Goal: Task Accomplishment & Management: Use online tool/utility

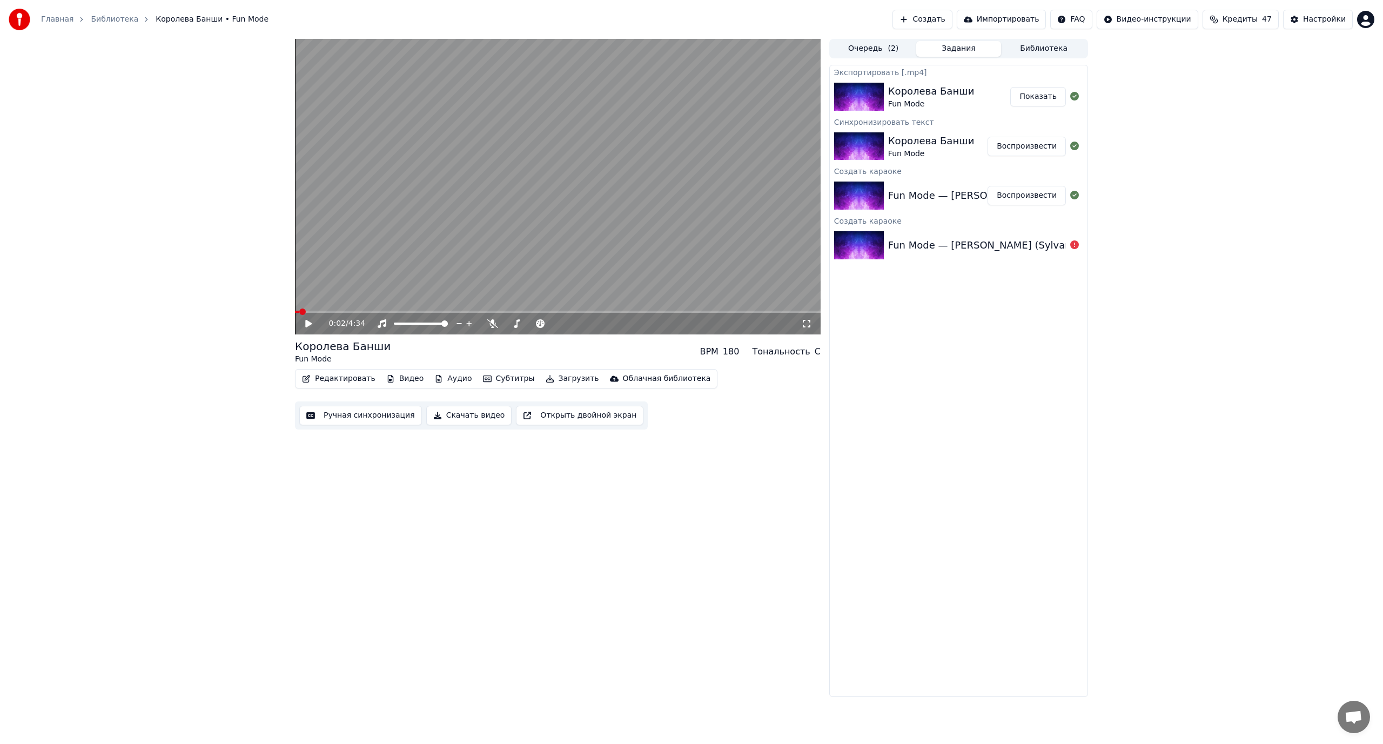
click at [952, 21] on button "Создать" at bounding box center [921, 19] width 59 height 19
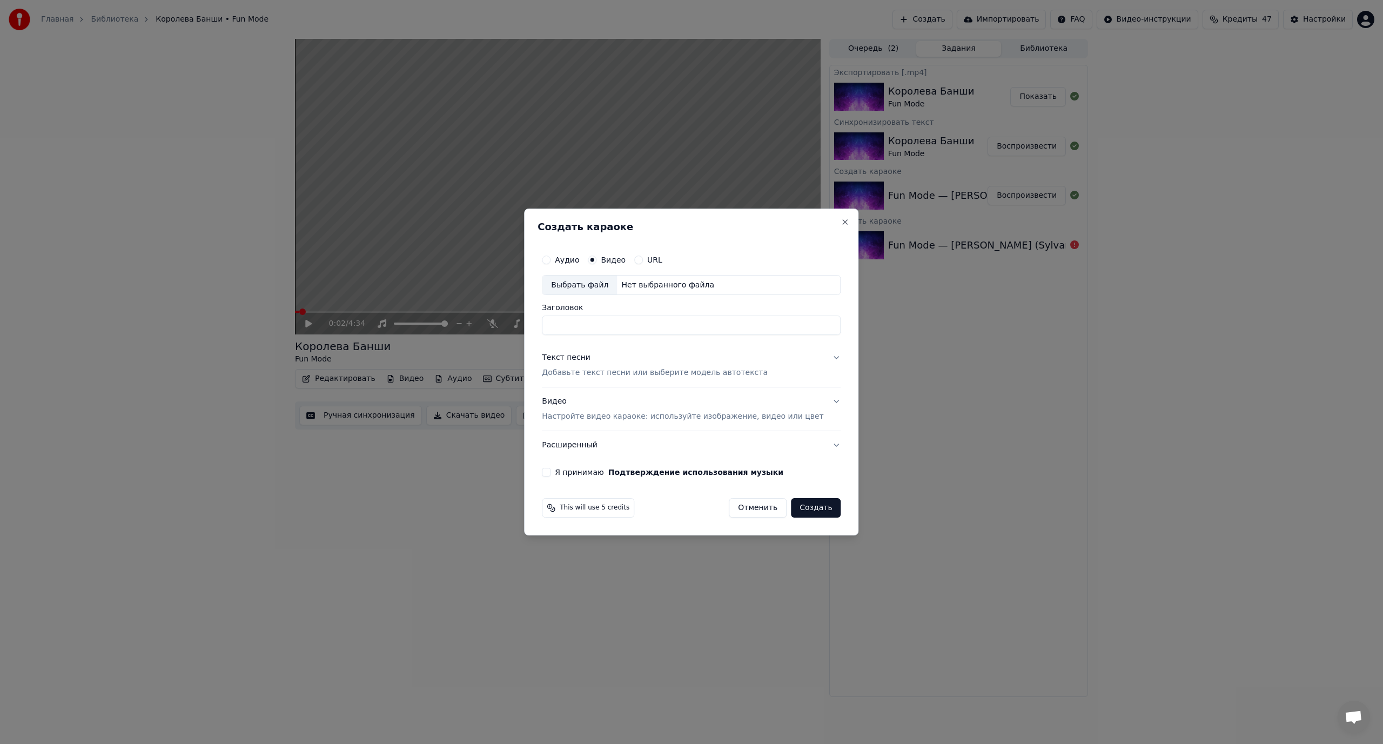
click at [625, 261] on label "Видео" at bounding box center [613, 260] width 25 height 8
click at [596, 261] on button "Видео" at bounding box center [592, 259] width 9 height 9
click at [586, 284] on div "Выбрать файл" at bounding box center [579, 284] width 75 height 19
drag, startPoint x: 591, startPoint y: 325, endPoint x: 509, endPoint y: 325, distance: 82.1
click at [509, 325] on body "Главная Библиотека Королева Банши • Fun Mode Создать Импортировать FAQ Видео-ин…" at bounding box center [691, 372] width 1383 height 744
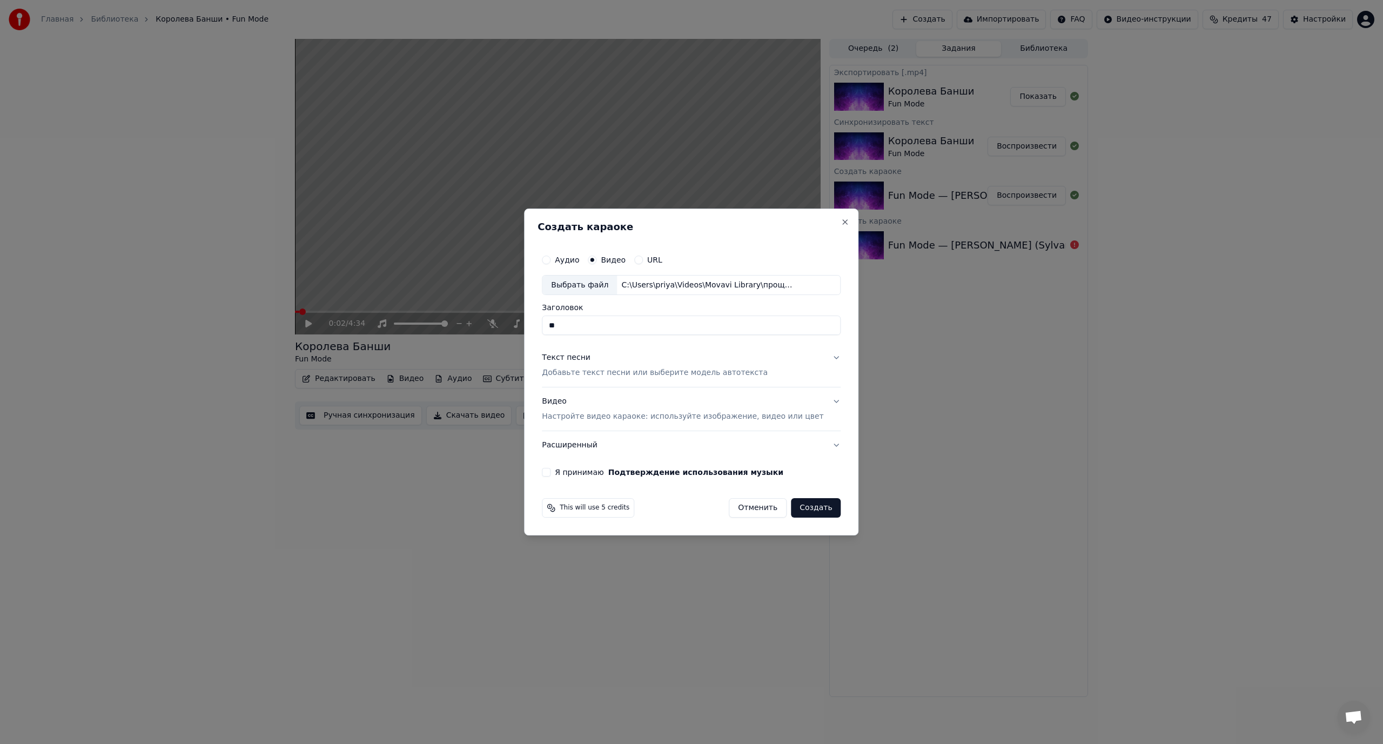
type input "*"
type input "**********"
click at [624, 373] on p "Добавьте текст песни или выберите модель автотекста" at bounding box center [655, 373] width 226 height 11
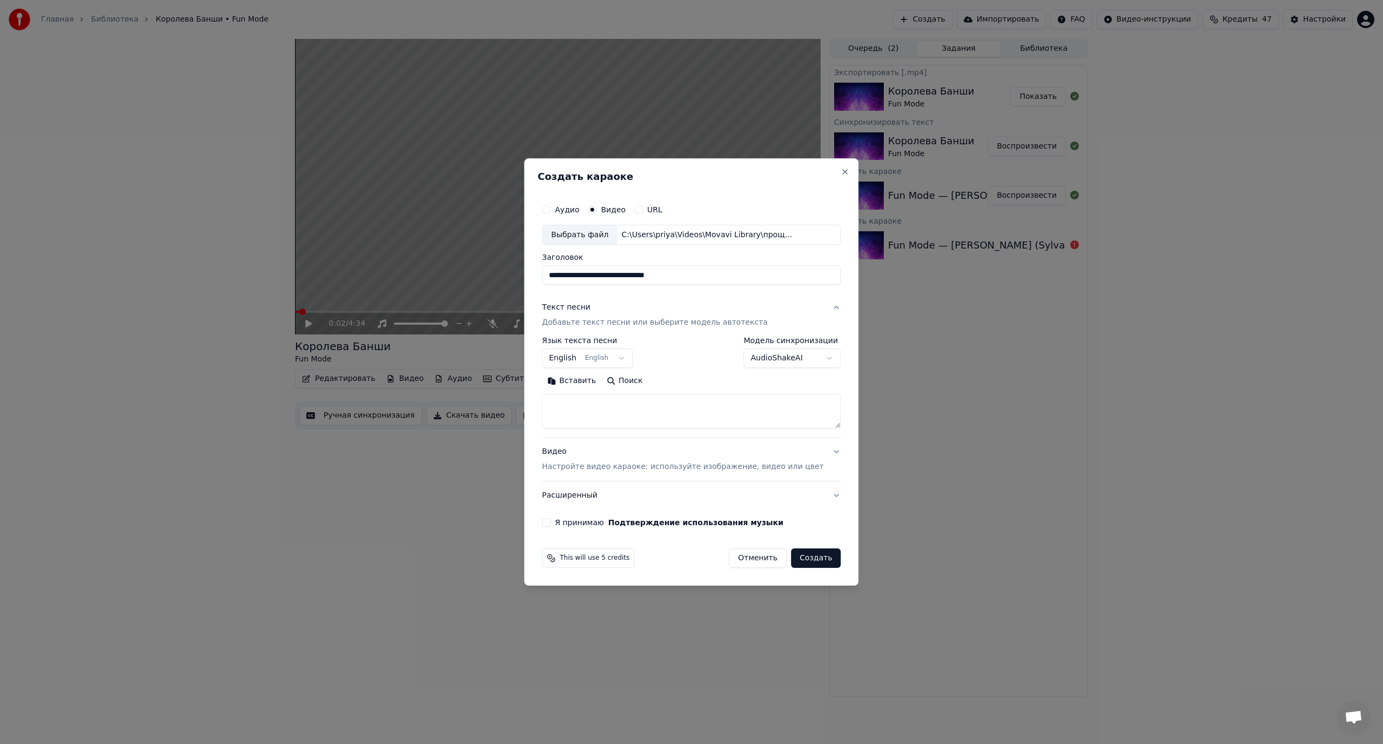
click at [592, 379] on button "Вставить" at bounding box center [571, 381] width 59 height 17
type textarea "**********"
click at [592, 355] on body "Главная Библиотека Королева Банши • Fun Mode Создать Импортировать FAQ Видео-ин…" at bounding box center [691, 372] width 1383 height 744
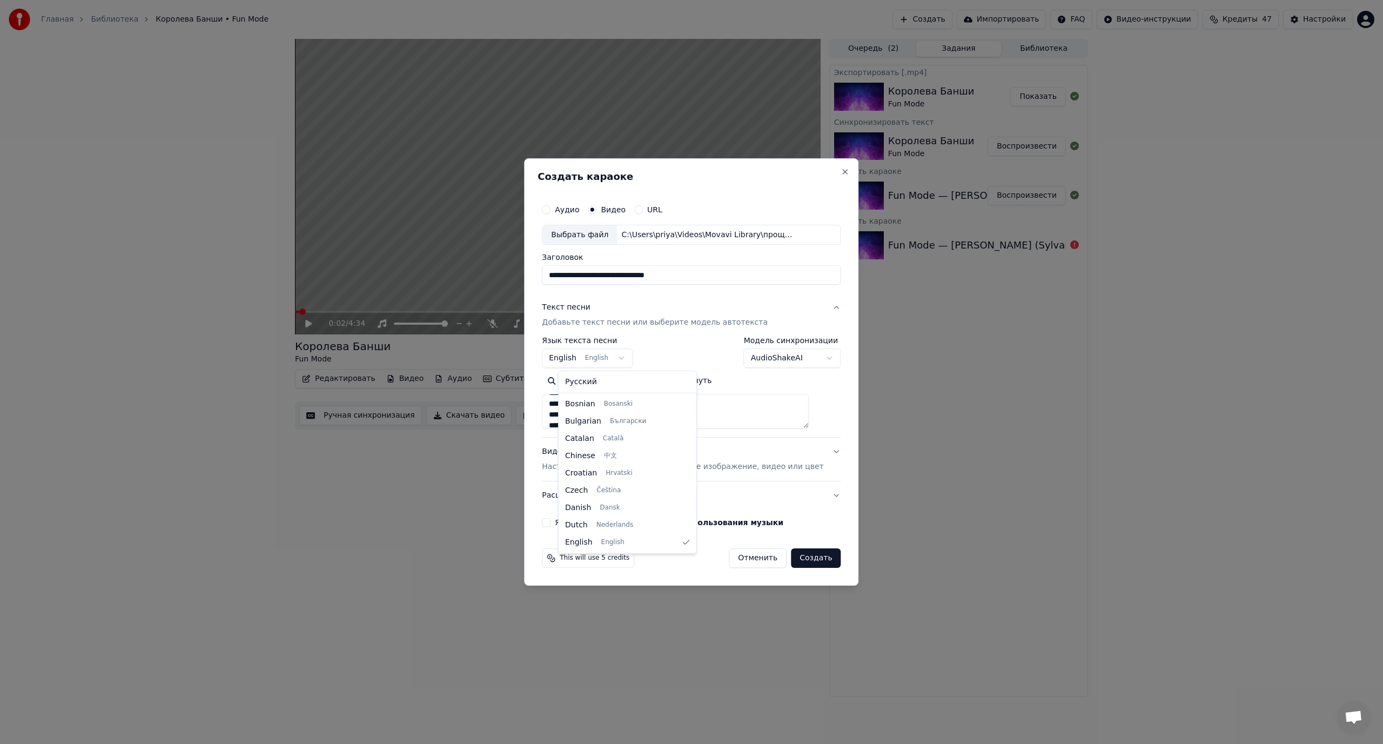
select select "**"
click at [550, 522] on button "Я принимаю Подтверждение использования музыки" at bounding box center [546, 522] width 9 height 9
click at [800, 558] on button "Создать" at bounding box center [816, 557] width 50 height 19
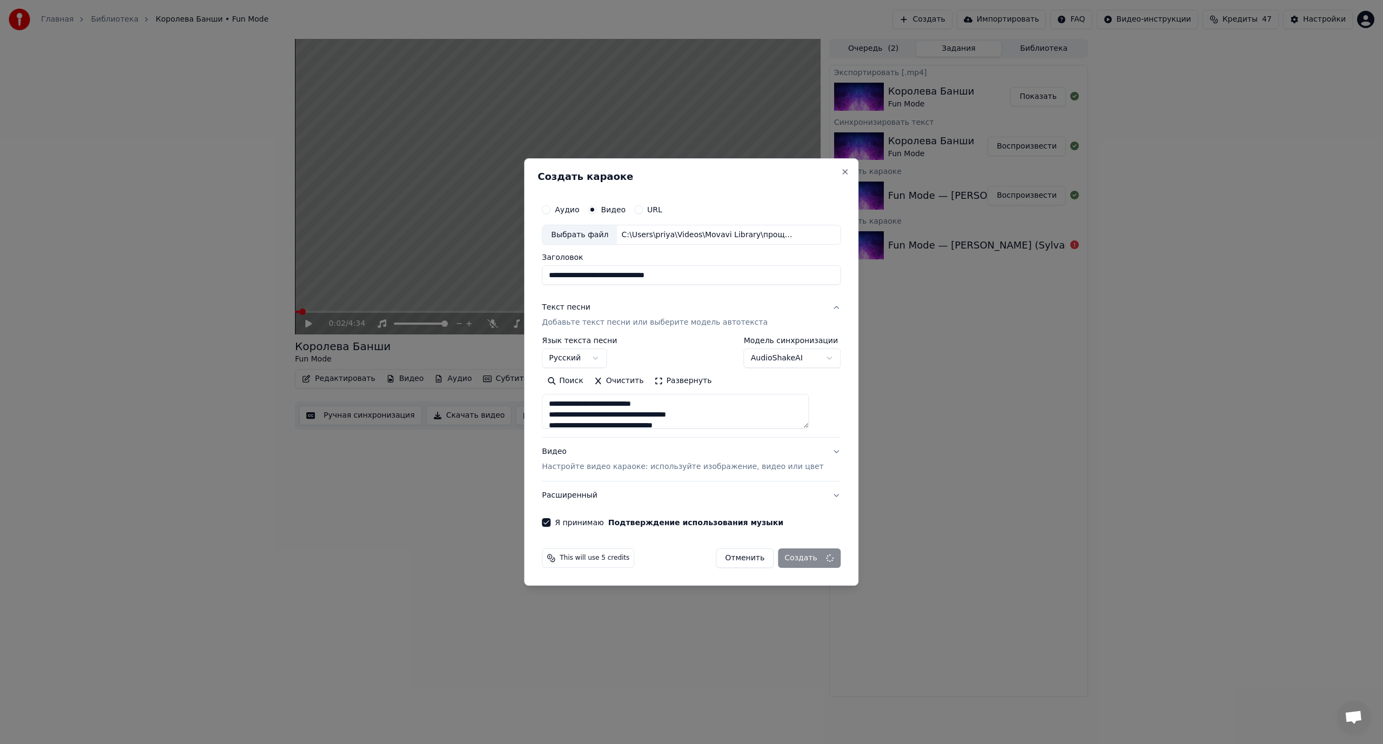
select select
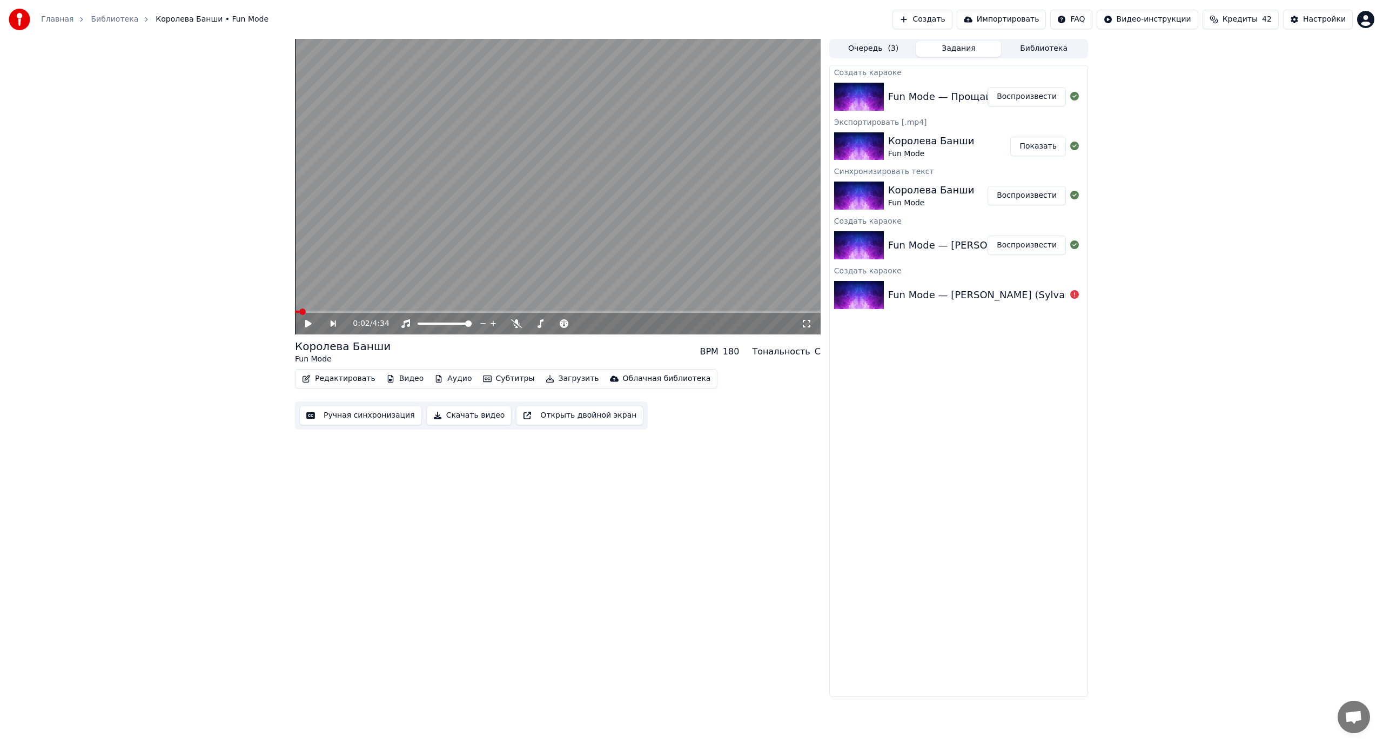
click at [1033, 98] on button "Воспроизвести" at bounding box center [1026, 96] width 78 height 19
click at [363, 416] on button "Ручная синхронизация" at bounding box center [360, 415] width 123 height 19
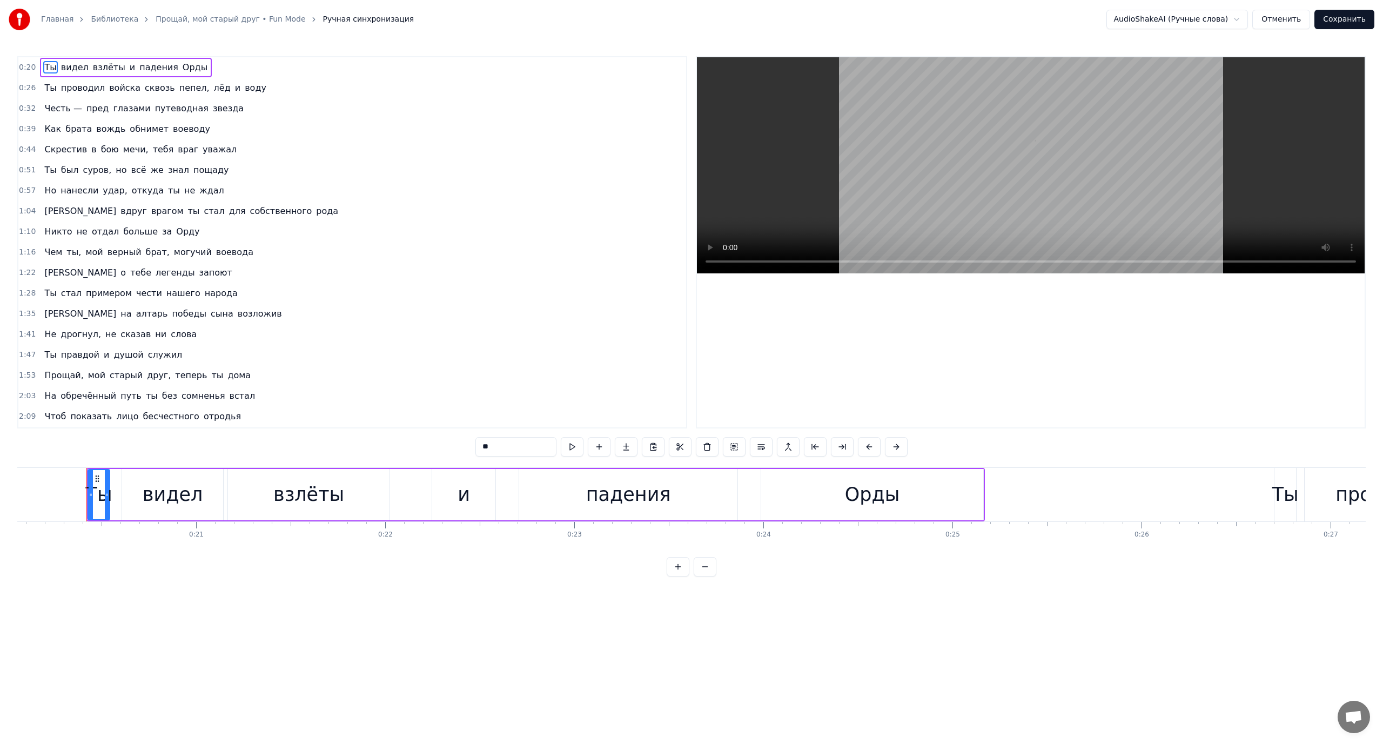
scroll to position [0, 3806]
click at [40, 82] on div "Ты проводил войска сквозь пепел, лёд и воду" at bounding box center [155, 87] width 230 height 19
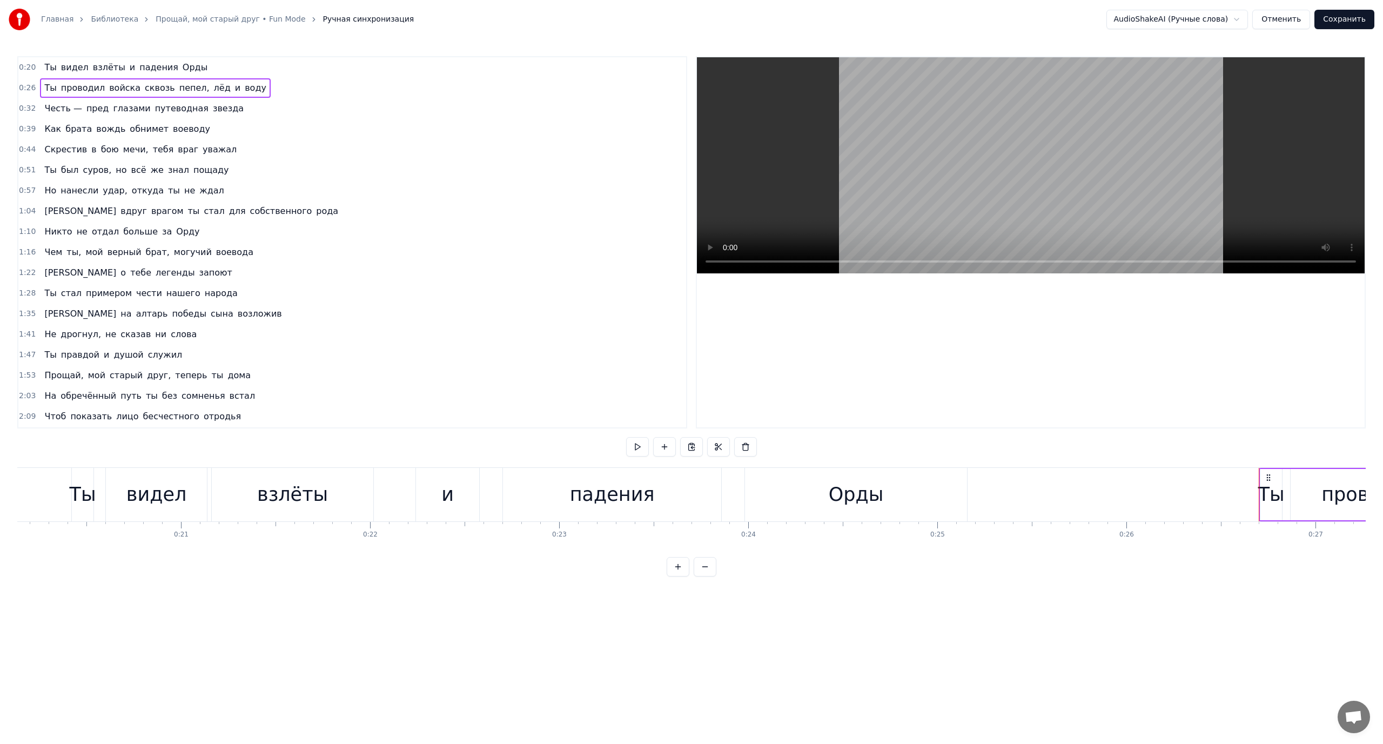
click at [45, 85] on span "Ты" at bounding box center [50, 88] width 14 height 12
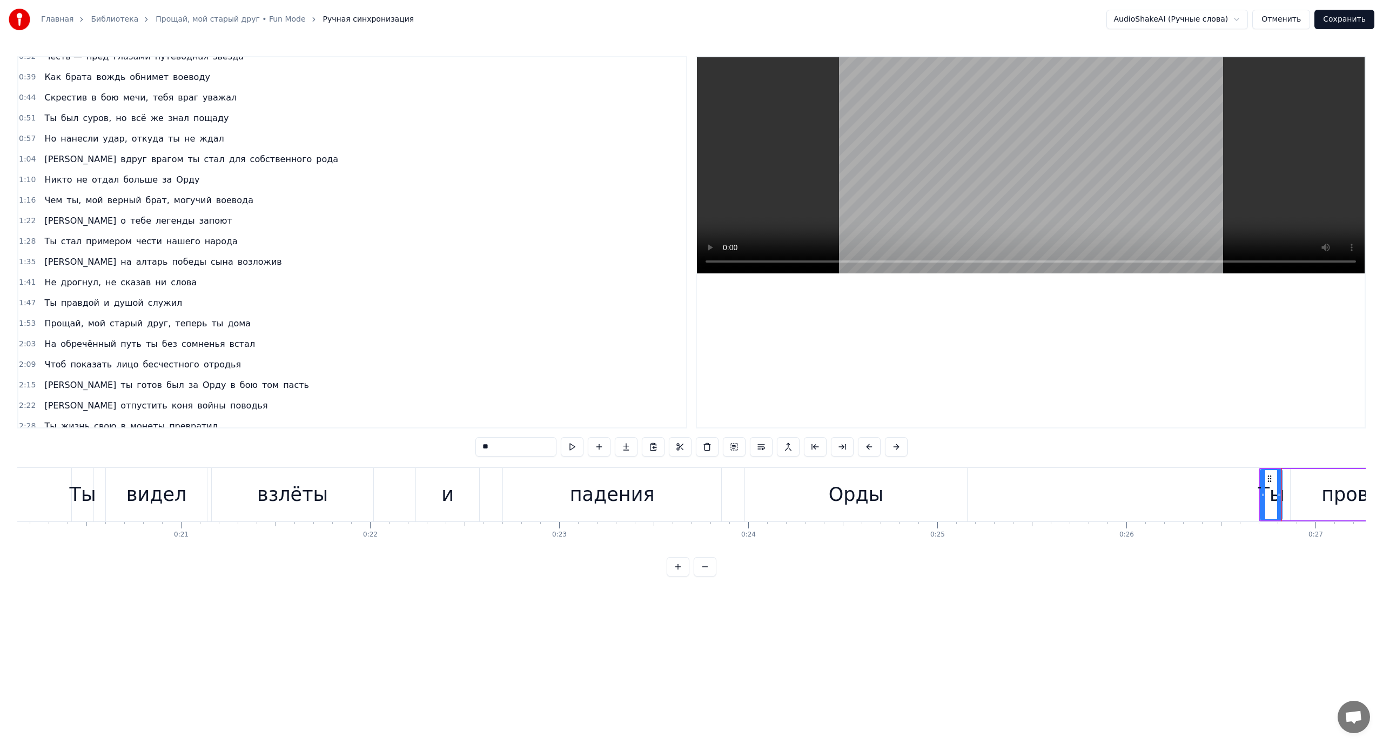
scroll to position [0, 0]
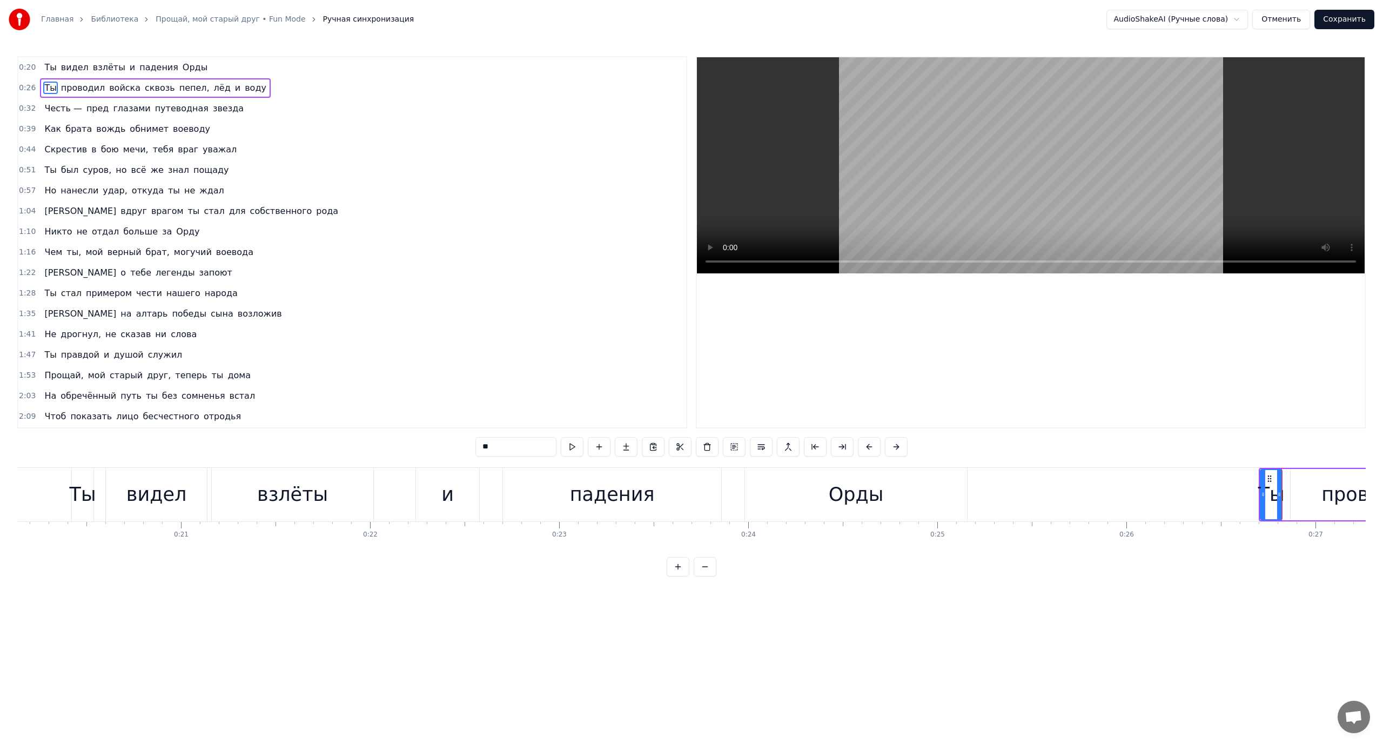
click at [44, 86] on span "Ты" at bounding box center [50, 88] width 14 height 12
click at [43, 111] on span "Честь —" at bounding box center [62, 108] width 39 height 13
click at [53, 110] on span "Честь —" at bounding box center [62, 108] width 39 height 12
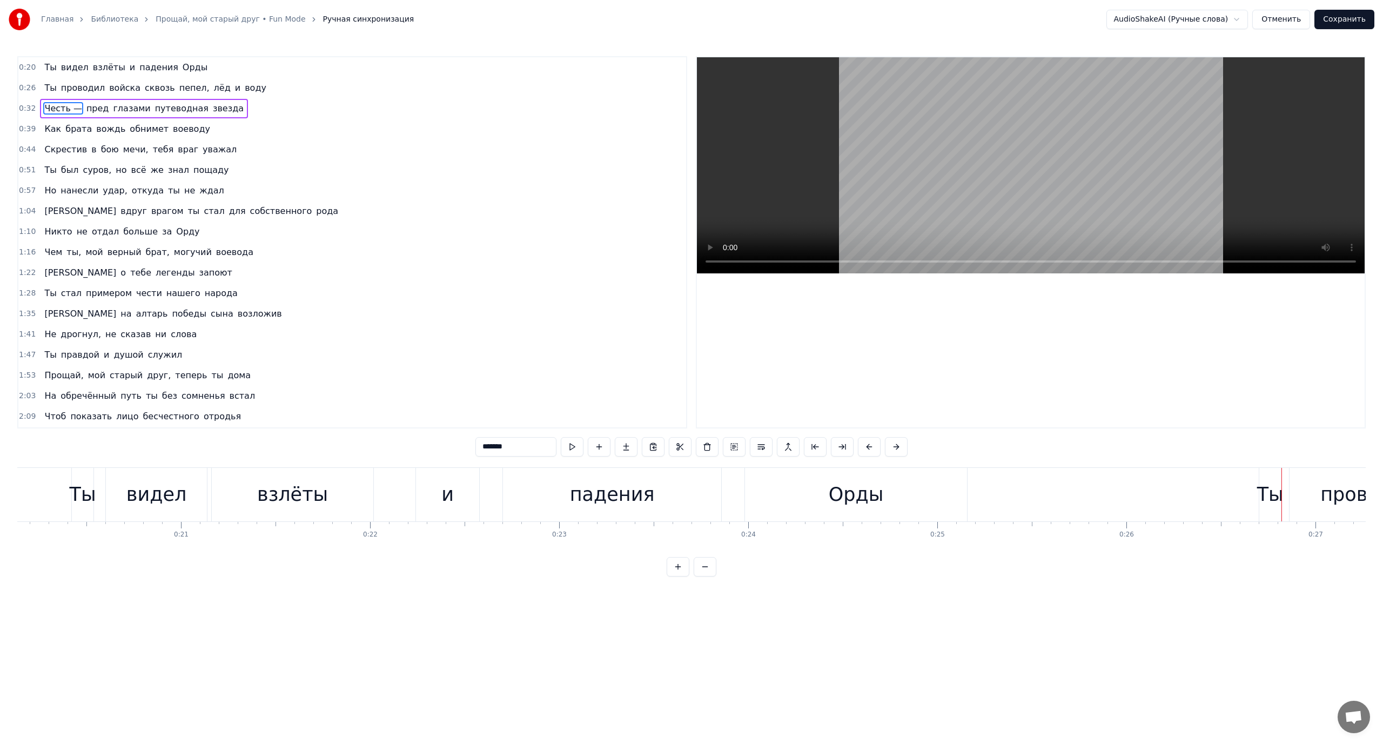
click at [70, 107] on span "Честь —" at bounding box center [62, 108] width 39 height 12
click at [85, 107] on span "пред" at bounding box center [97, 108] width 25 height 12
click at [98, 127] on span "вождь" at bounding box center [110, 129] width 31 height 12
click at [49, 134] on span "Как" at bounding box center [52, 129] width 19 height 12
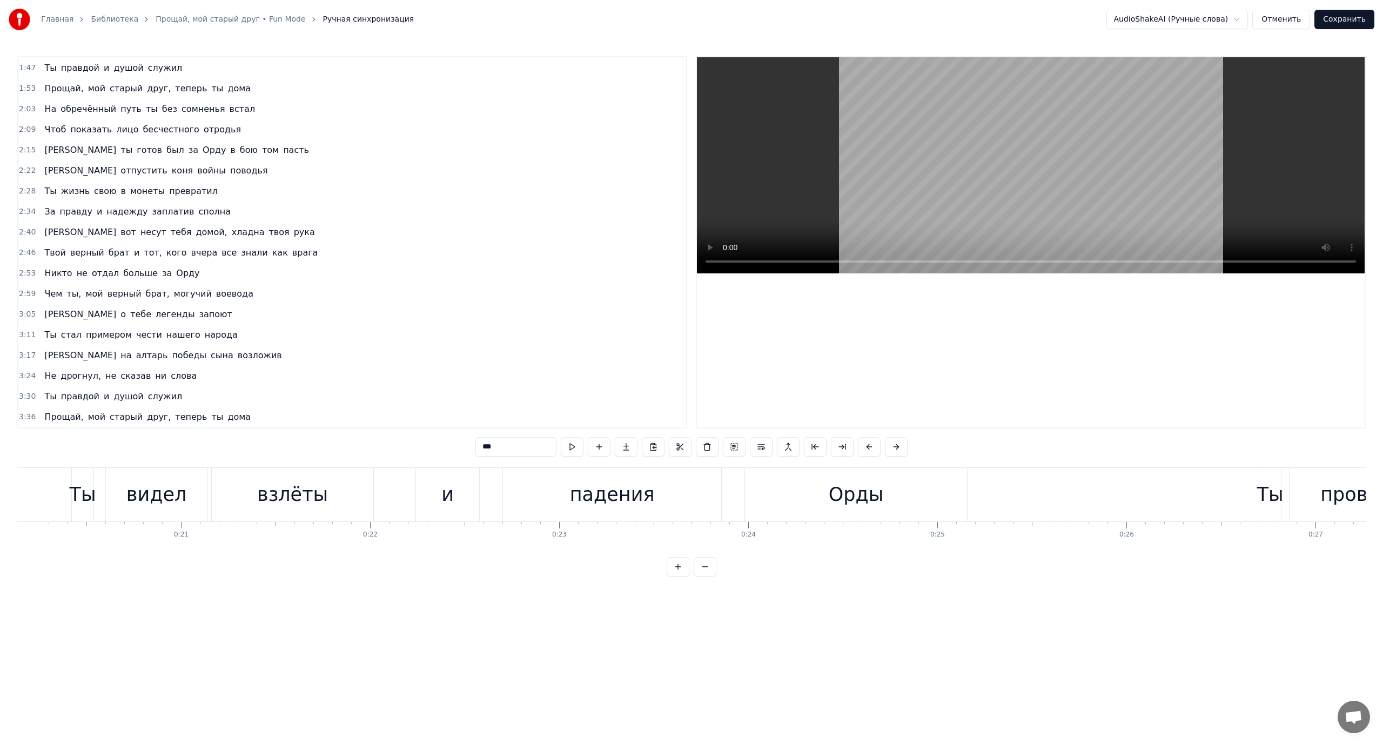
click at [71, 87] on span "Прощай," at bounding box center [63, 88] width 41 height 12
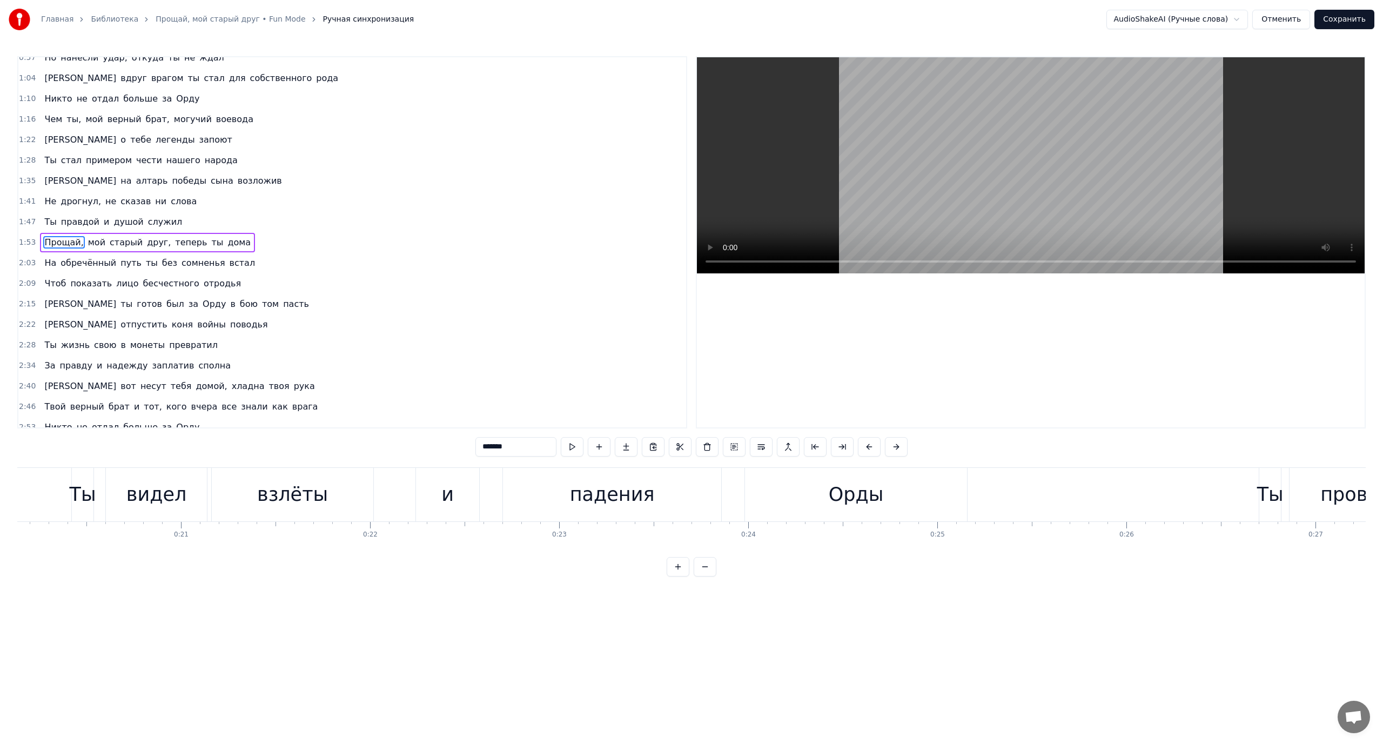
click at [119, 80] on span "вдруг" at bounding box center [133, 78] width 29 height 12
type input "*****"
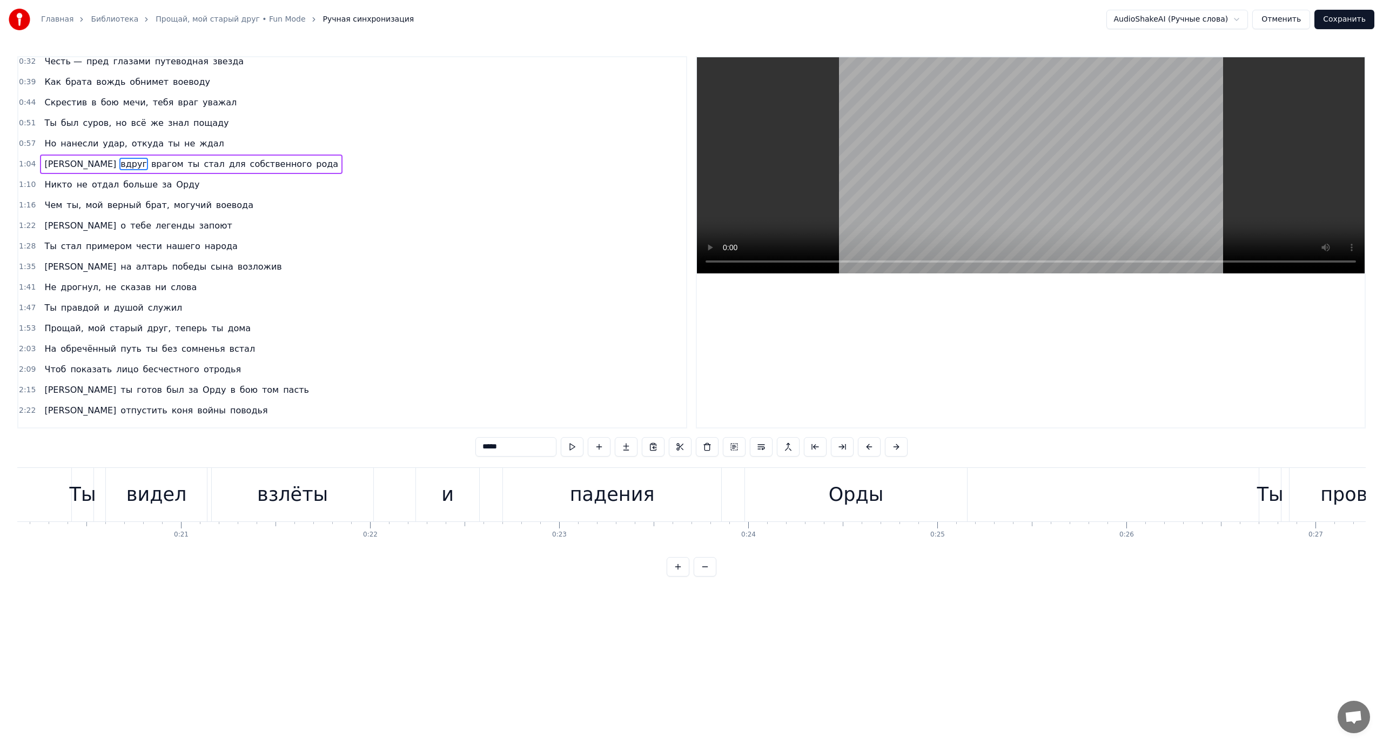
scroll to position [0, 0]
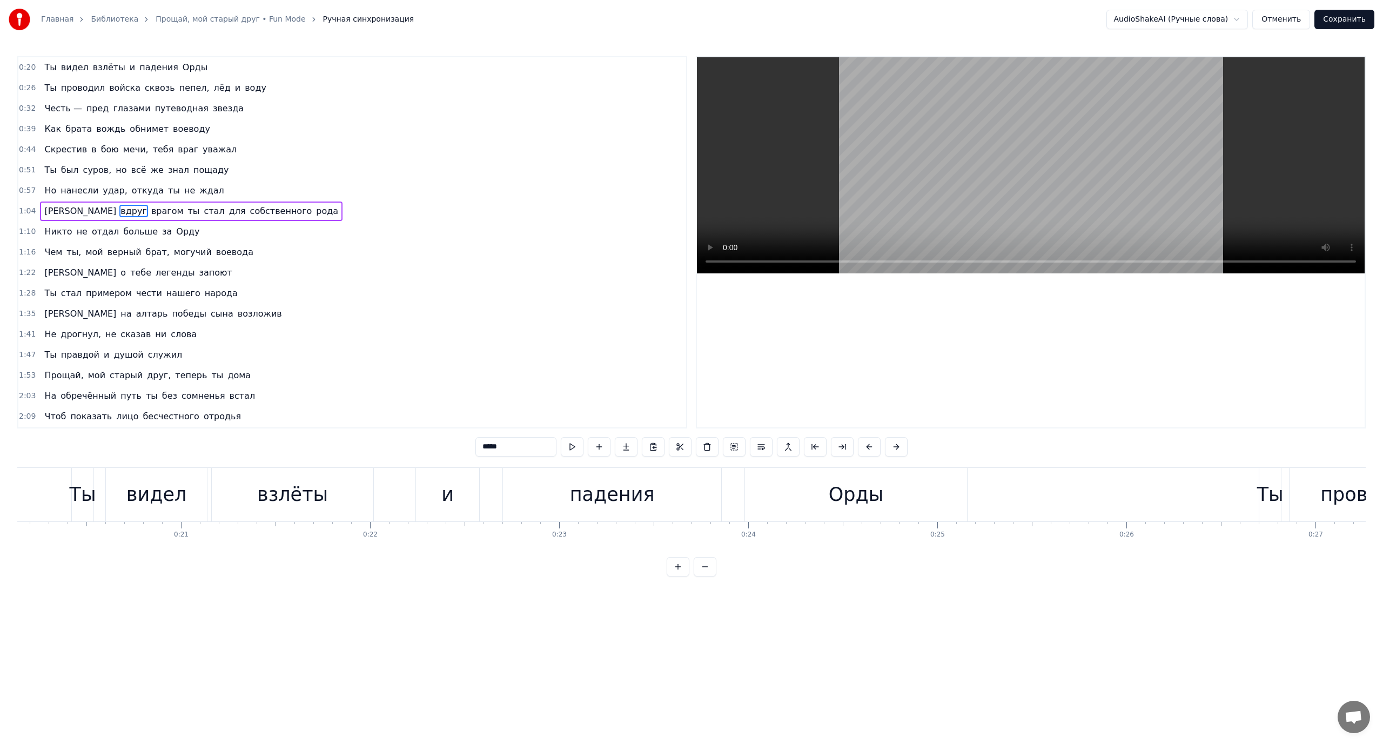
click at [72, 80] on div "Ты проводил войска сквозь пепел, лёд и воду" at bounding box center [155, 87] width 230 height 19
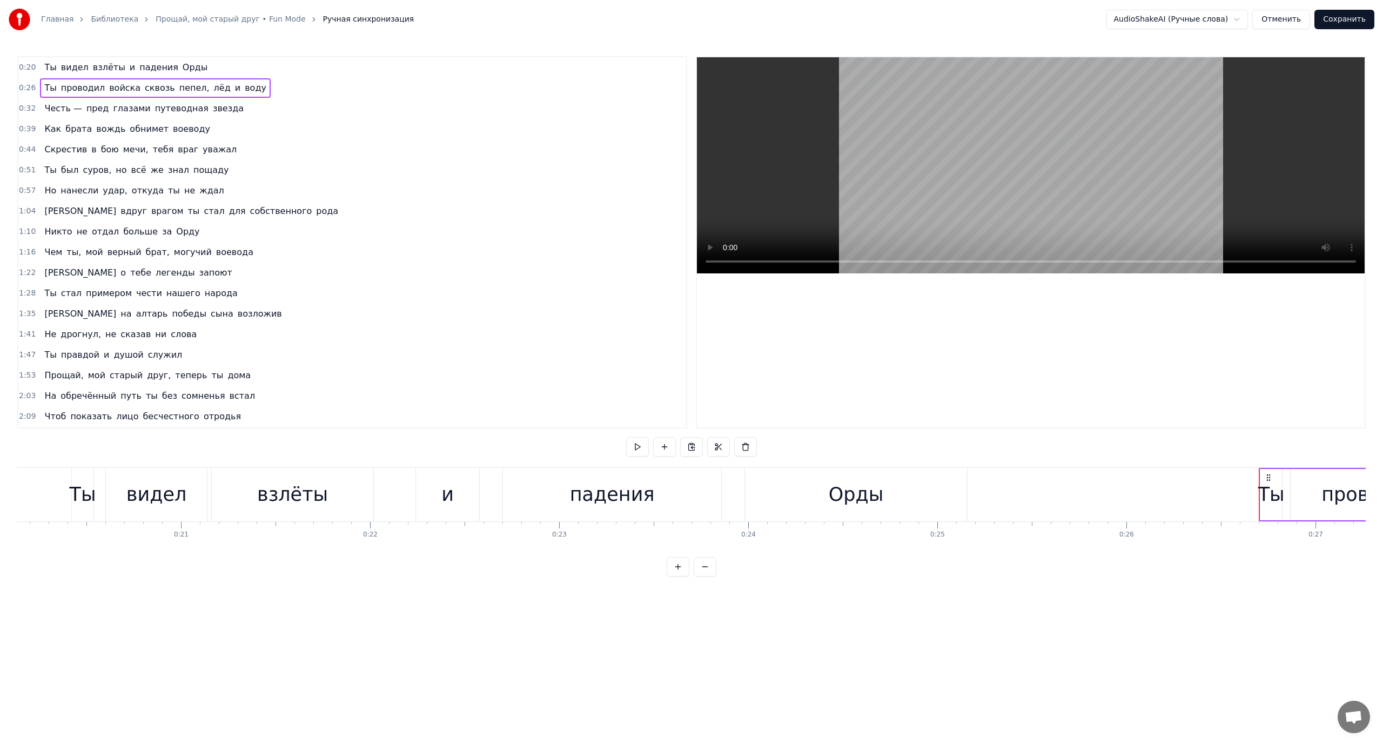
click at [69, 103] on span "Честь —" at bounding box center [62, 108] width 39 height 12
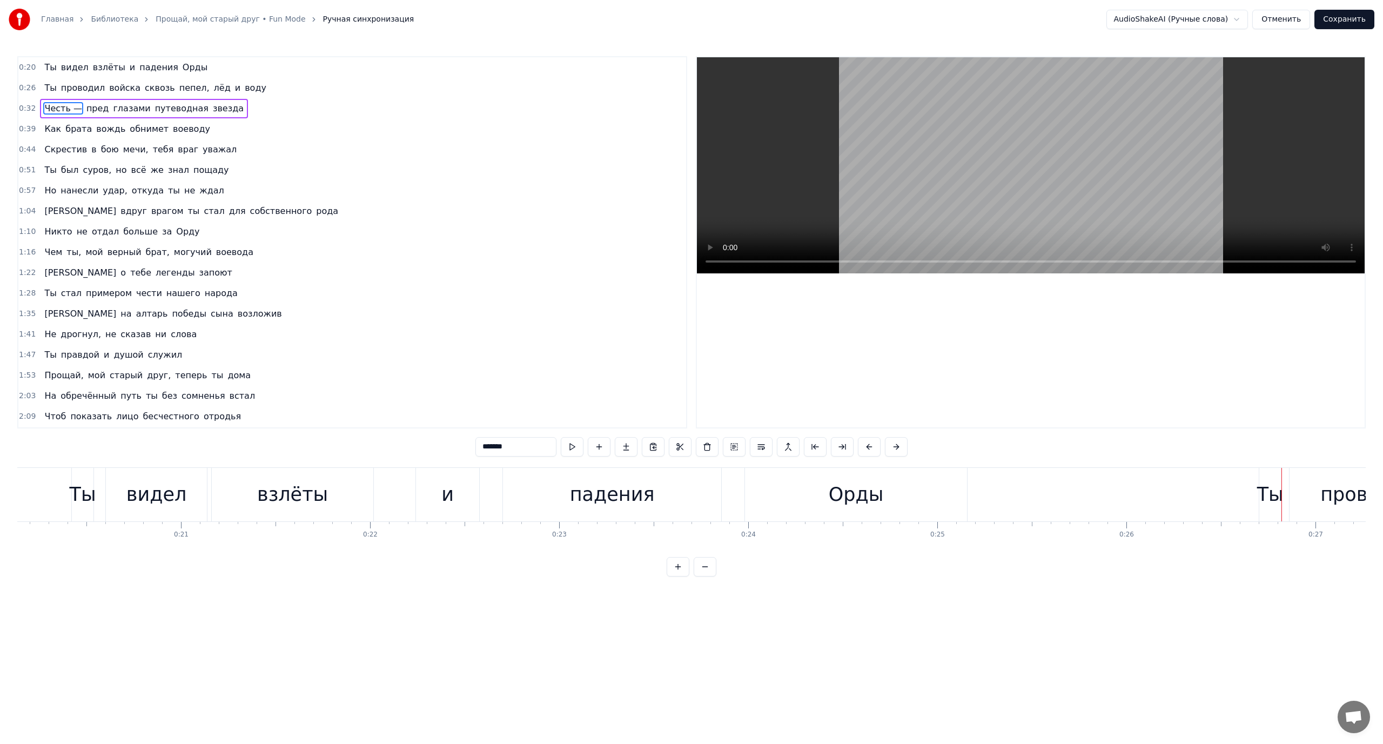
click at [96, 109] on span "пред" at bounding box center [97, 108] width 25 height 12
click at [118, 106] on span "глазами" at bounding box center [131, 108] width 39 height 12
click at [156, 105] on span "путеводная" at bounding box center [182, 108] width 56 height 12
click at [212, 104] on span "звезда" at bounding box center [228, 108] width 33 height 12
type input "******"
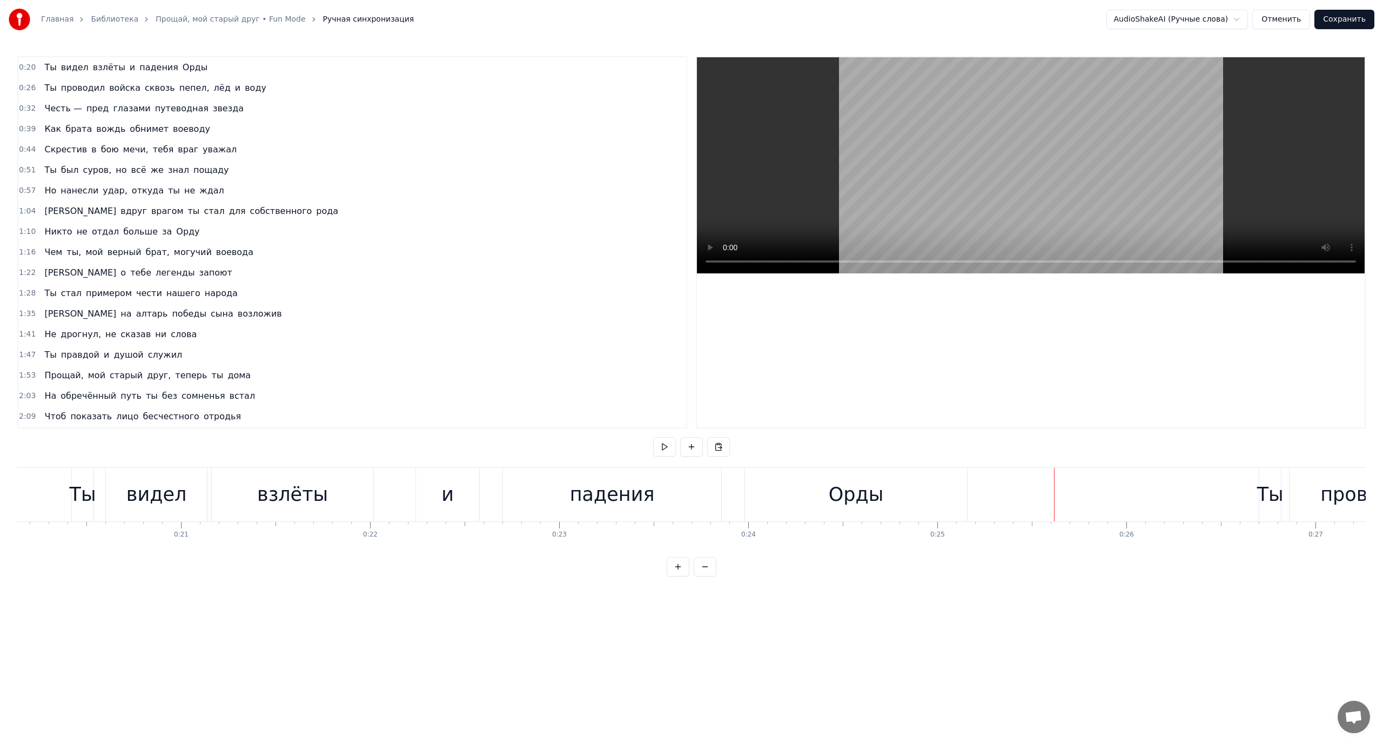
click at [66, 109] on span "Честь —" at bounding box center [62, 108] width 39 height 12
click at [100, 133] on span "вождь" at bounding box center [110, 129] width 31 height 12
click at [100, 150] on span "бою" at bounding box center [110, 149] width 20 height 12
type input "***"
click at [88, 158] on div "Скрестив в бою мечи, тебя враг уважал" at bounding box center [140, 149] width 201 height 19
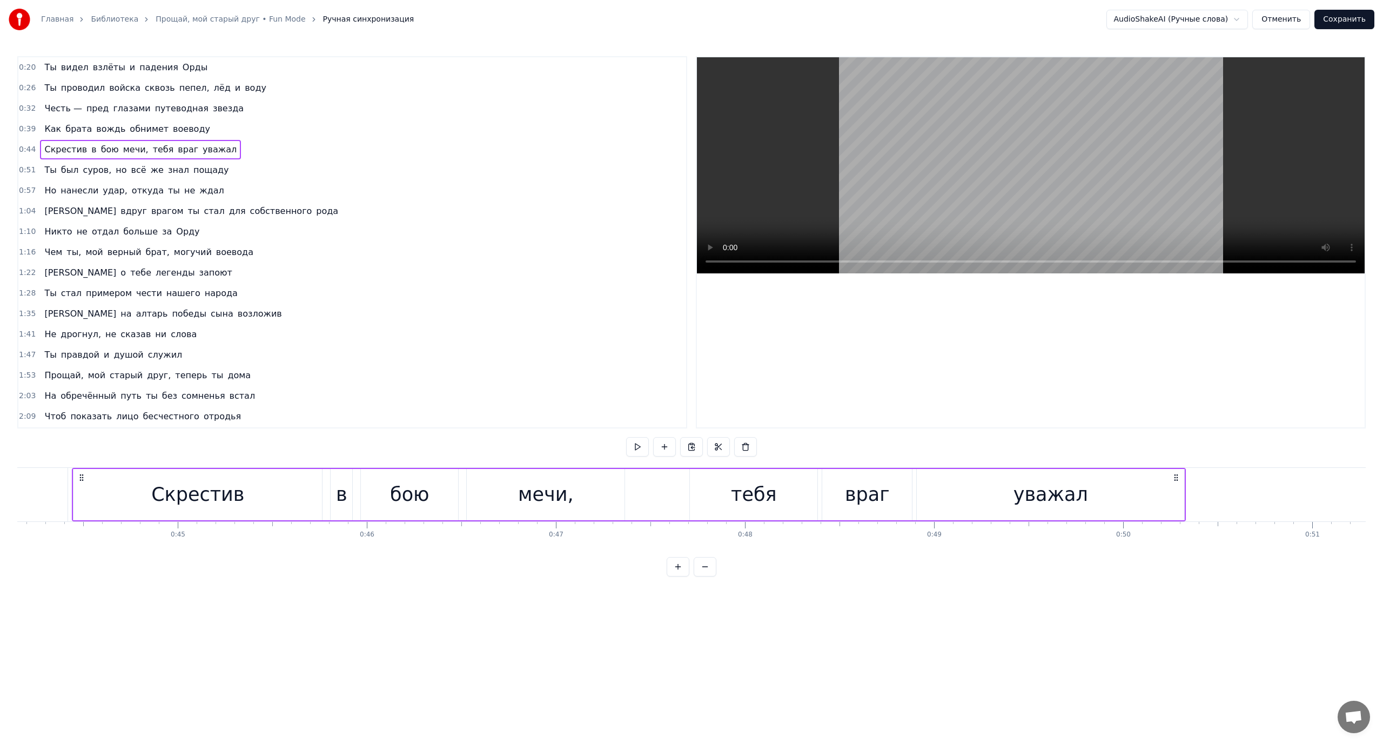
scroll to position [0, 8346]
click at [1290, 19] on button "Отменить" at bounding box center [1281, 19] width 58 height 19
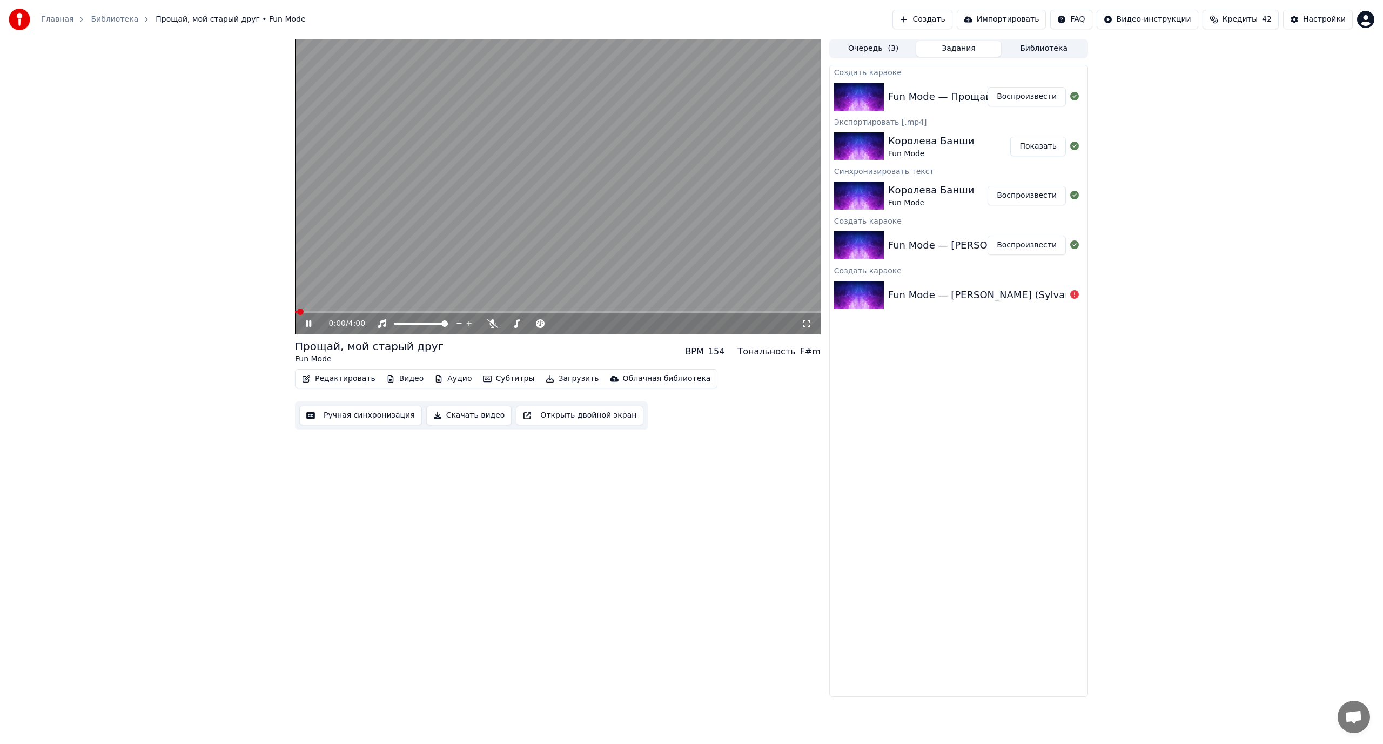
click at [356, 415] on button "Ручная синхронизация" at bounding box center [360, 415] width 123 height 19
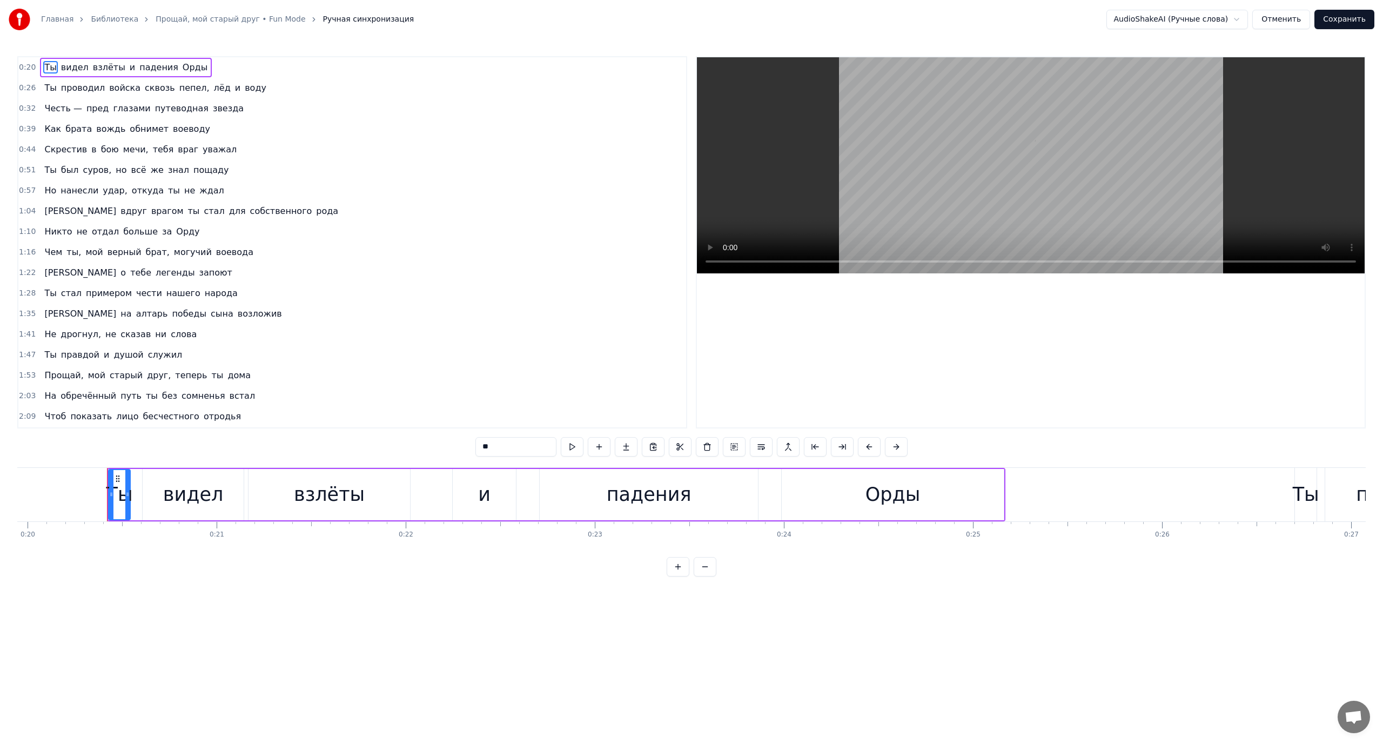
scroll to position [0, 3806]
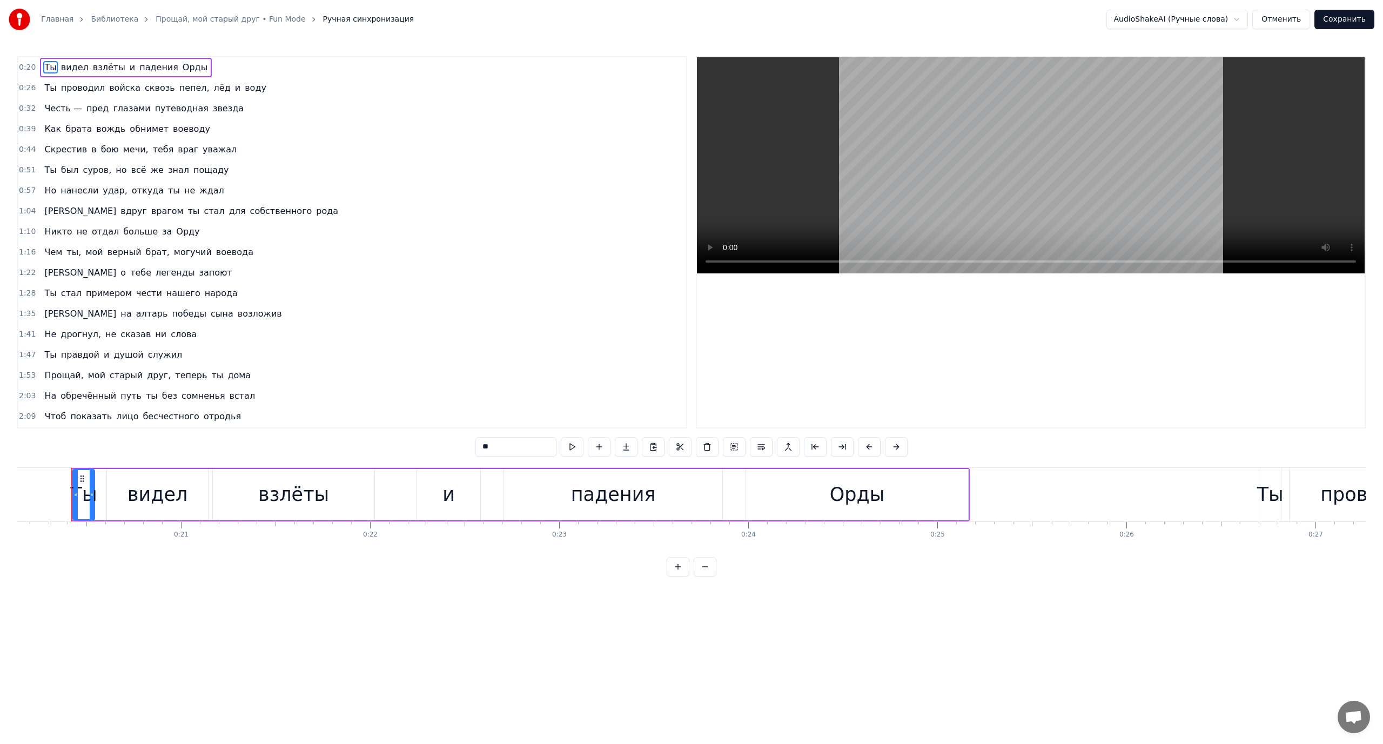
click at [59, 111] on span "Честь —" at bounding box center [62, 108] width 39 height 12
type input "*******"
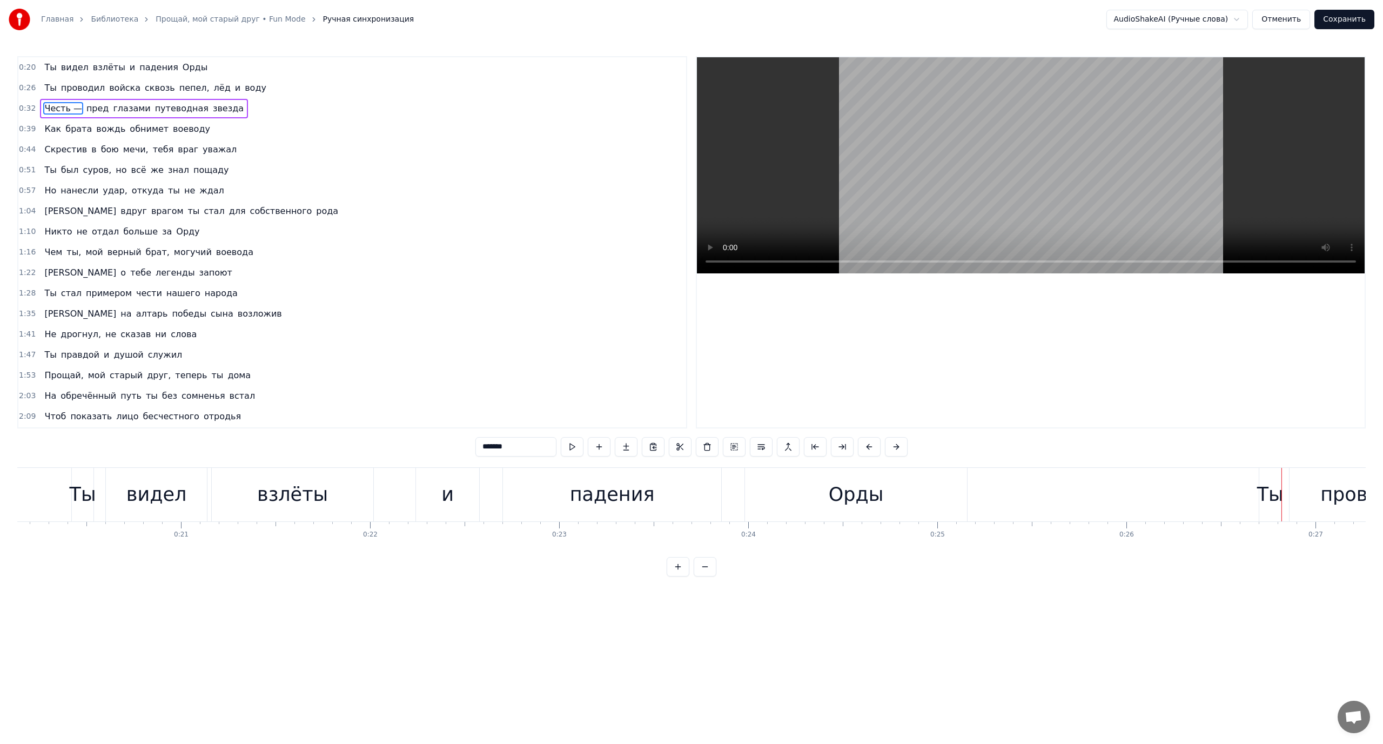
click at [53, 83] on div "Ты проводил войска сквозь пепел, лёд и воду" at bounding box center [155, 87] width 230 height 19
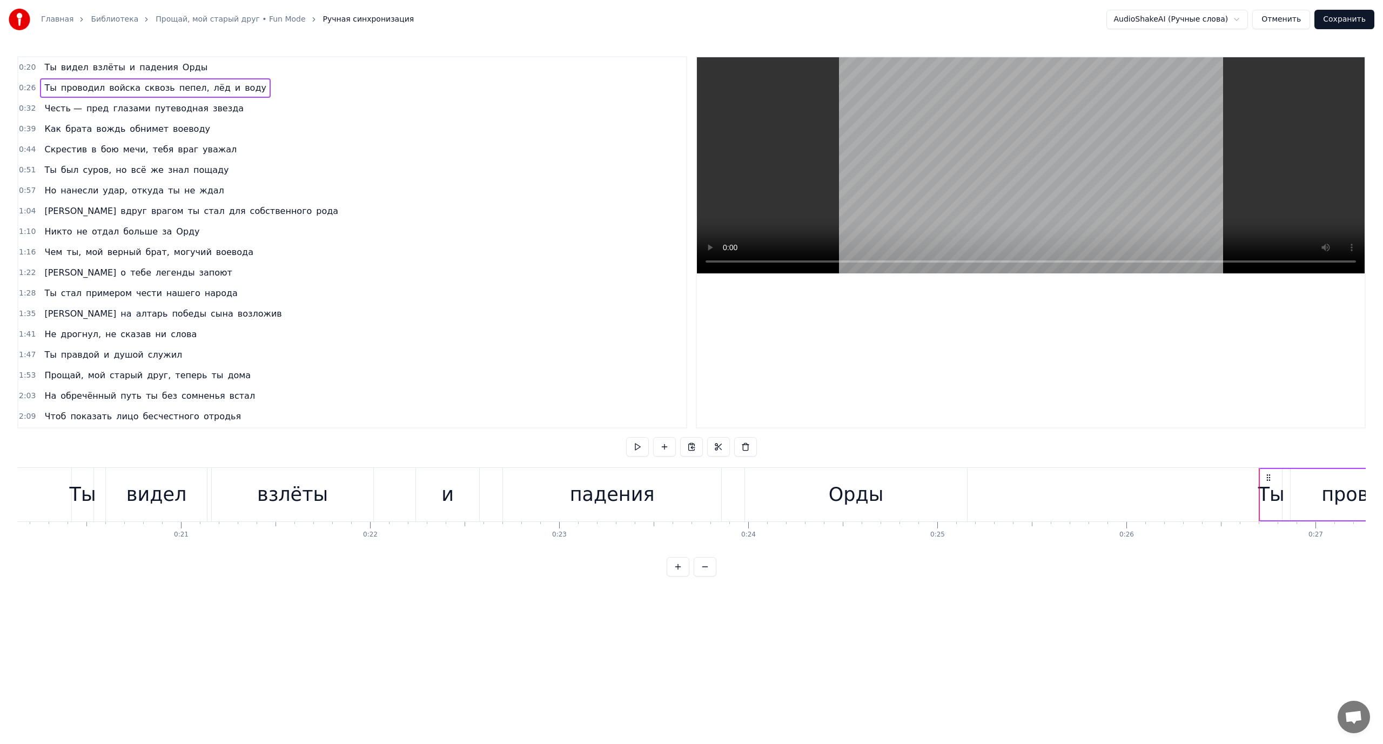
click at [60, 90] on span "проводил" at bounding box center [83, 88] width 46 height 12
click at [1267, 487] on div "Ты" at bounding box center [1271, 494] width 26 height 29
click at [1311, 492] on div "проводил" at bounding box center [1369, 494] width 158 height 51
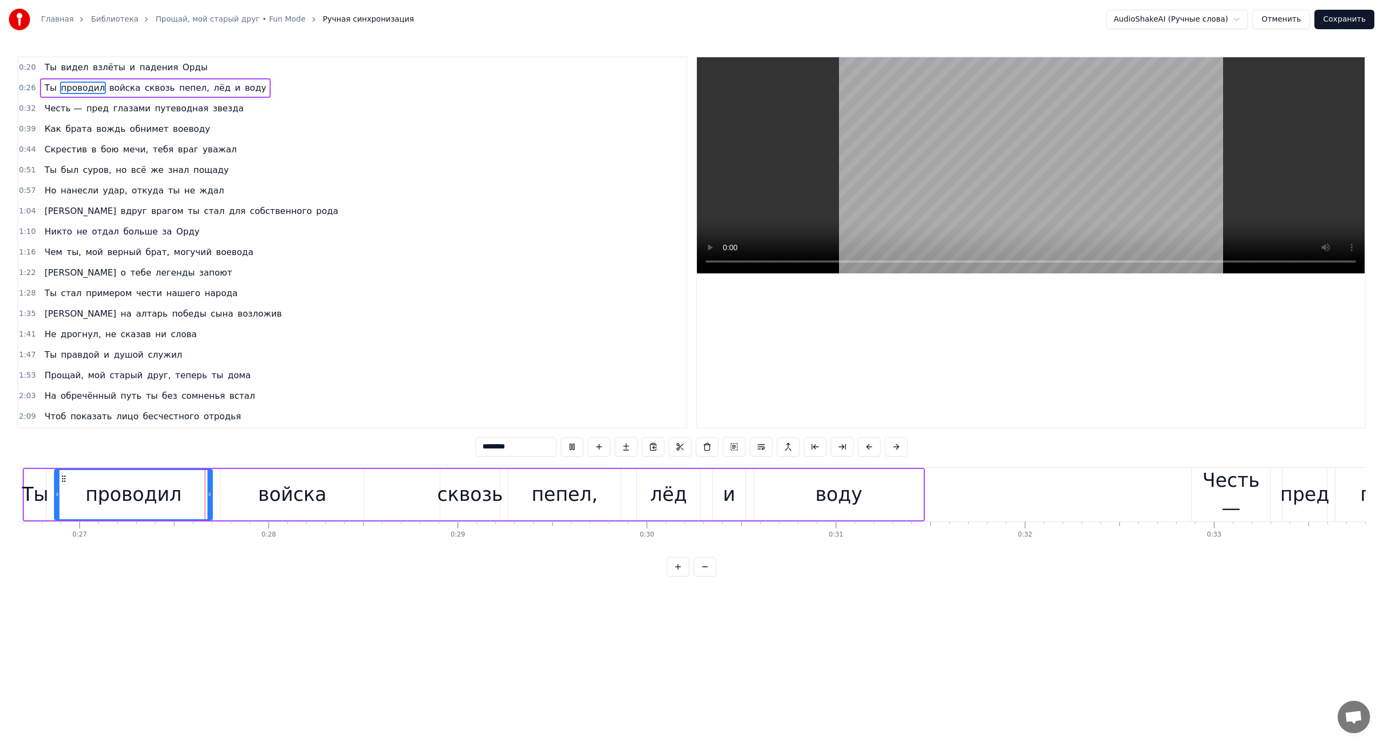
scroll to position [0, 5060]
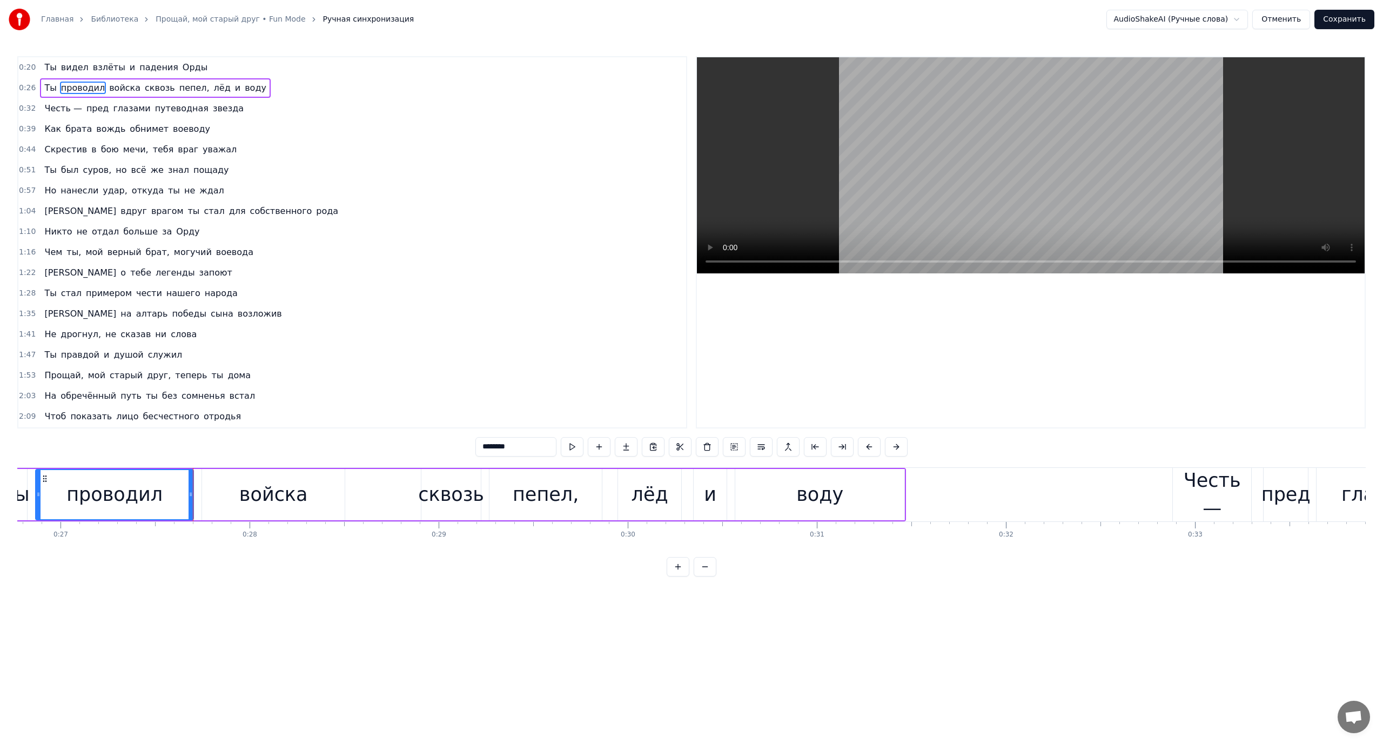
click at [55, 111] on span "Честь —" at bounding box center [62, 108] width 39 height 12
type input "*******"
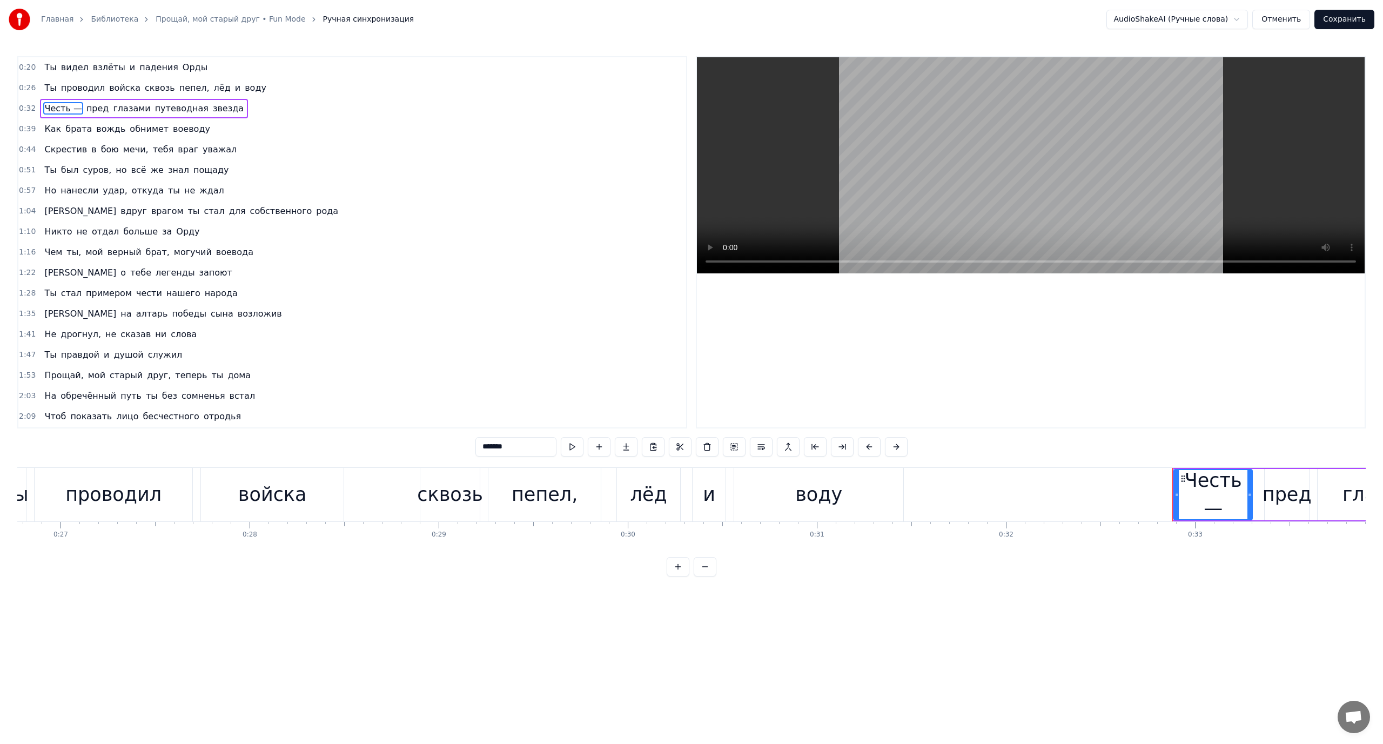
click at [100, 105] on div "Честь — пред глазами путеводная звезда" at bounding box center [144, 108] width 208 height 19
click at [93, 109] on span "пред" at bounding box center [97, 108] width 25 height 12
click at [53, 127] on span "Как" at bounding box center [52, 129] width 19 height 12
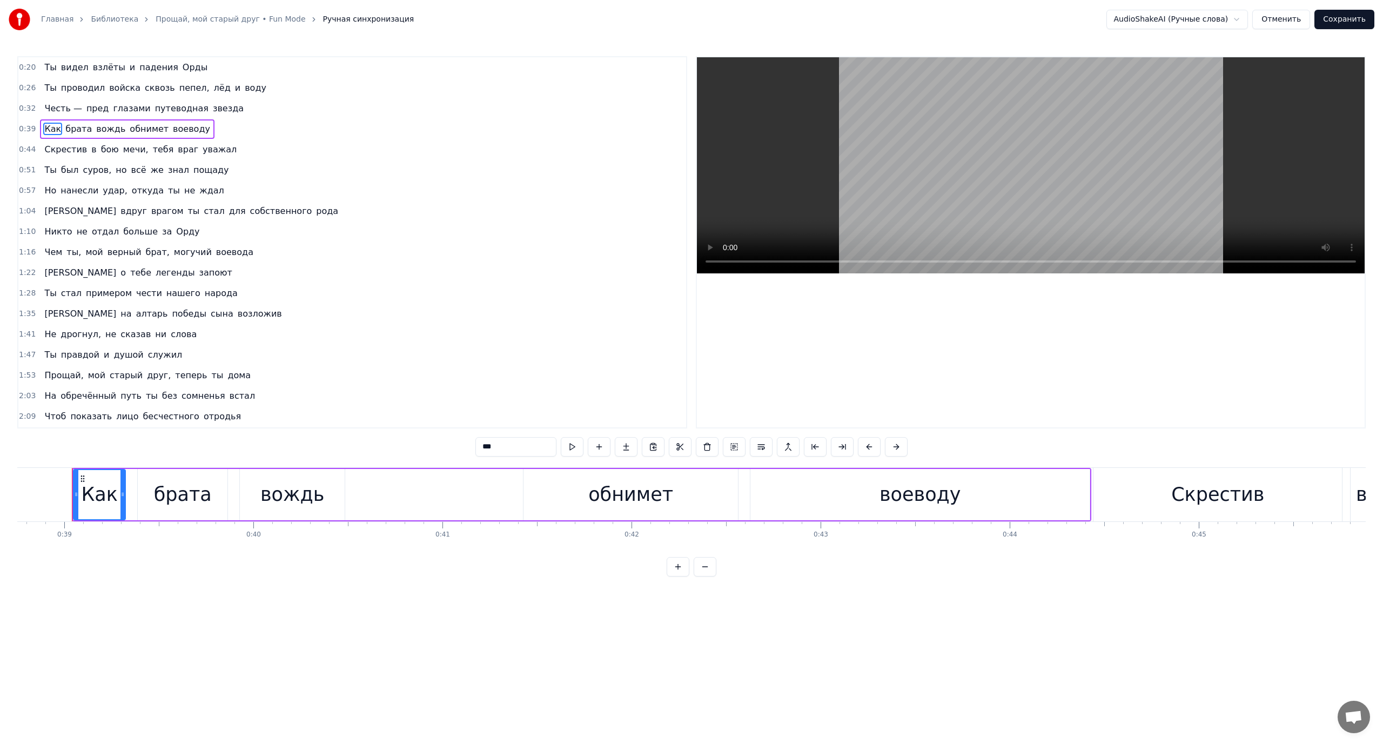
scroll to position [0, 7325]
click at [55, 148] on span "Скрестив" at bounding box center [65, 149] width 45 height 12
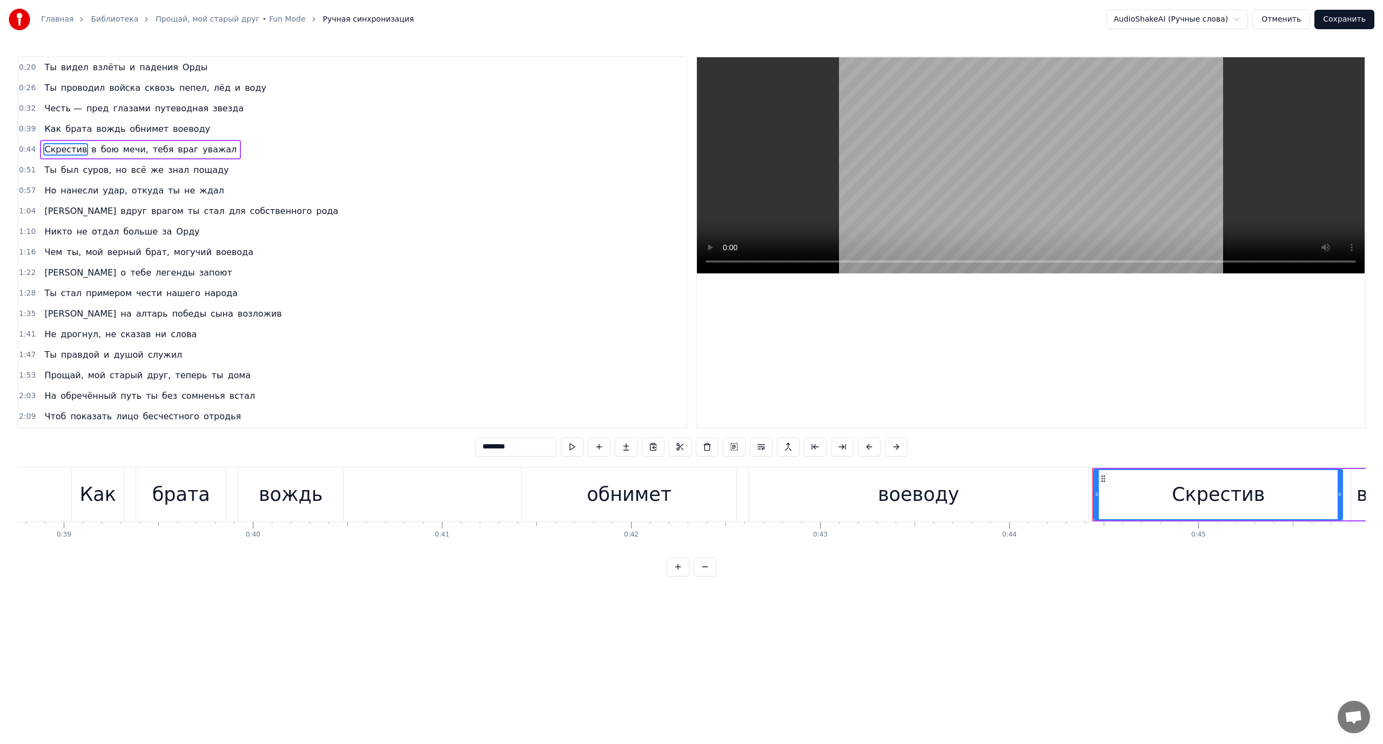
click at [60, 169] on span "был" at bounding box center [70, 170] width 20 height 12
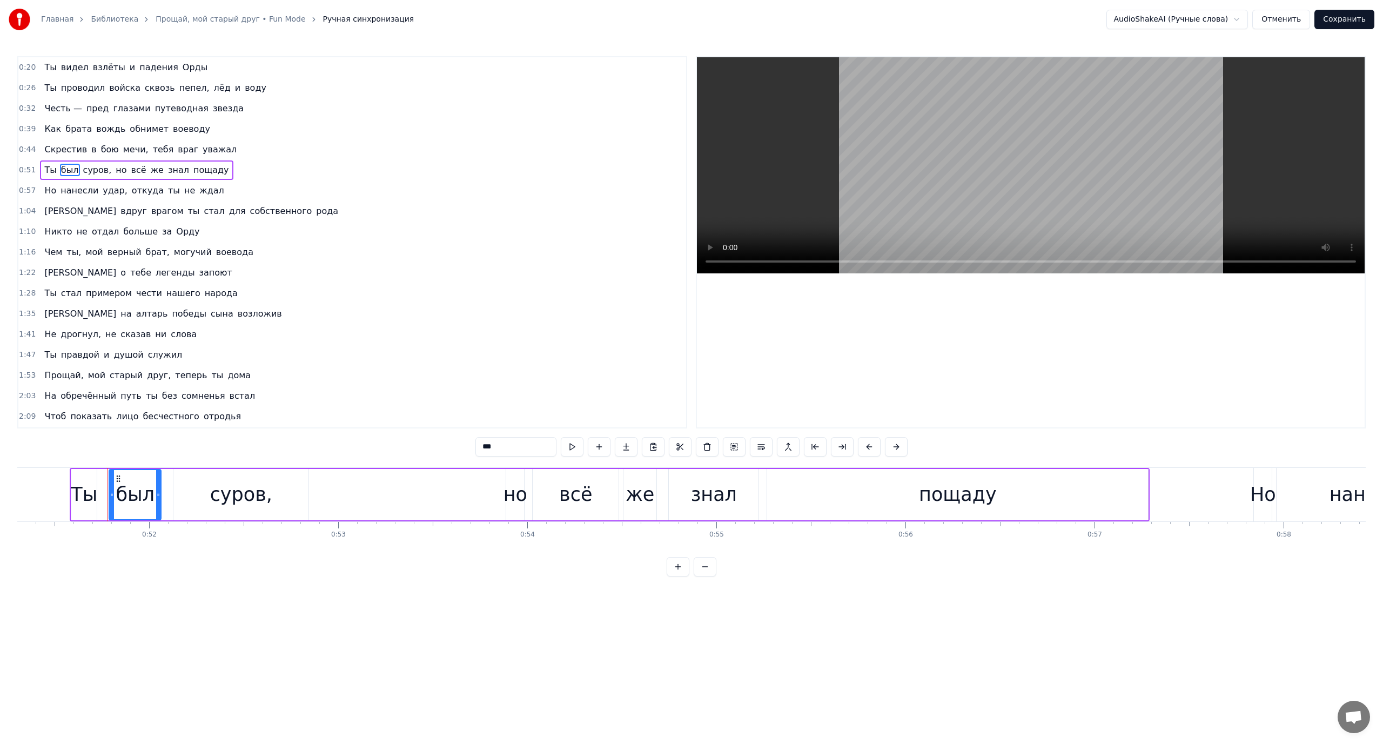
scroll to position [0, 9733]
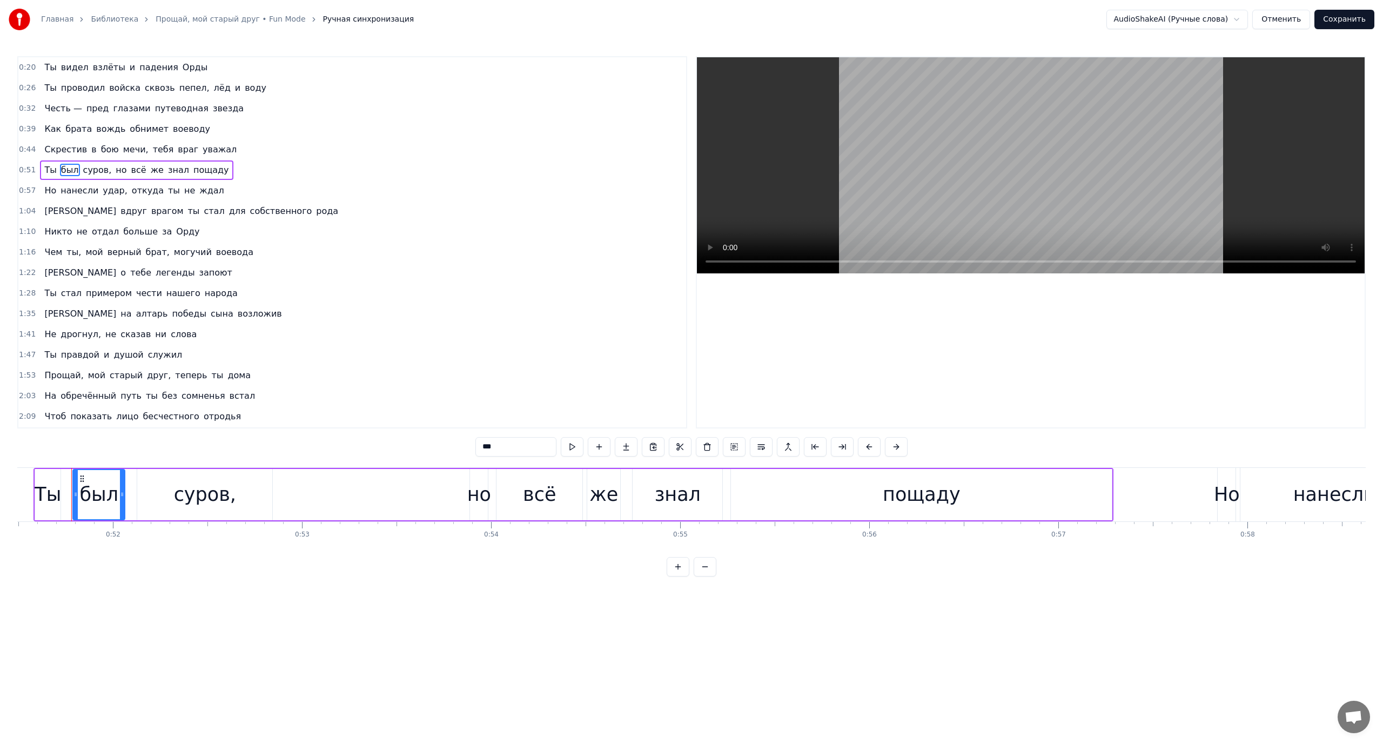
click at [47, 192] on span "Но" at bounding box center [50, 190] width 14 height 12
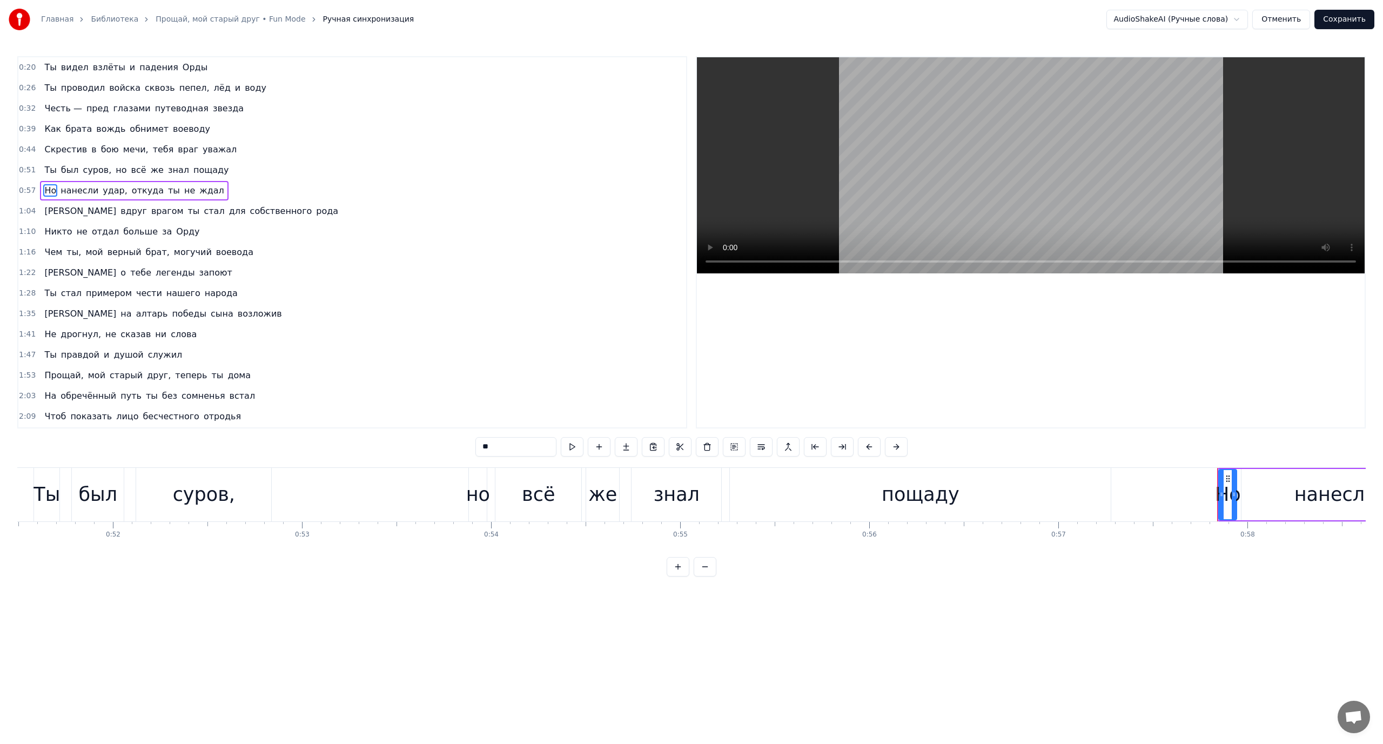
click at [48, 210] on span "[PERSON_NAME]" at bounding box center [80, 211] width 74 height 12
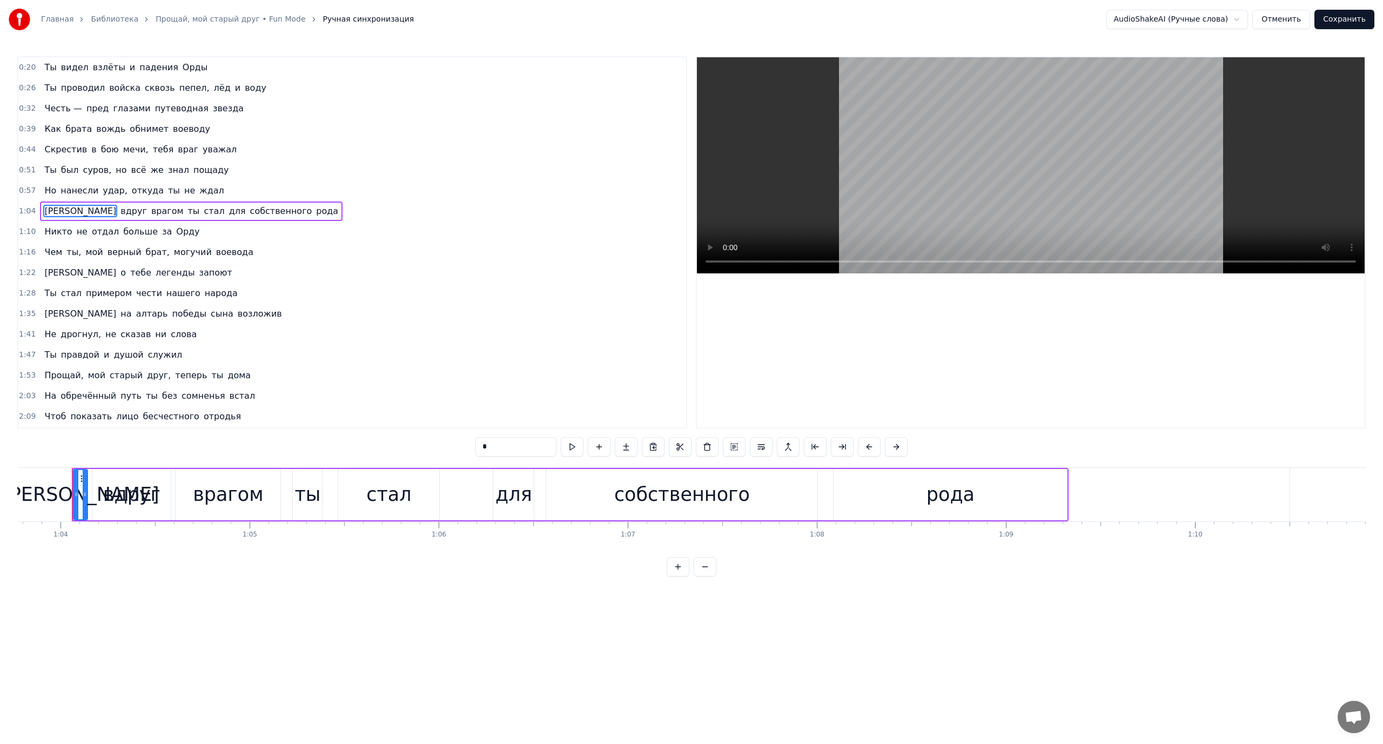
scroll to position [0, 12055]
click at [49, 230] on span "Никто" at bounding box center [58, 231] width 30 height 12
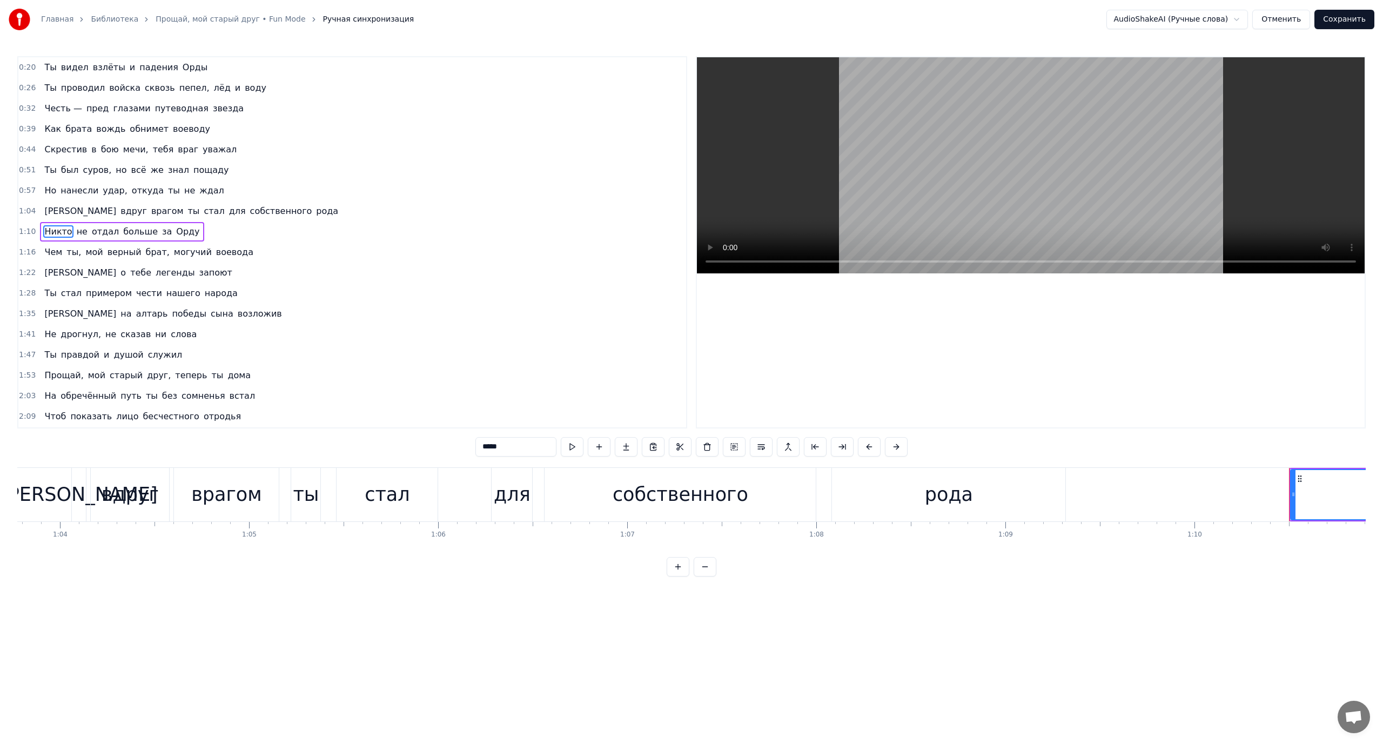
click at [76, 227] on span "не" at bounding box center [82, 231] width 13 height 12
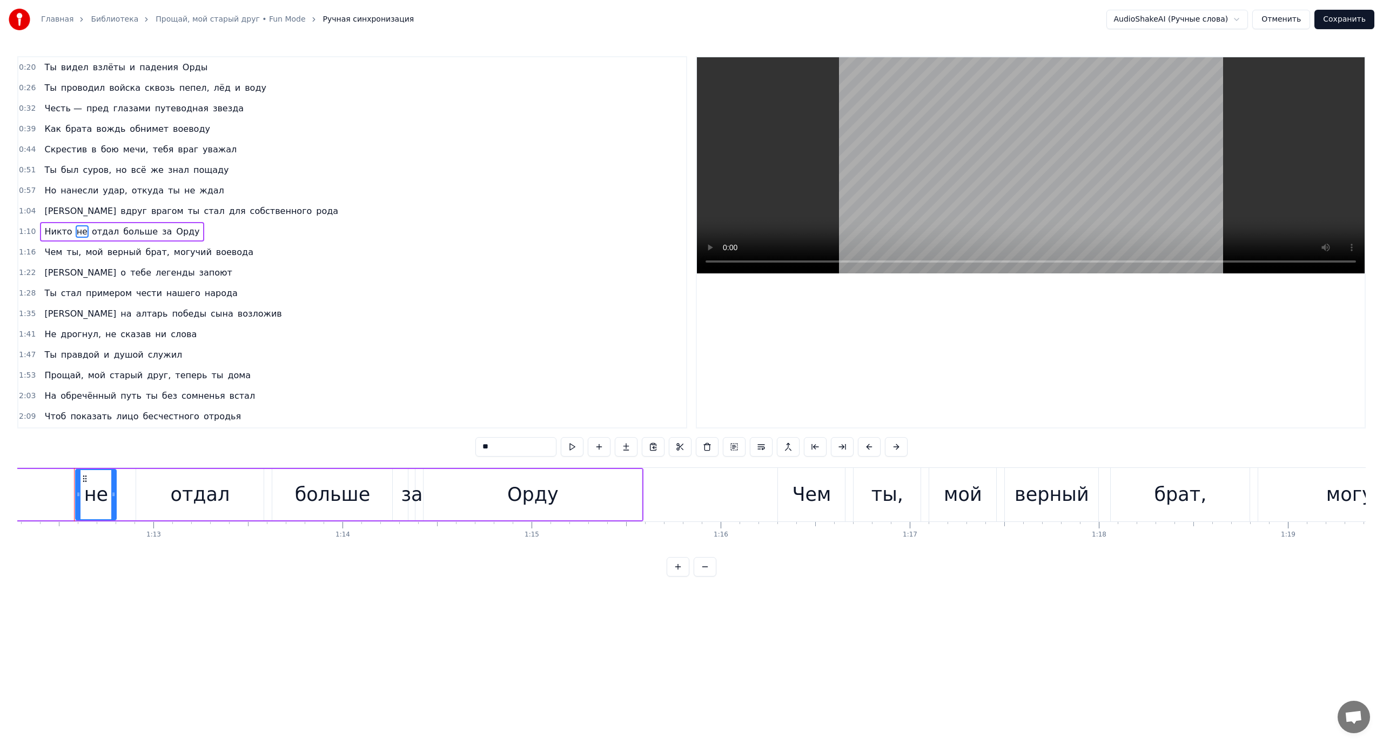
scroll to position [0, 13665]
click at [54, 250] on span "Чем" at bounding box center [53, 252] width 20 height 12
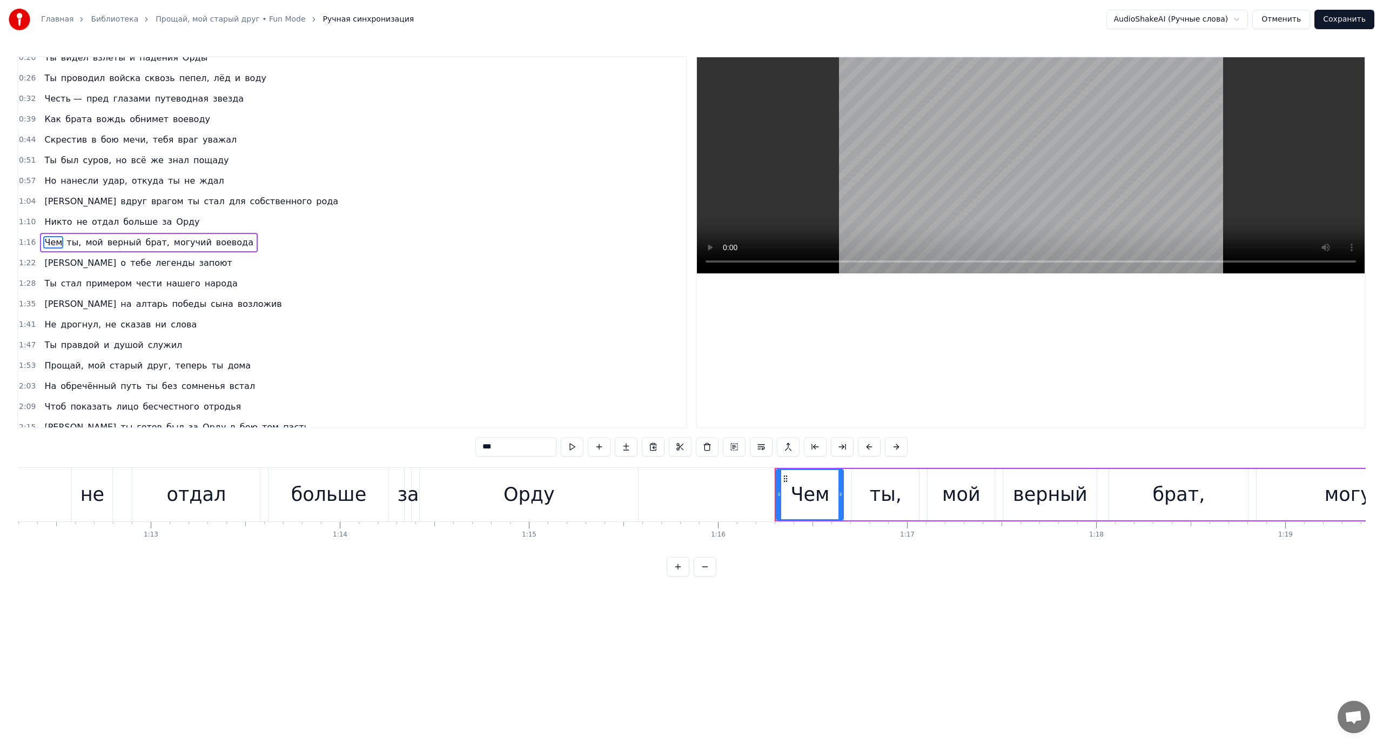
click at [146, 240] on span "брат," at bounding box center [158, 242] width 26 height 12
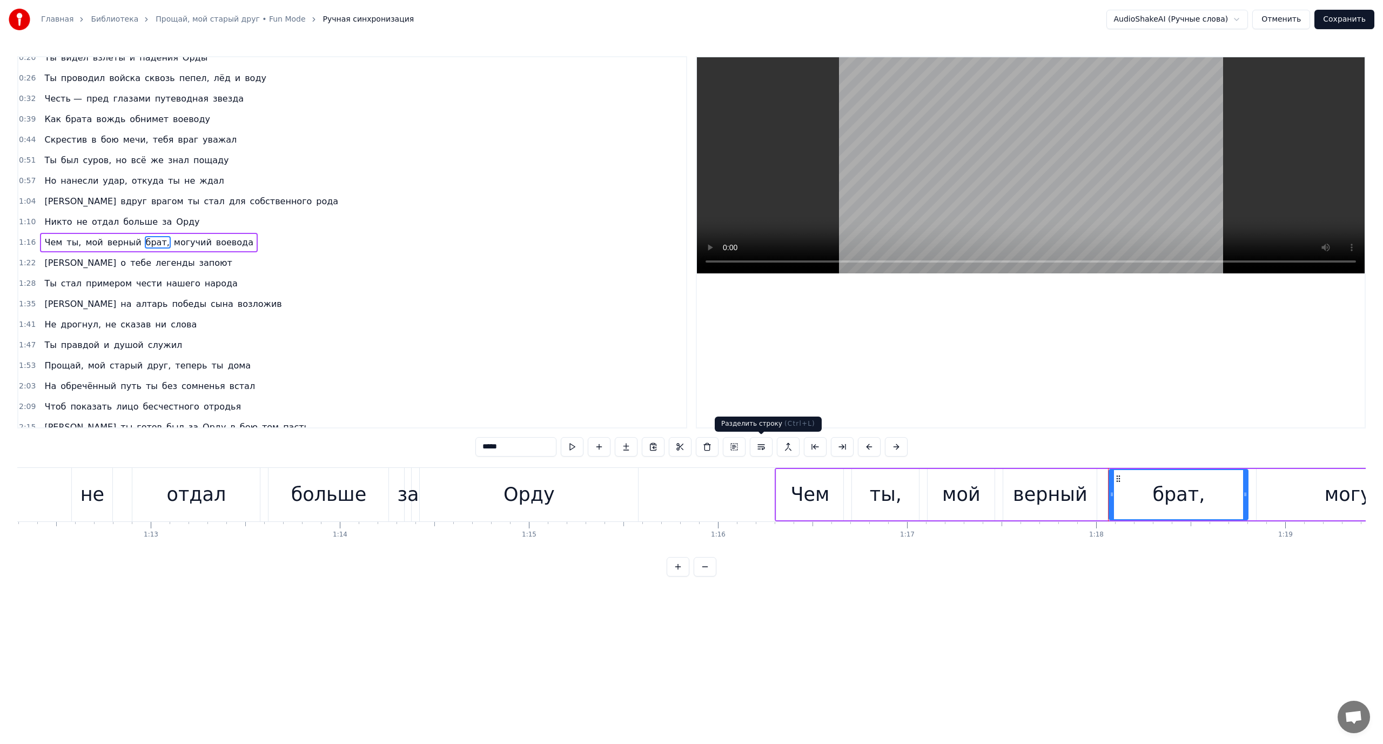
click at [756, 448] on button at bounding box center [761, 446] width 23 height 19
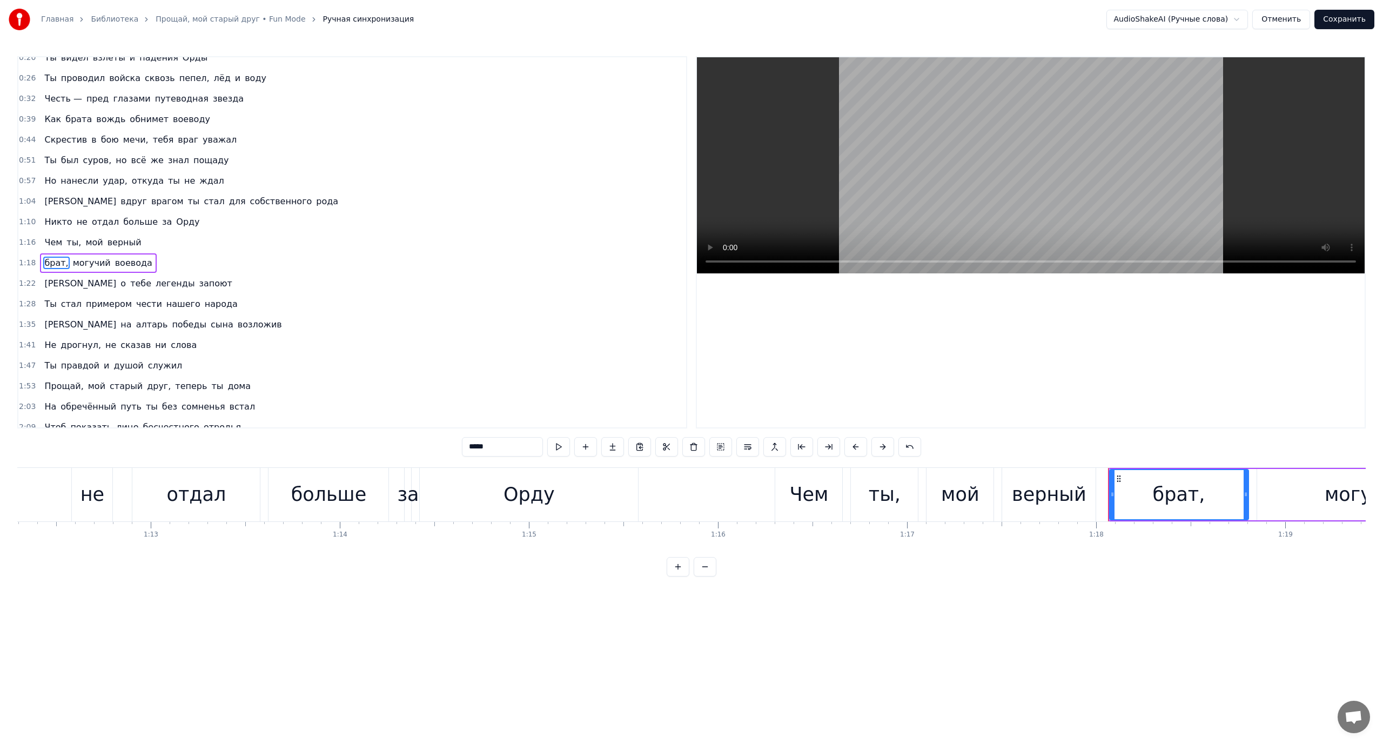
scroll to position [30, 0]
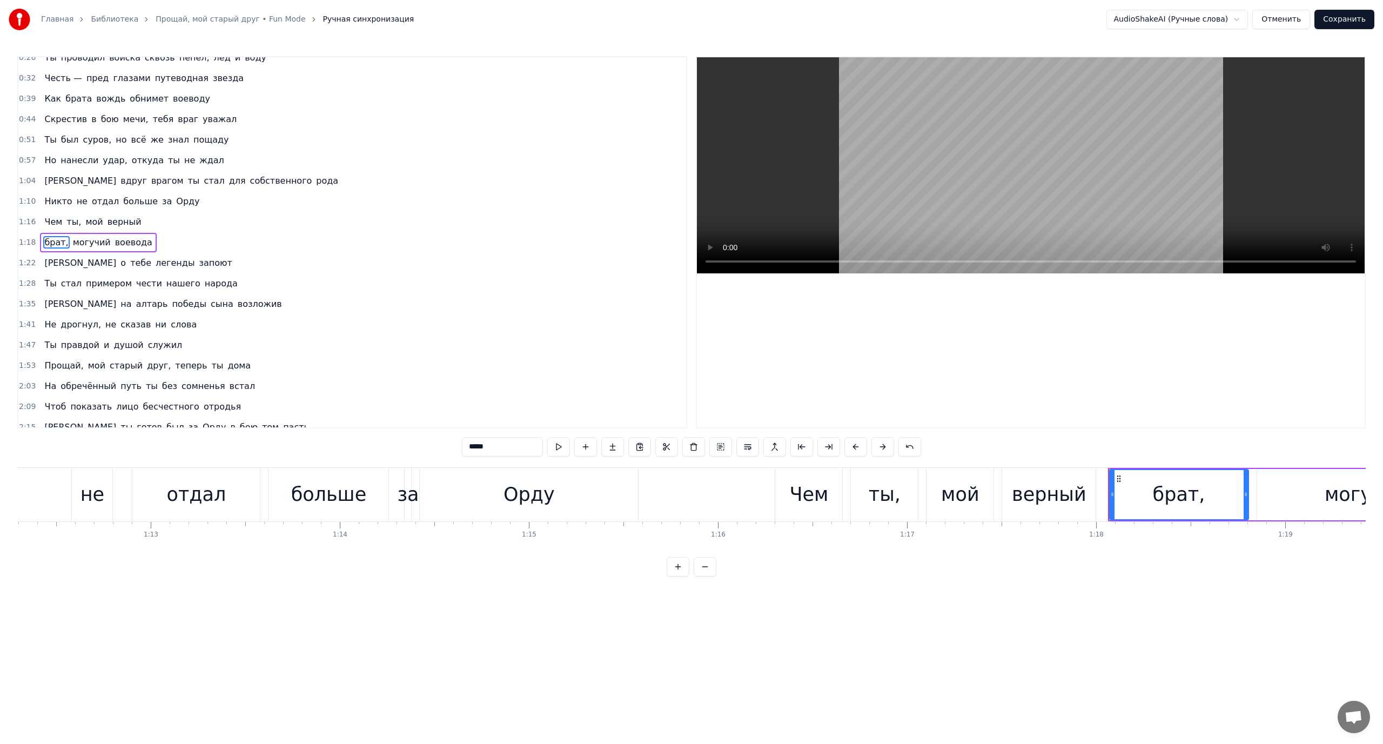
click at [50, 221] on span "Чем" at bounding box center [53, 221] width 20 height 12
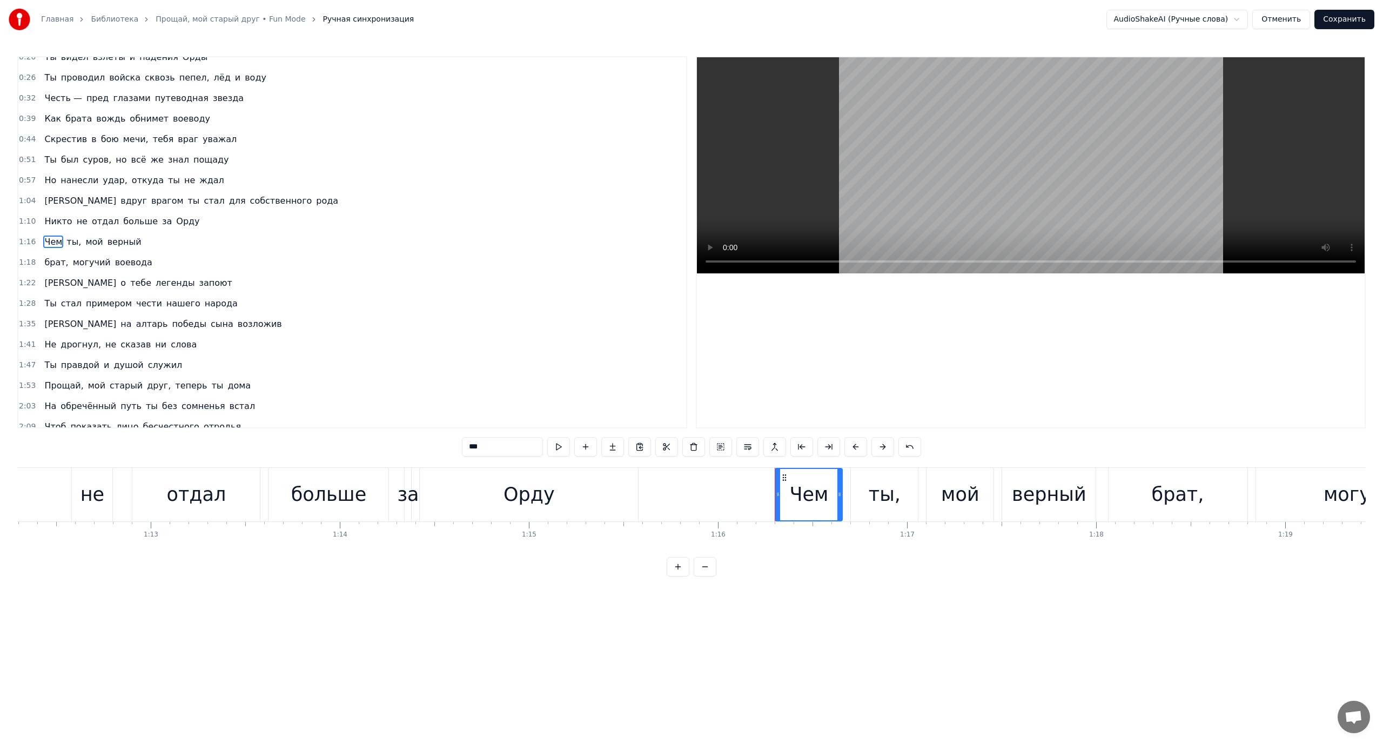
scroll to position [10, 0]
drag, startPoint x: 75, startPoint y: 265, endPoint x: 82, endPoint y: 265, distance: 7.0
click at [74, 265] on span "могучий" at bounding box center [92, 263] width 40 height 12
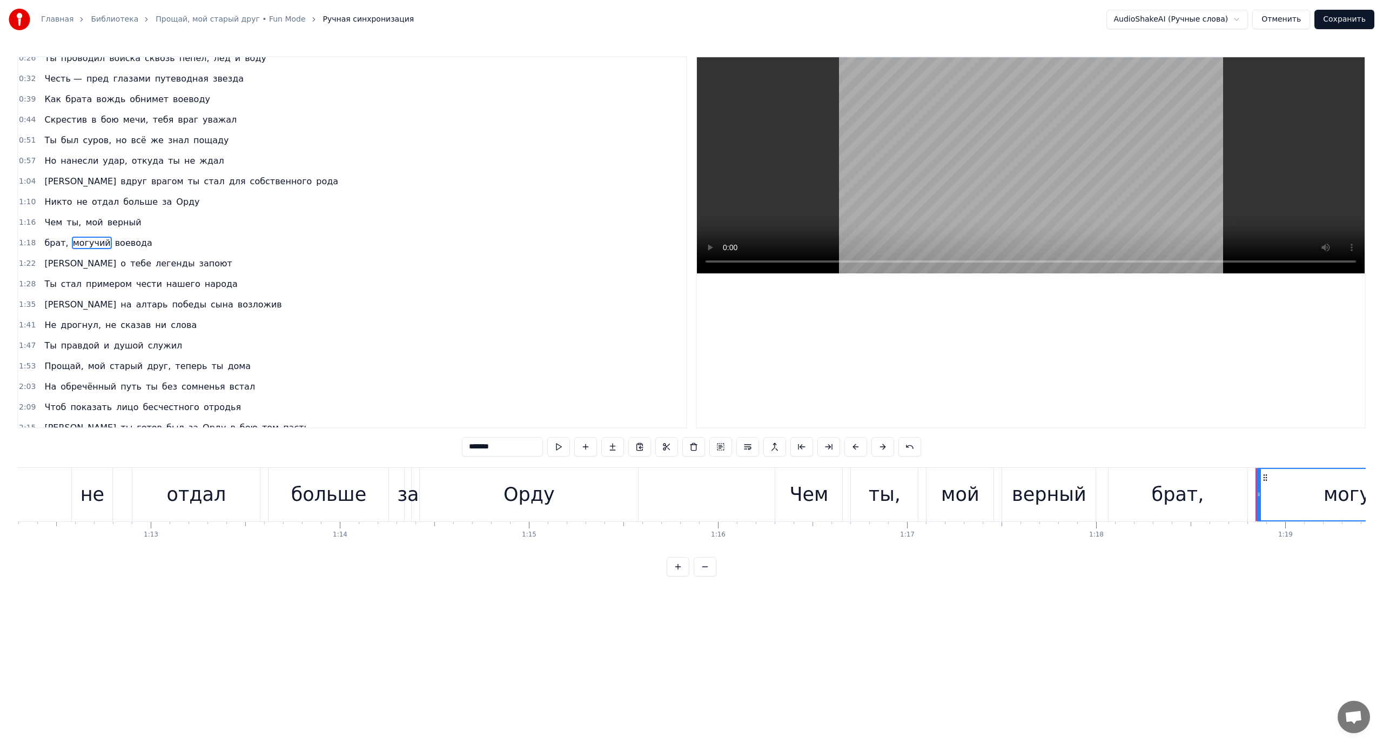
scroll to position [30, 0]
click at [747, 445] on button at bounding box center [747, 446] width 23 height 19
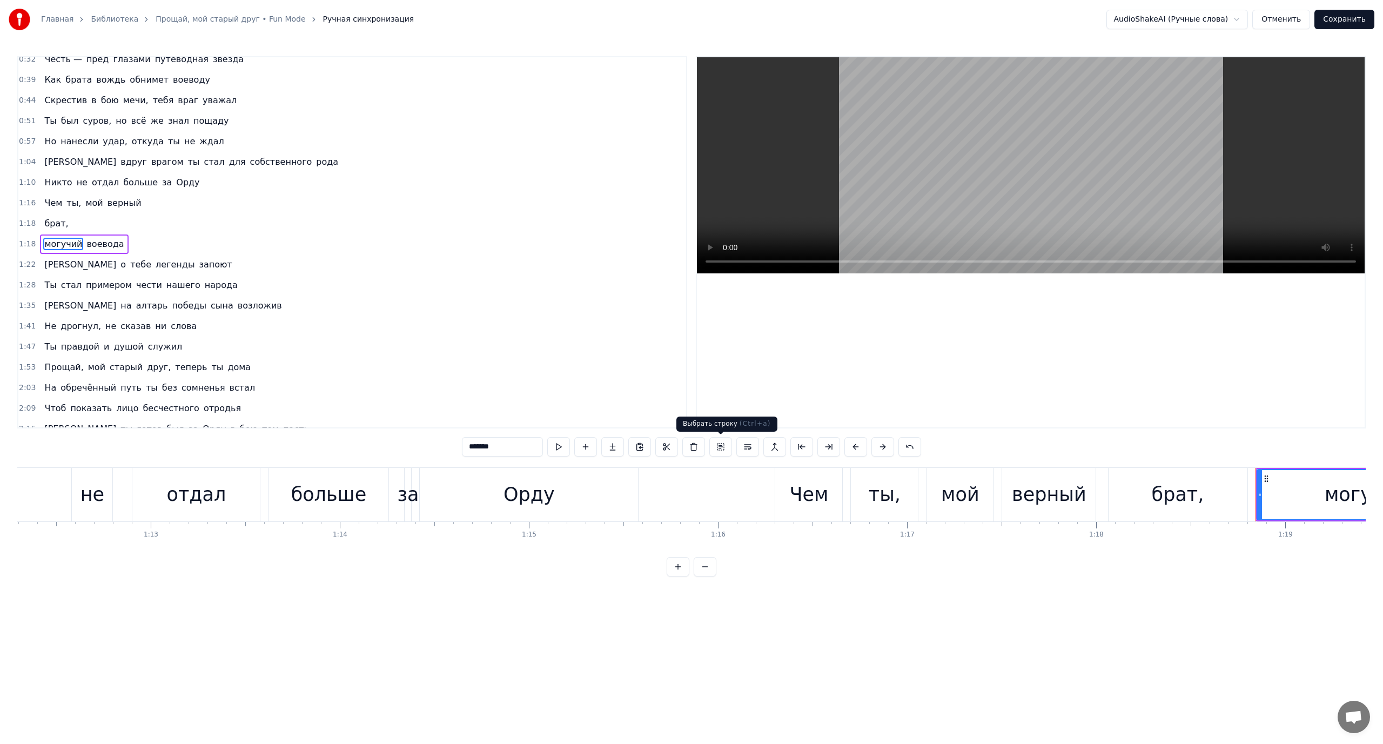
scroll to position [51, 0]
click at [53, 199] on span "Чем" at bounding box center [53, 201] width 20 height 12
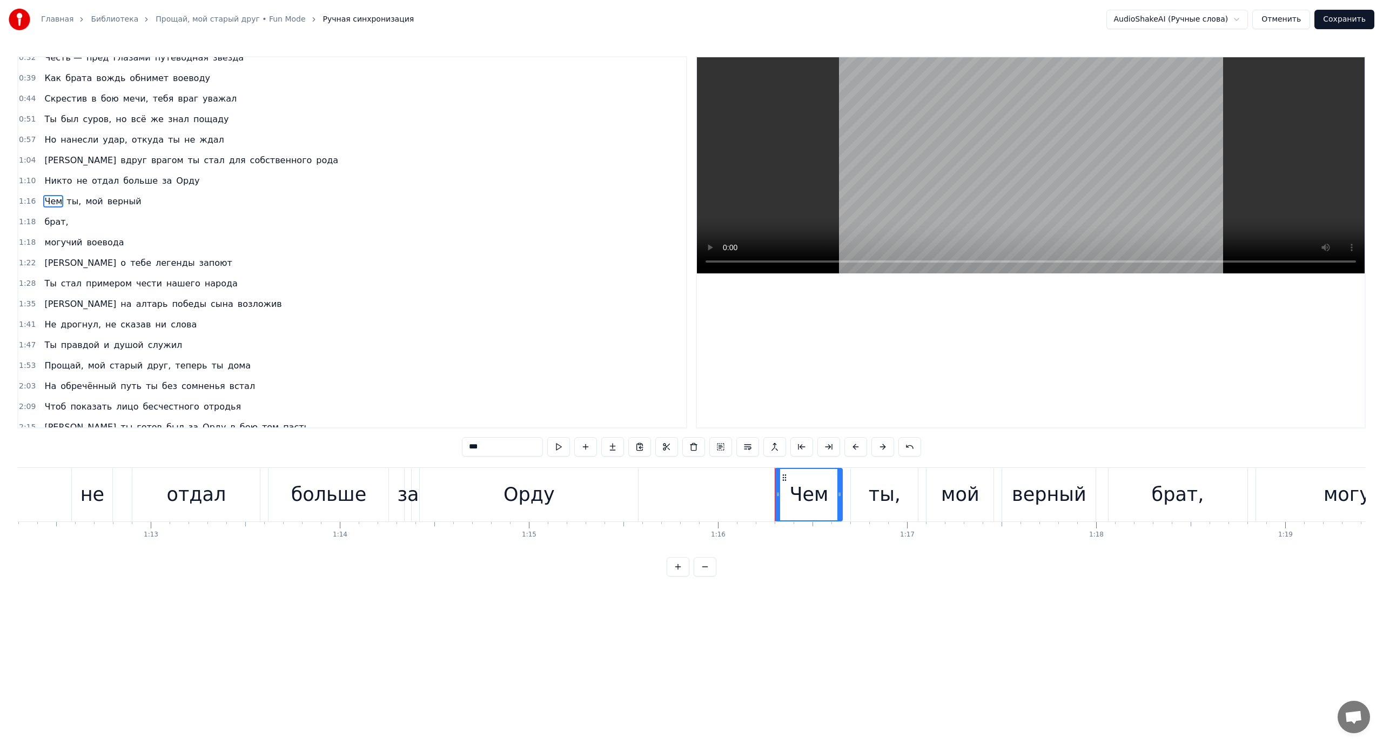
scroll to position [10, 0]
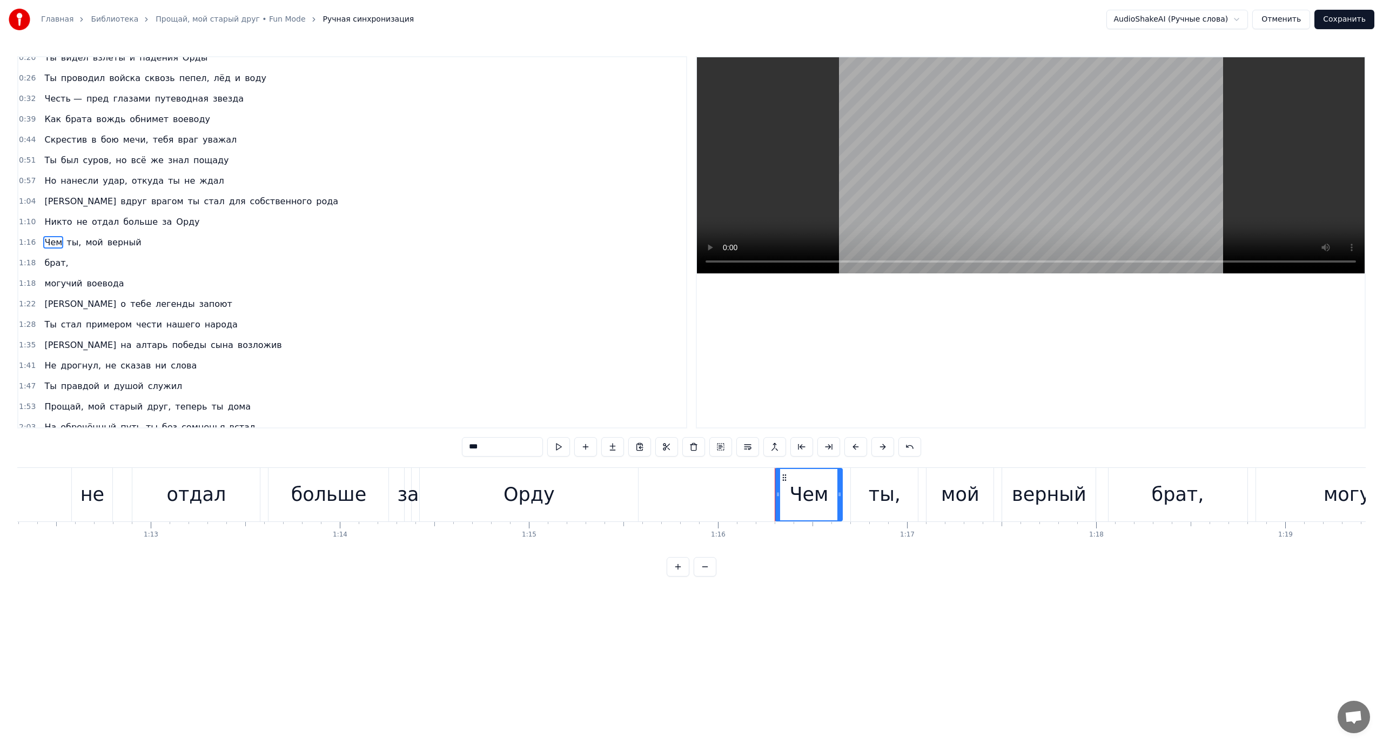
click at [47, 280] on span "могучий" at bounding box center [63, 283] width 40 height 12
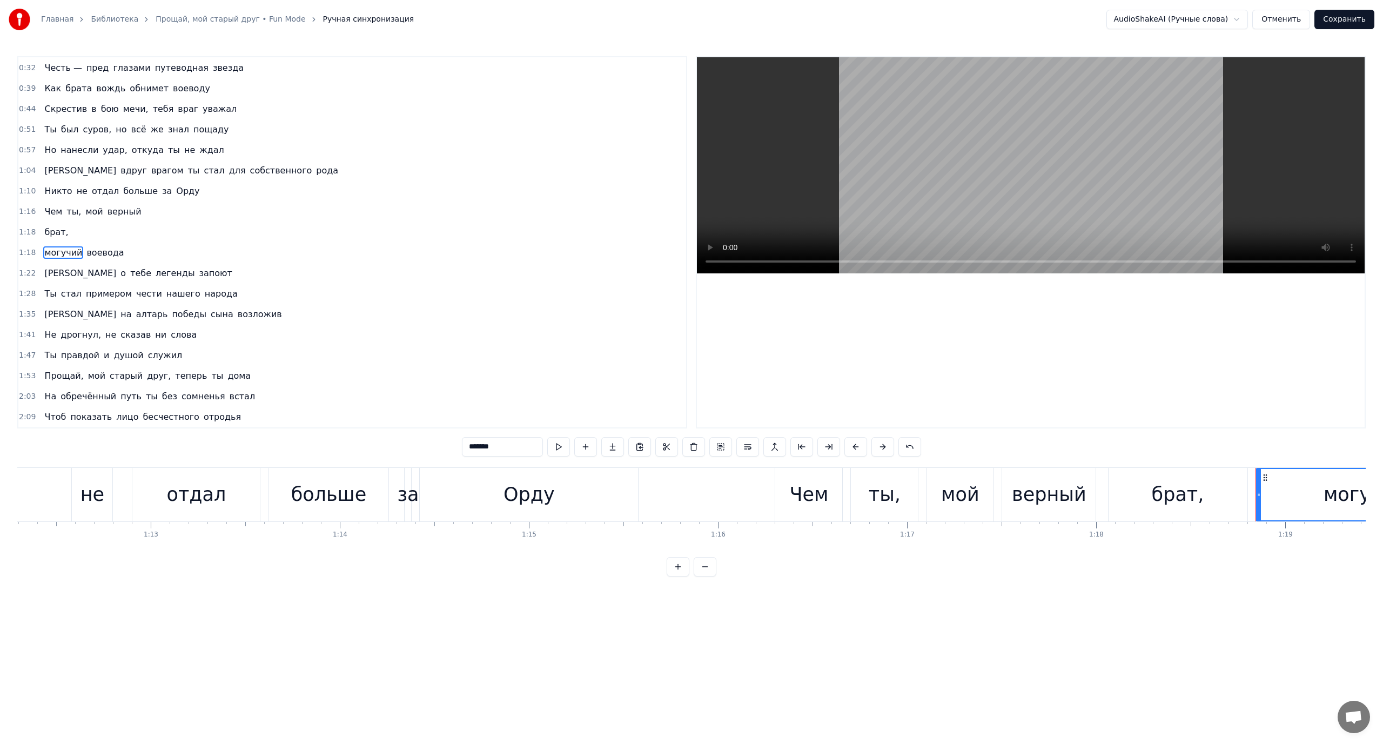
scroll to position [51, 0]
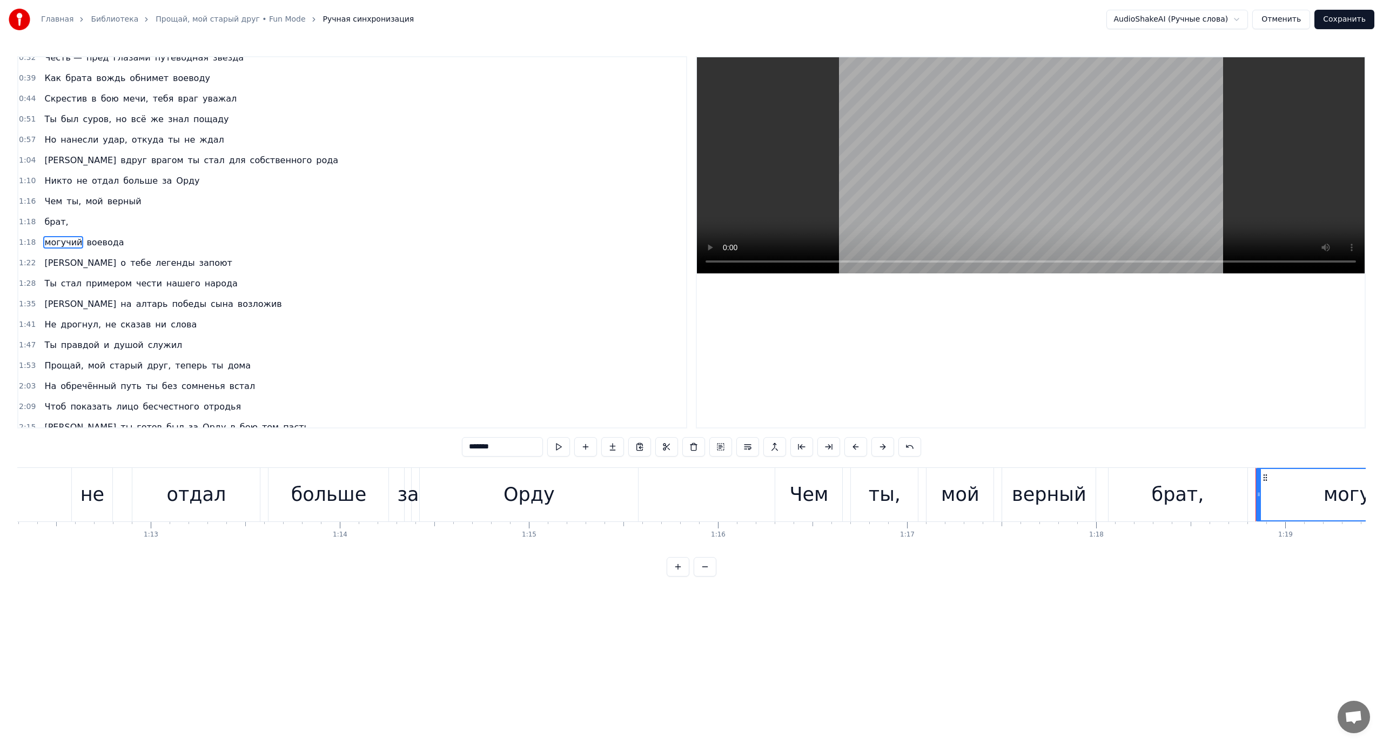
click at [46, 262] on span "[PERSON_NAME]" at bounding box center [80, 263] width 74 height 12
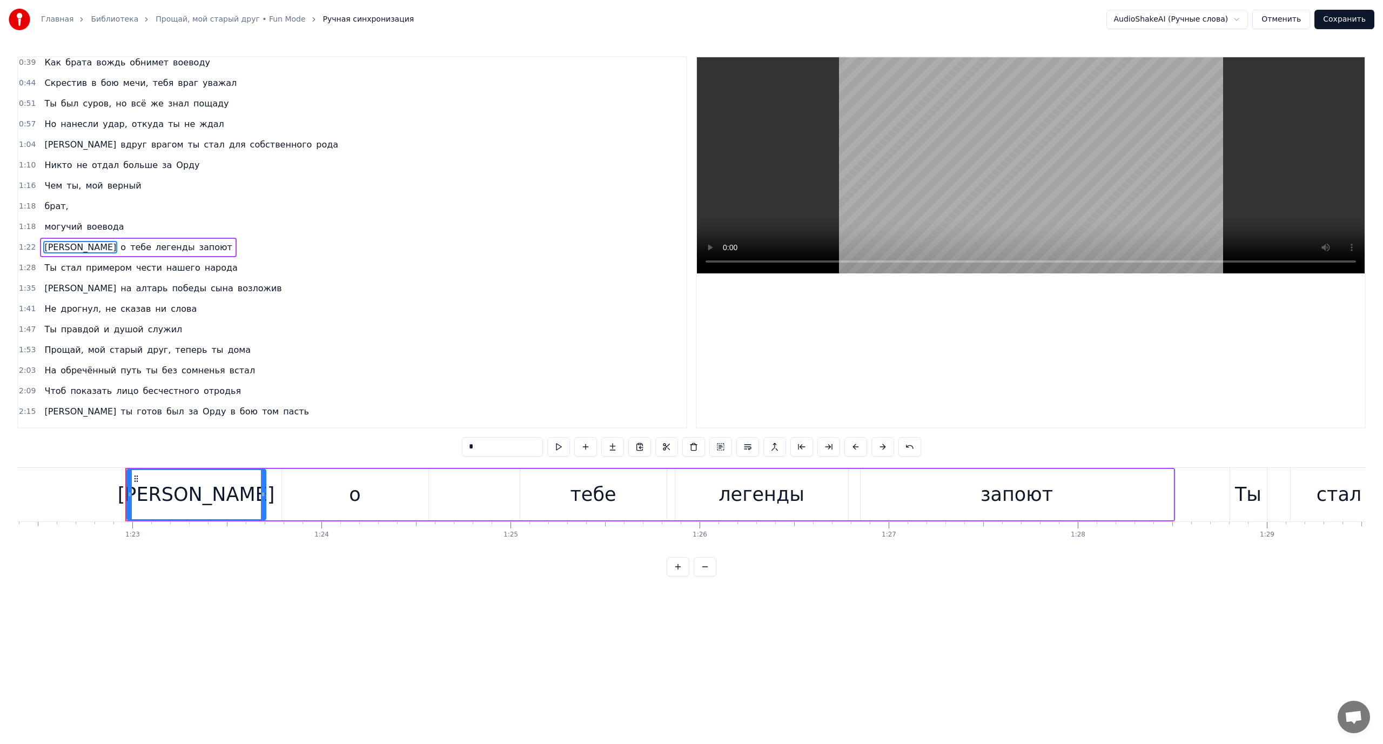
scroll to position [0, 15627]
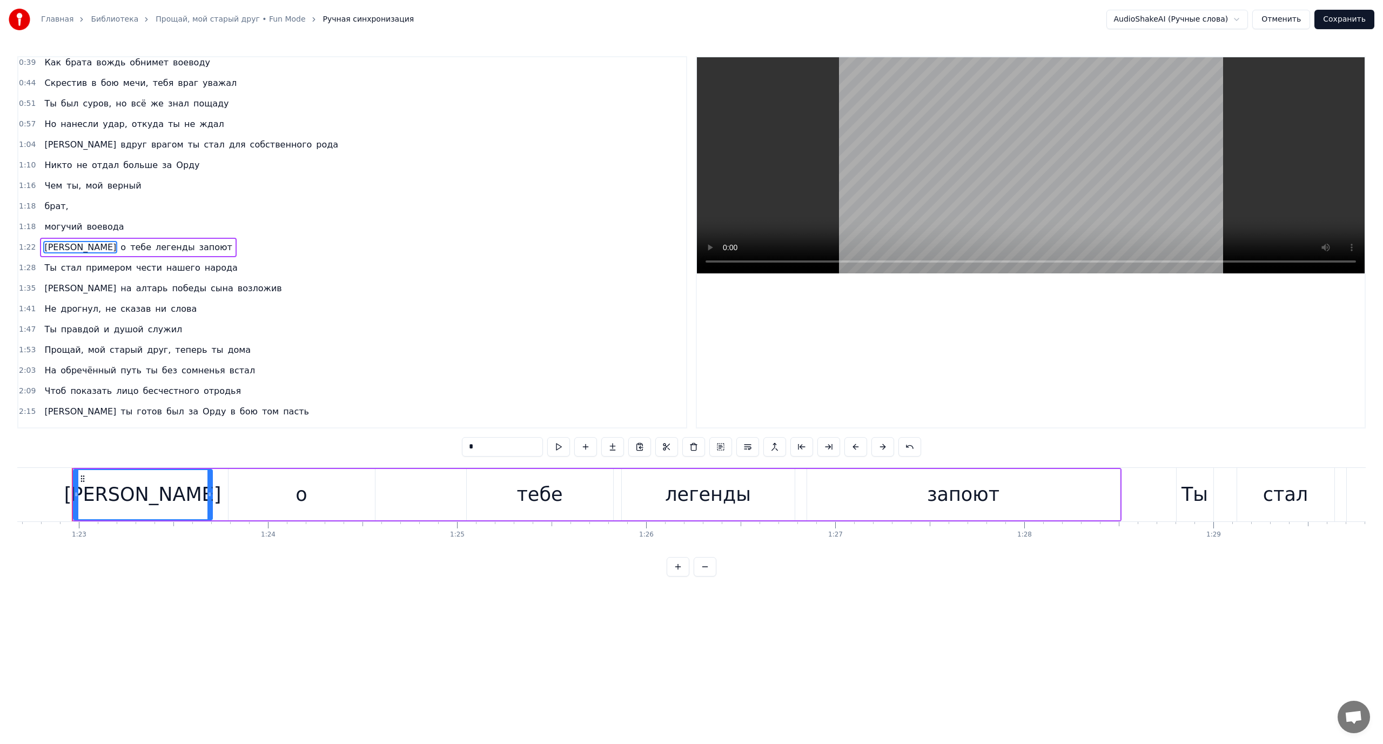
click at [129, 247] on span "тебе" at bounding box center [140, 247] width 23 height 12
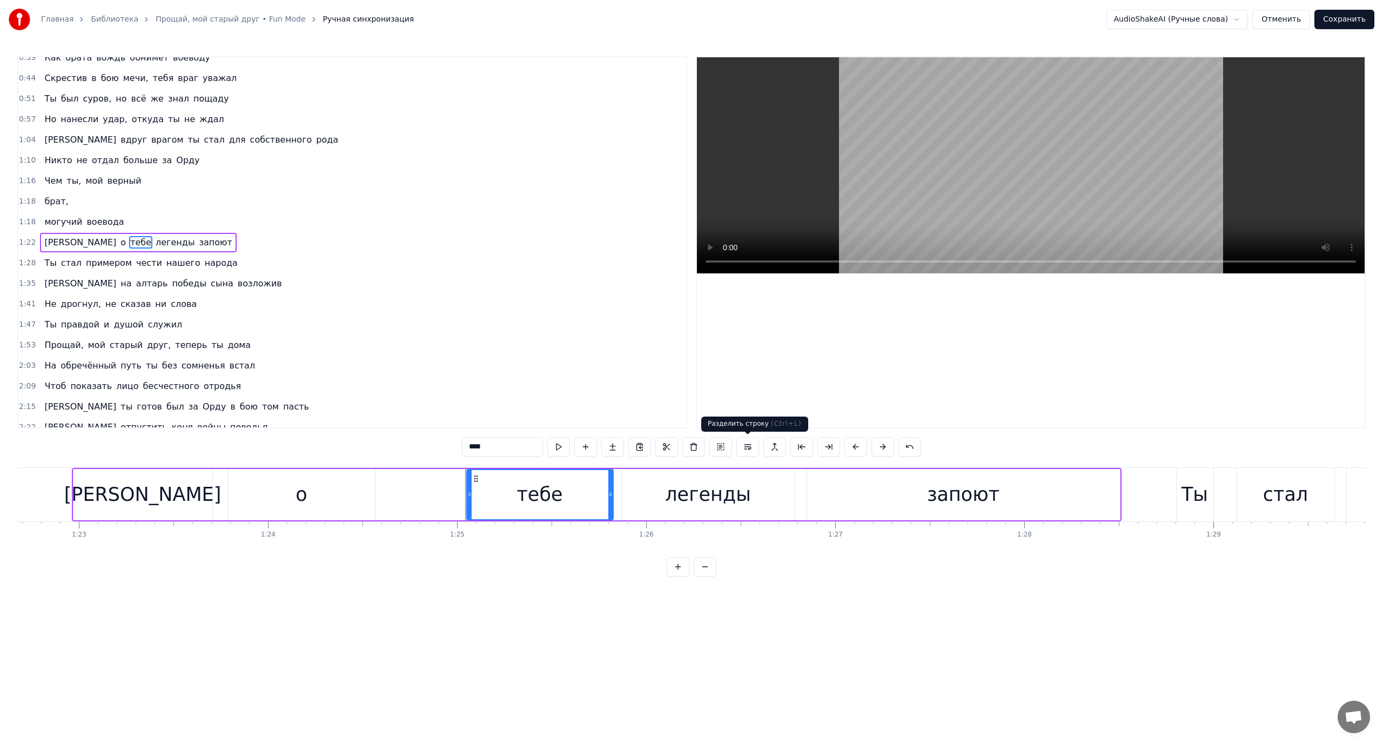
click at [745, 448] on button at bounding box center [747, 446] width 23 height 19
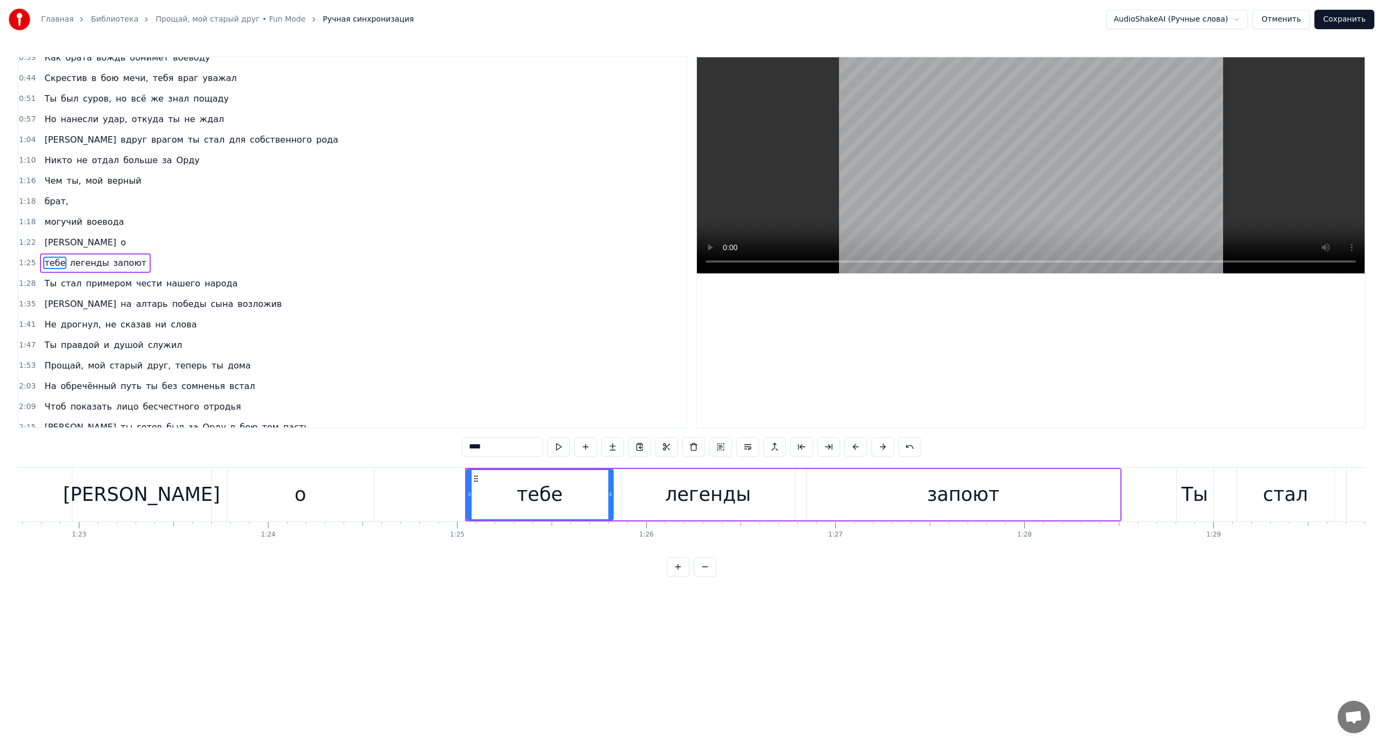
scroll to position [92, 0]
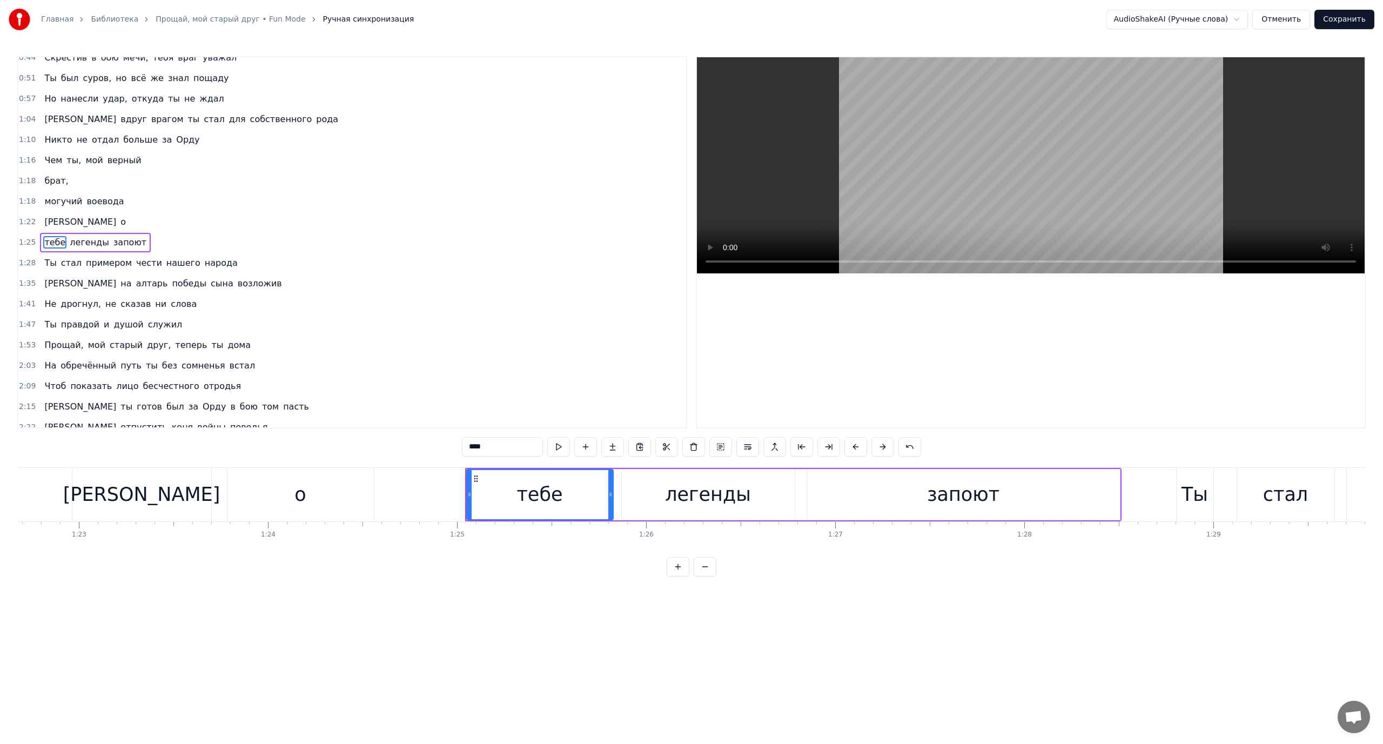
click at [44, 223] on span "[PERSON_NAME]" at bounding box center [80, 221] width 74 height 12
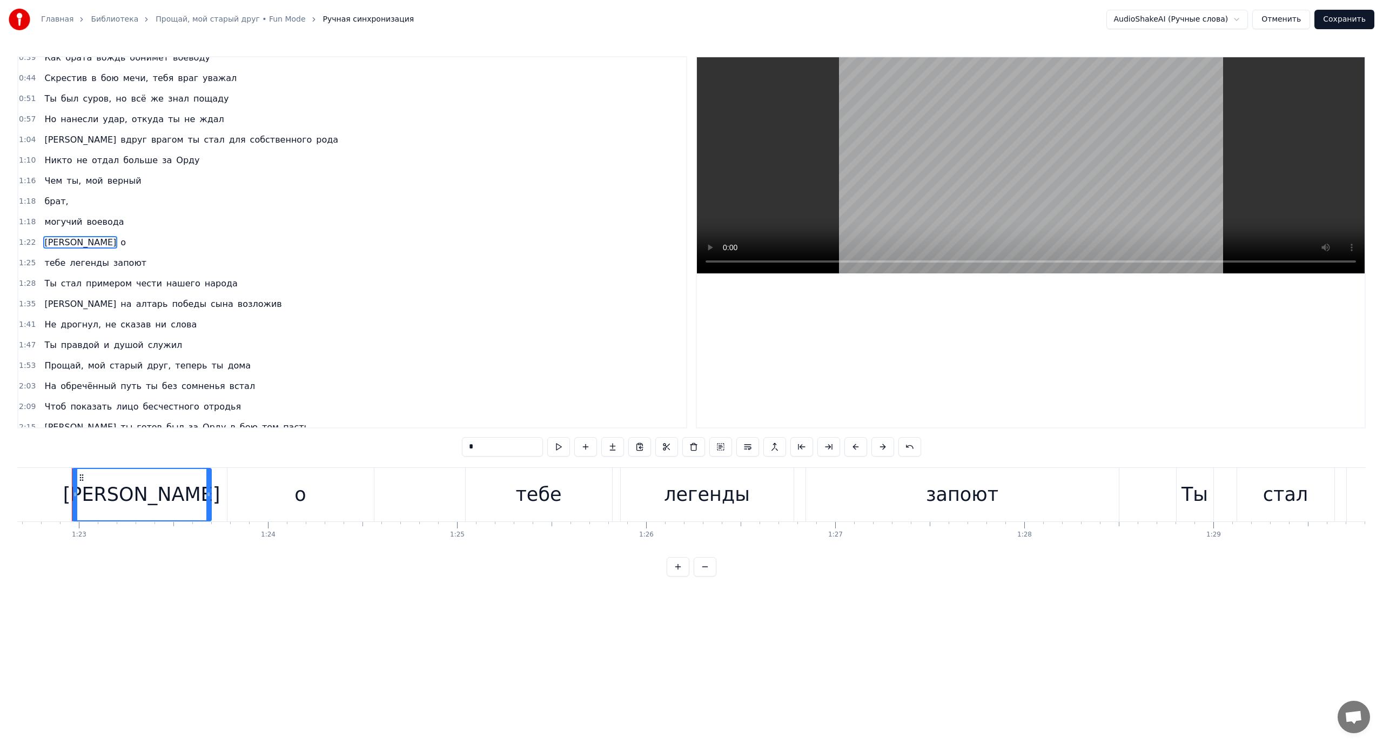
click at [79, 266] on span "легенды" at bounding box center [89, 263] width 41 height 12
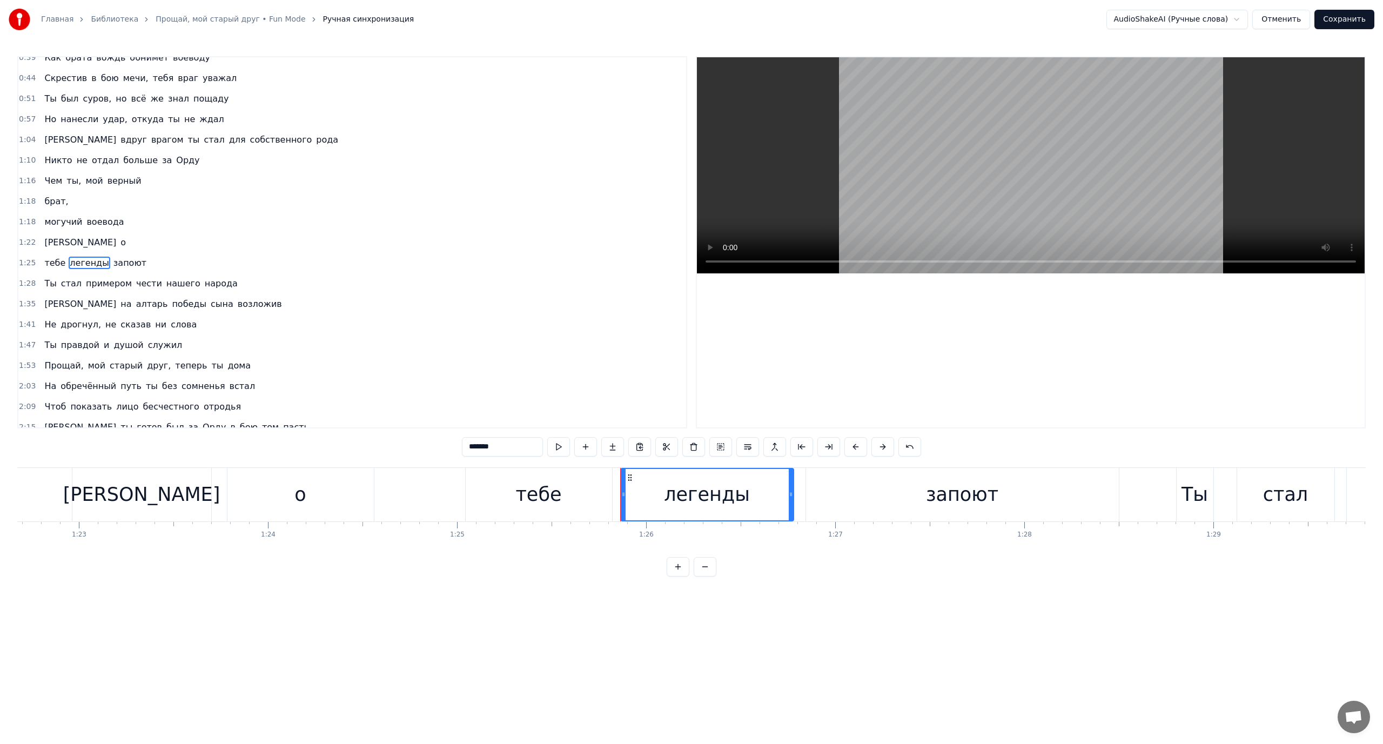
scroll to position [92, 0]
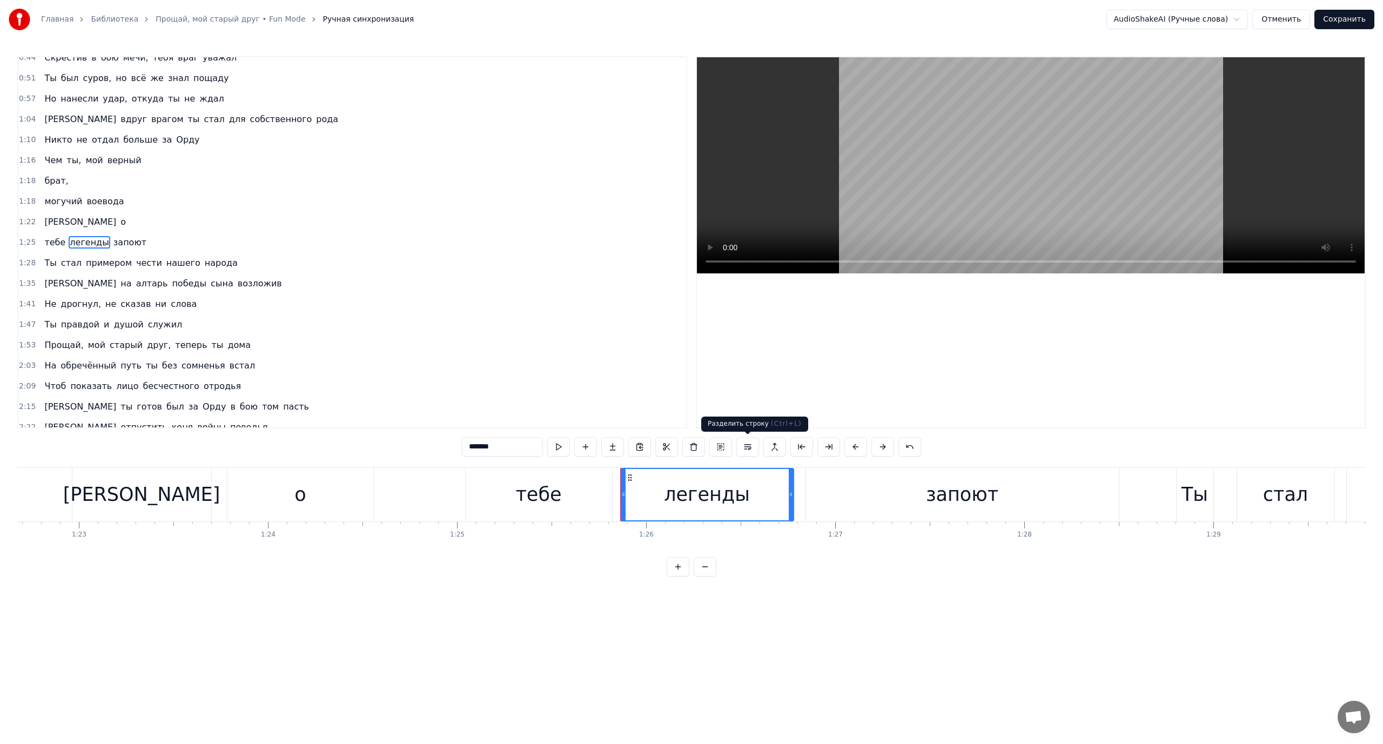
click at [743, 448] on button at bounding box center [747, 446] width 23 height 19
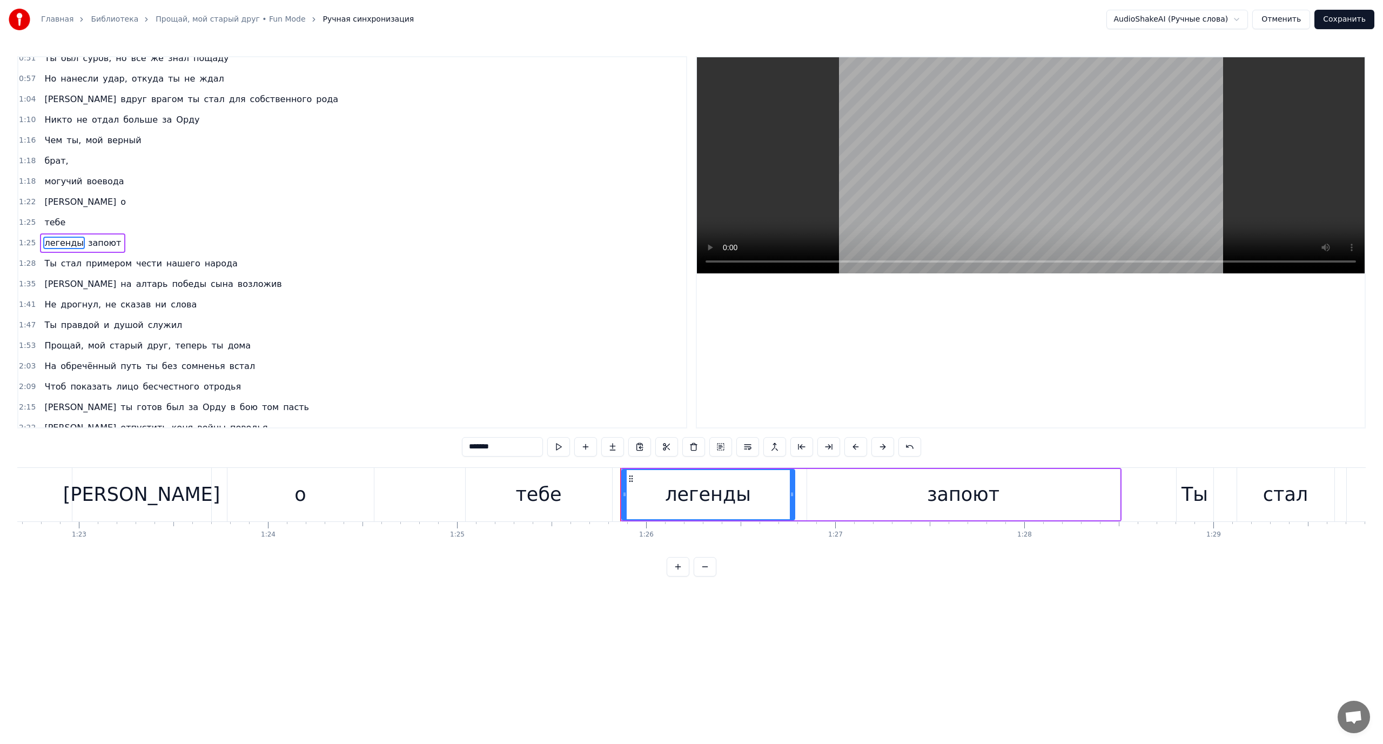
scroll to position [112, 0]
click at [93, 244] on span "запоют" at bounding box center [104, 242] width 35 height 12
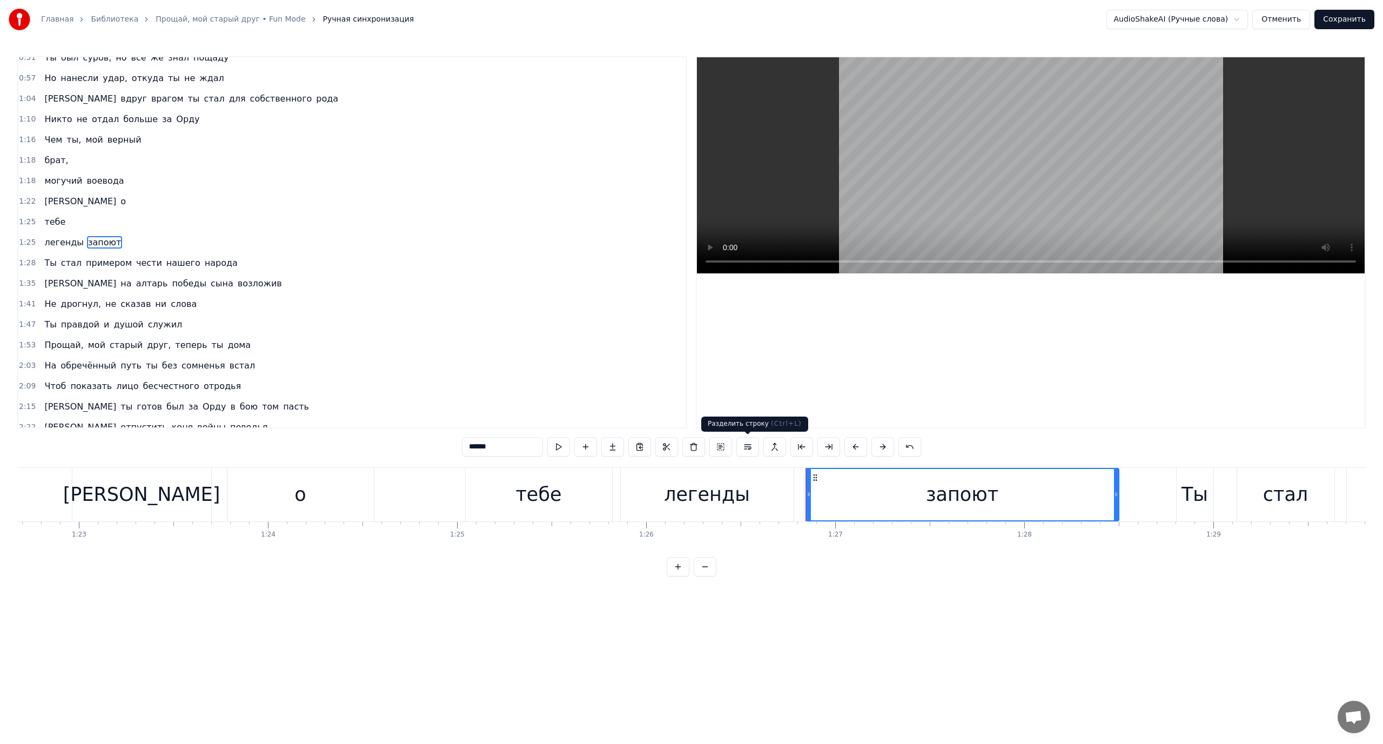
click at [751, 447] on button at bounding box center [747, 446] width 23 height 19
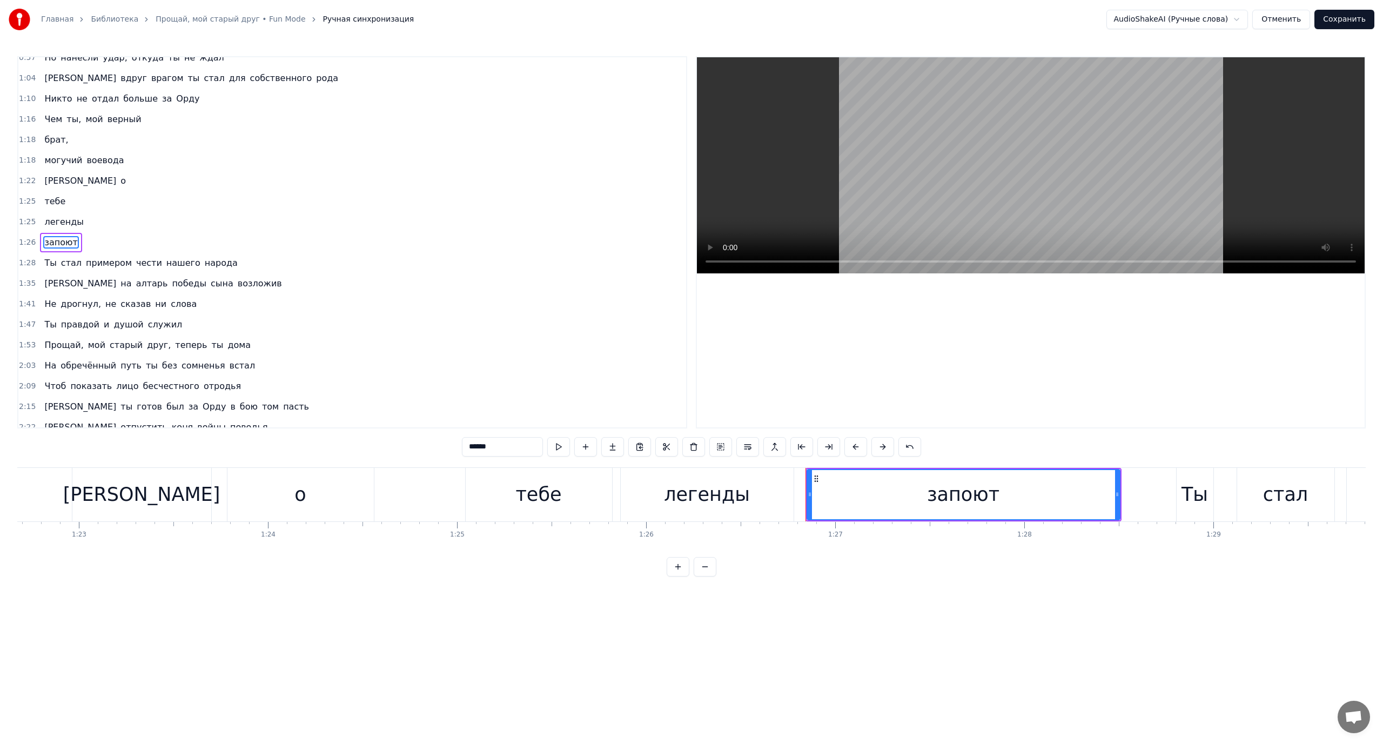
click at [47, 183] on span "[PERSON_NAME]" at bounding box center [80, 180] width 74 height 12
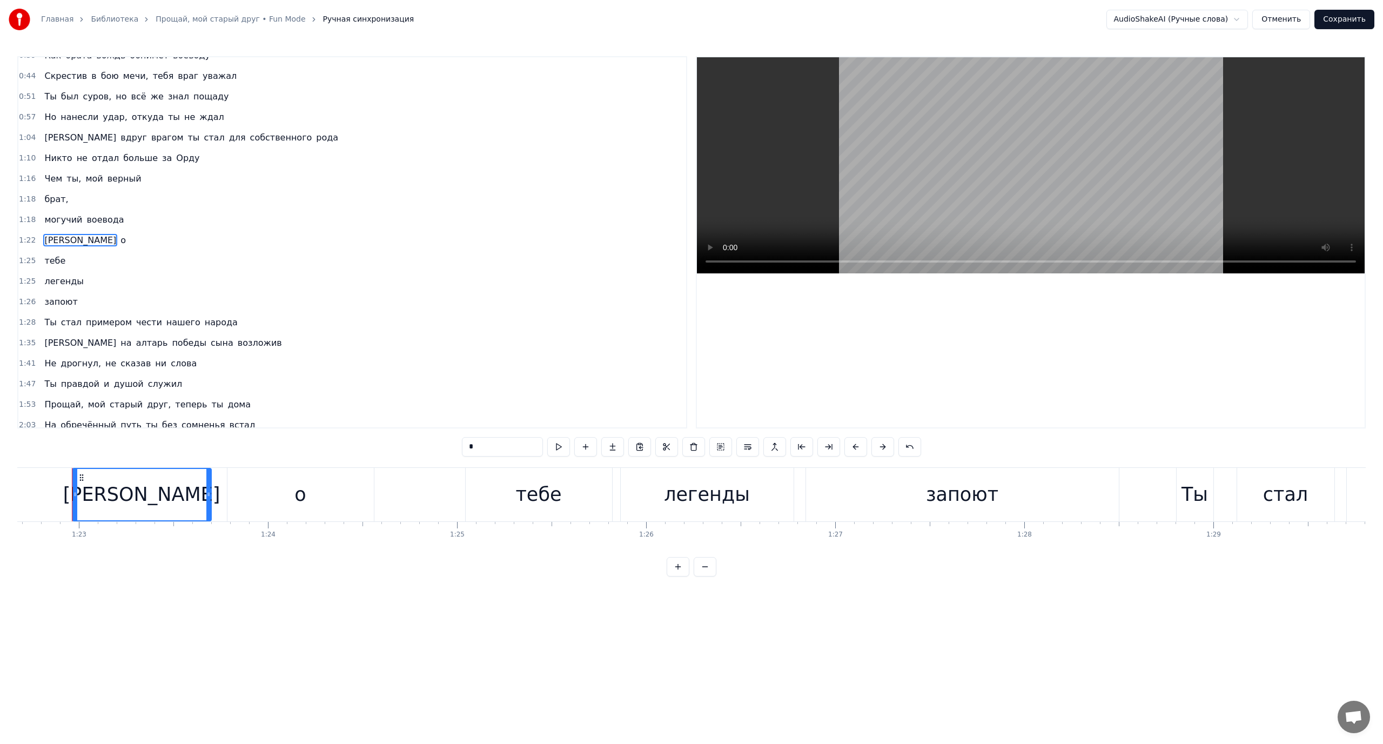
scroll to position [71, 0]
click at [119, 242] on span "о" at bounding box center [123, 242] width 8 height 12
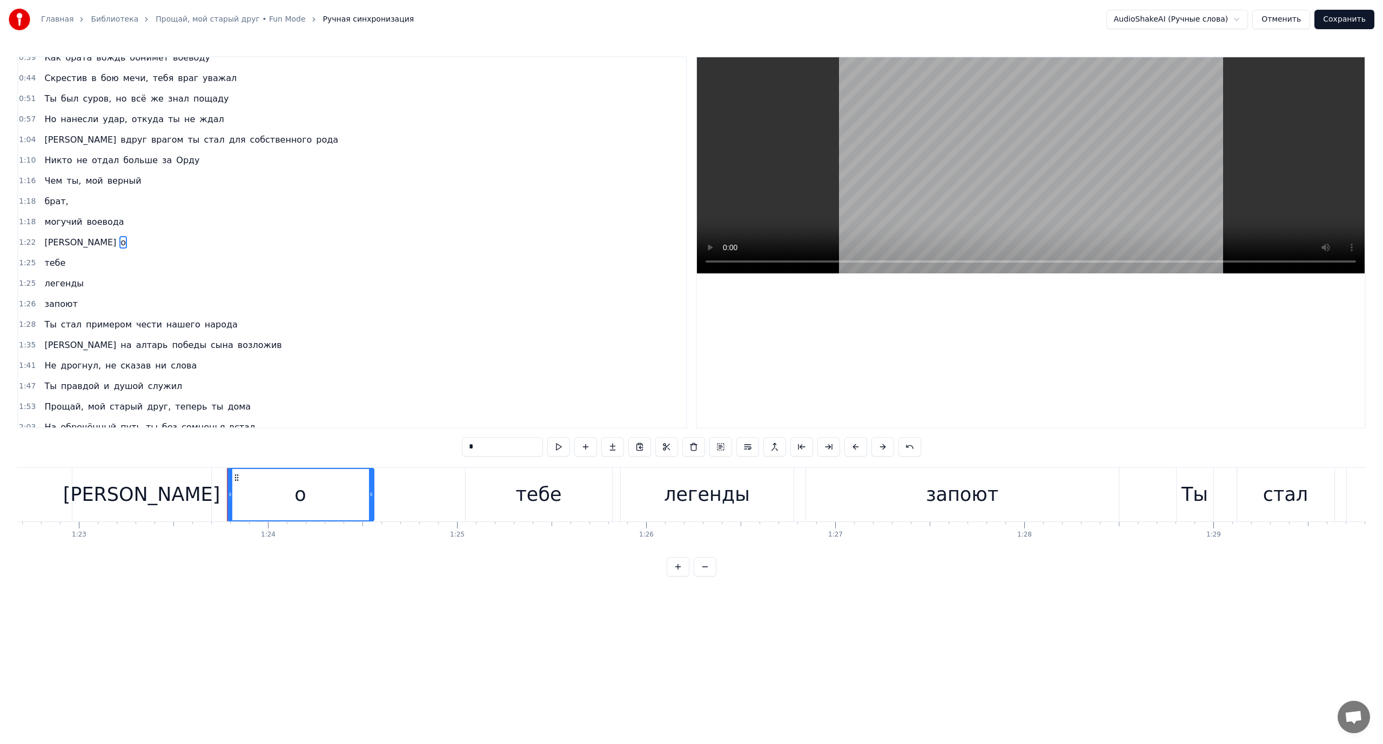
click at [45, 265] on span "тебе" at bounding box center [54, 263] width 23 height 12
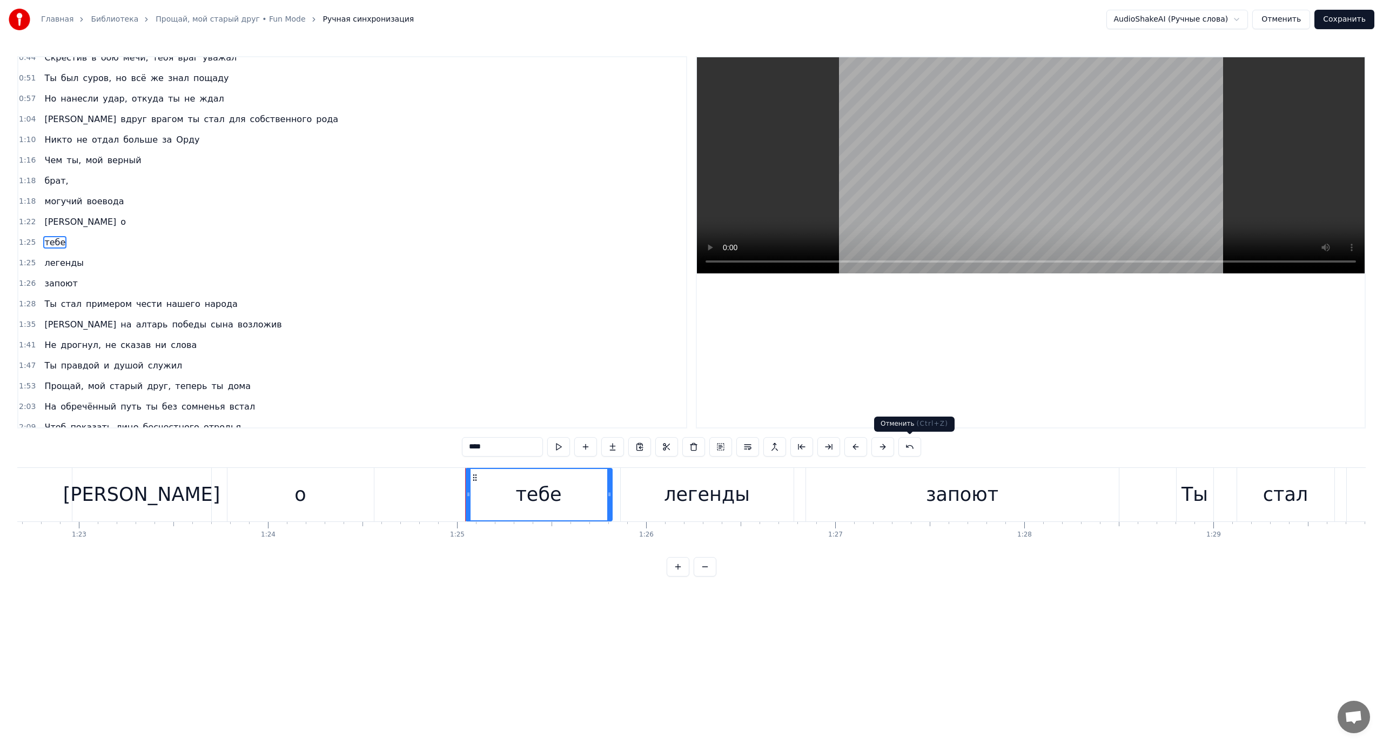
click at [909, 444] on button at bounding box center [909, 446] width 23 height 19
click at [894, 444] on button at bounding box center [896, 446] width 23 height 19
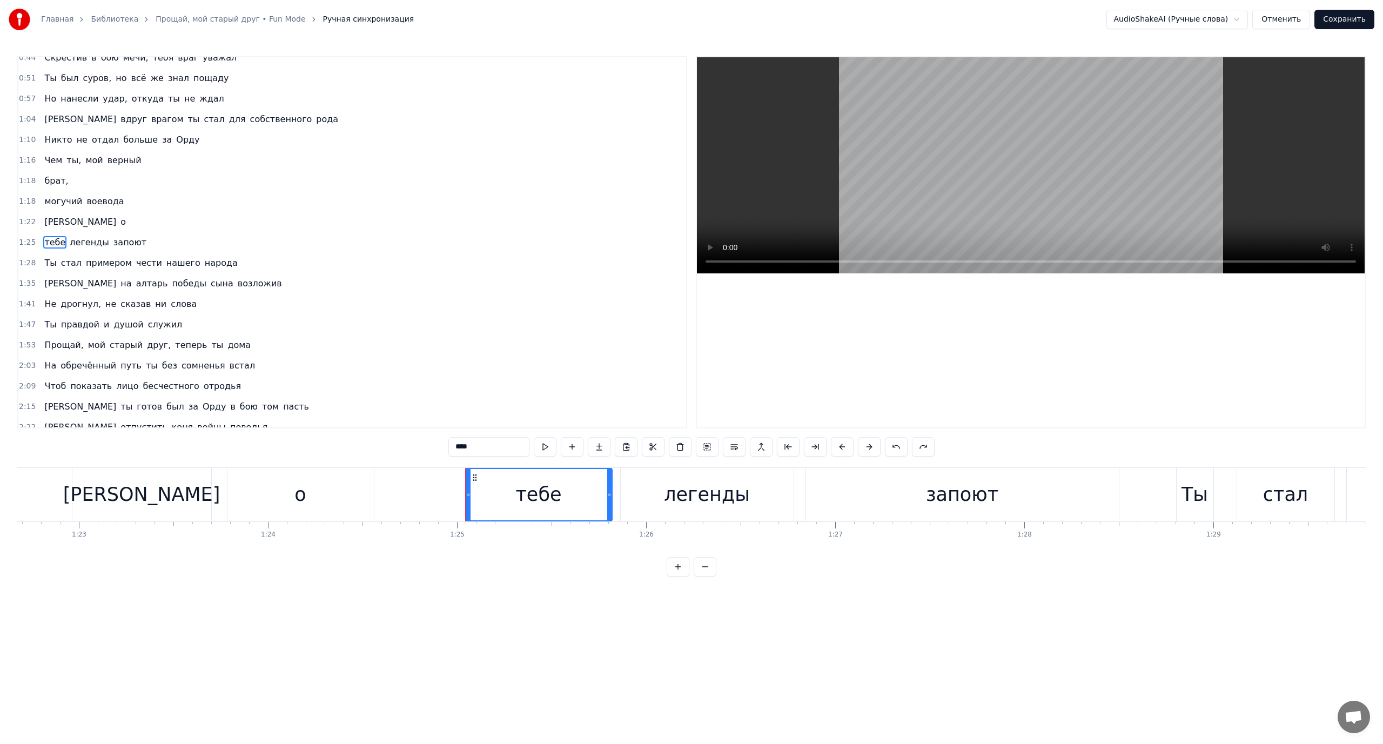
click at [894, 444] on button at bounding box center [896, 446] width 23 height 19
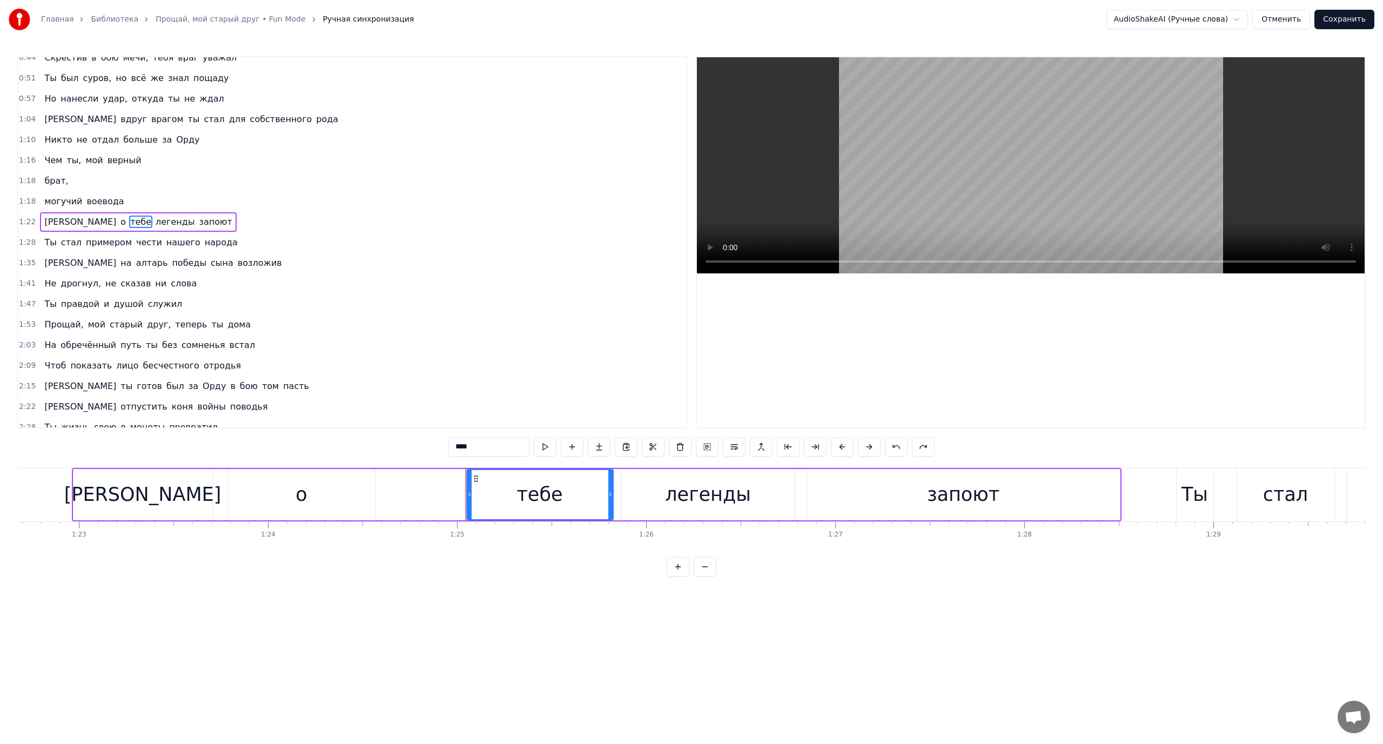
click at [119, 221] on span "о" at bounding box center [123, 221] width 8 height 12
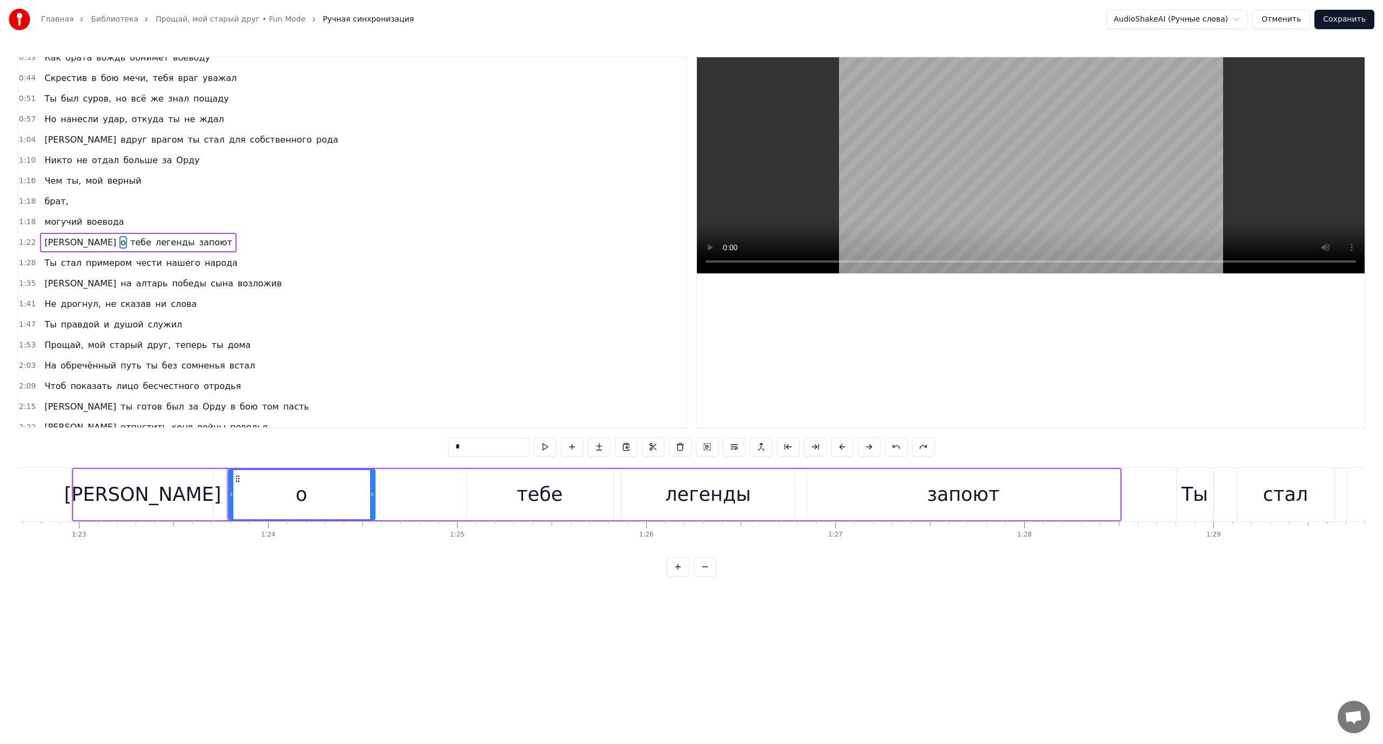
click at [154, 240] on span "легенды" at bounding box center [174, 242] width 41 height 12
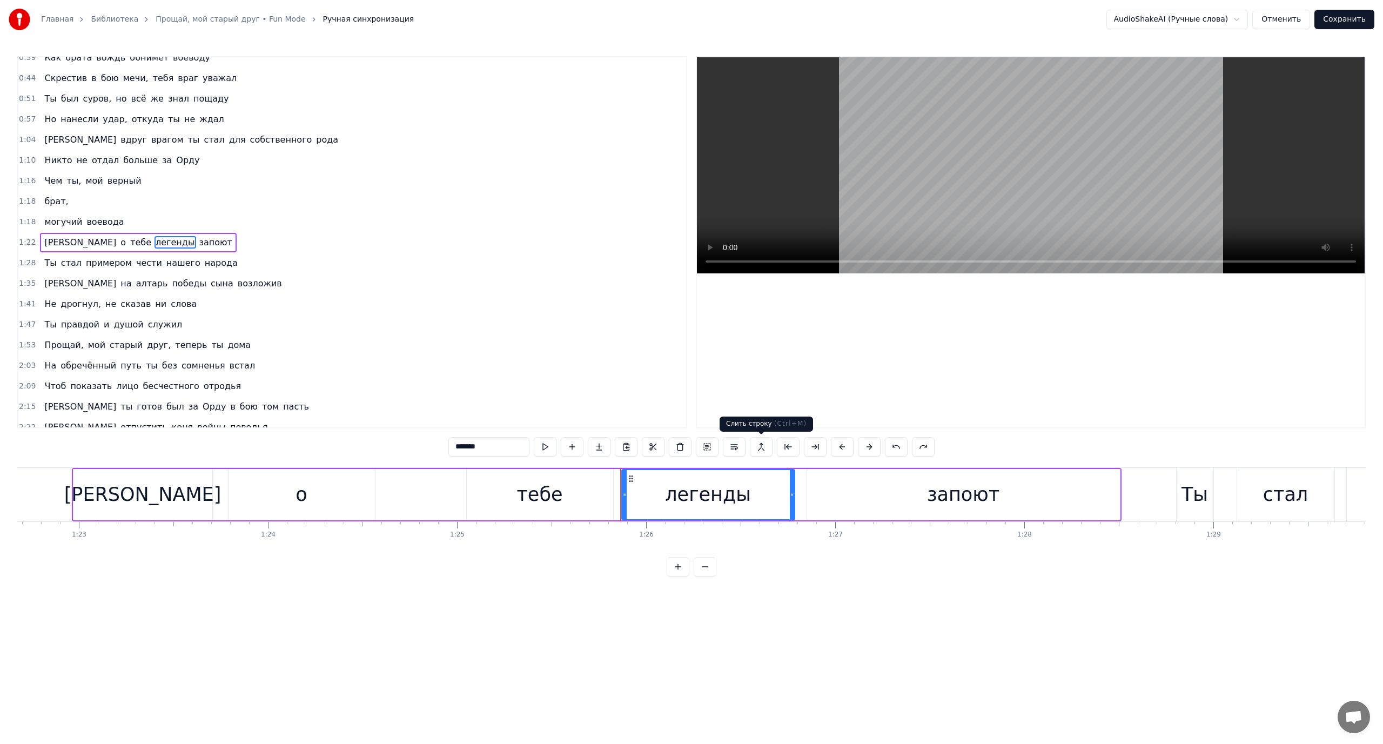
click at [764, 445] on button at bounding box center [761, 446] width 23 height 19
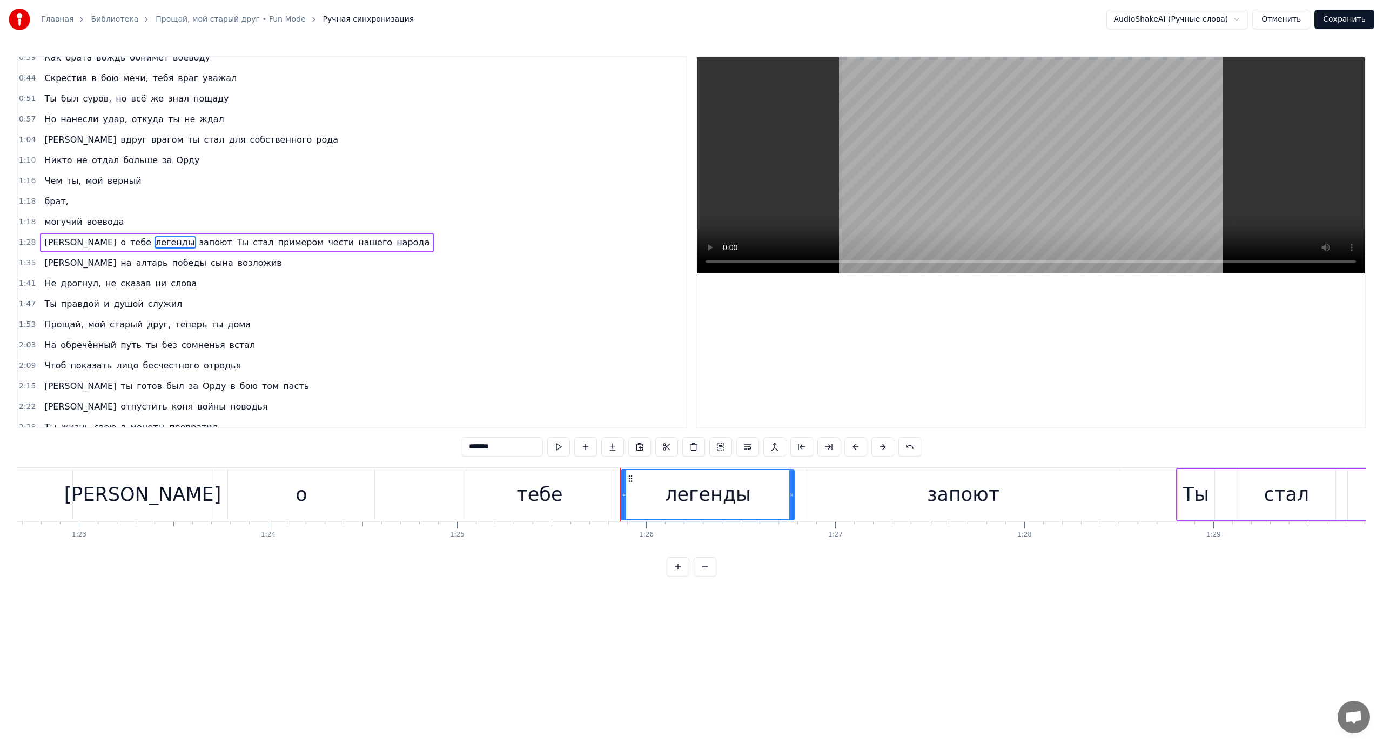
click at [46, 241] on span "[PERSON_NAME]" at bounding box center [80, 242] width 74 height 12
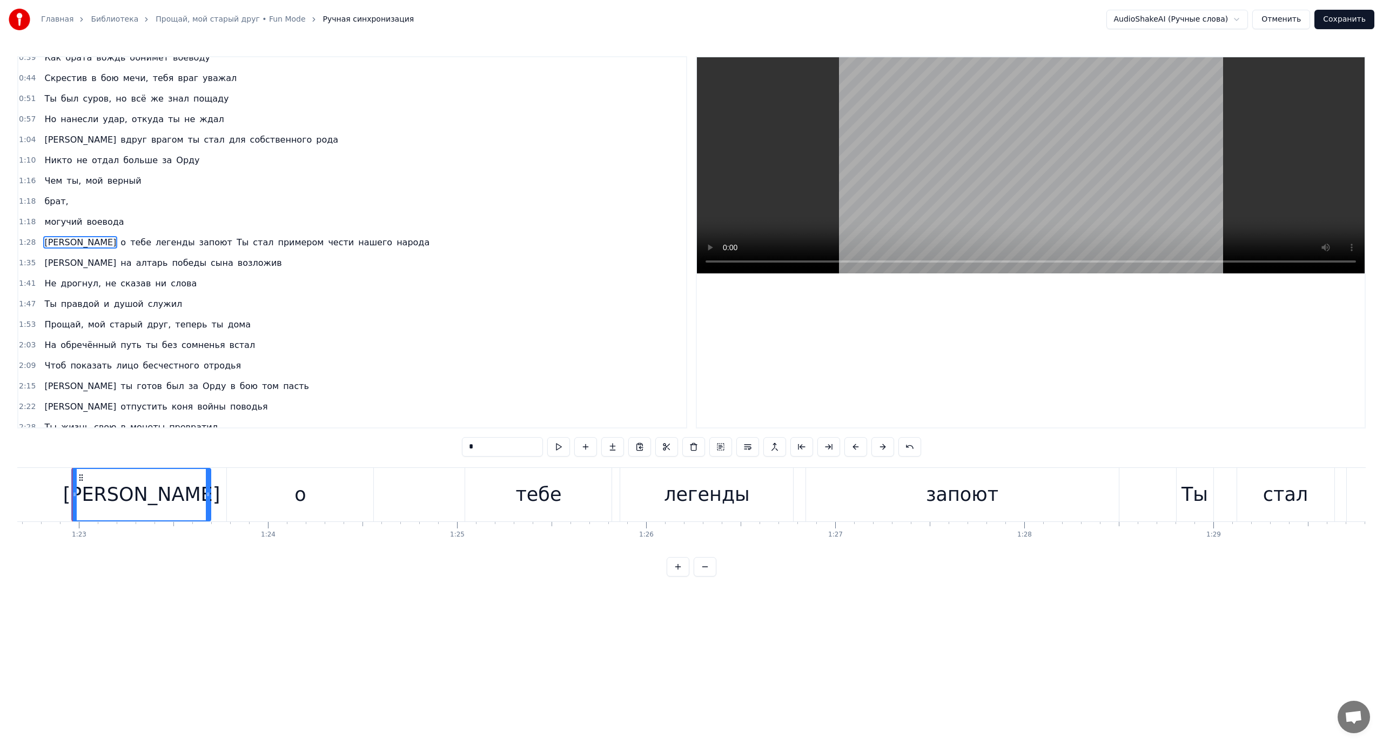
click at [119, 245] on span "о" at bounding box center [123, 242] width 8 height 12
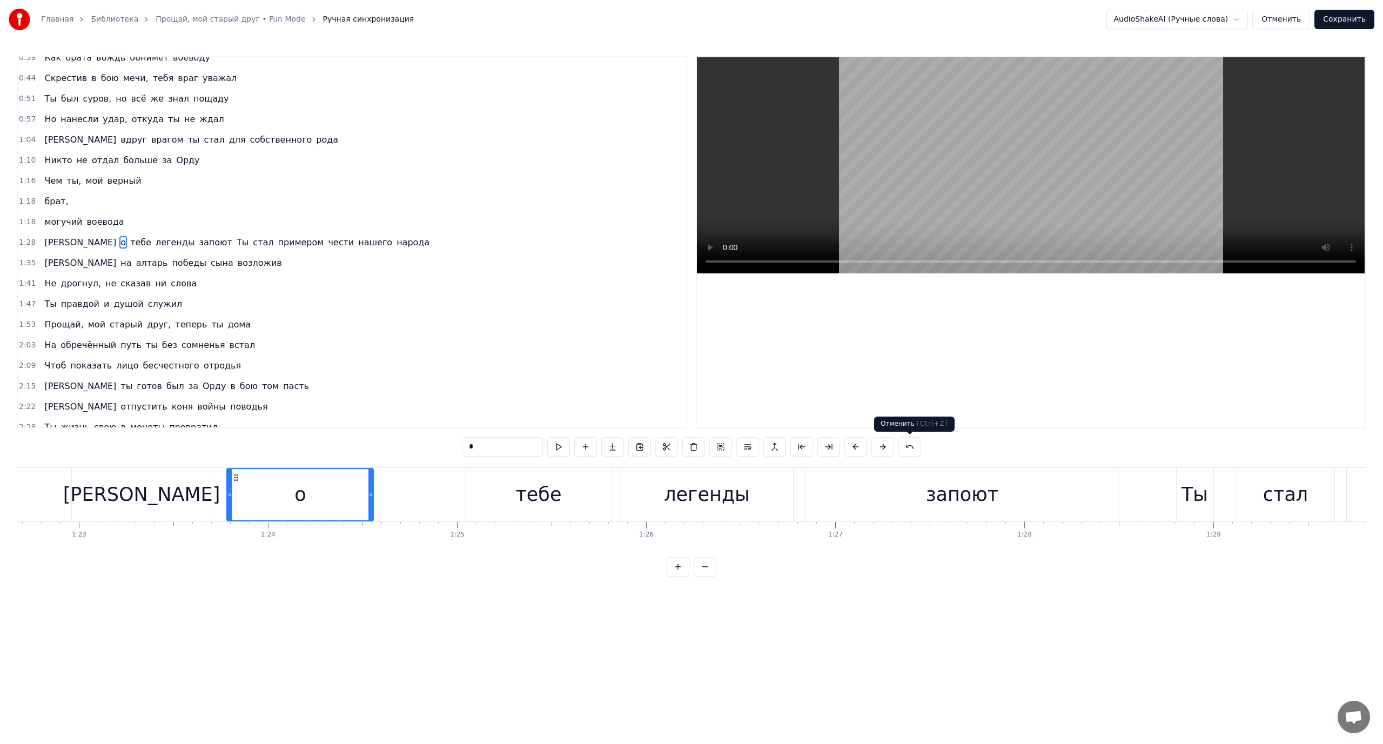
click at [910, 448] on button at bounding box center [909, 446] width 23 height 19
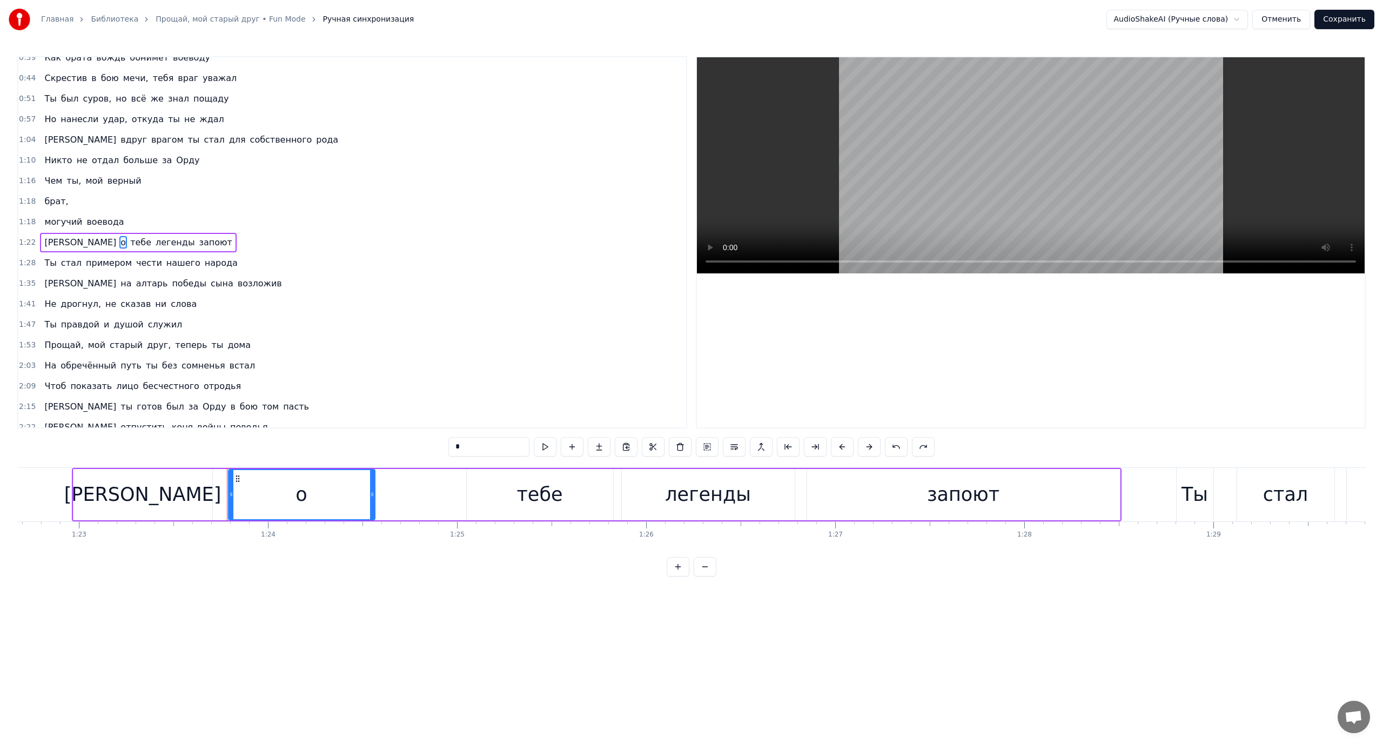
click at [119, 242] on span "о" at bounding box center [123, 242] width 8 height 12
click at [731, 449] on button at bounding box center [734, 446] width 23 height 19
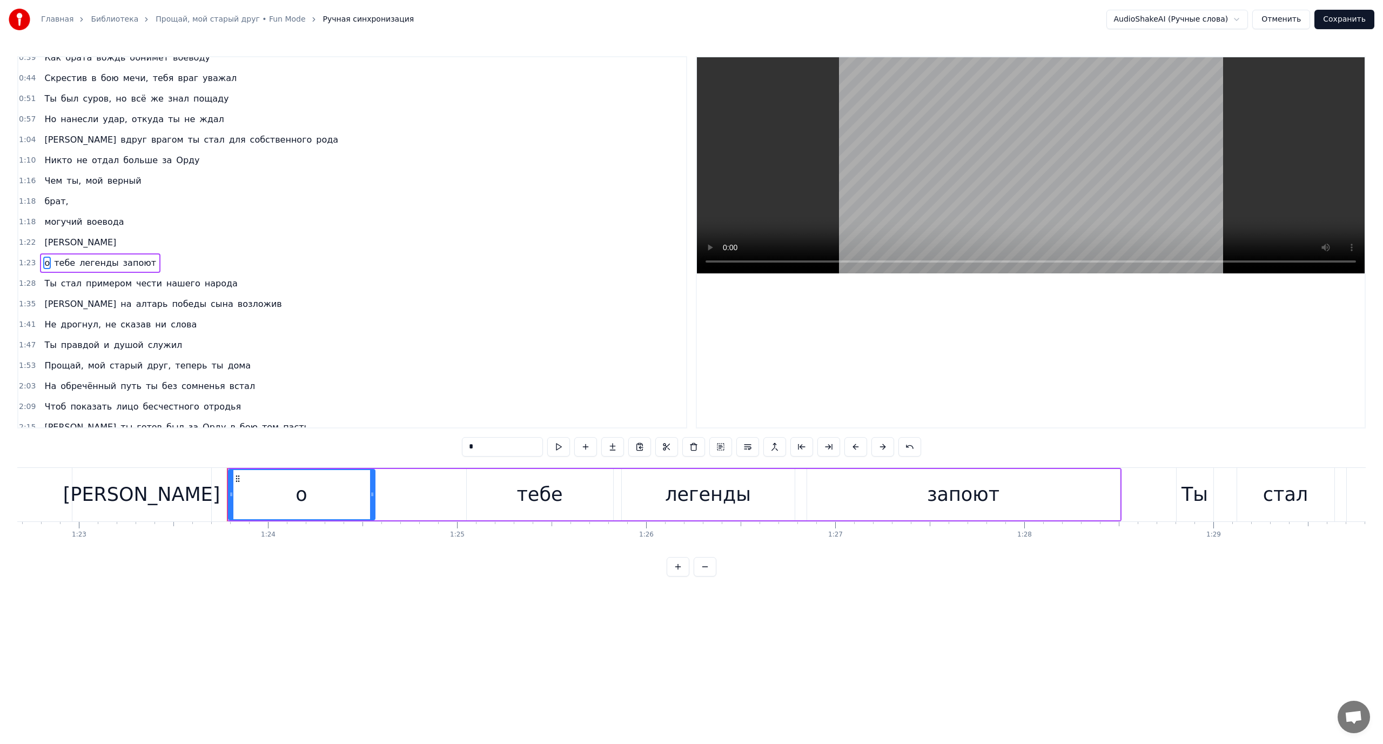
scroll to position [92, 0]
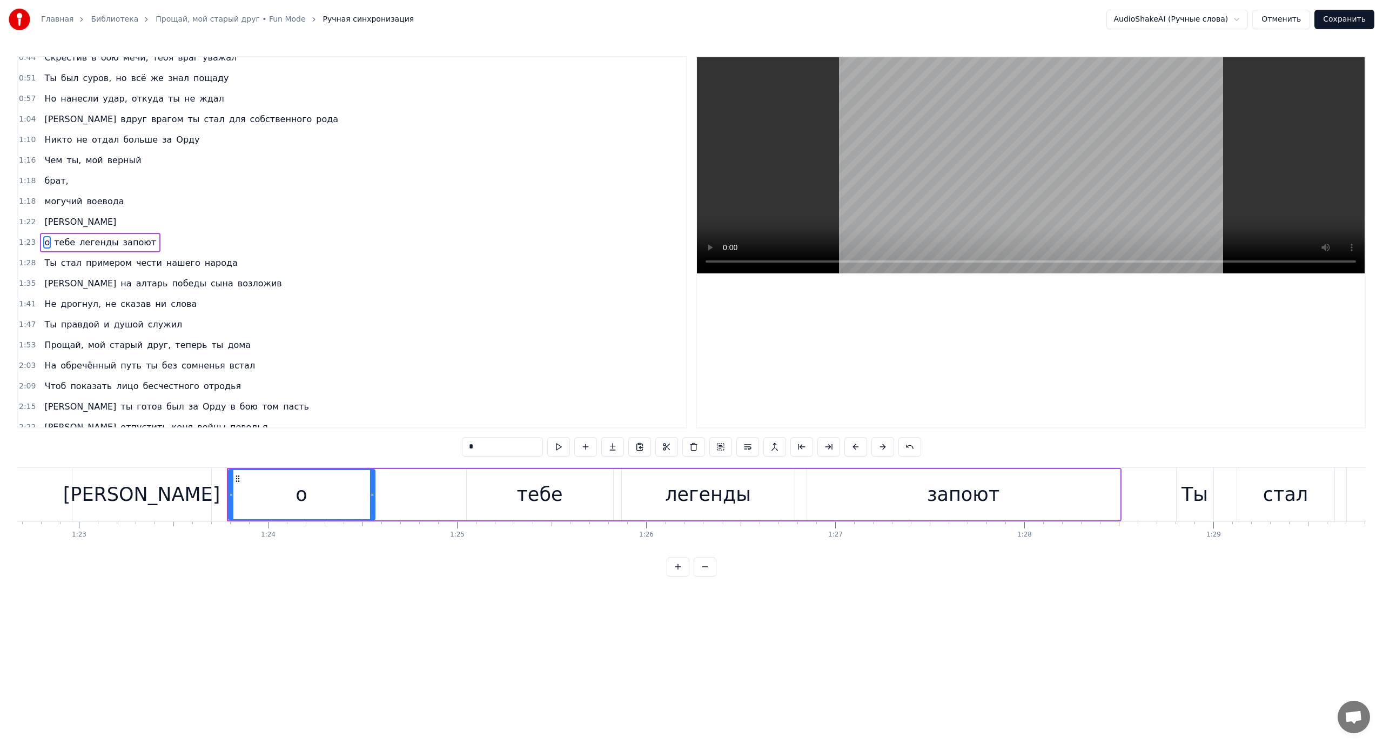
click at [43, 222] on span "[PERSON_NAME]" at bounding box center [80, 221] width 74 height 12
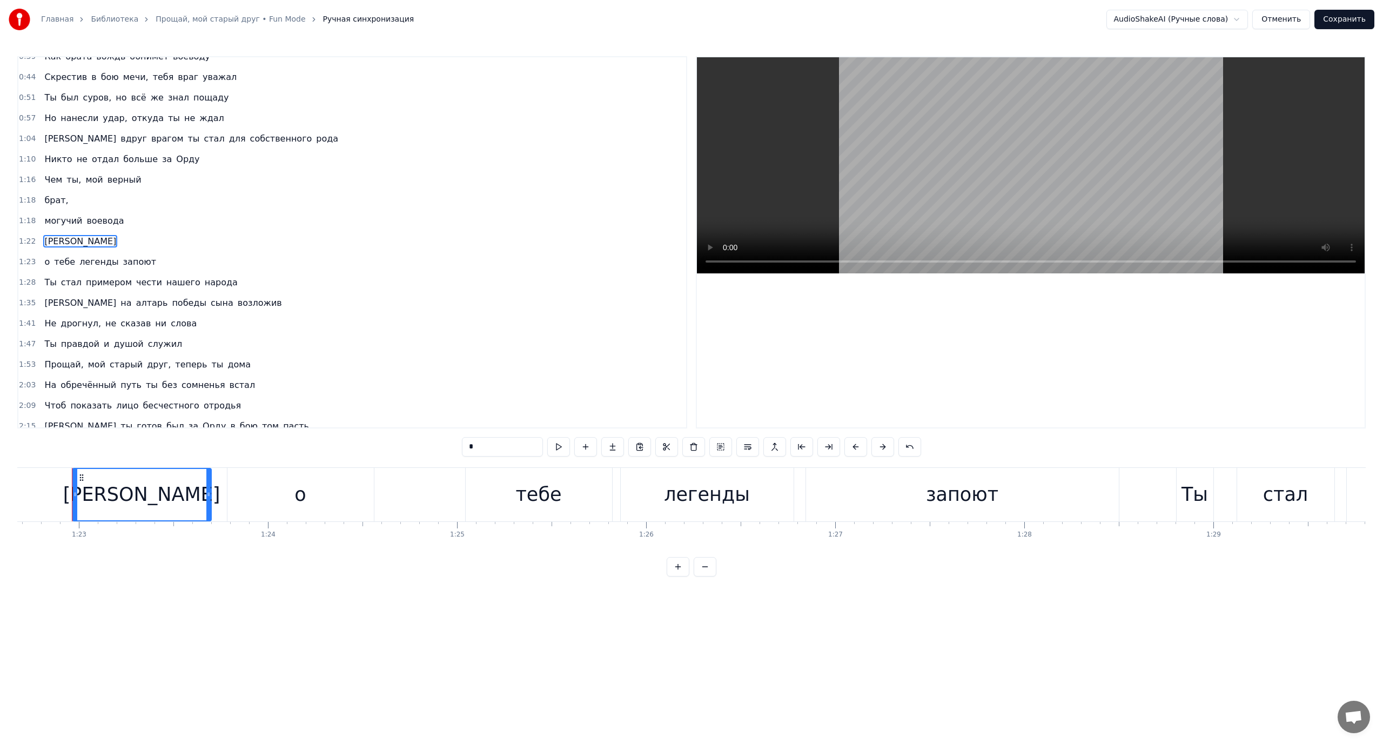
scroll to position [71, 0]
click at [44, 281] on span "Ты" at bounding box center [50, 283] width 14 height 12
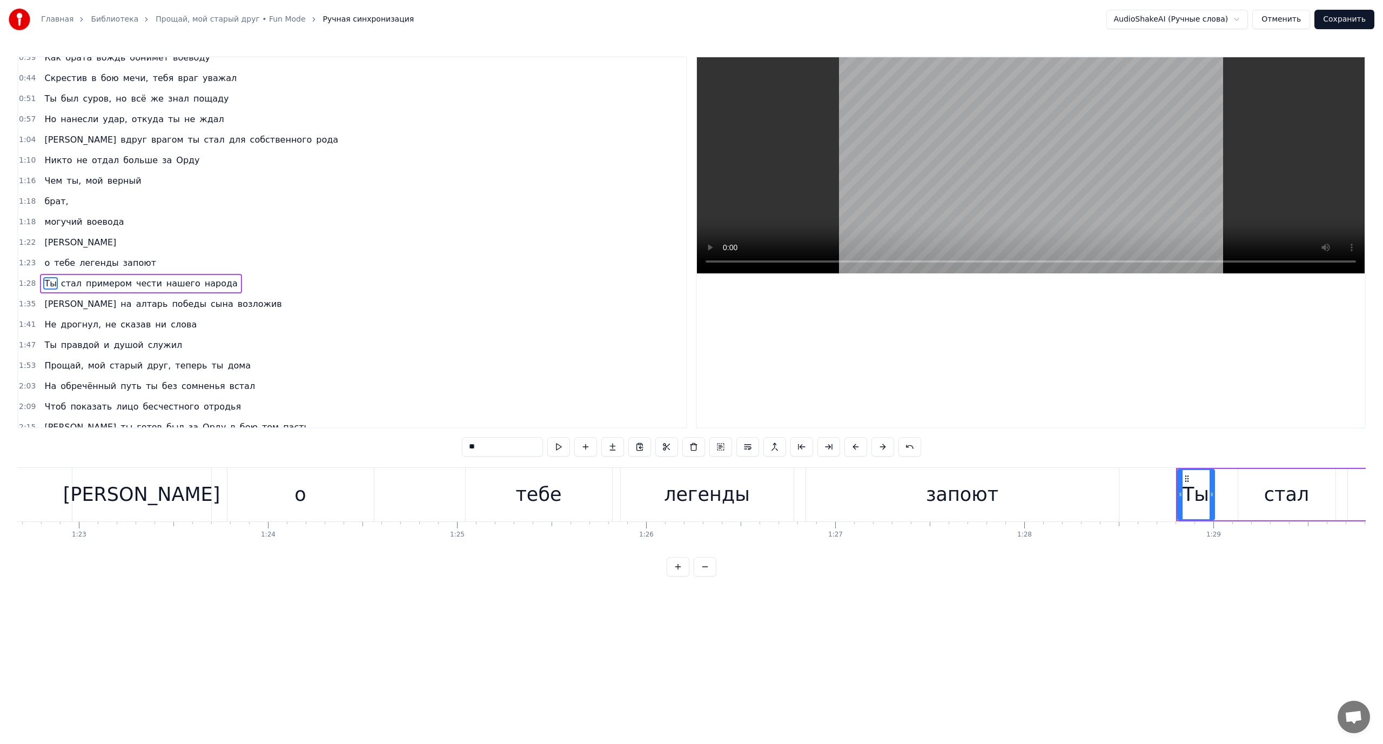
scroll to position [112, 0]
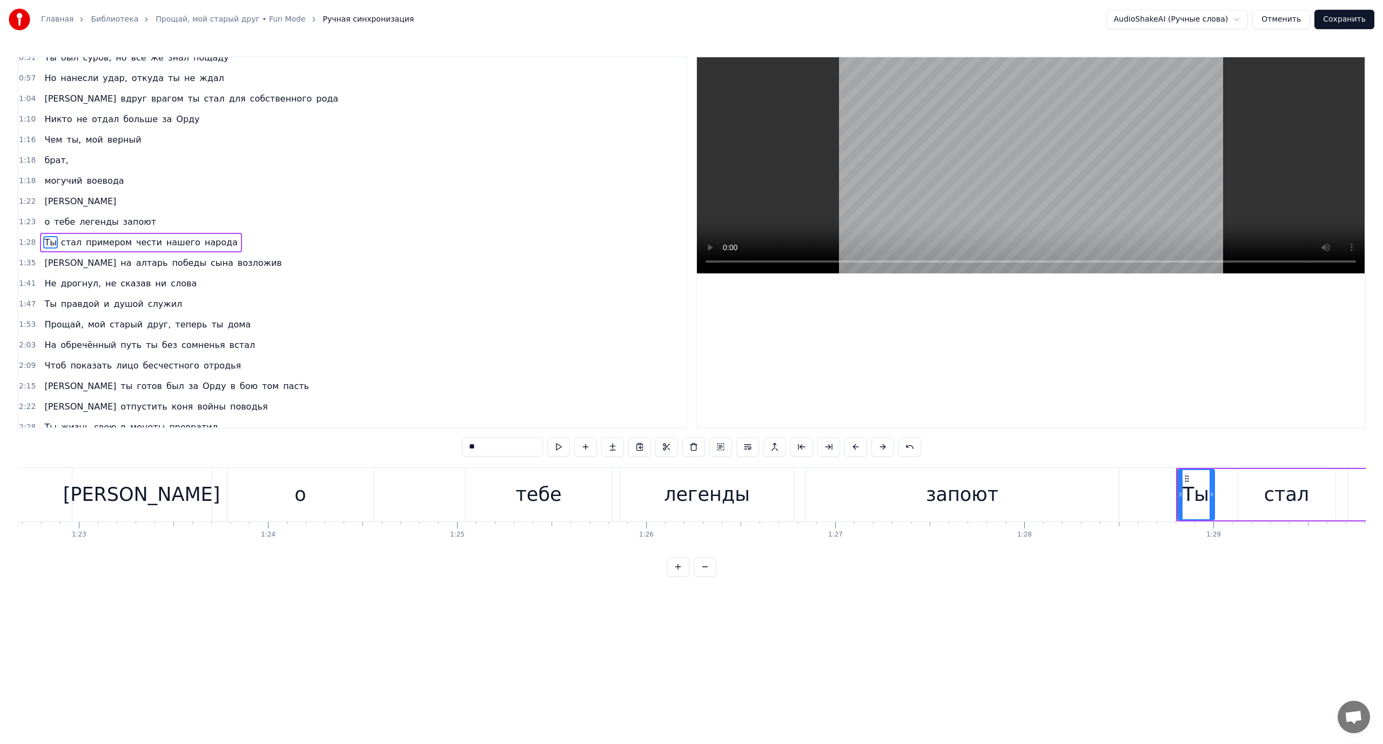
click at [136, 243] on span "чести" at bounding box center [149, 242] width 28 height 12
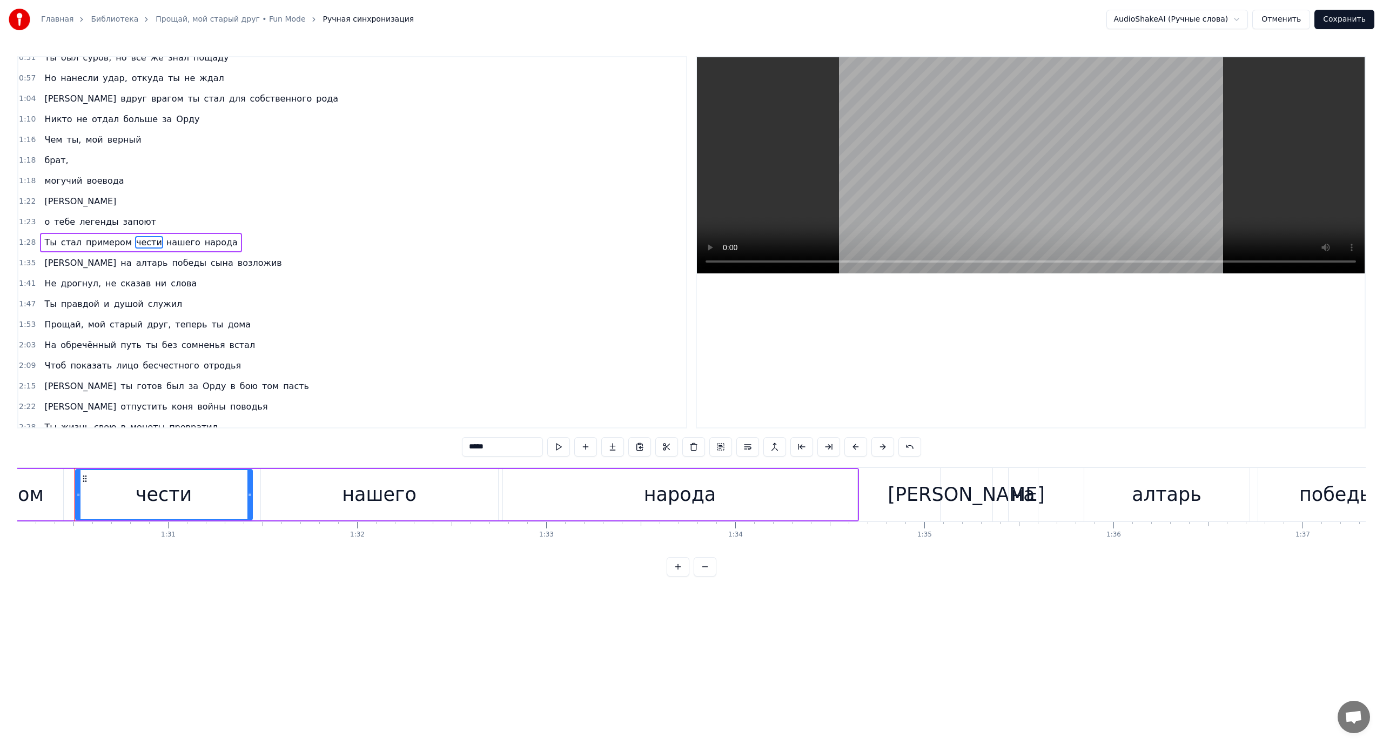
scroll to position [0, 17052]
click at [745, 446] on button at bounding box center [747, 446] width 23 height 19
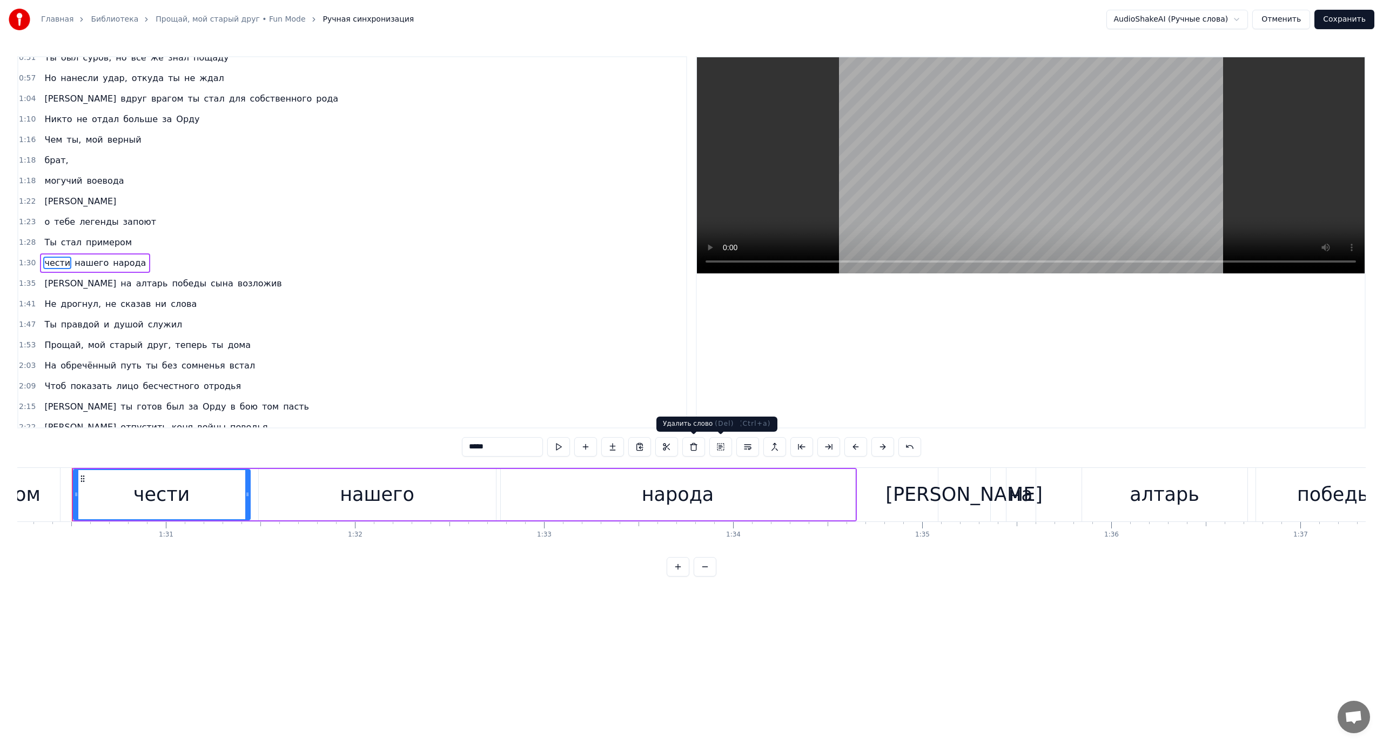
scroll to position [133, 0]
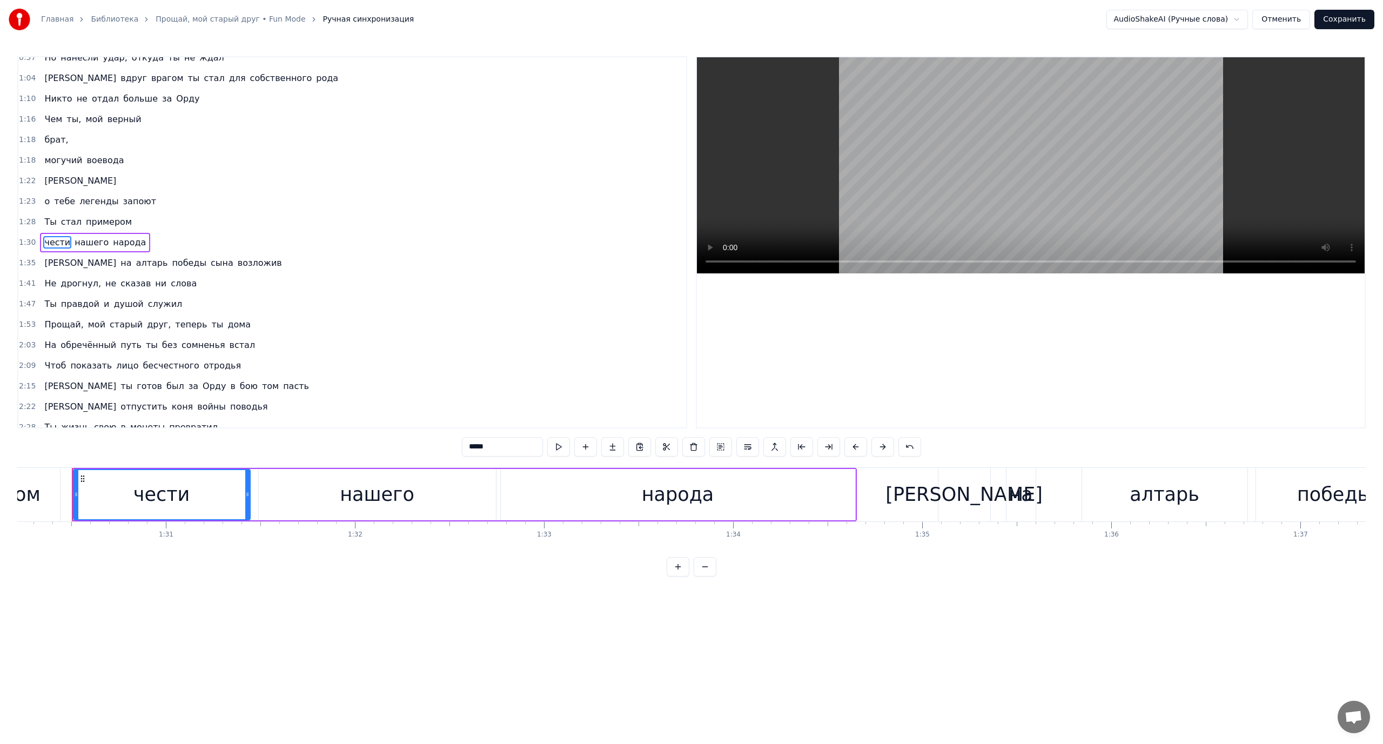
click at [49, 223] on span "Ты" at bounding box center [50, 221] width 14 height 12
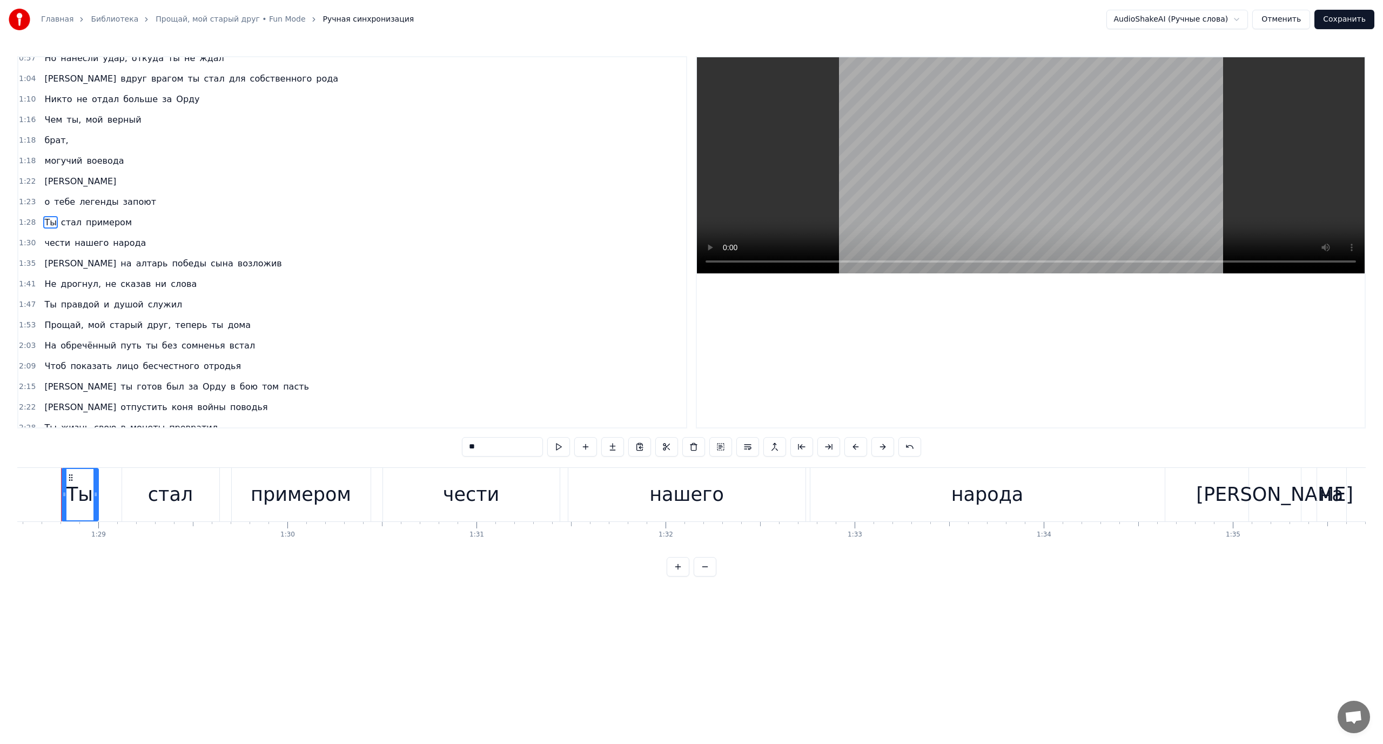
scroll to position [0, 16731]
click at [914, 447] on button at bounding box center [909, 446] width 23 height 19
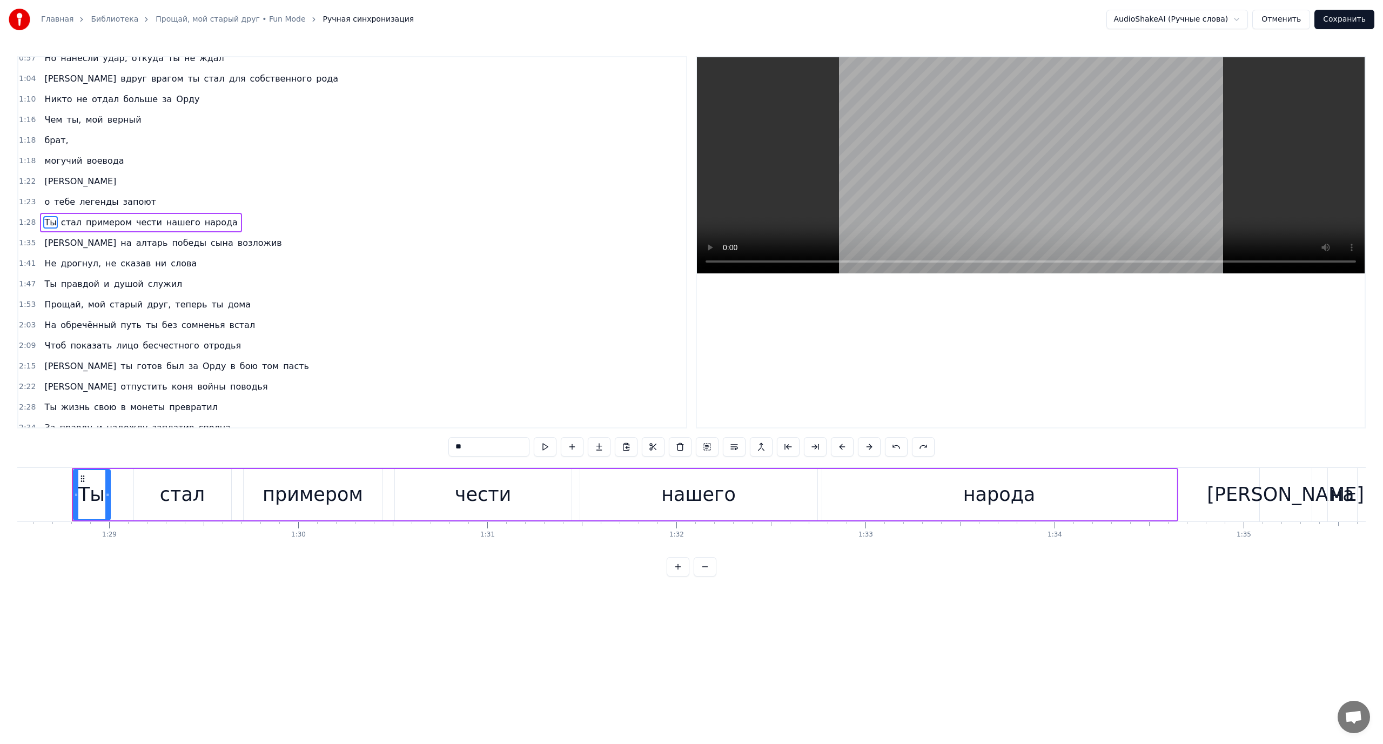
click at [165, 223] on span "нашего" at bounding box center [183, 222] width 36 height 12
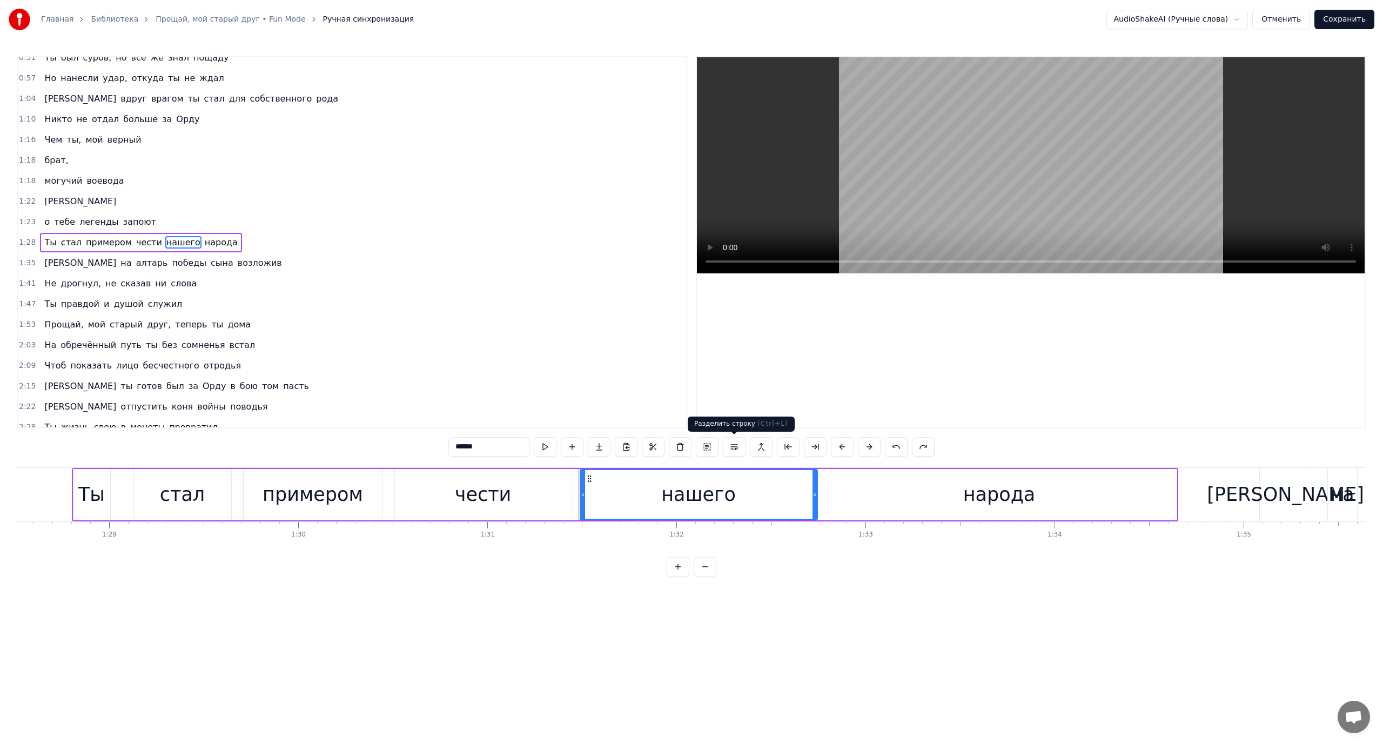
click at [736, 447] on button at bounding box center [734, 446] width 23 height 19
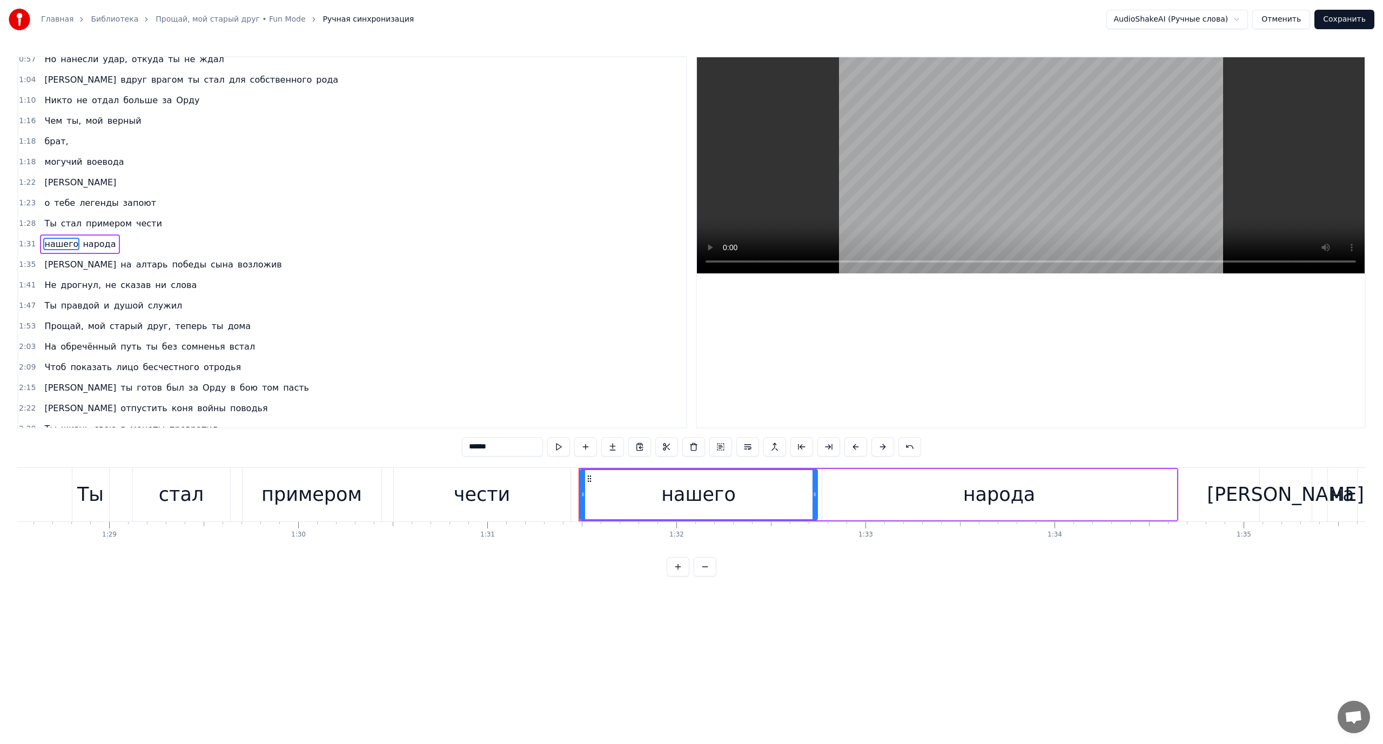
scroll to position [133, 0]
click at [49, 220] on span "Ты" at bounding box center [50, 221] width 14 height 12
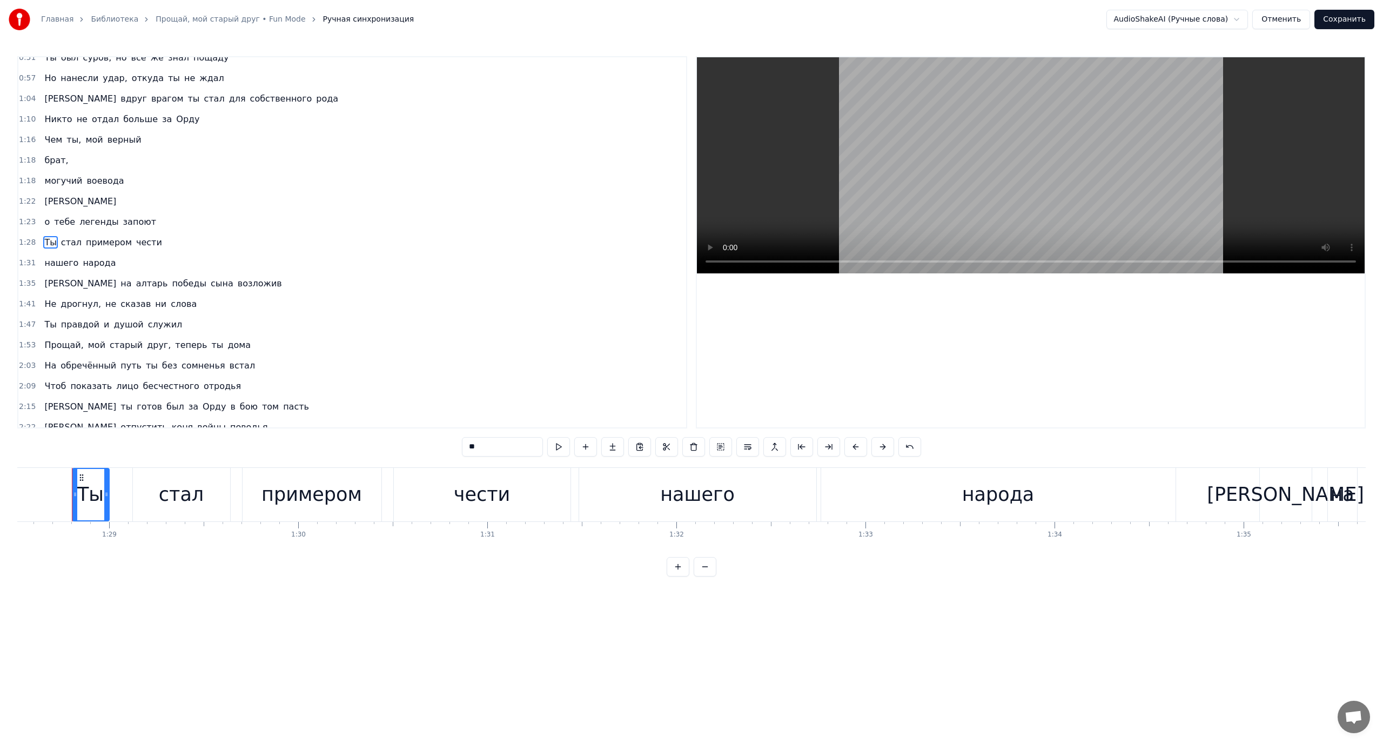
click at [48, 260] on span "нашего" at bounding box center [61, 263] width 36 height 12
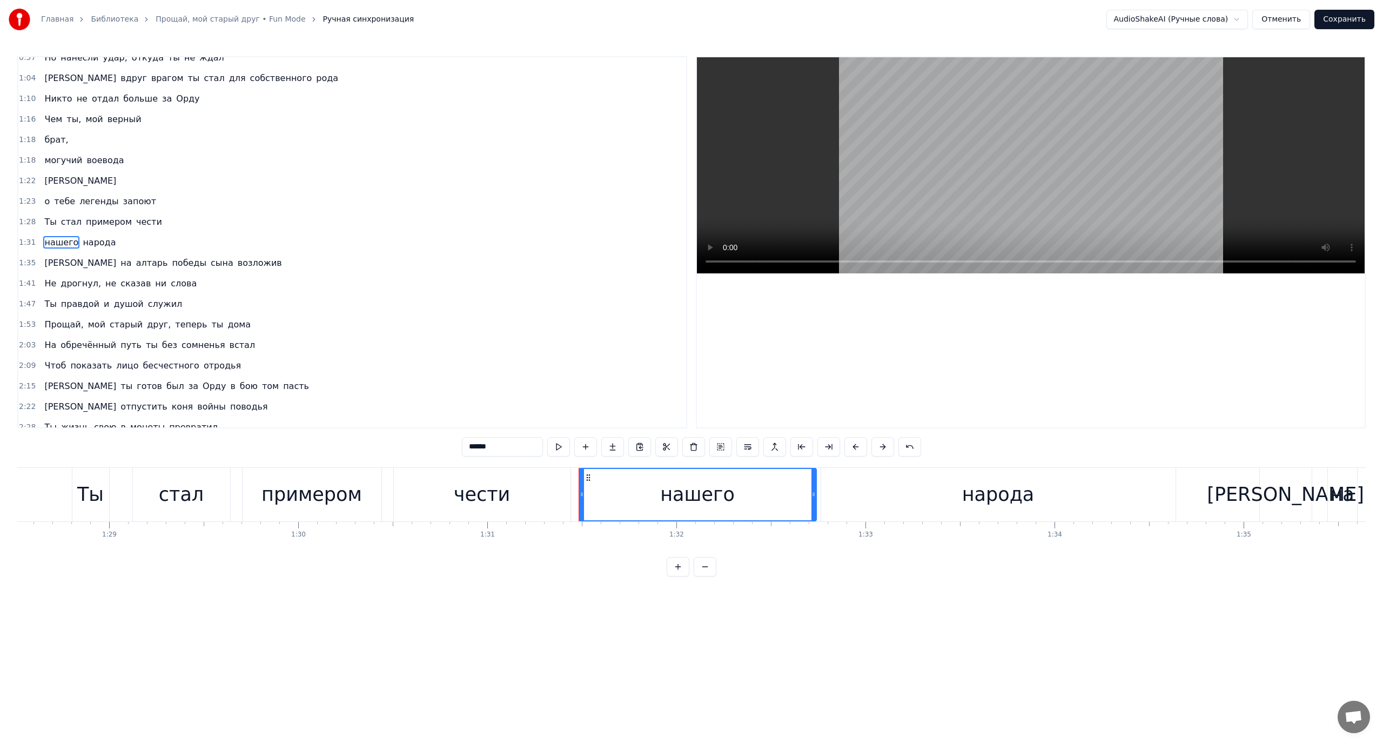
click at [48, 262] on span "[PERSON_NAME]" at bounding box center [80, 263] width 74 height 12
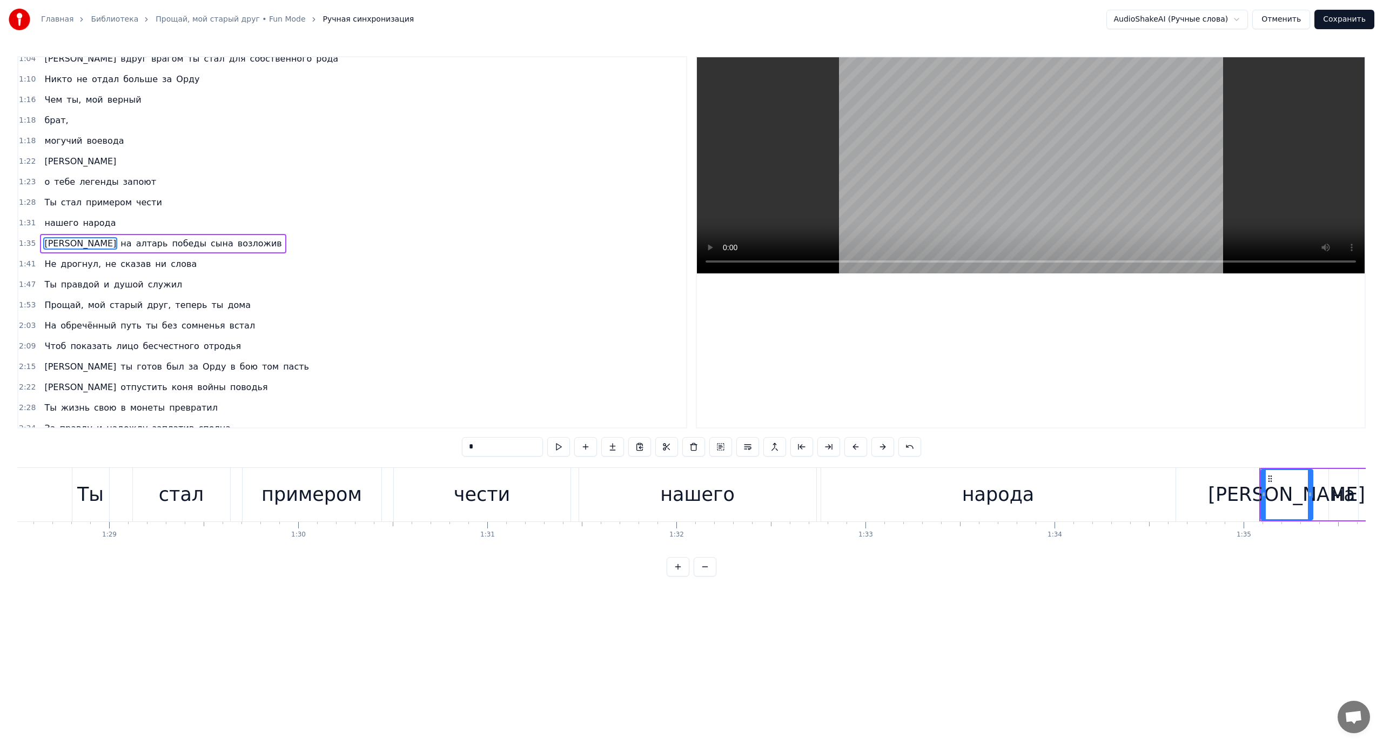
scroll to position [153, 0]
click at [43, 264] on span "Не" at bounding box center [50, 263] width 14 height 12
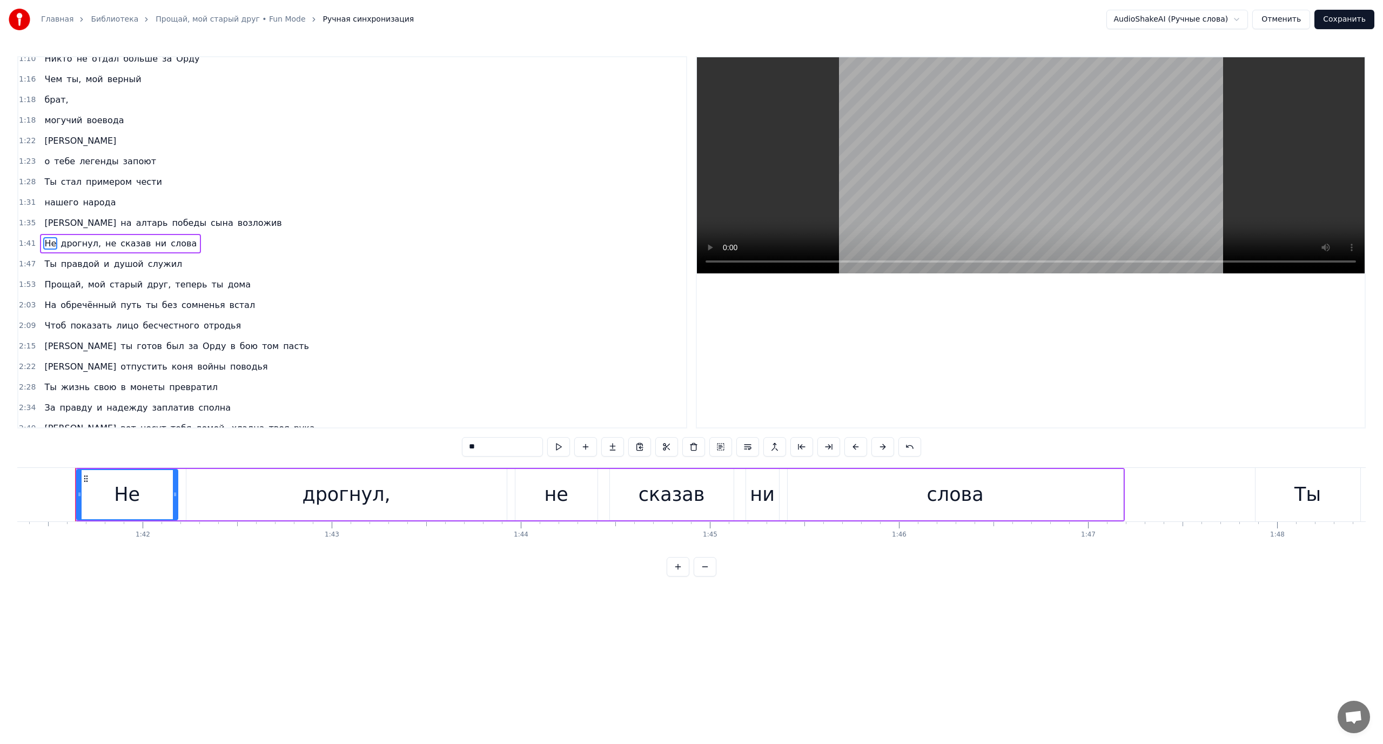
scroll to position [0, 19158]
click at [47, 222] on span "[PERSON_NAME]" at bounding box center [80, 223] width 74 height 12
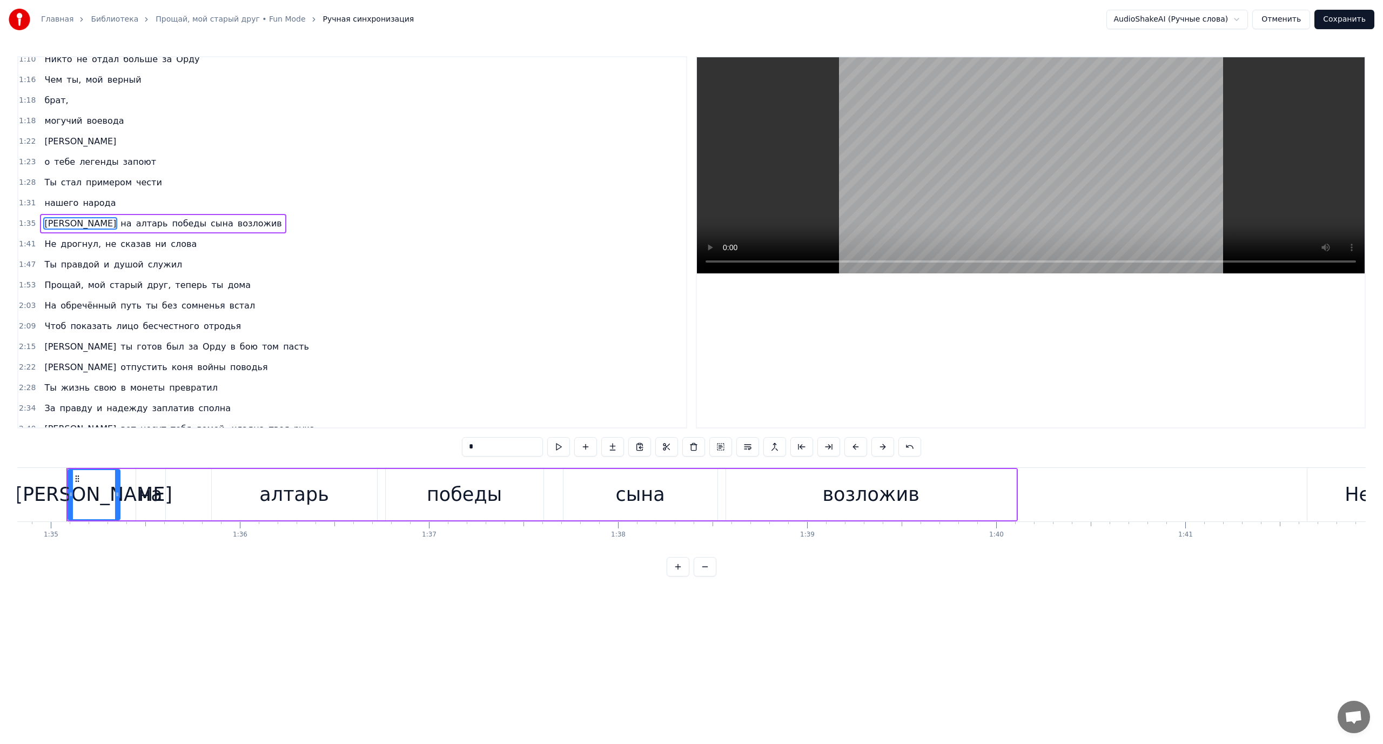
scroll to position [0, 17918]
click at [210, 221] on span "сына" at bounding box center [222, 223] width 25 height 12
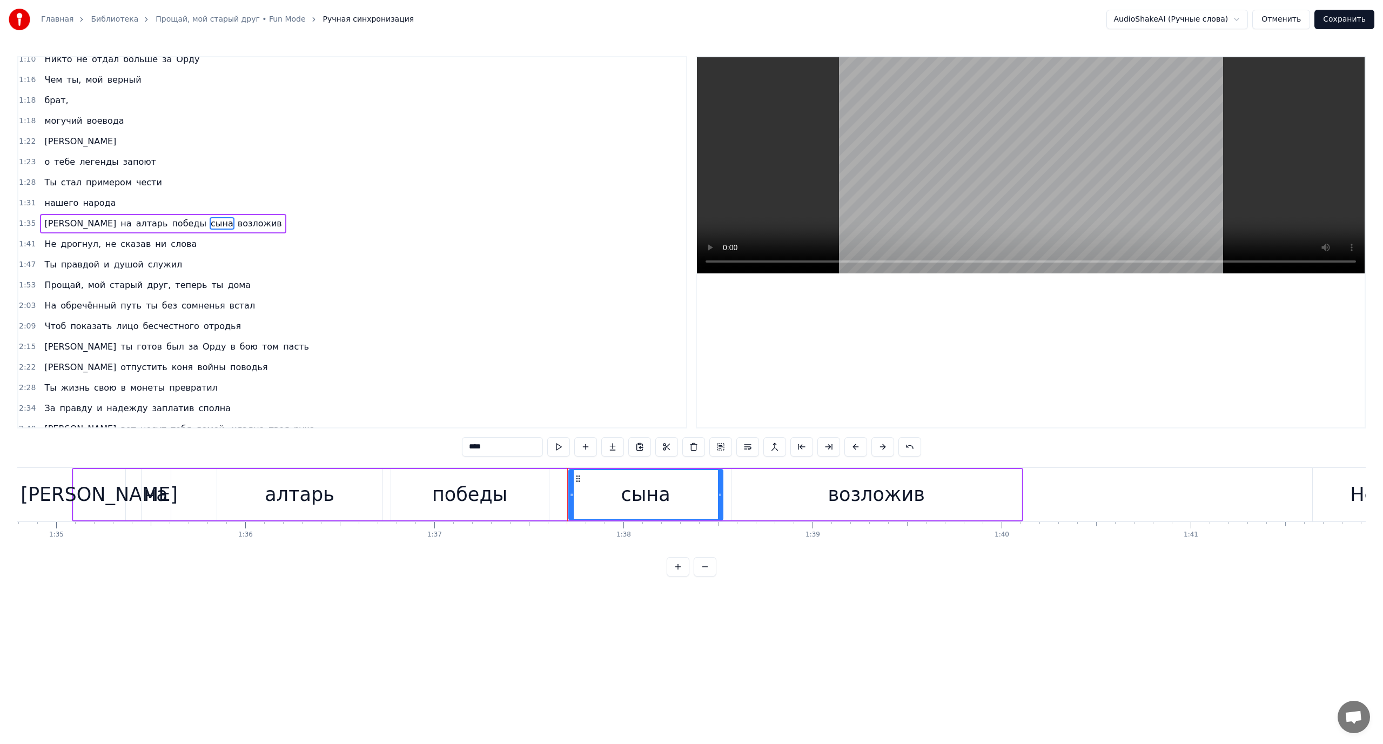
scroll to position [153, 0]
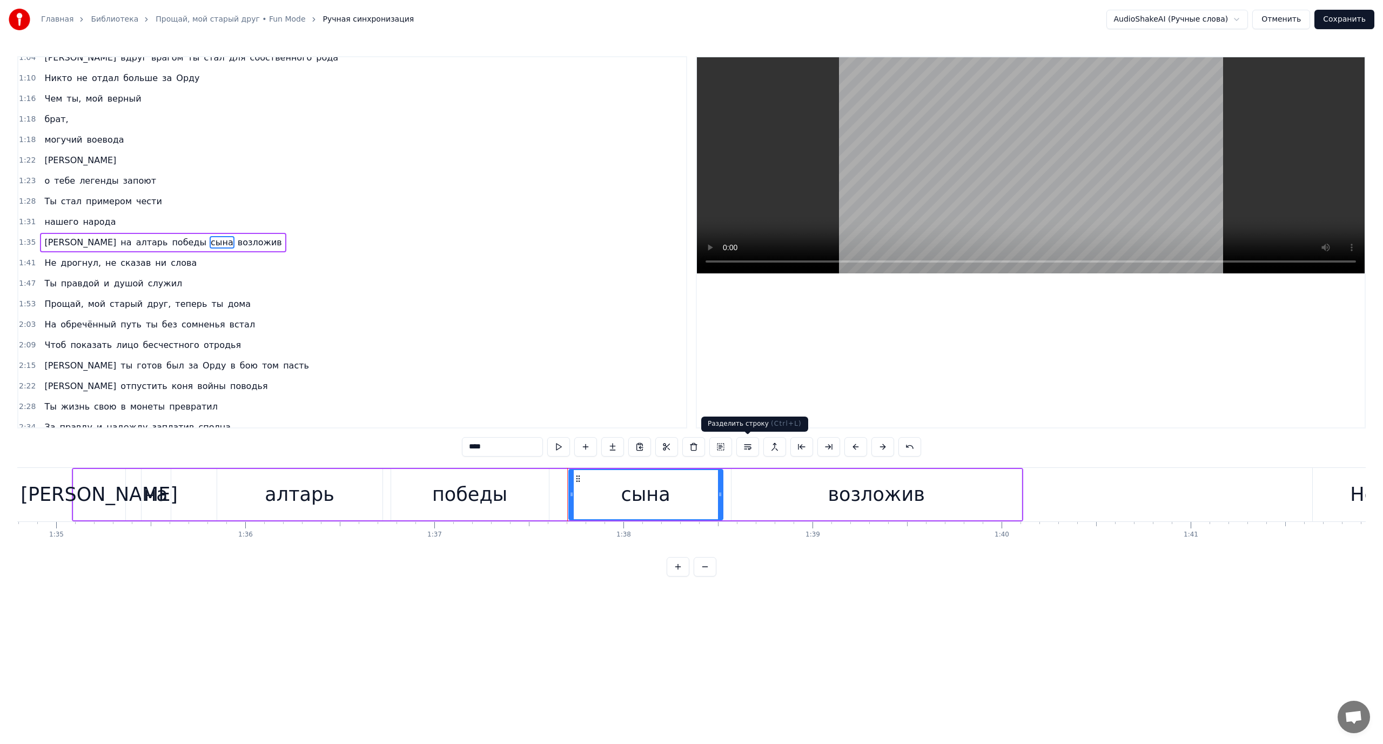
click at [749, 443] on button at bounding box center [747, 446] width 23 height 19
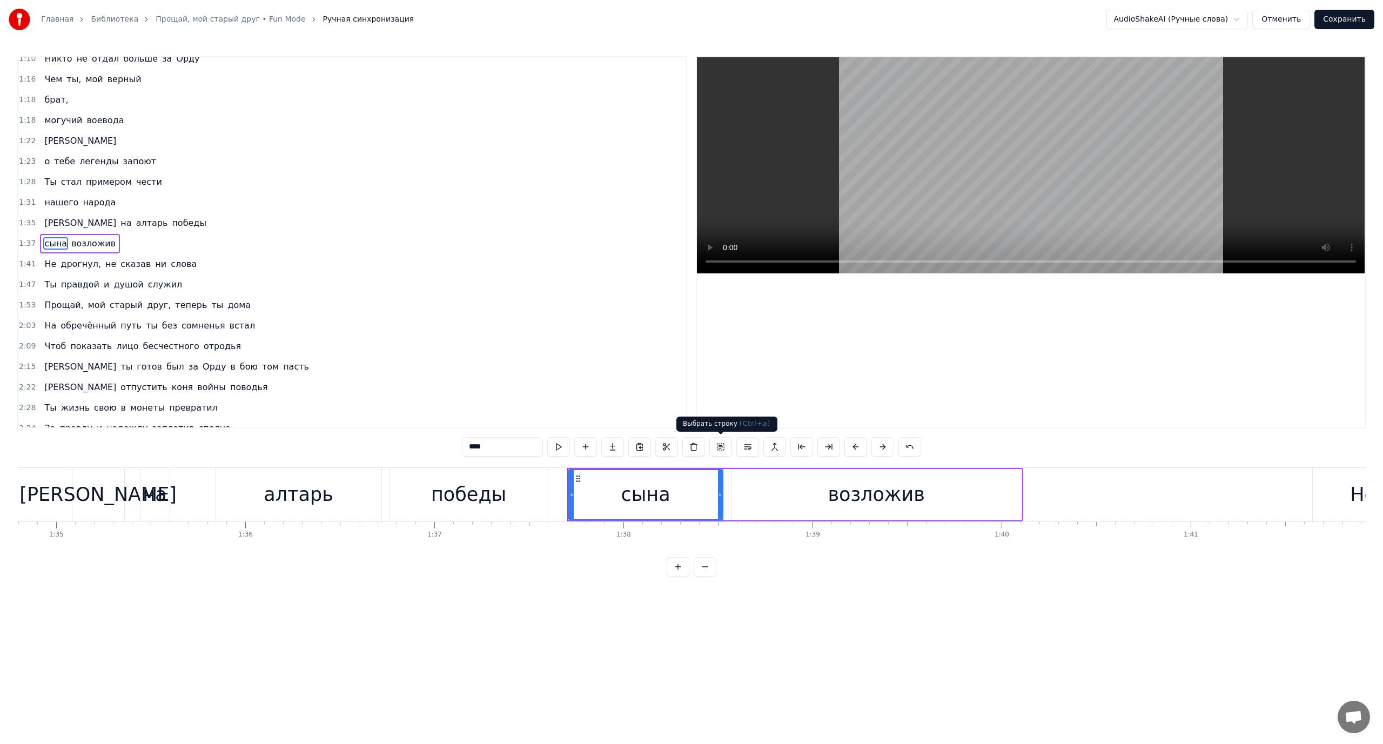
scroll to position [174, 0]
click at [48, 221] on span "[PERSON_NAME]" at bounding box center [80, 221] width 74 height 12
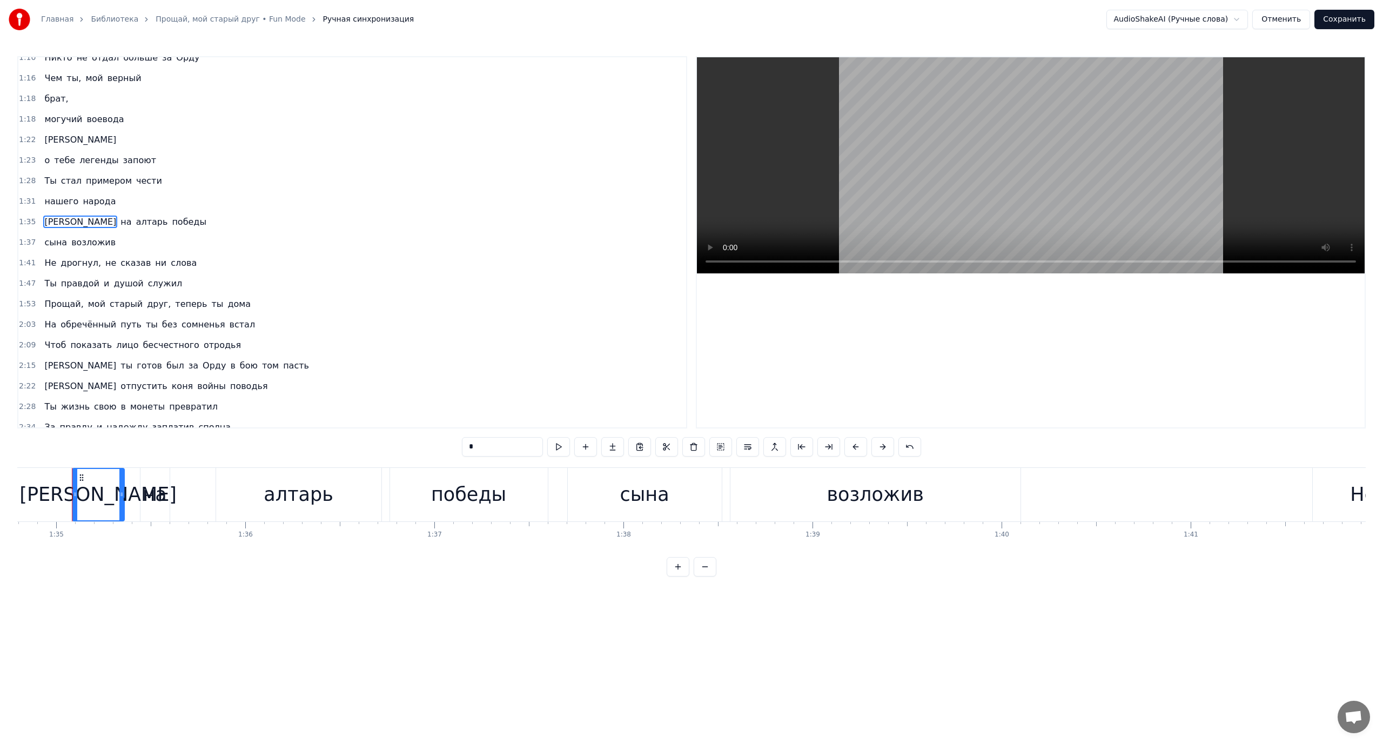
scroll to position [153, 0]
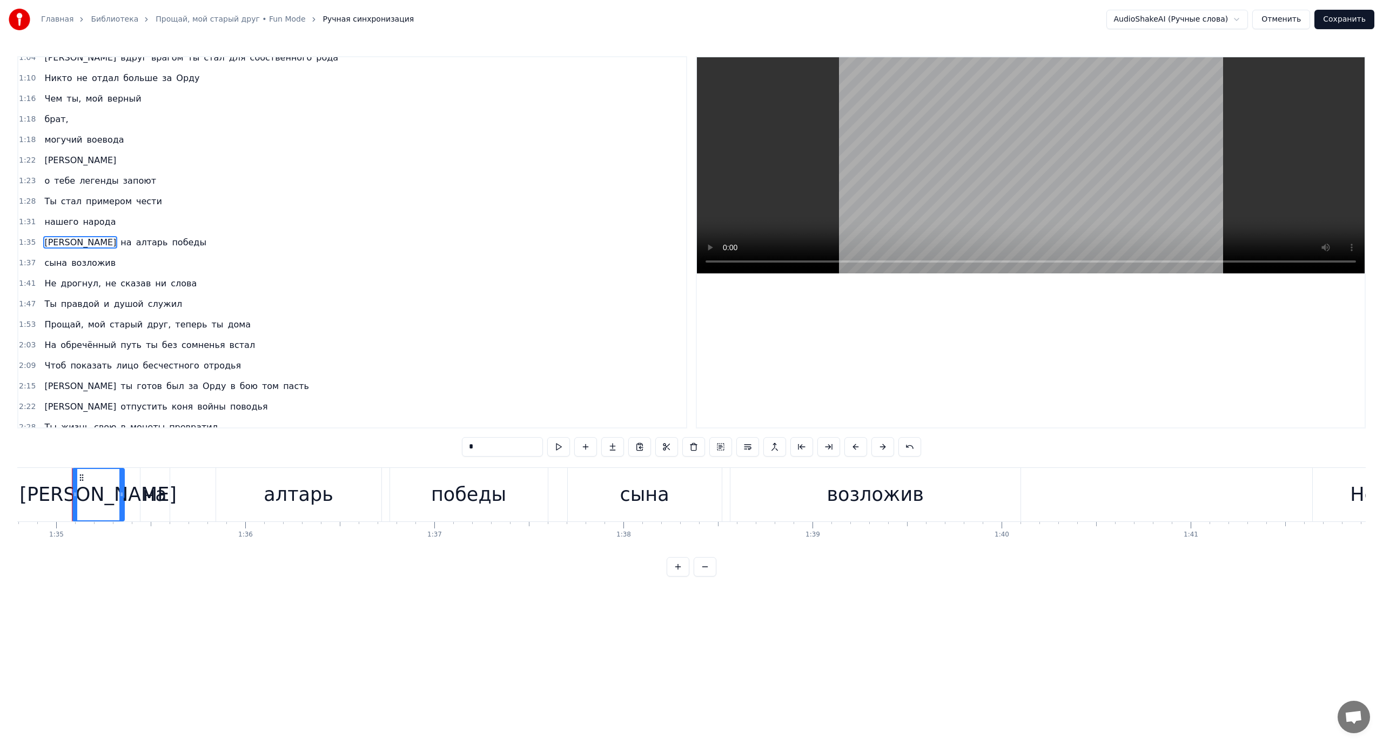
click at [87, 259] on span "возложив" at bounding box center [93, 263] width 46 height 12
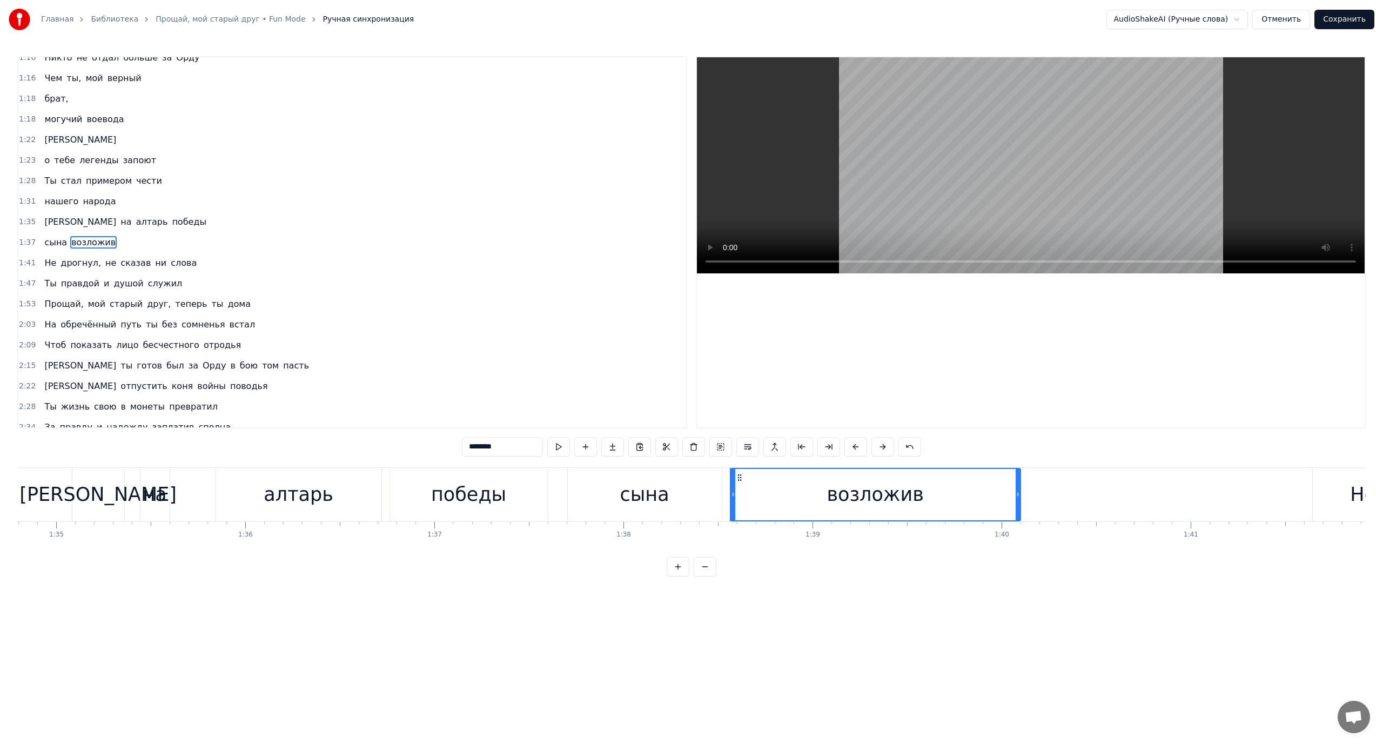
click at [745, 446] on button at bounding box center [747, 446] width 23 height 19
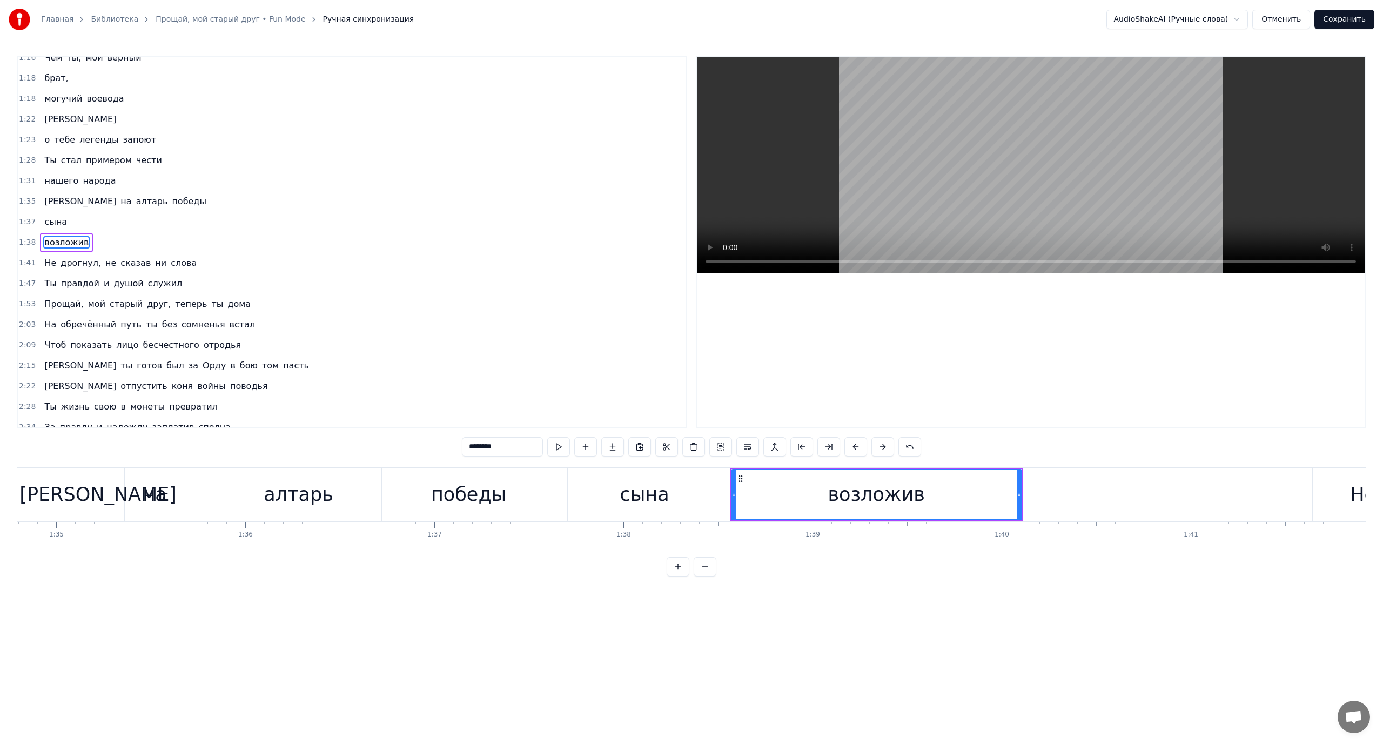
click at [44, 201] on span "[PERSON_NAME]" at bounding box center [80, 201] width 74 height 12
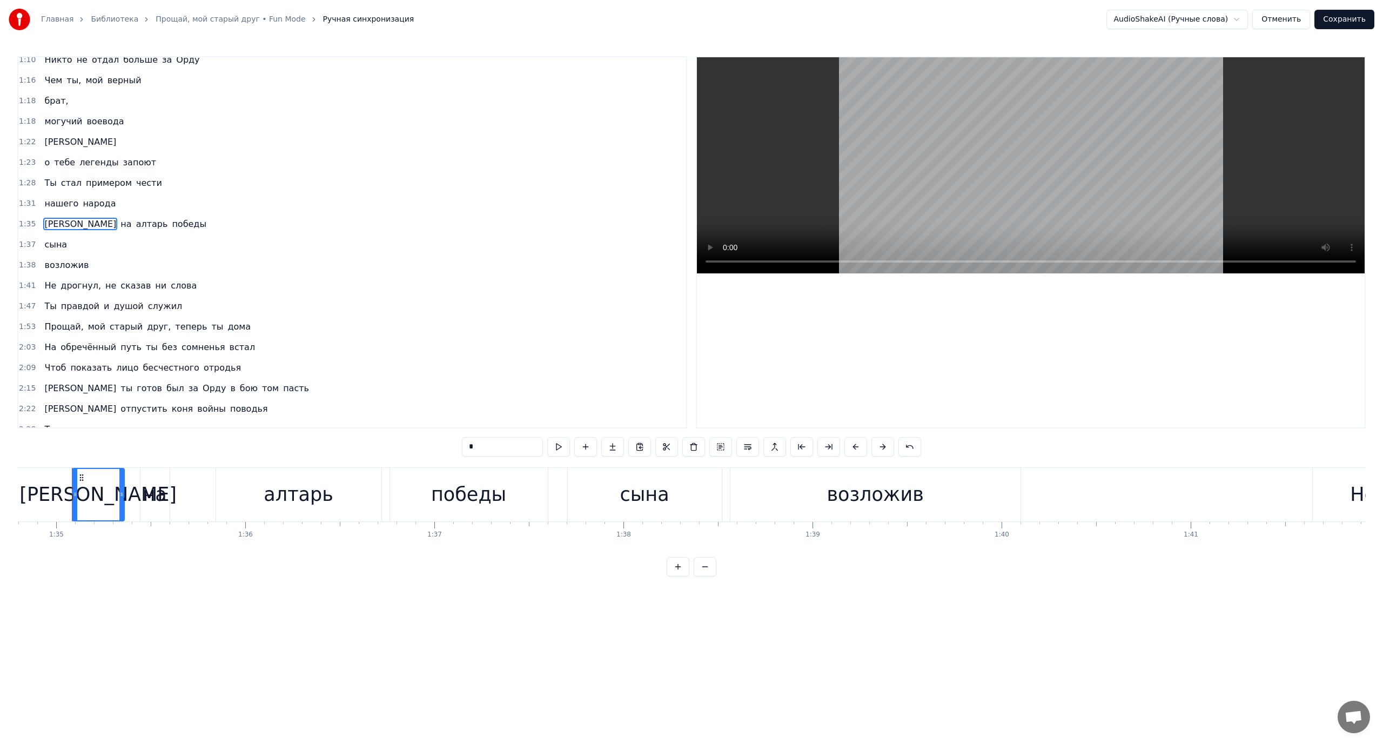
scroll to position [153, 0]
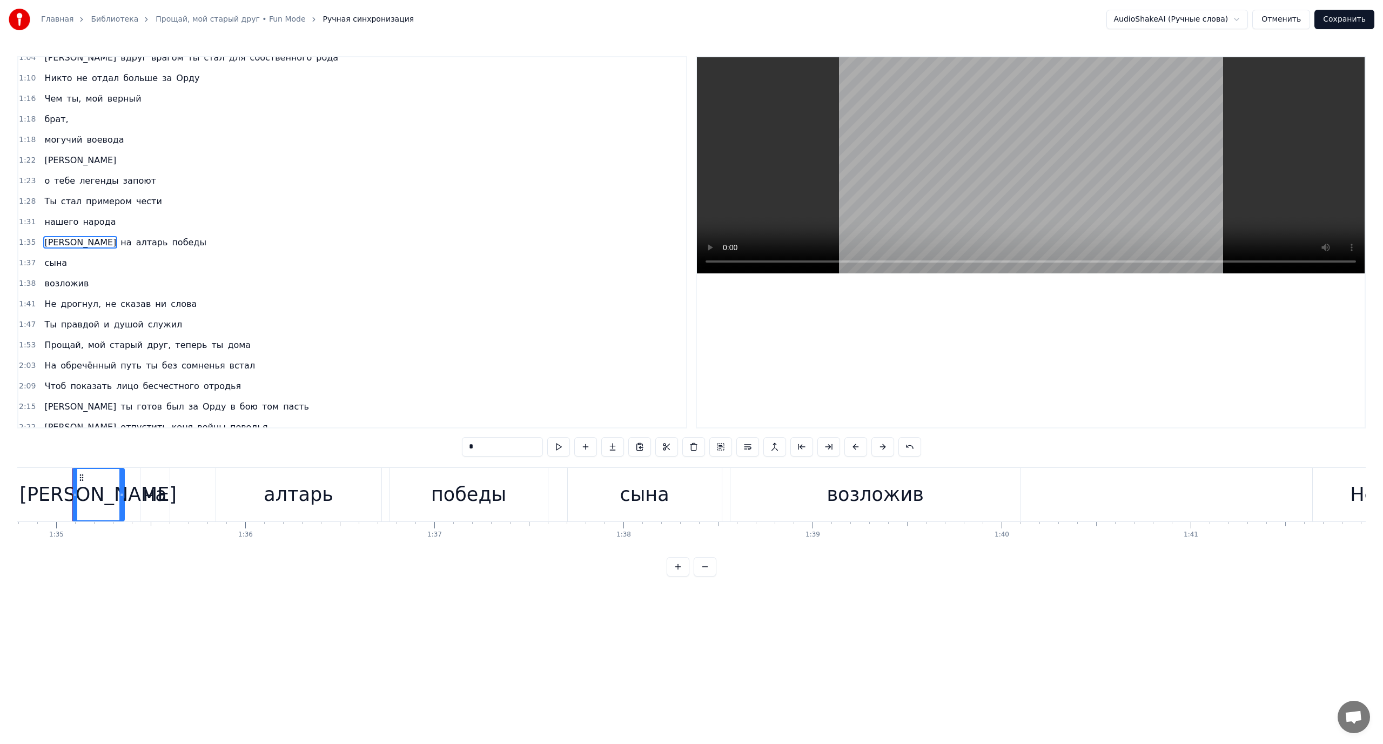
click at [51, 301] on span "Не" at bounding box center [50, 304] width 14 height 12
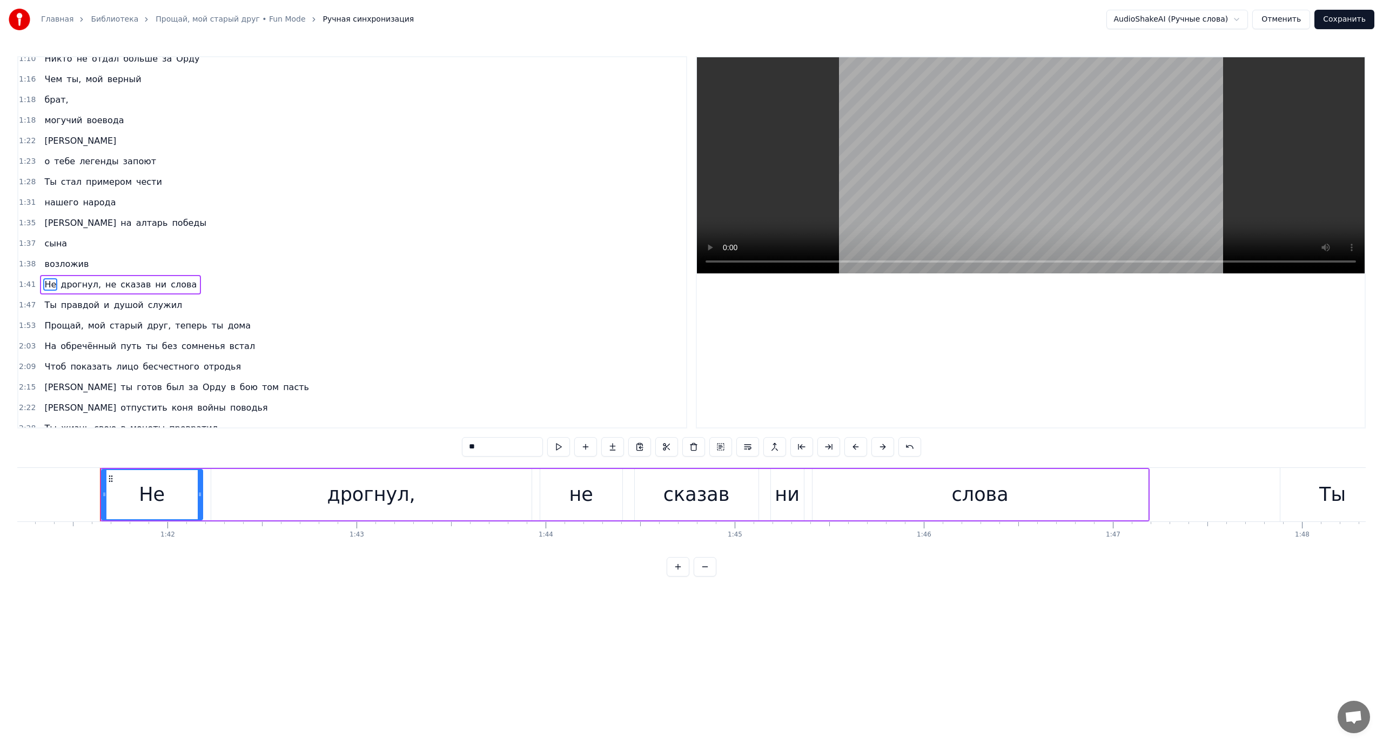
scroll to position [0, 19158]
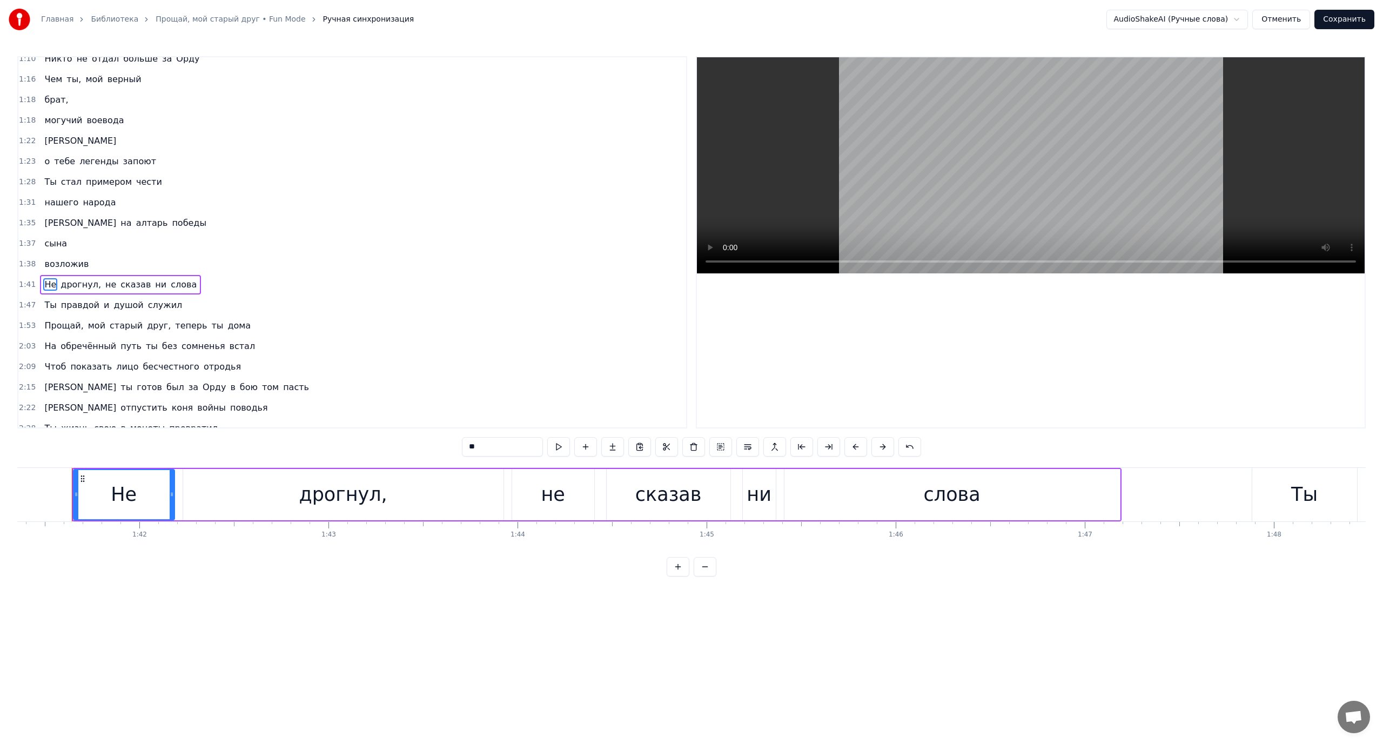
click at [49, 301] on span "Ты" at bounding box center [50, 305] width 14 height 12
type input "**"
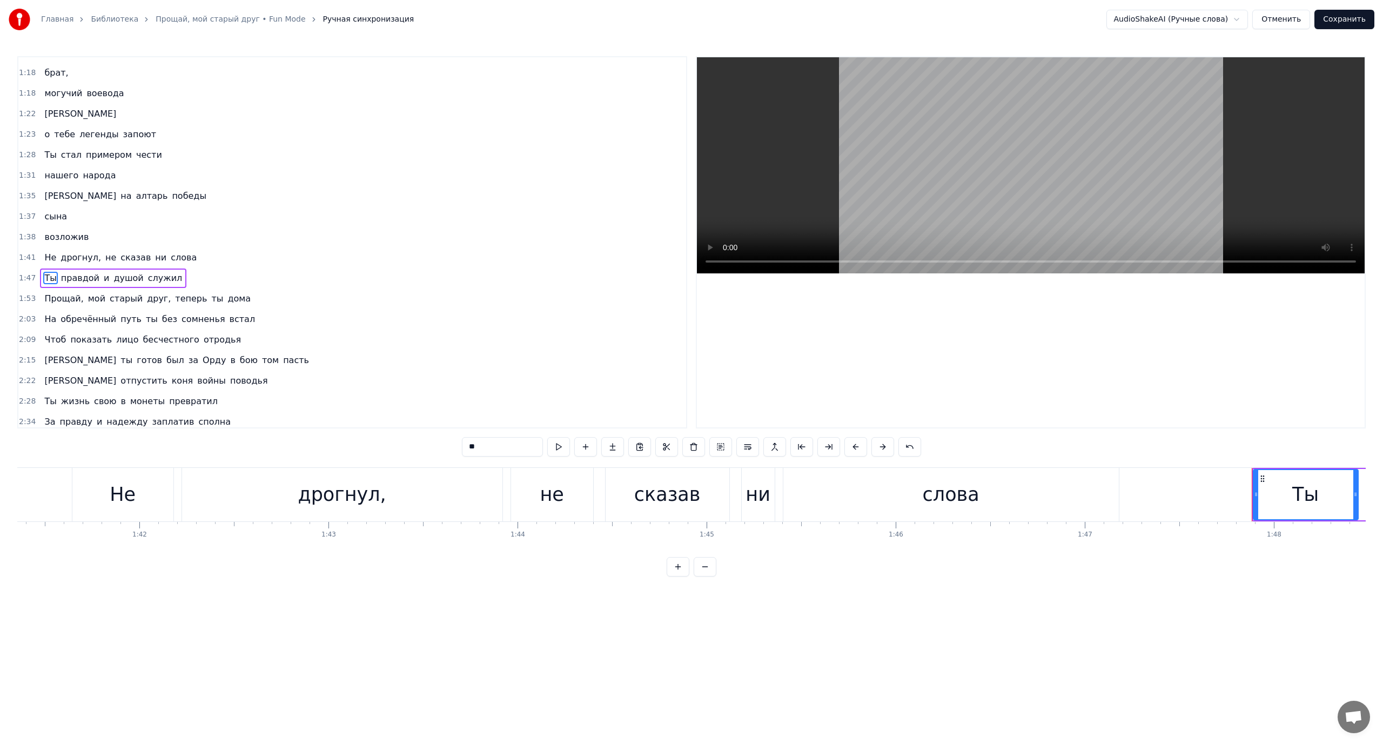
scroll to position [235, 0]
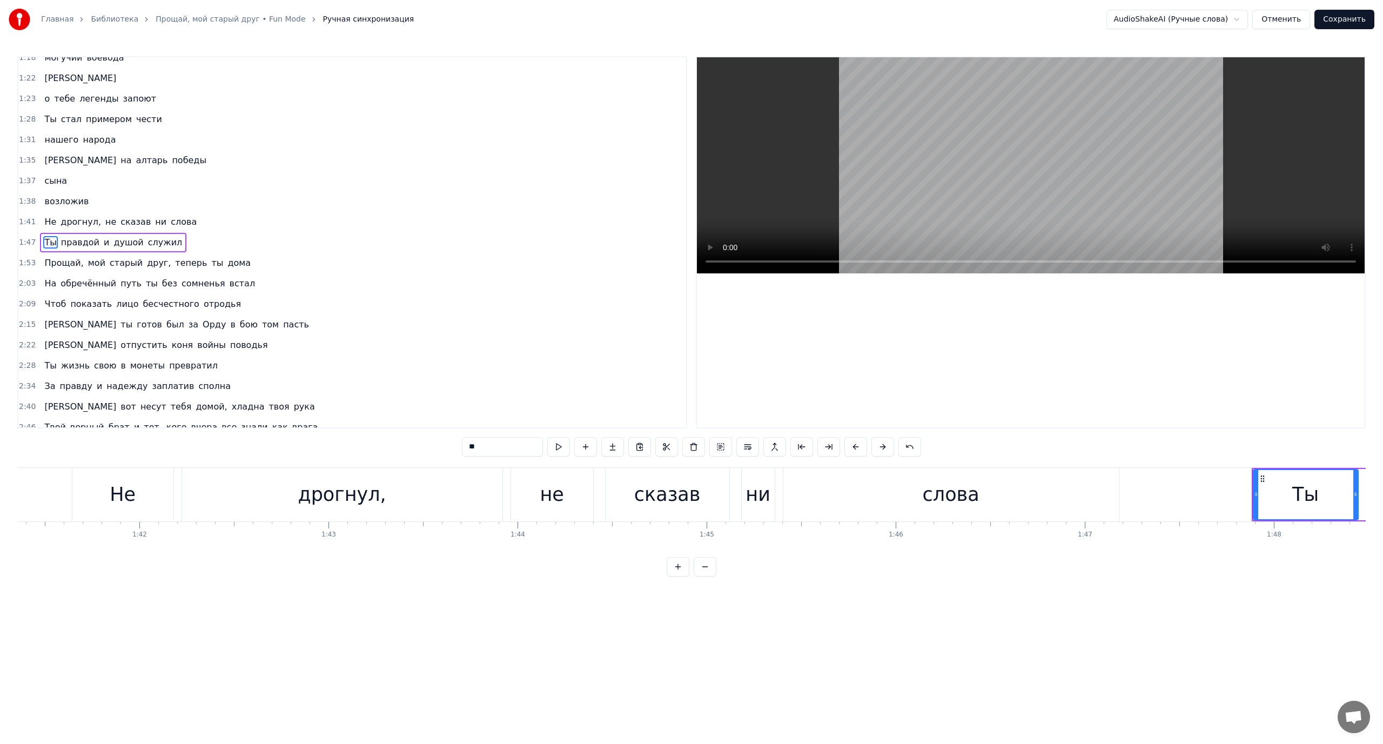
click at [40, 259] on div "Прощай, мой старый друг, теперь ты дома" at bounding box center [147, 262] width 215 height 19
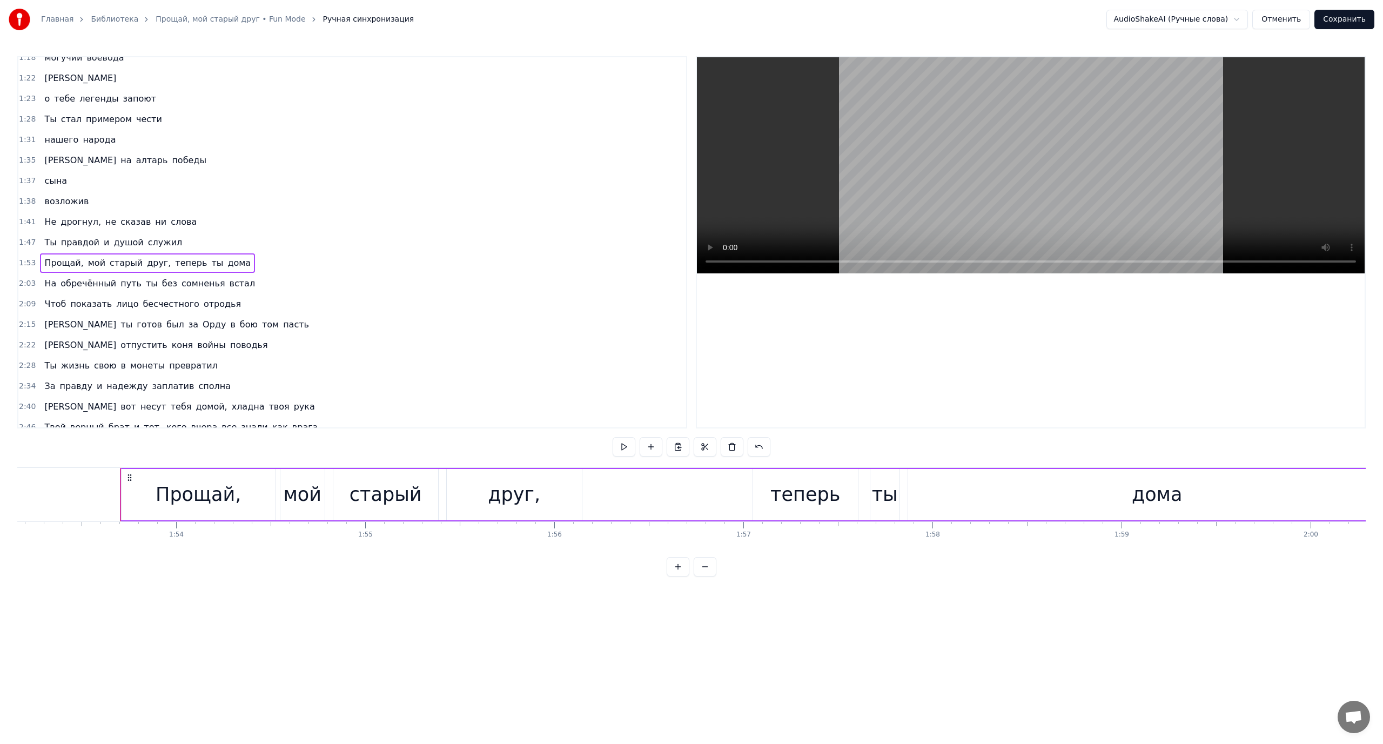
scroll to position [0, 21438]
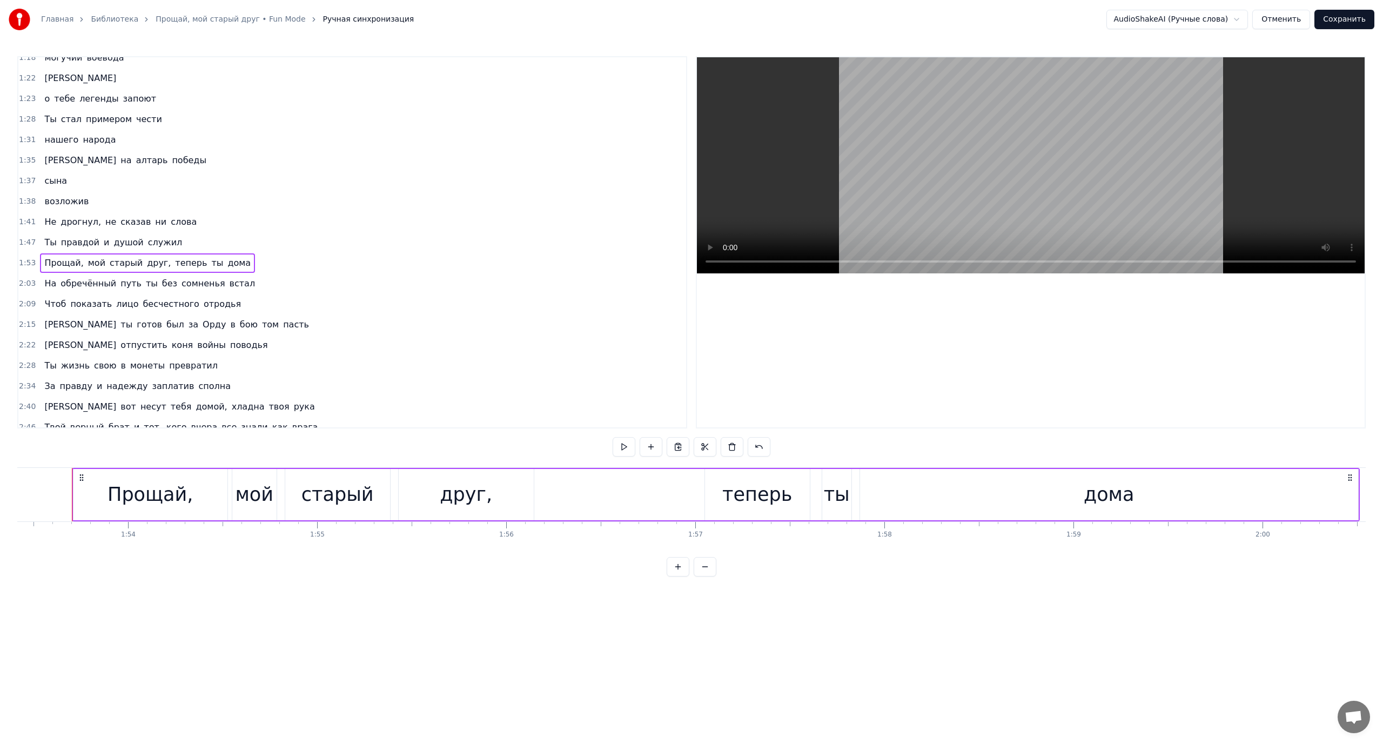
click at [50, 278] on span "На" at bounding box center [50, 283] width 14 height 12
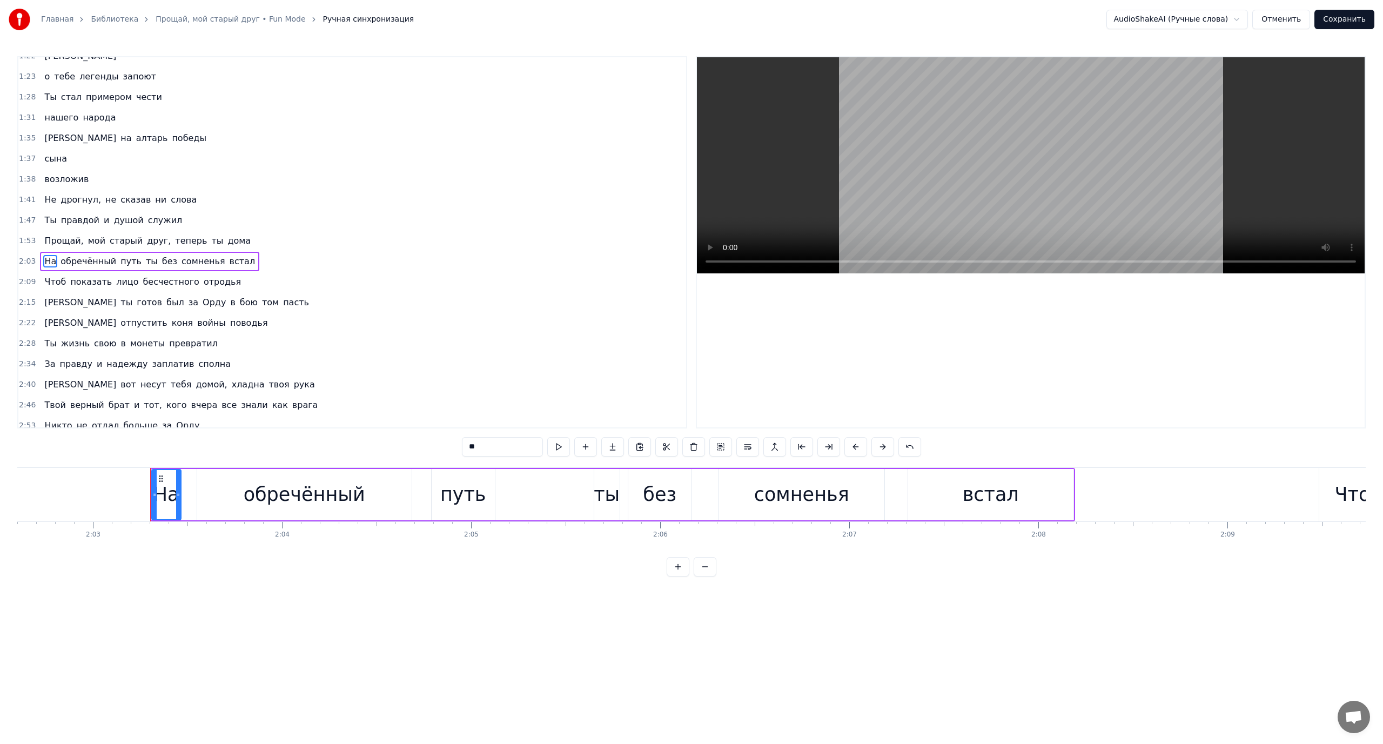
scroll to position [0, 23252]
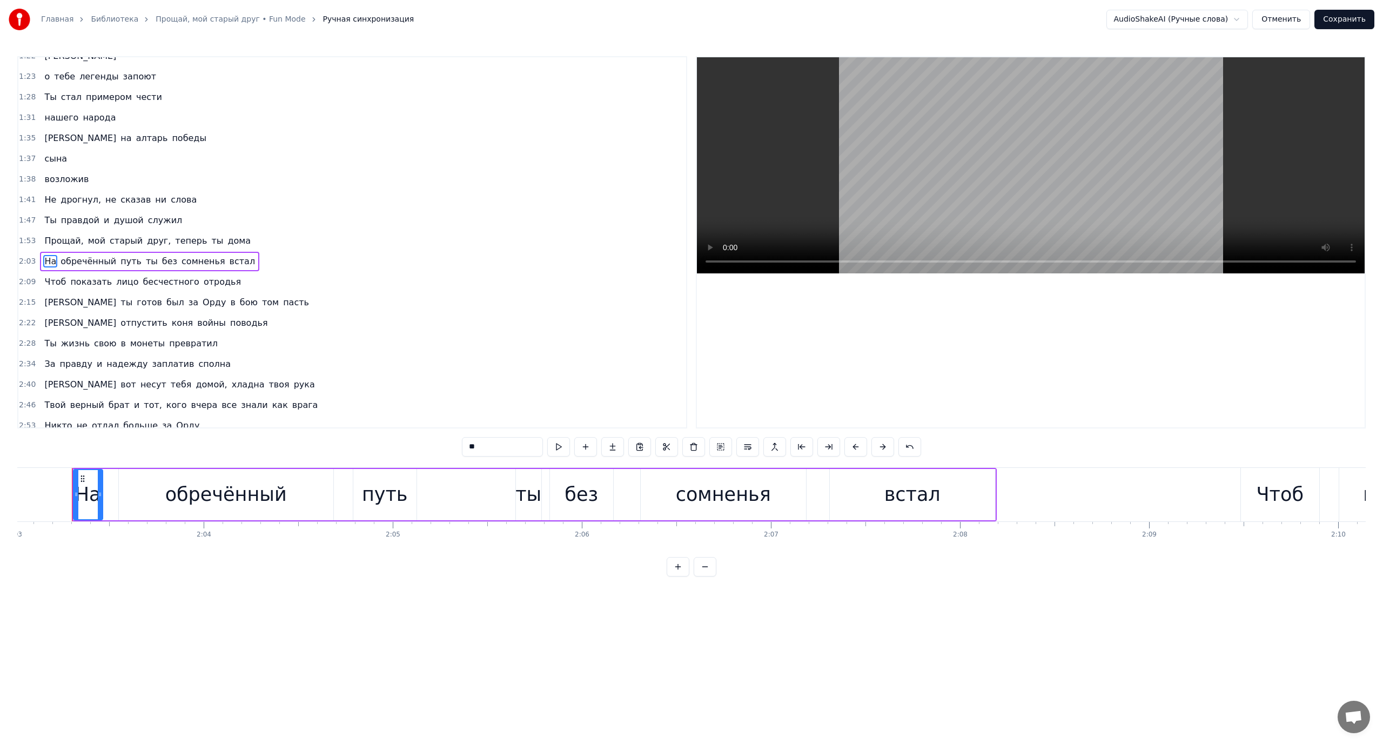
click at [145, 260] on span "ты" at bounding box center [152, 261] width 14 height 12
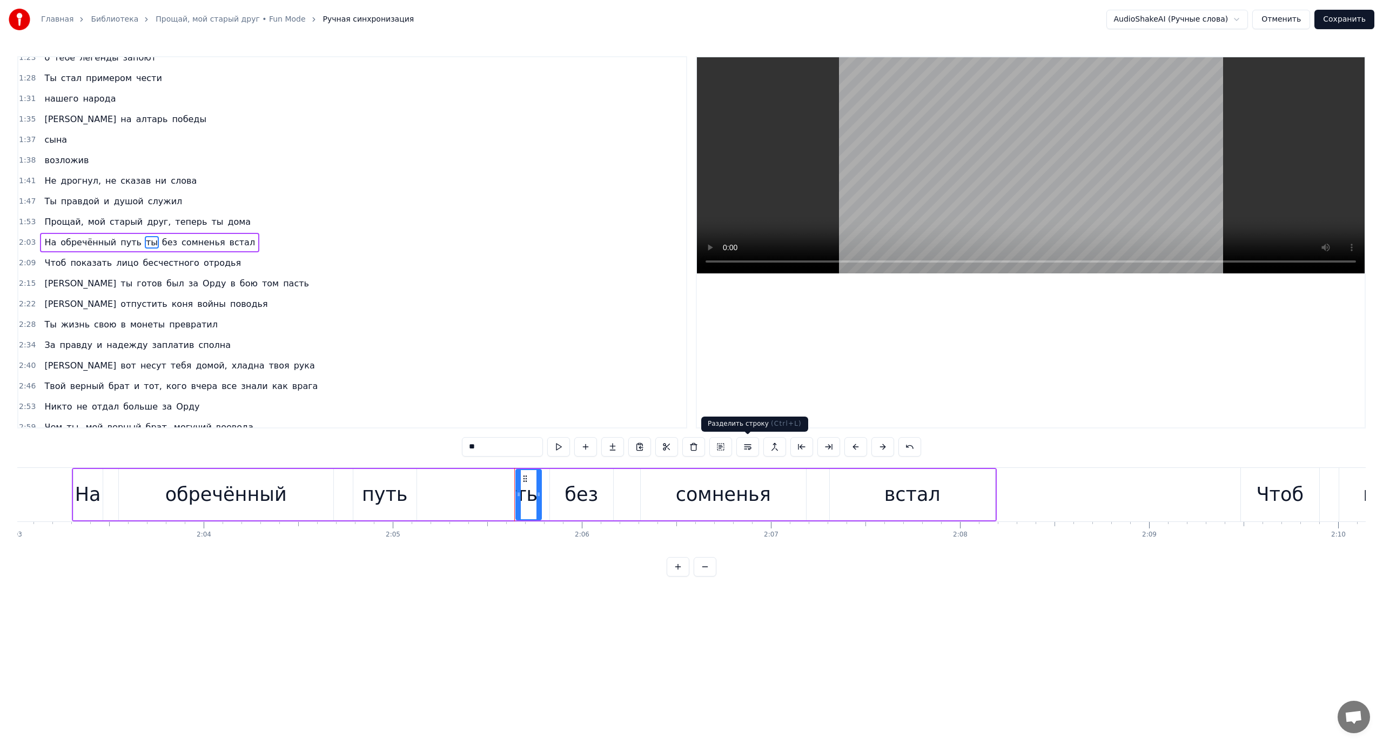
click at [738, 444] on button at bounding box center [747, 446] width 23 height 19
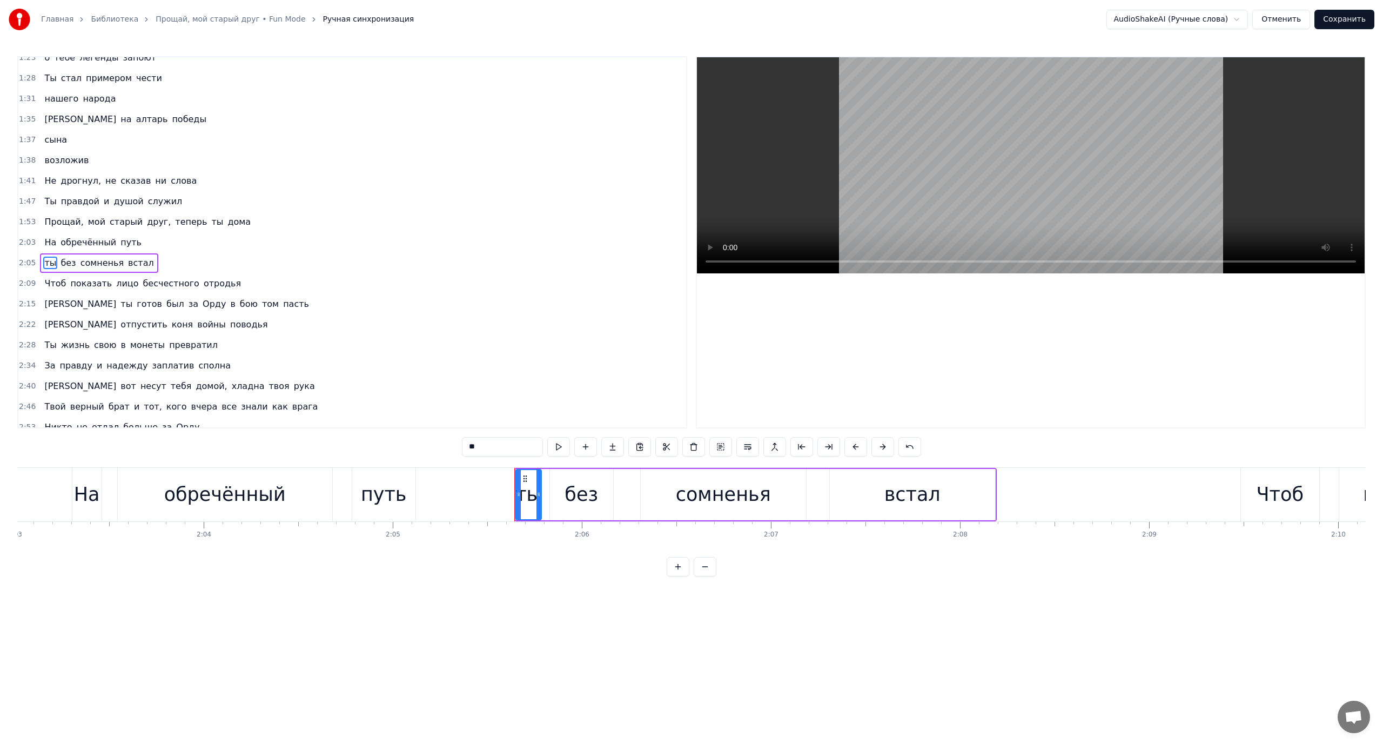
scroll to position [297, 0]
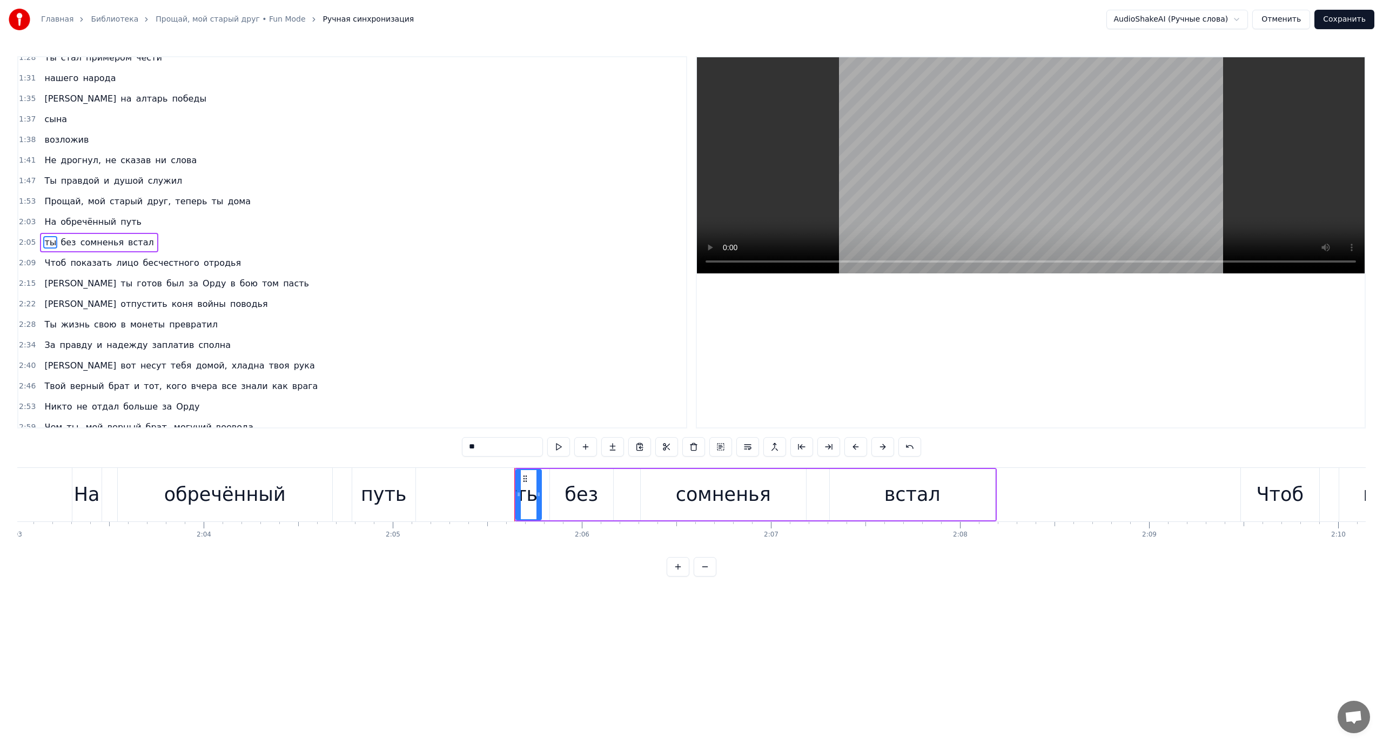
click at [44, 227] on span "На" at bounding box center [50, 221] width 14 height 12
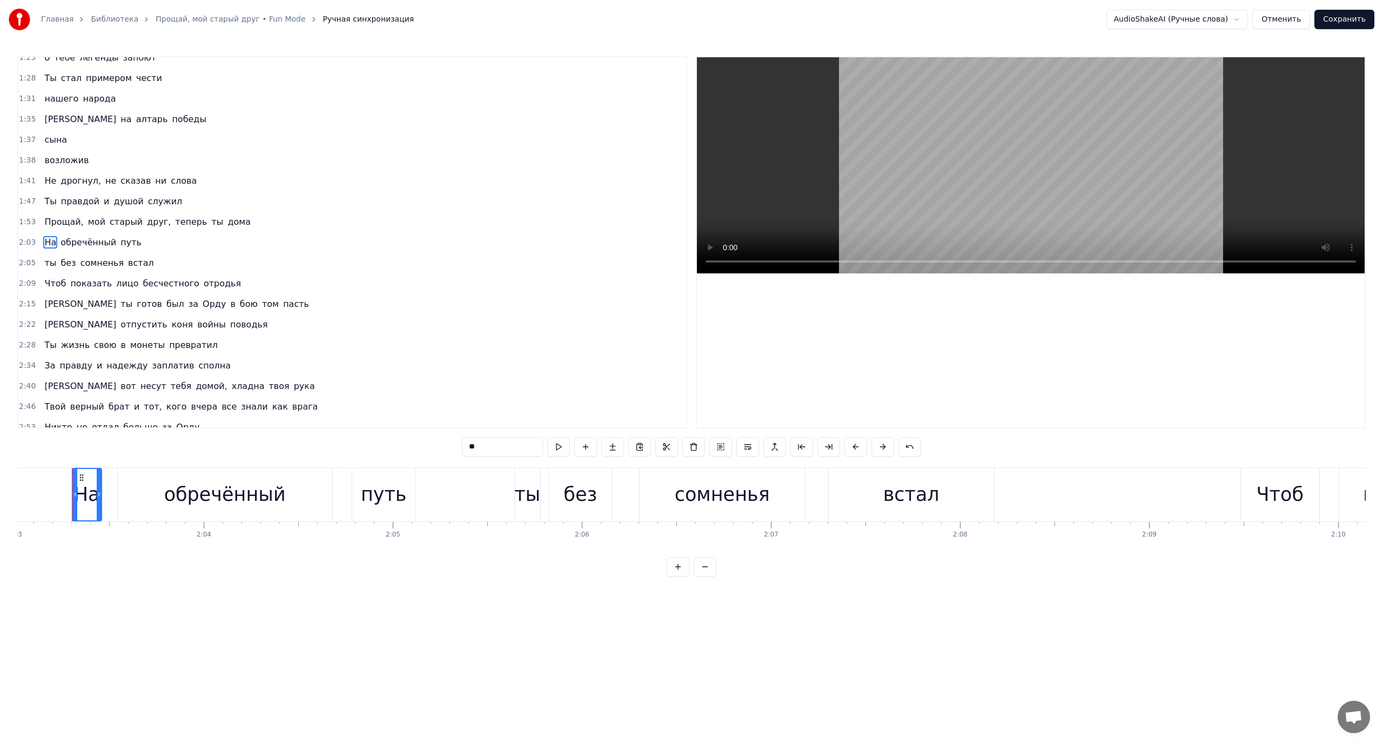
click at [45, 260] on span "ты" at bounding box center [50, 263] width 14 height 12
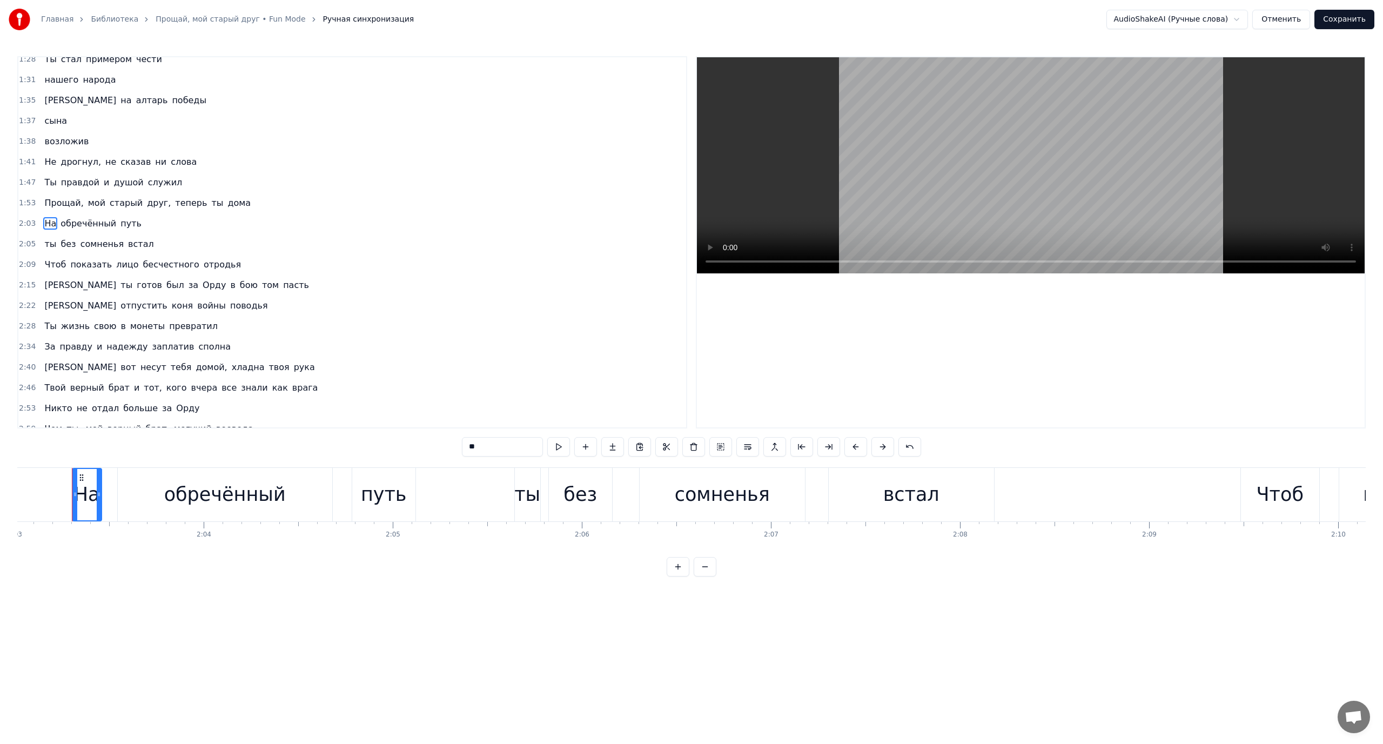
scroll to position [297, 0]
click at [119, 281] on span "ты" at bounding box center [126, 283] width 14 height 12
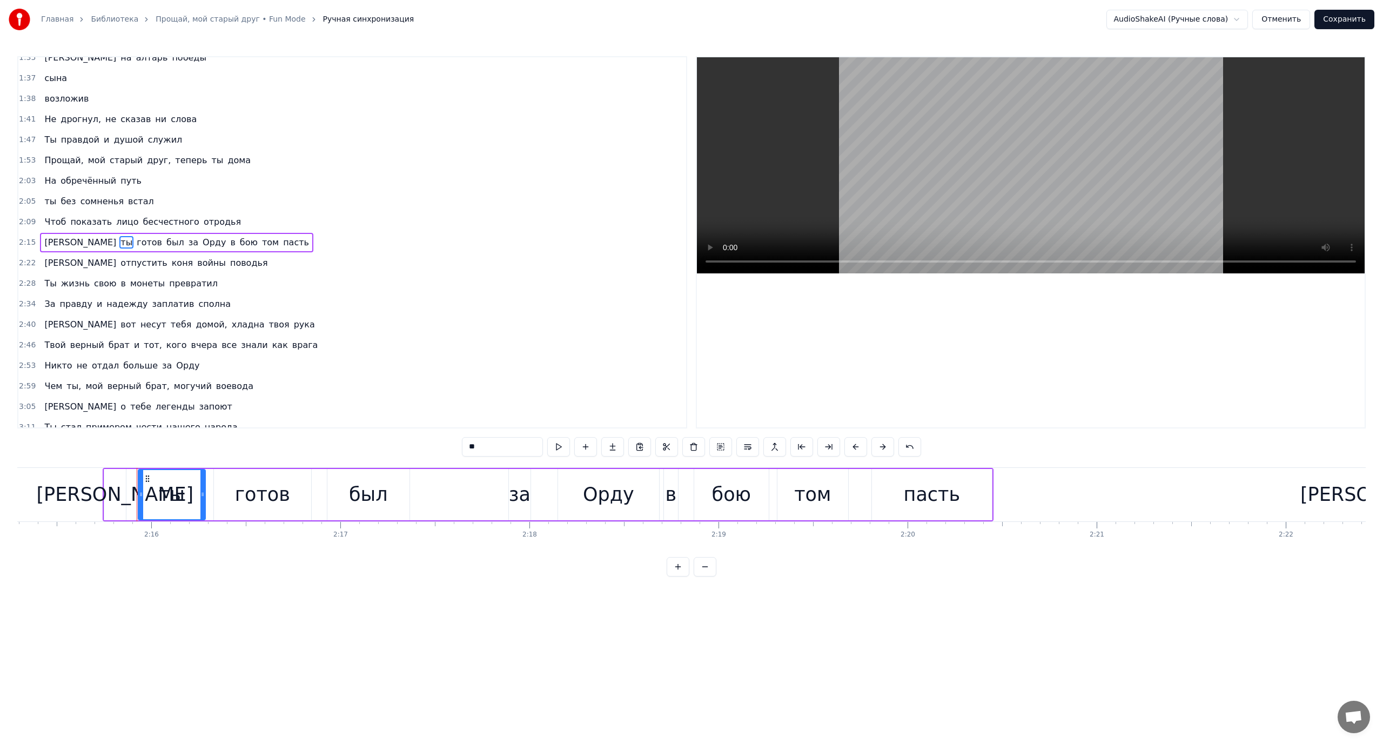
scroll to position [0, 25638]
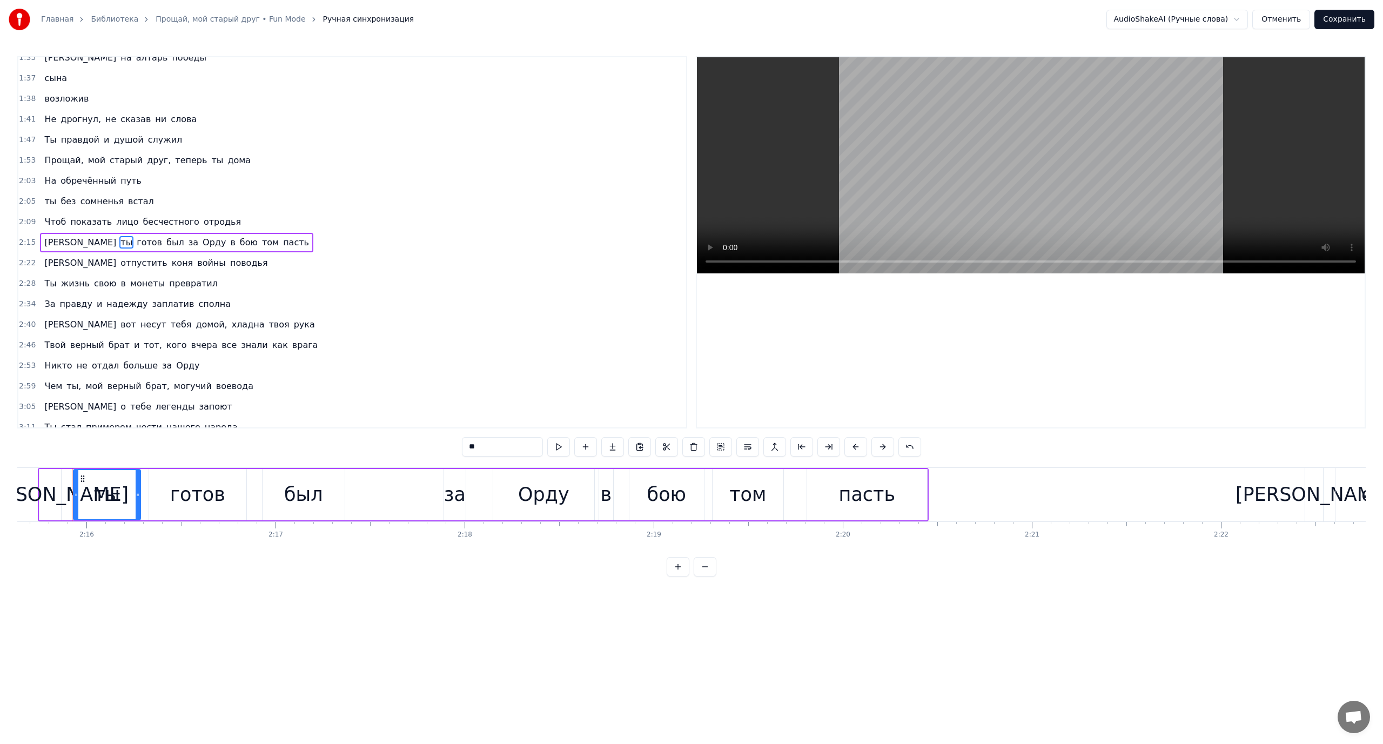
click at [48, 260] on span "[PERSON_NAME]" at bounding box center [80, 263] width 74 height 12
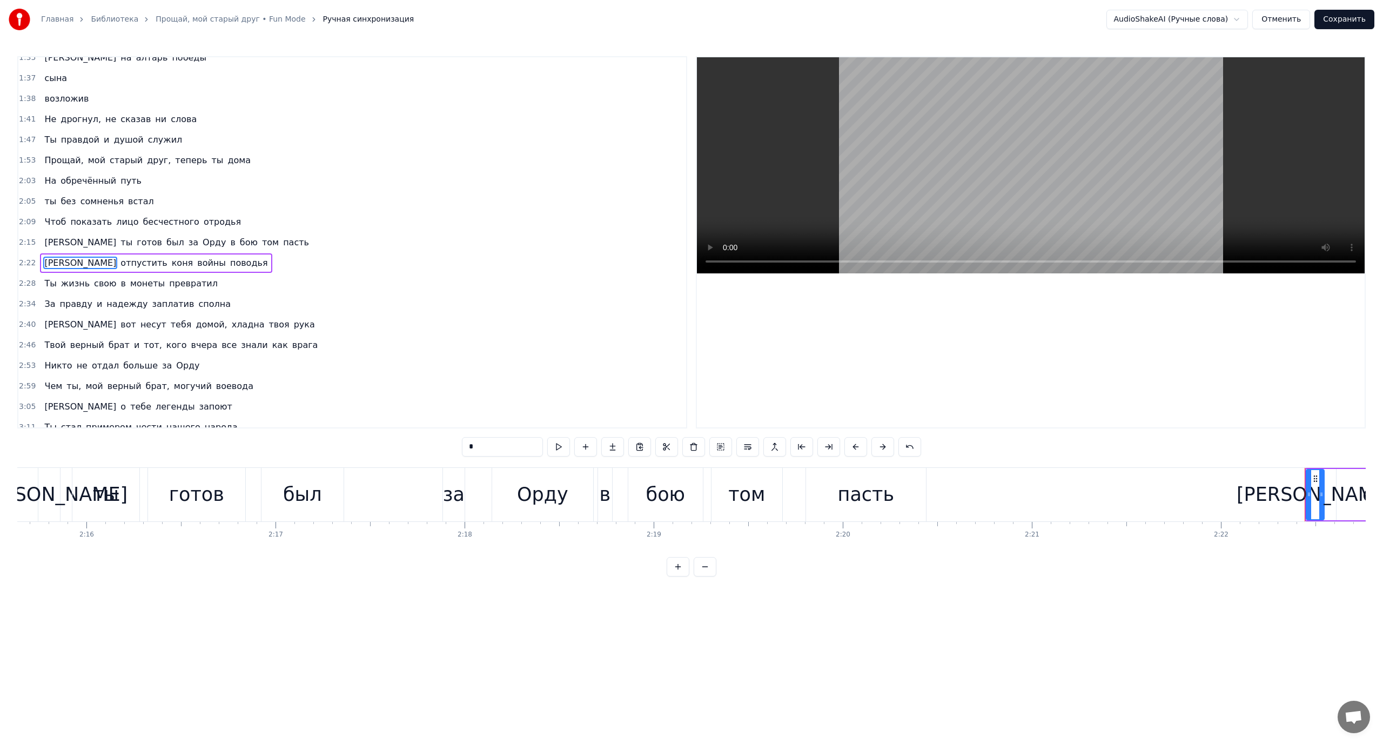
scroll to position [0, 0]
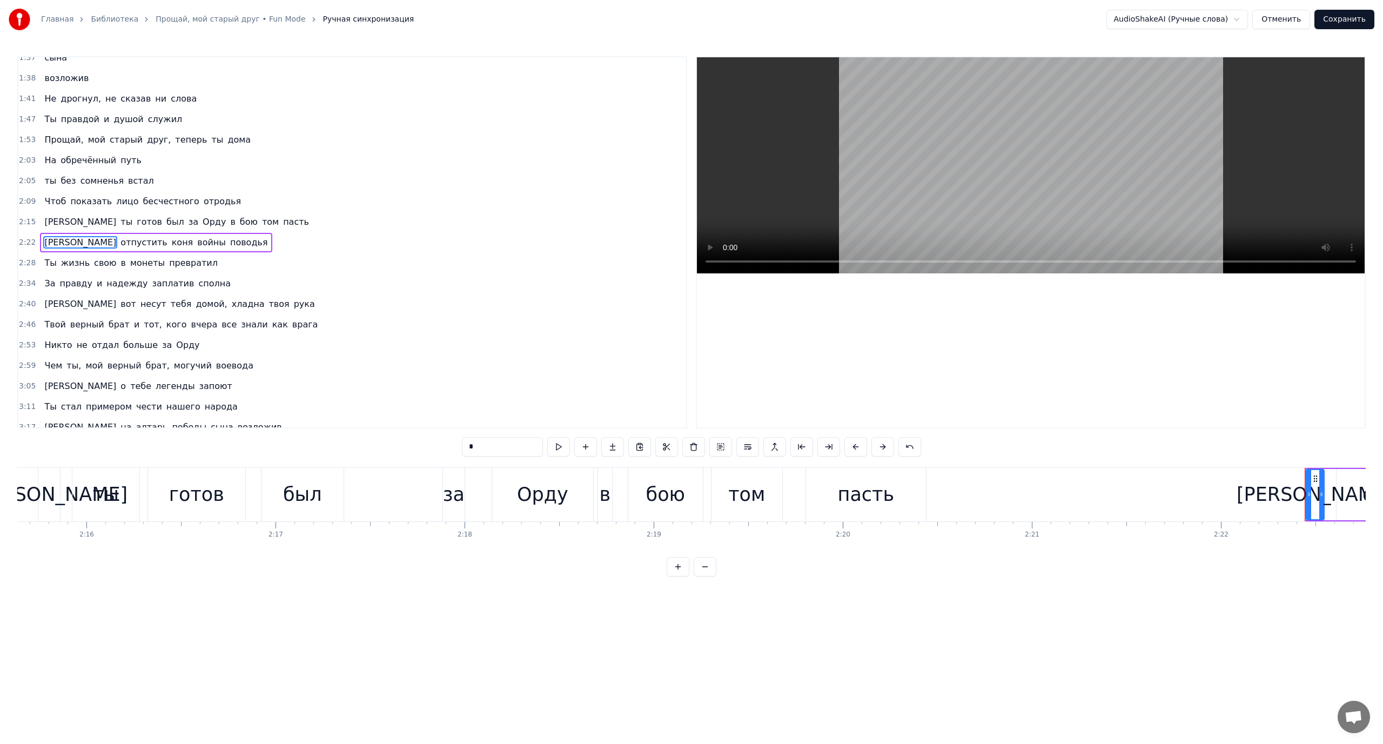
click at [43, 223] on span "[PERSON_NAME]" at bounding box center [80, 221] width 74 height 12
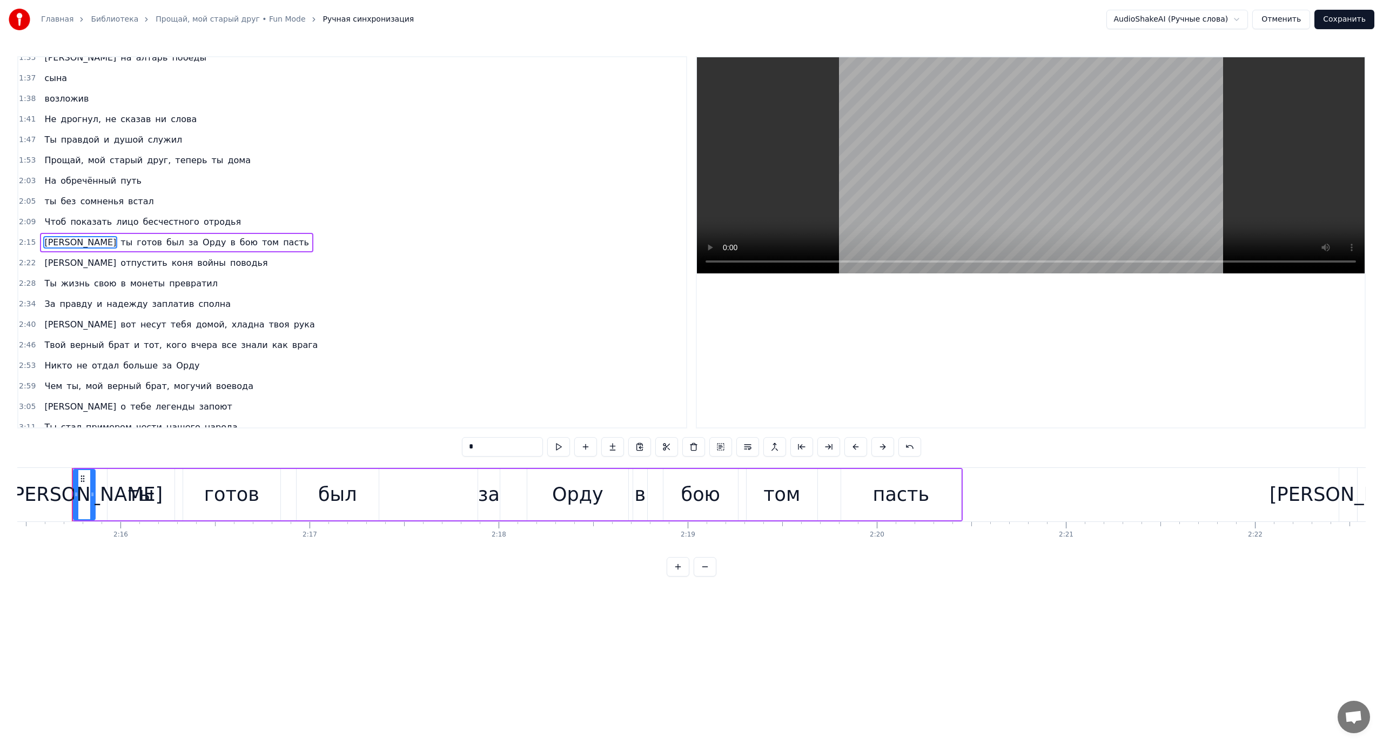
click at [43, 207] on span "ты" at bounding box center [50, 201] width 14 height 12
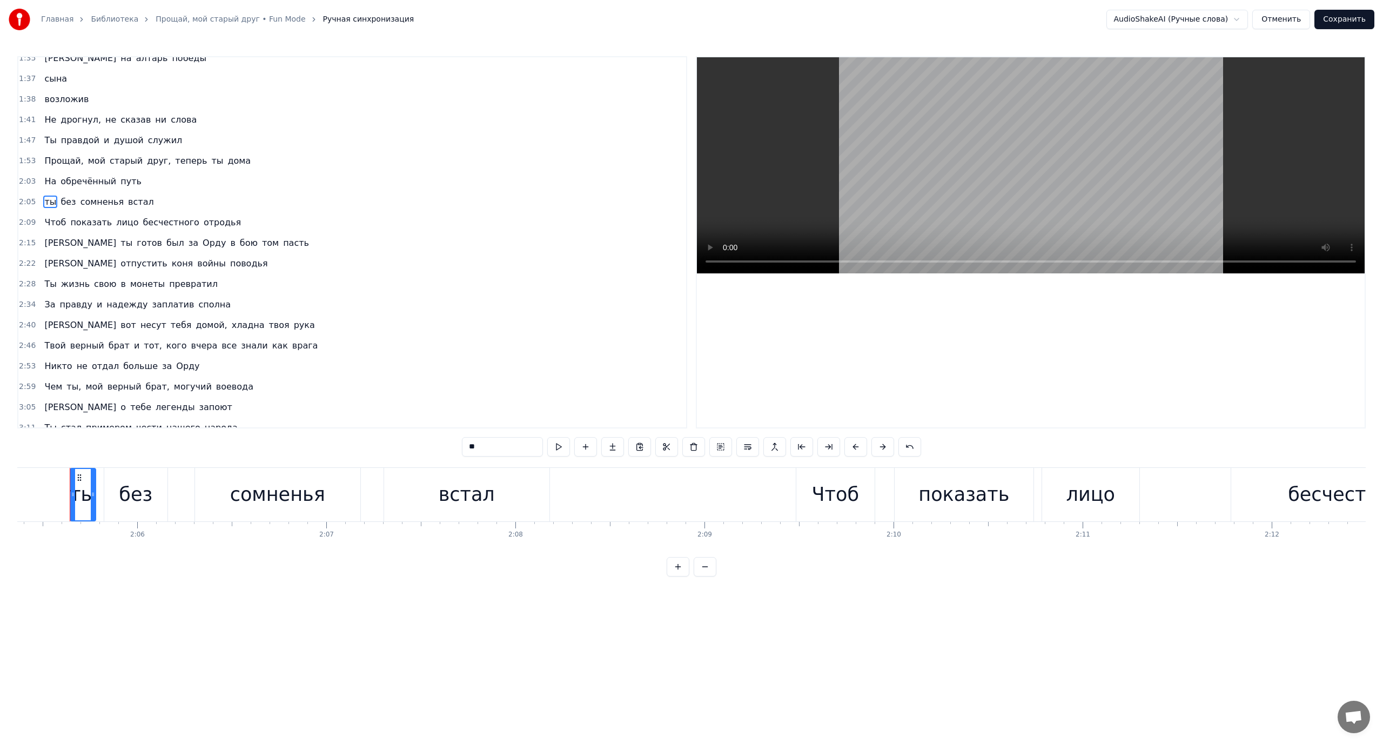
click at [43, 227] on span "Чтоб" at bounding box center [55, 222] width 24 height 12
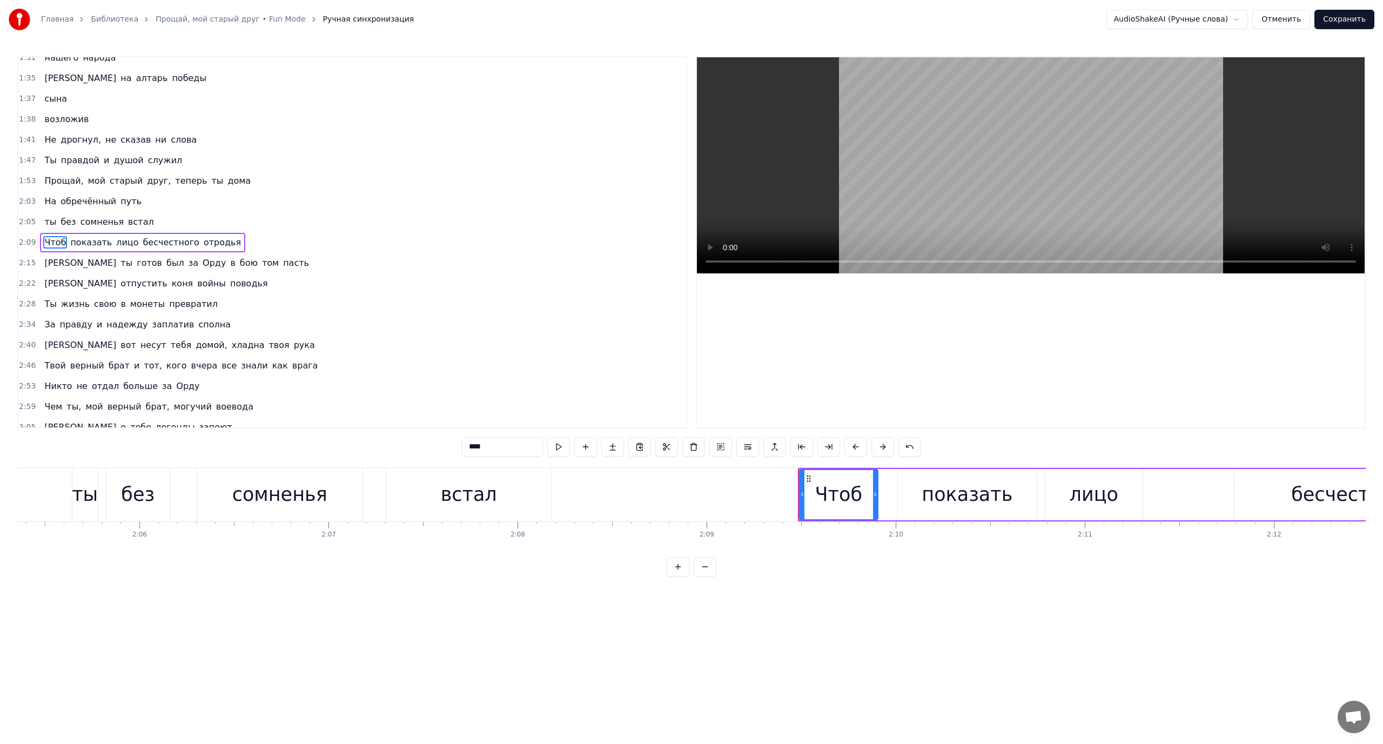
click at [45, 265] on span "[PERSON_NAME]" at bounding box center [80, 263] width 74 height 12
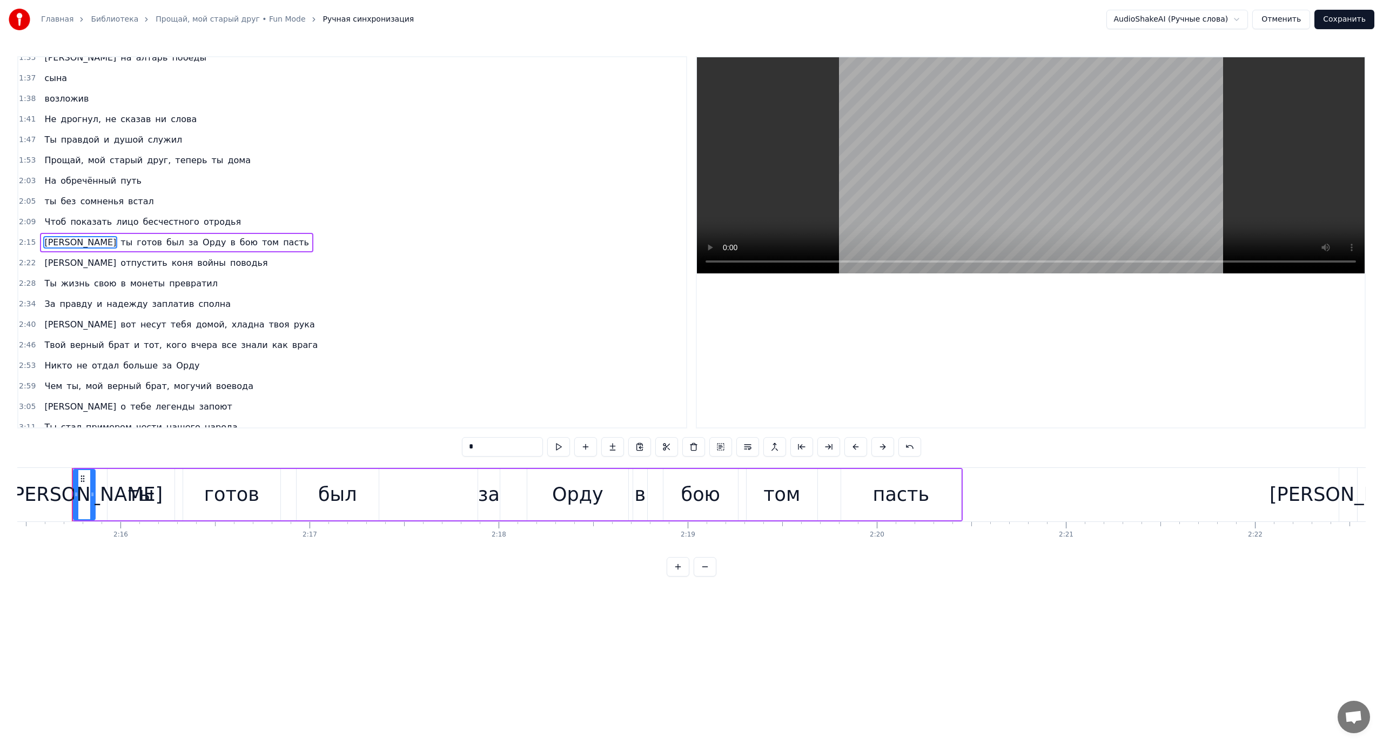
click at [45, 261] on span "[PERSON_NAME]" at bounding box center [80, 263] width 74 height 12
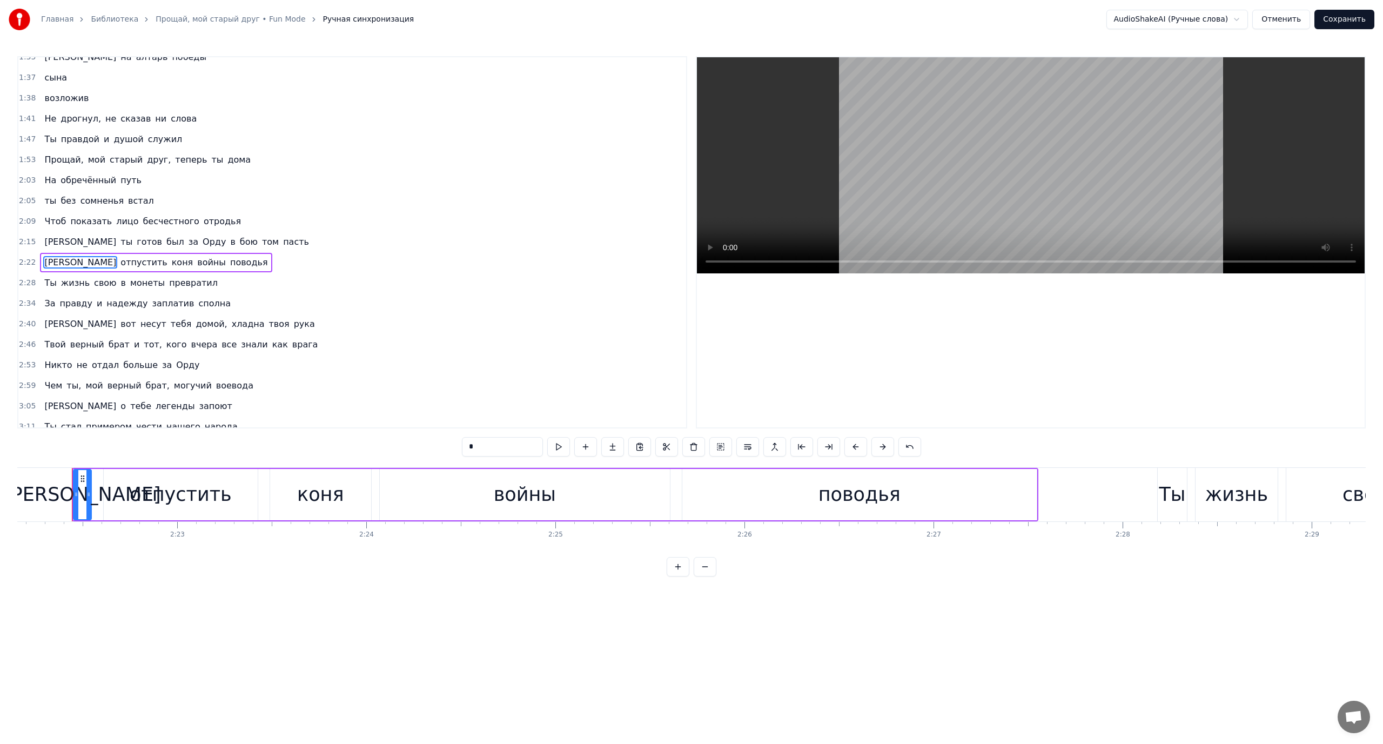
click at [229, 259] on span "поводья" at bounding box center [249, 262] width 40 height 12
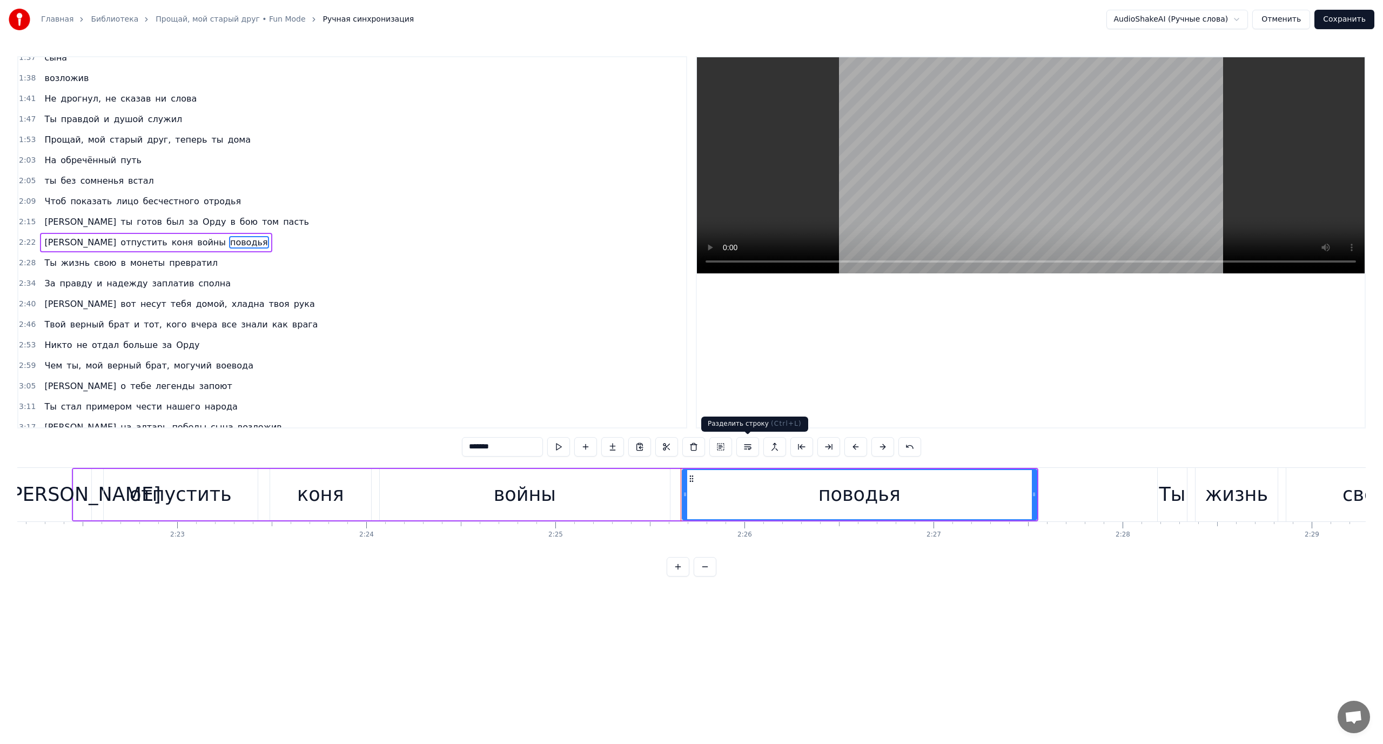
click at [747, 444] on button at bounding box center [747, 446] width 23 height 19
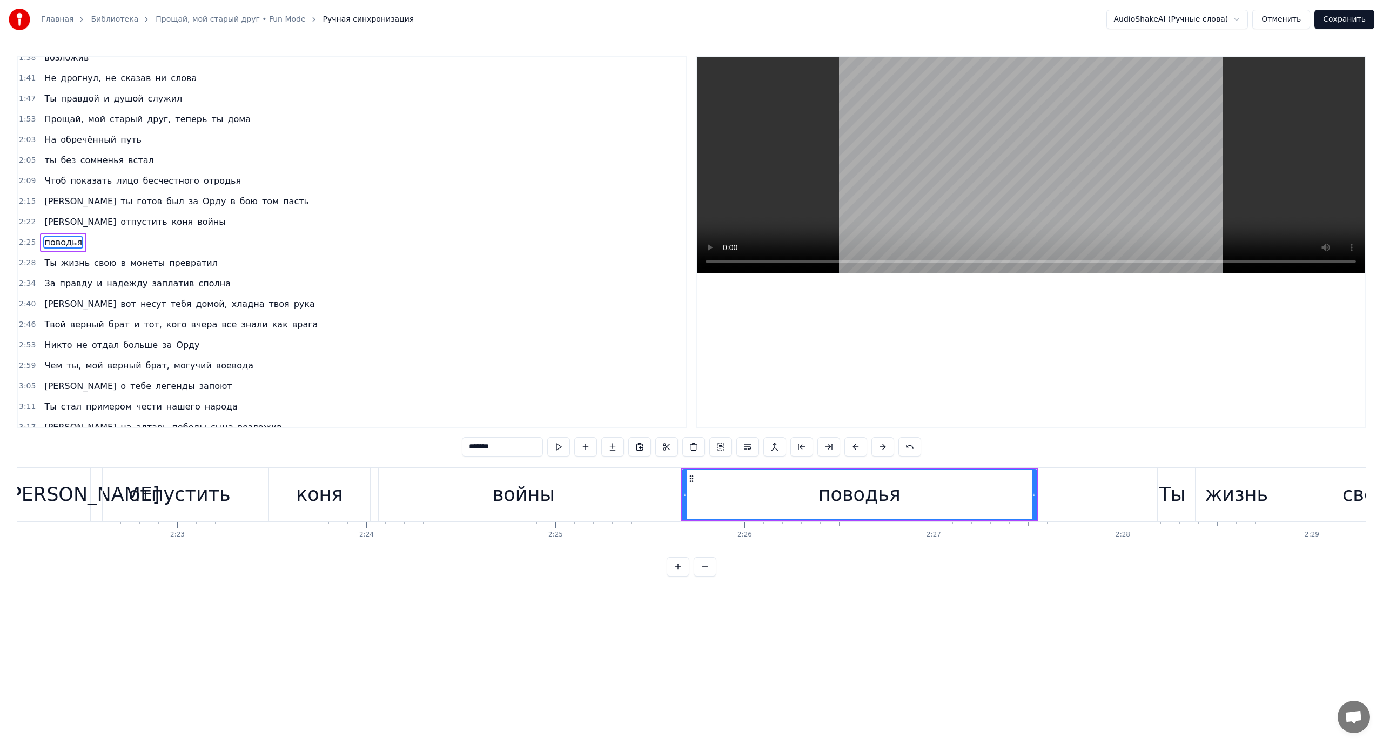
click at [45, 224] on span "[PERSON_NAME]" at bounding box center [80, 221] width 74 height 12
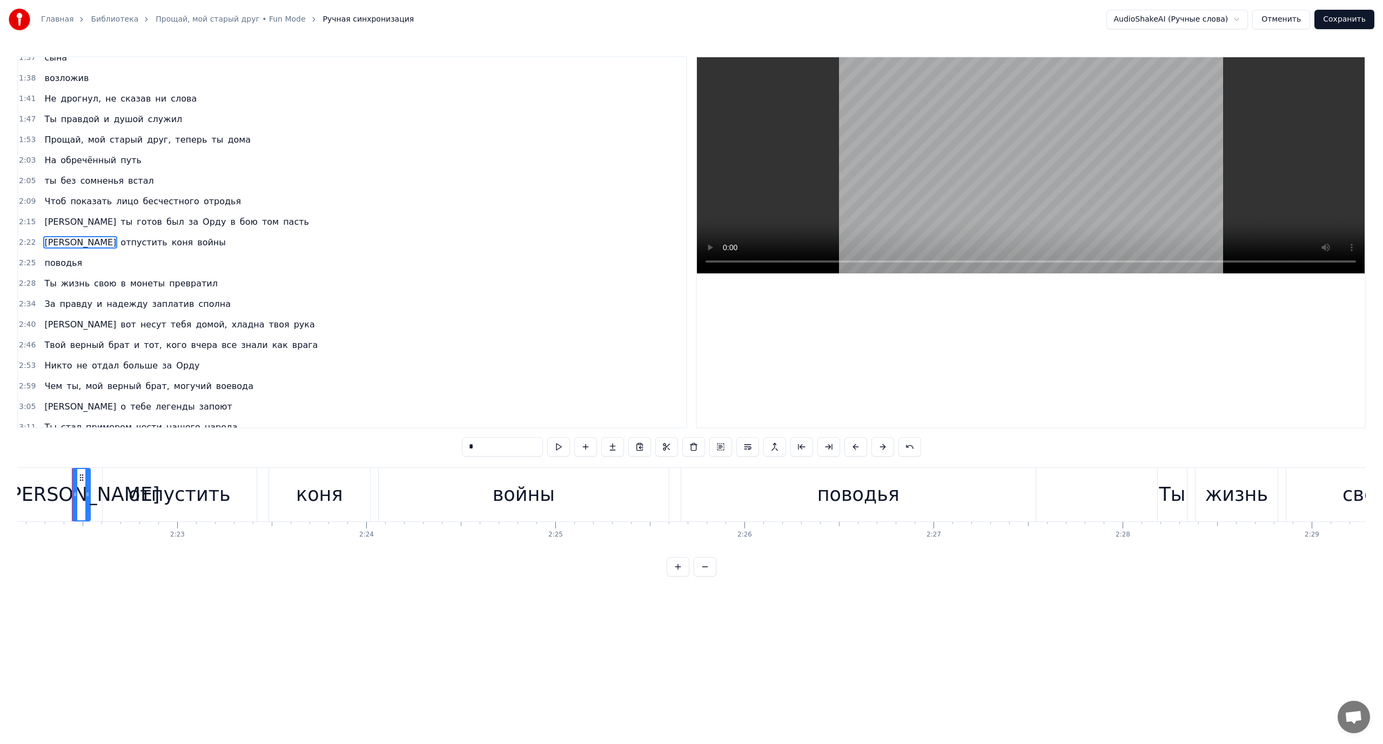
click at [43, 282] on span "Ты" at bounding box center [50, 283] width 14 height 12
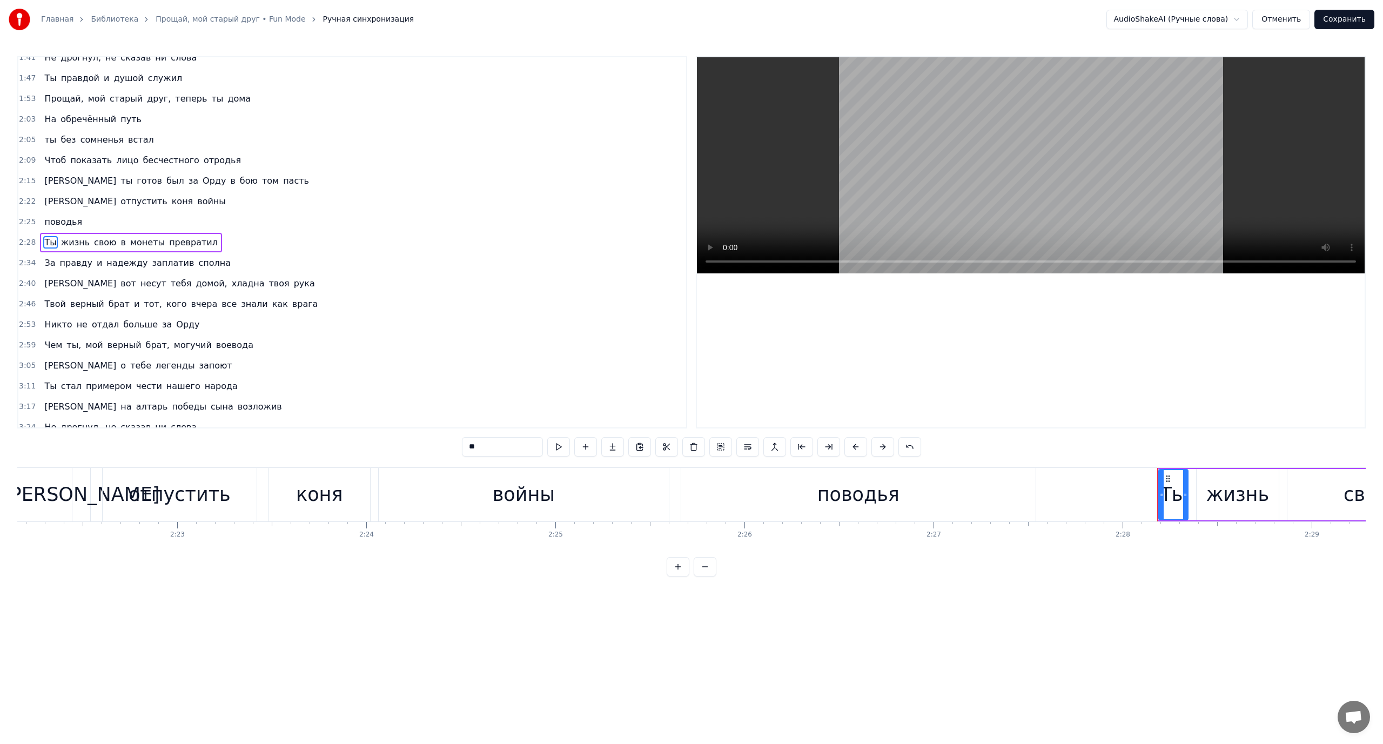
click at [48, 261] on span "За" at bounding box center [49, 263] width 13 height 12
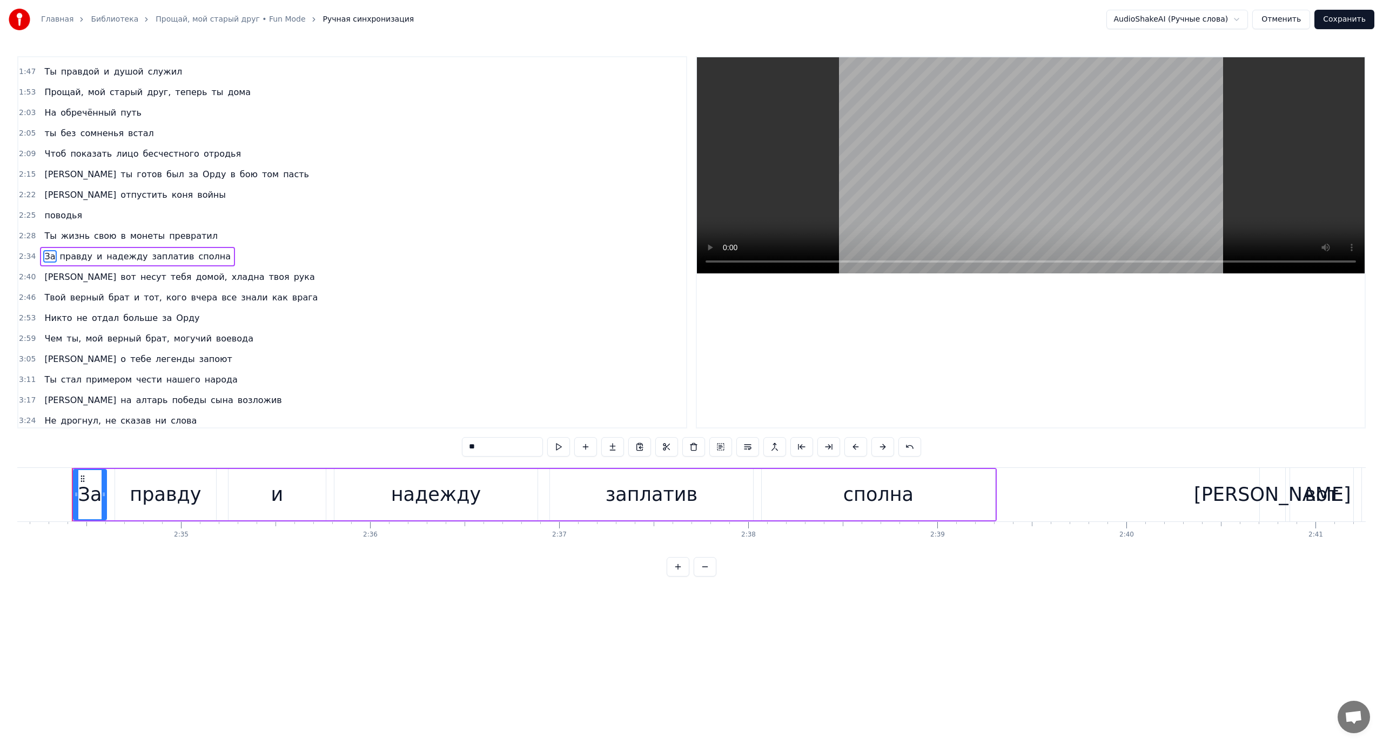
click at [44, 274] on span "[PERSON_NAME]" at bounding box center [80, 277] width 74 height 12
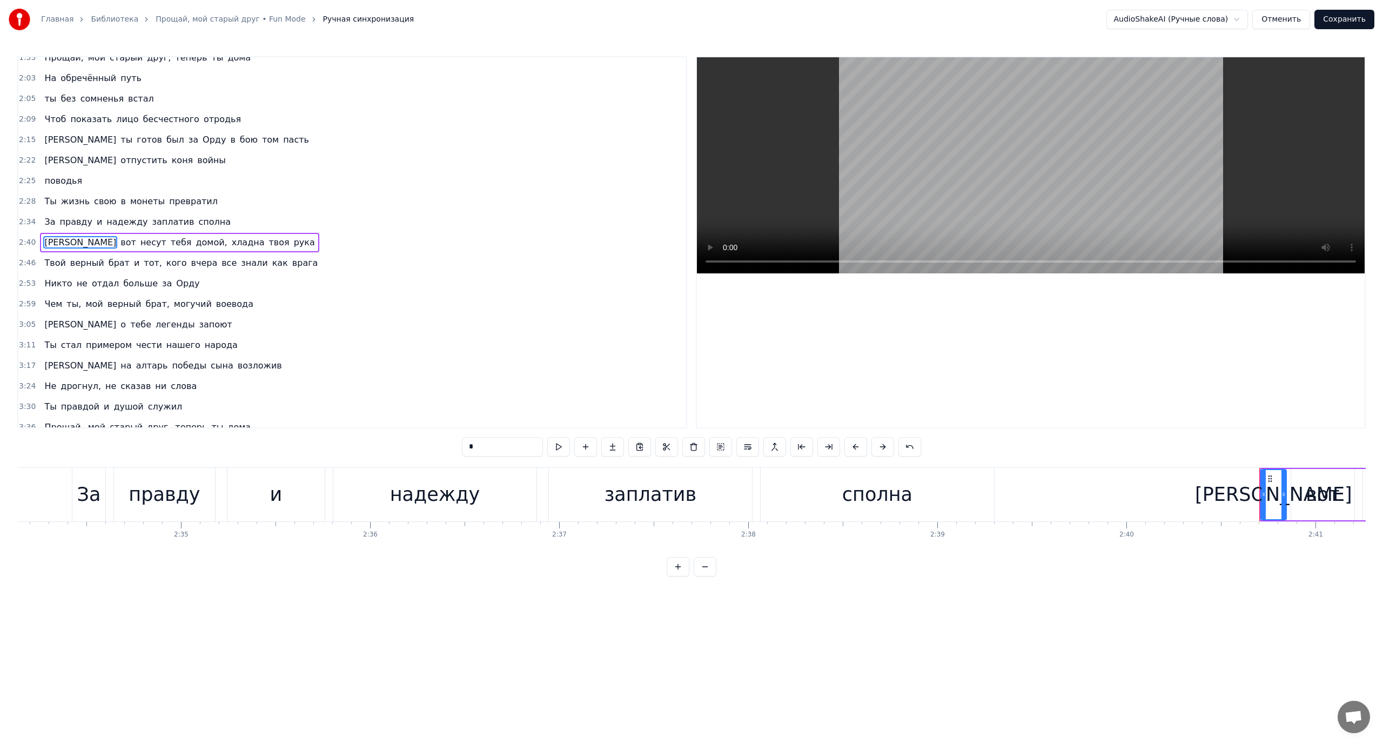
click at [50, 260] on span "Твой" at bounding box center [54, 263] width 23 height 12
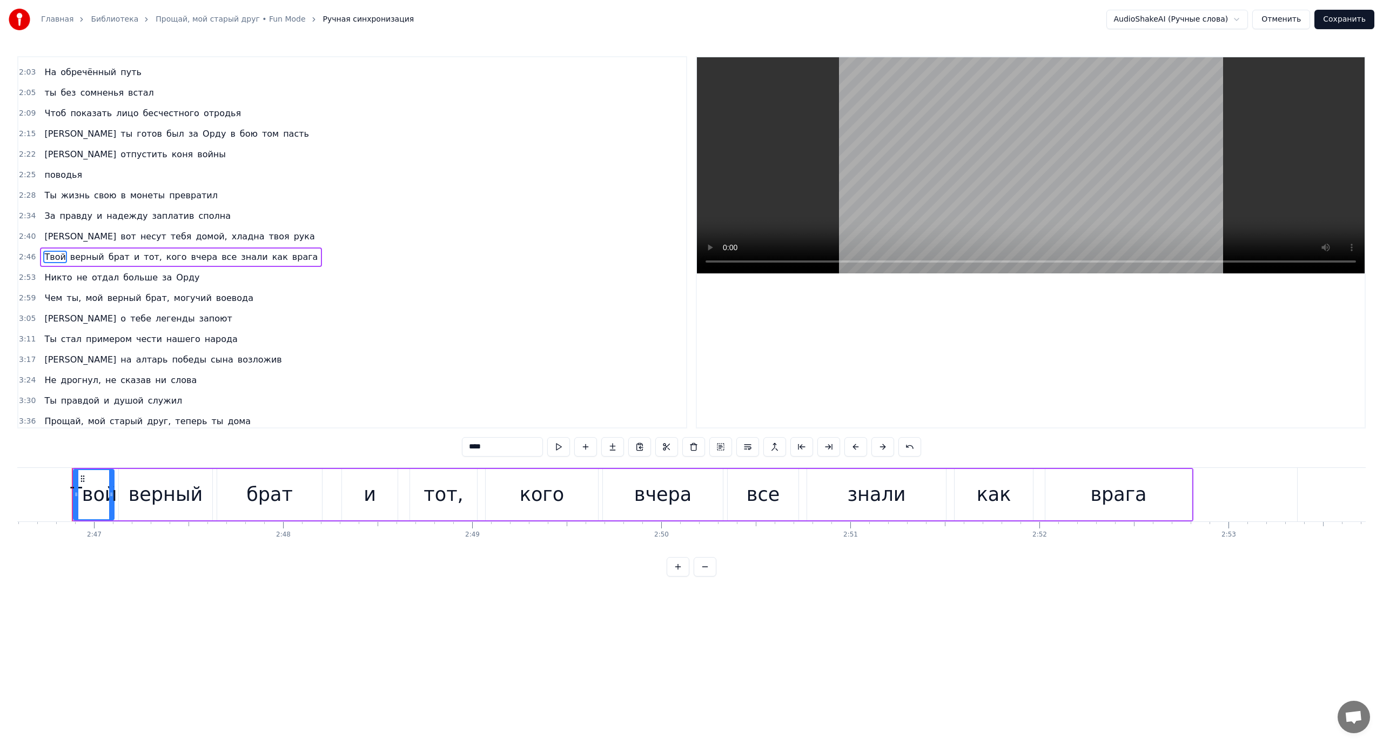
click at [165, 254] on span "кого" at bounding box center [176, 257] width 23 height 12
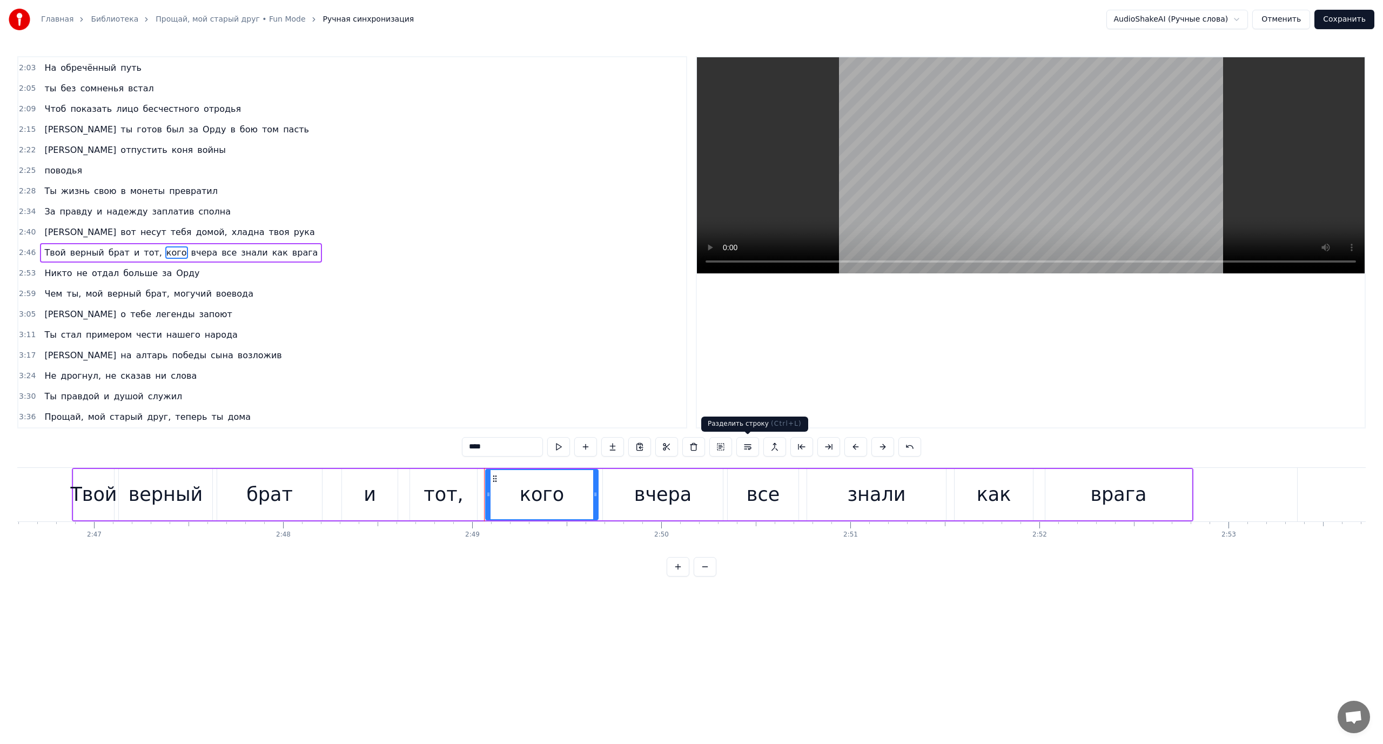
click at [749, 444] on button at bounding box center [747, 446] width 23 height 19
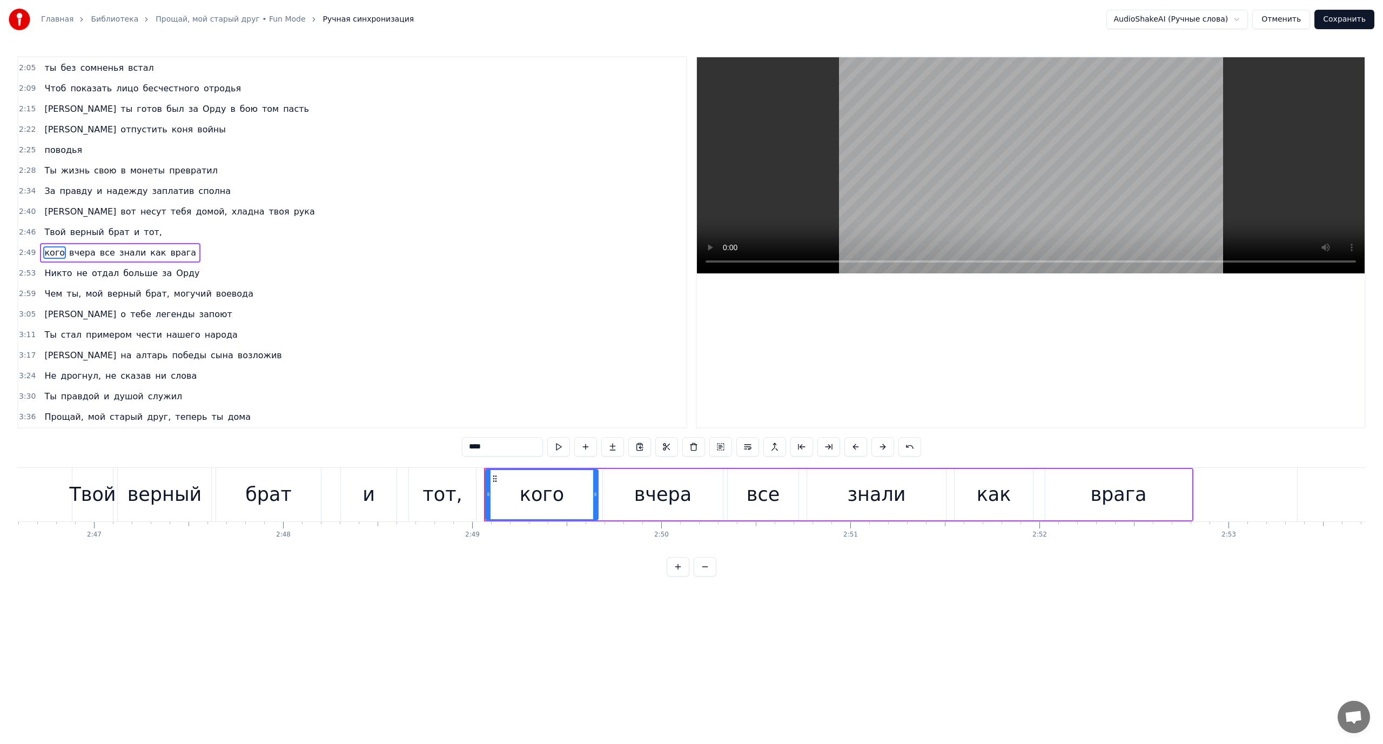
click at [55, 234] on span "Твой" at bounding box center [54, 232] width 23 height 12
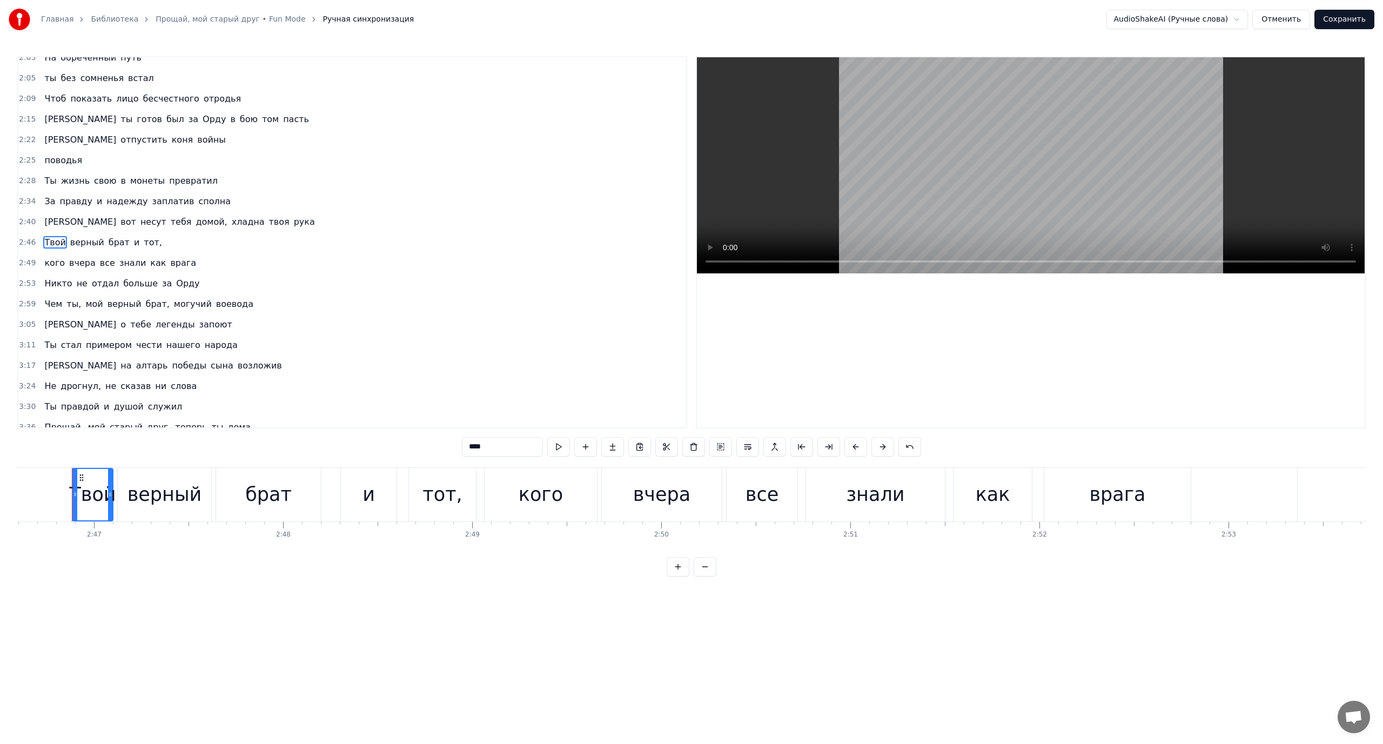
click at [55, 260] on span "кого" at bounding box center [54, 263] width 23 height 12
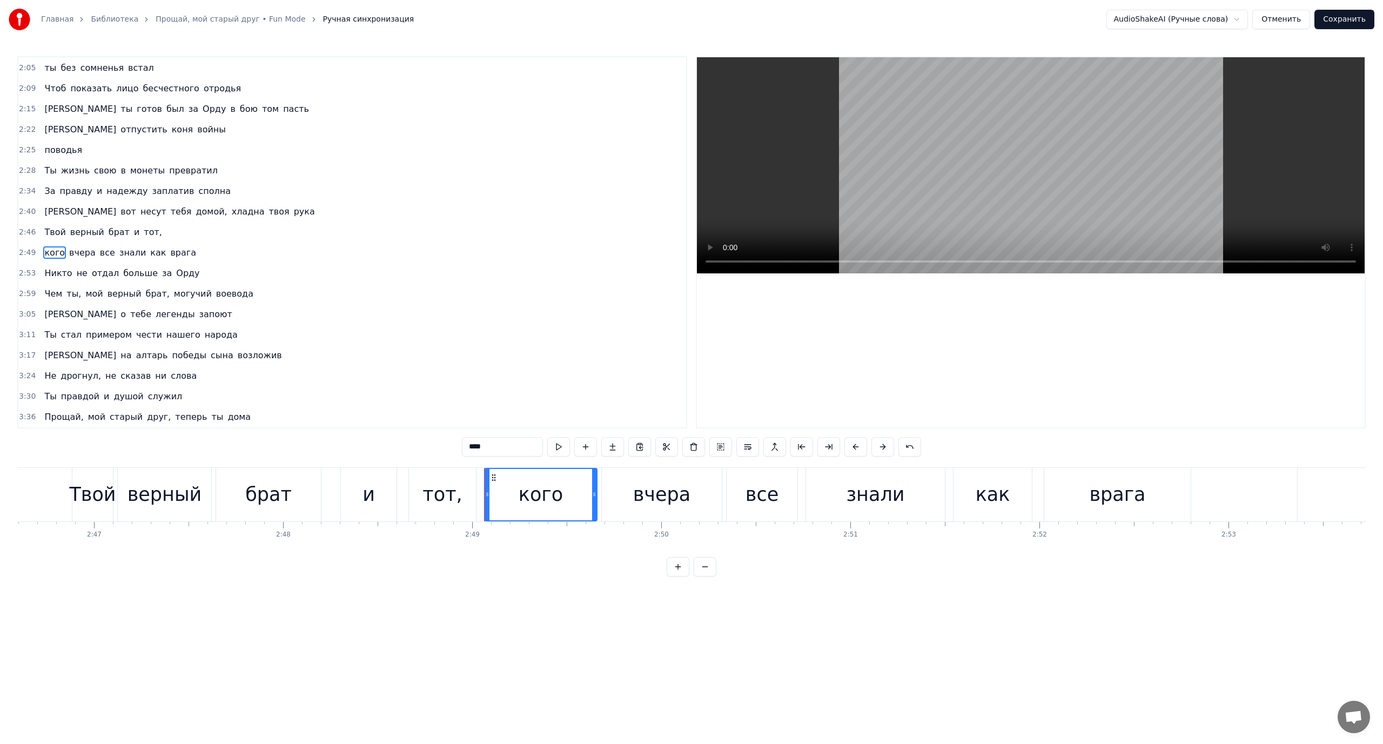
click at [57, 276] on span "Никто" at bounding box center [58, 273] width 30 height 12
click at [77, 274] on span "не" at bounding box center [82, 273] width 13 height 12
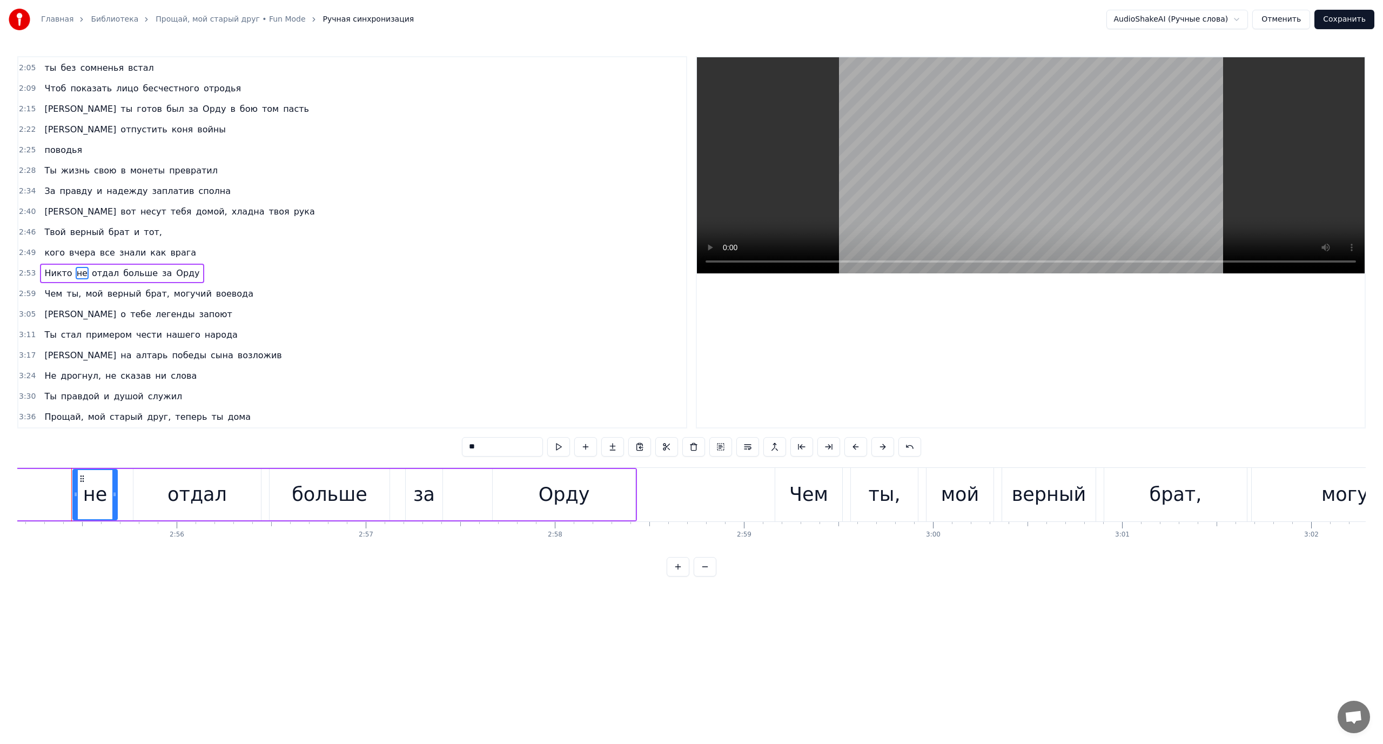
click at [53, 291] on span "Чем" at bounding box center [53, 293] width 20 height 12
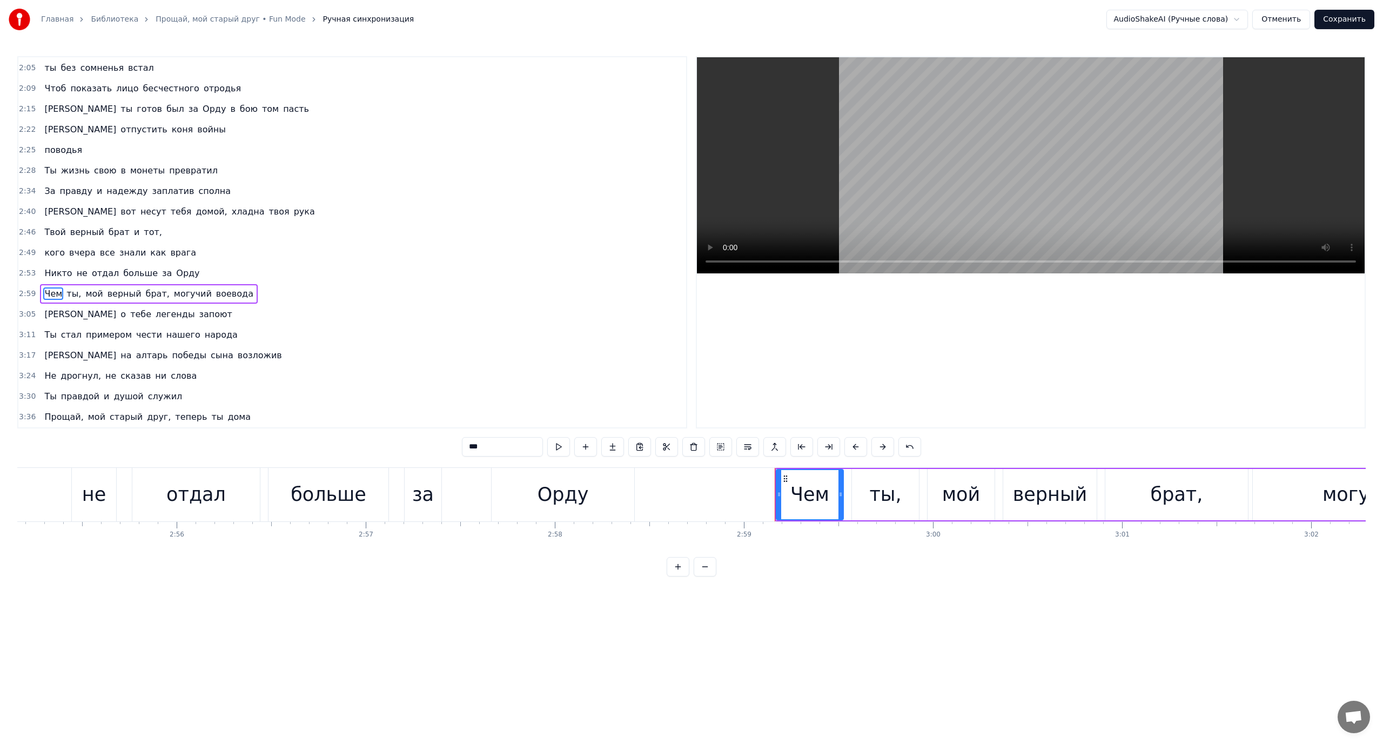
click at [145, 300] on span "брат," at bounding box center [158, 293] width 26 height 12
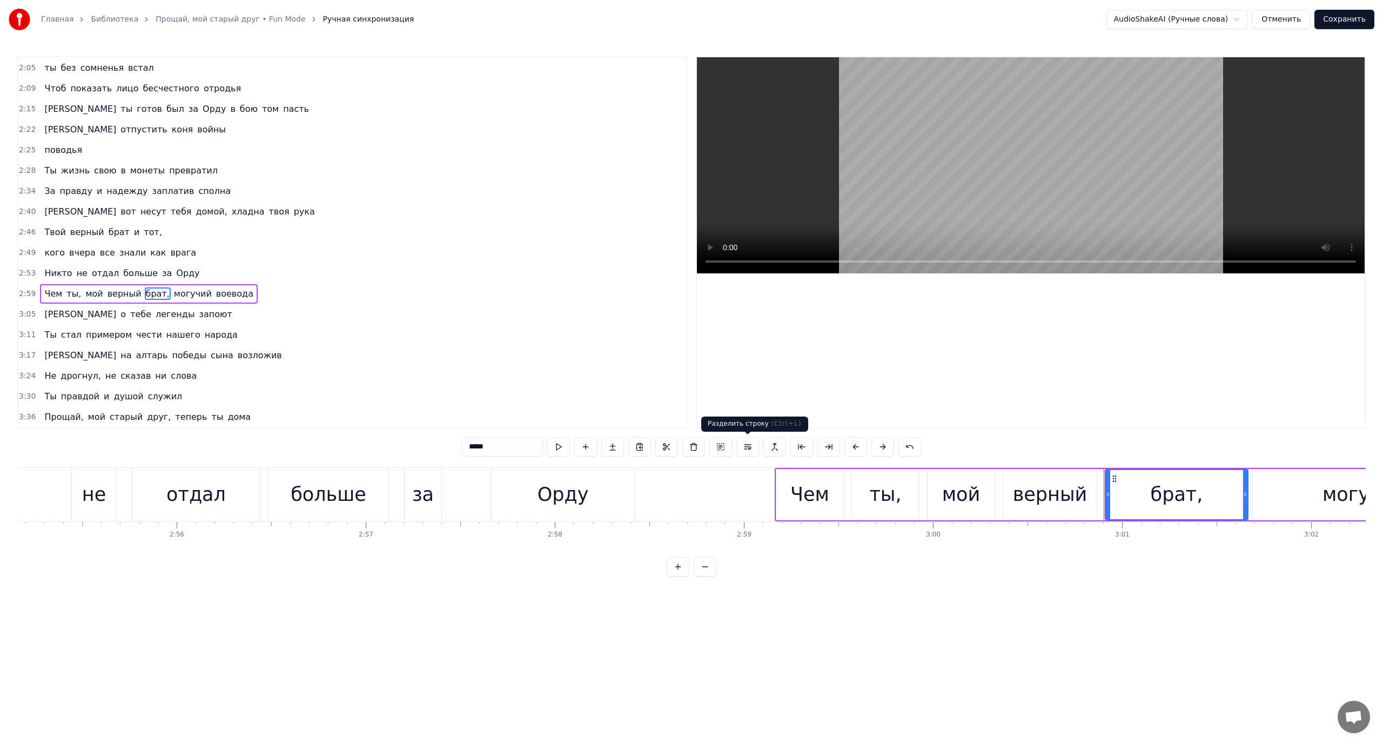
click at [745, 443] on button at bounding box center [747, 446] width 23 height 19
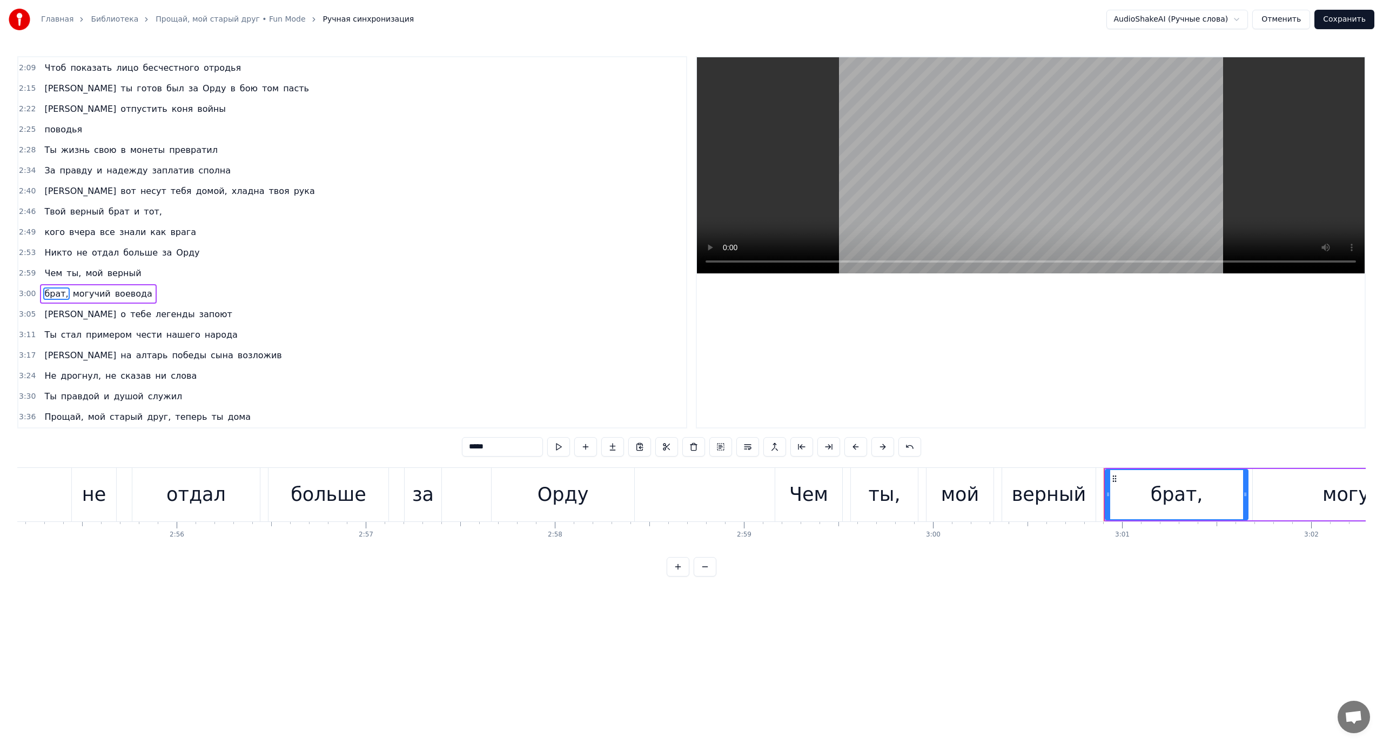
click at [52, 269] on span "Чем" at bounding box center [53, 273] width 20 height 12
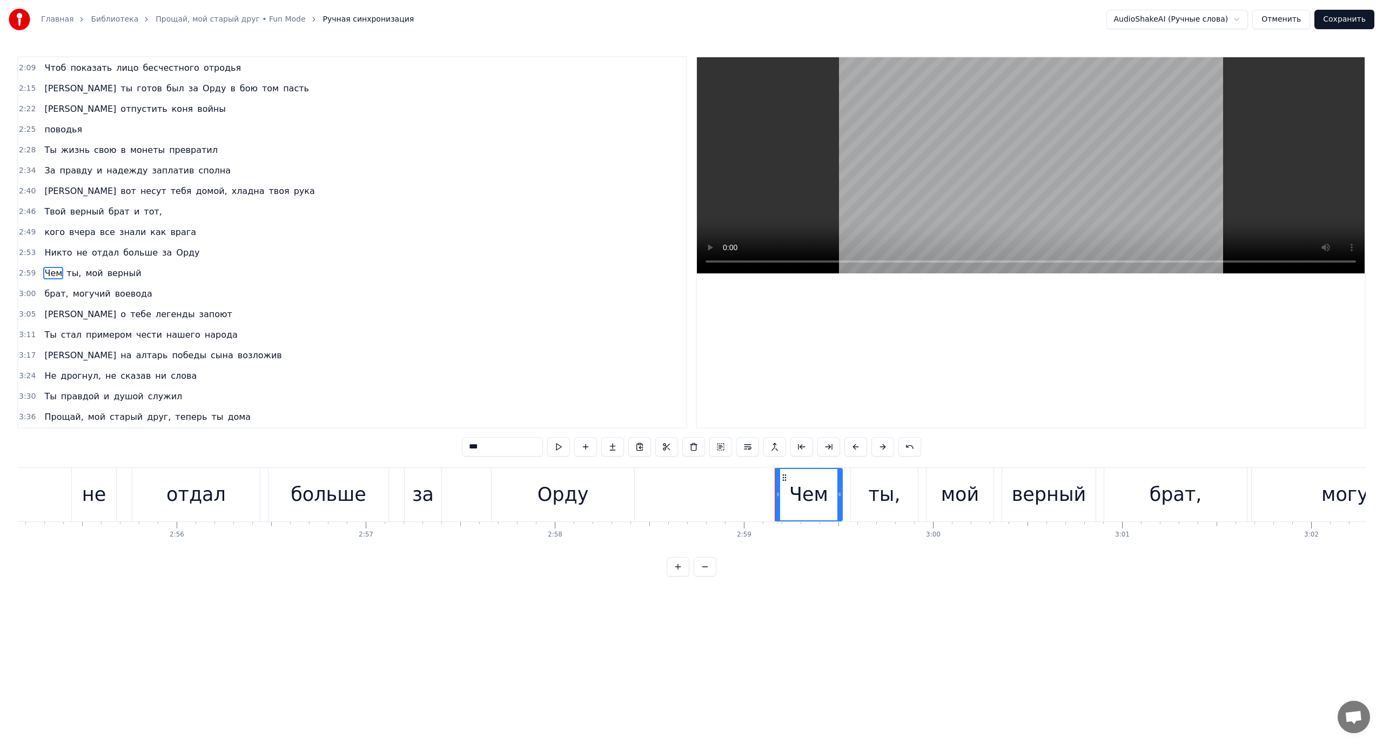
click at [76, 292] on span "могучий" at bounding box center [92, 293] width 40 height 12
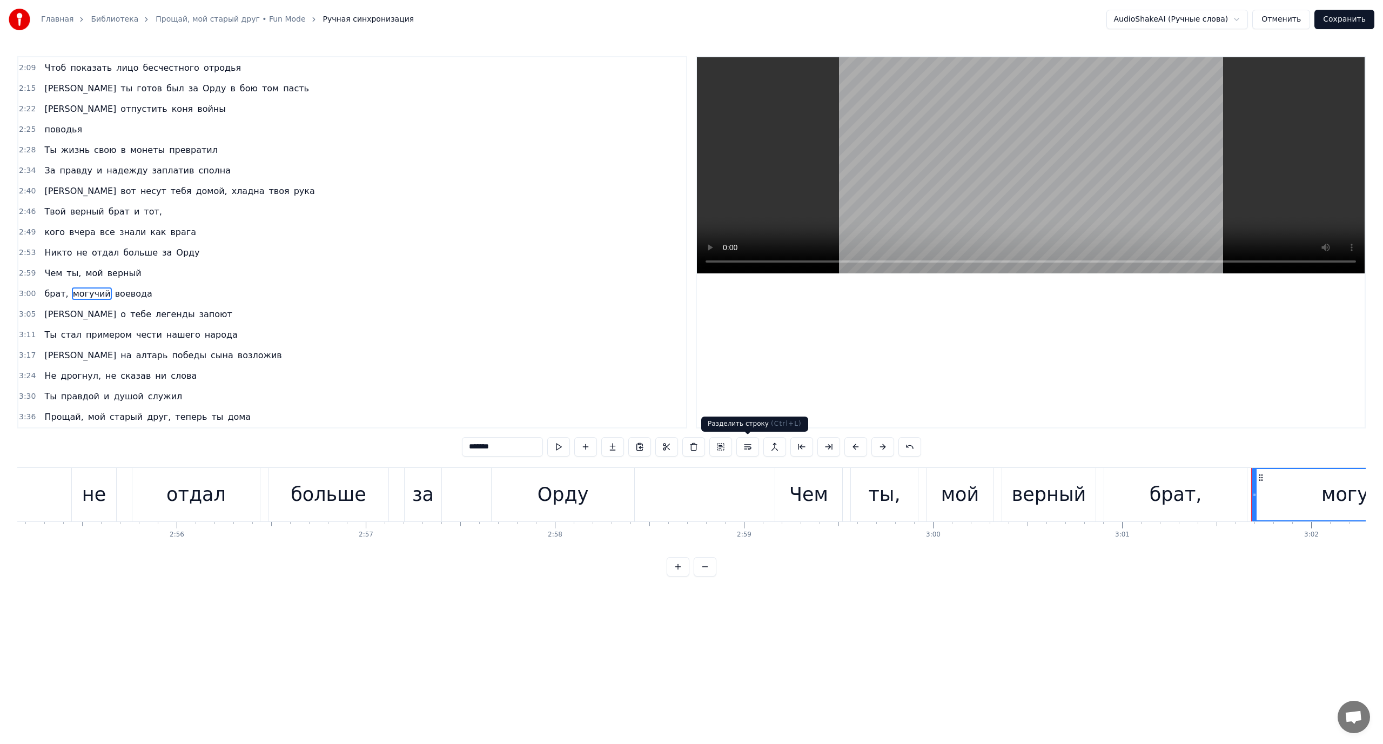
click at [745, 446] on button at bounding box center [747, 446] width 23 height 19
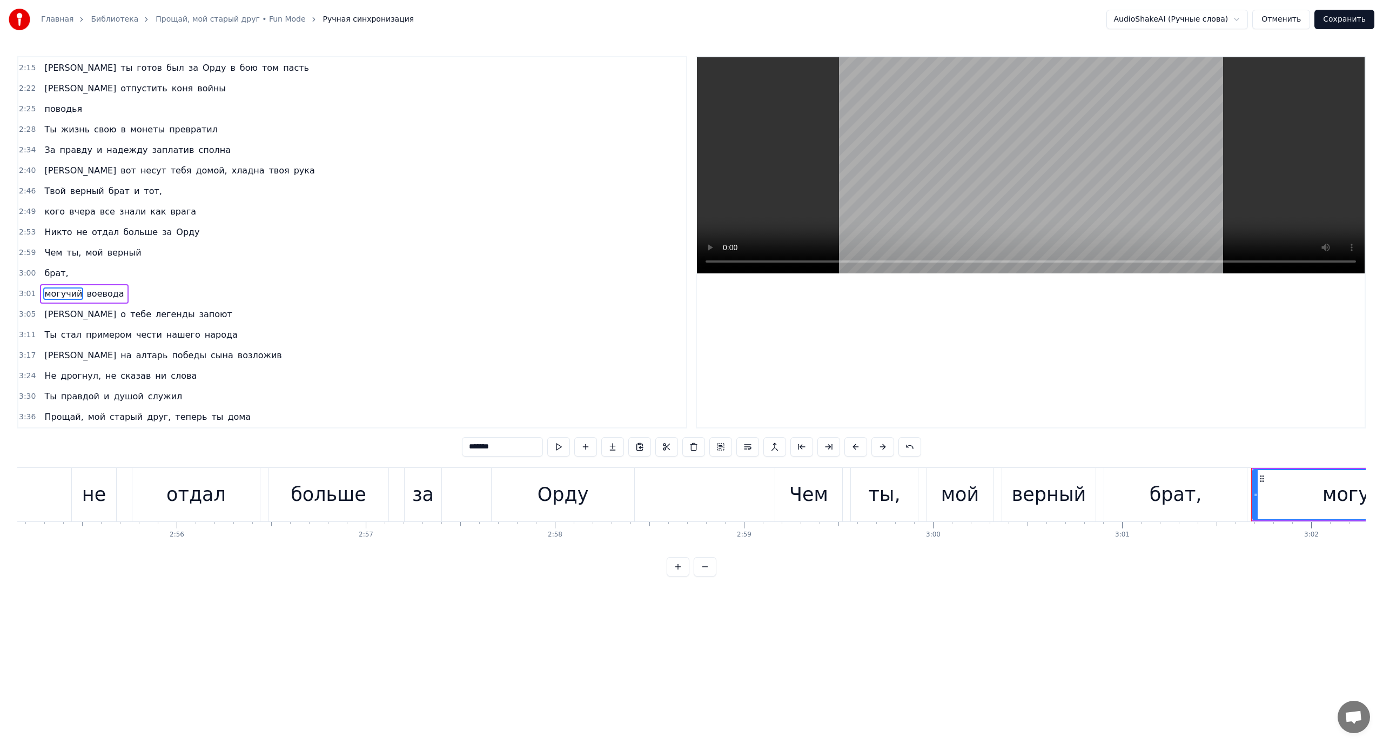
click at [54, 252] on span "Чем" at bounding box center [53, 252] width 20 height 12
click at [119, 314] on span "о" at bounding box center [123, 314] width 8 height 12
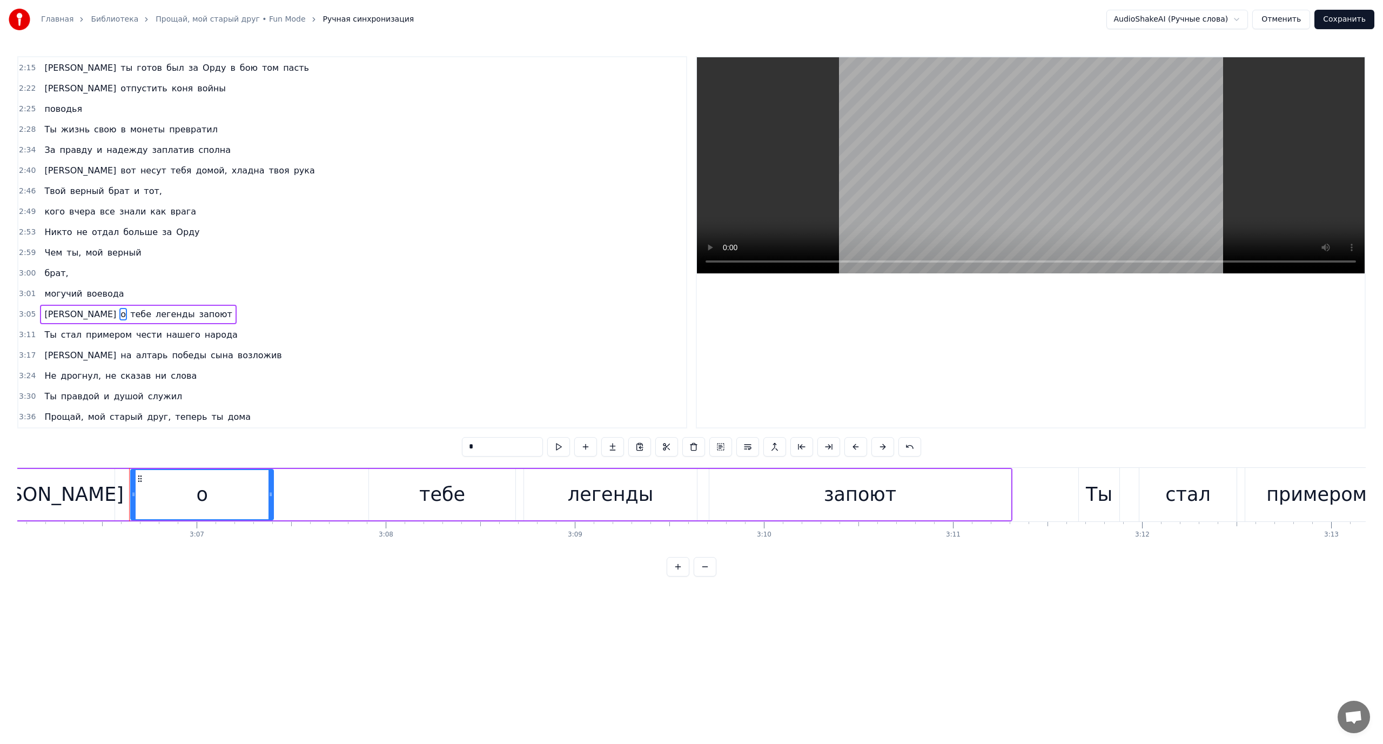
scroll to position [0, 35225]
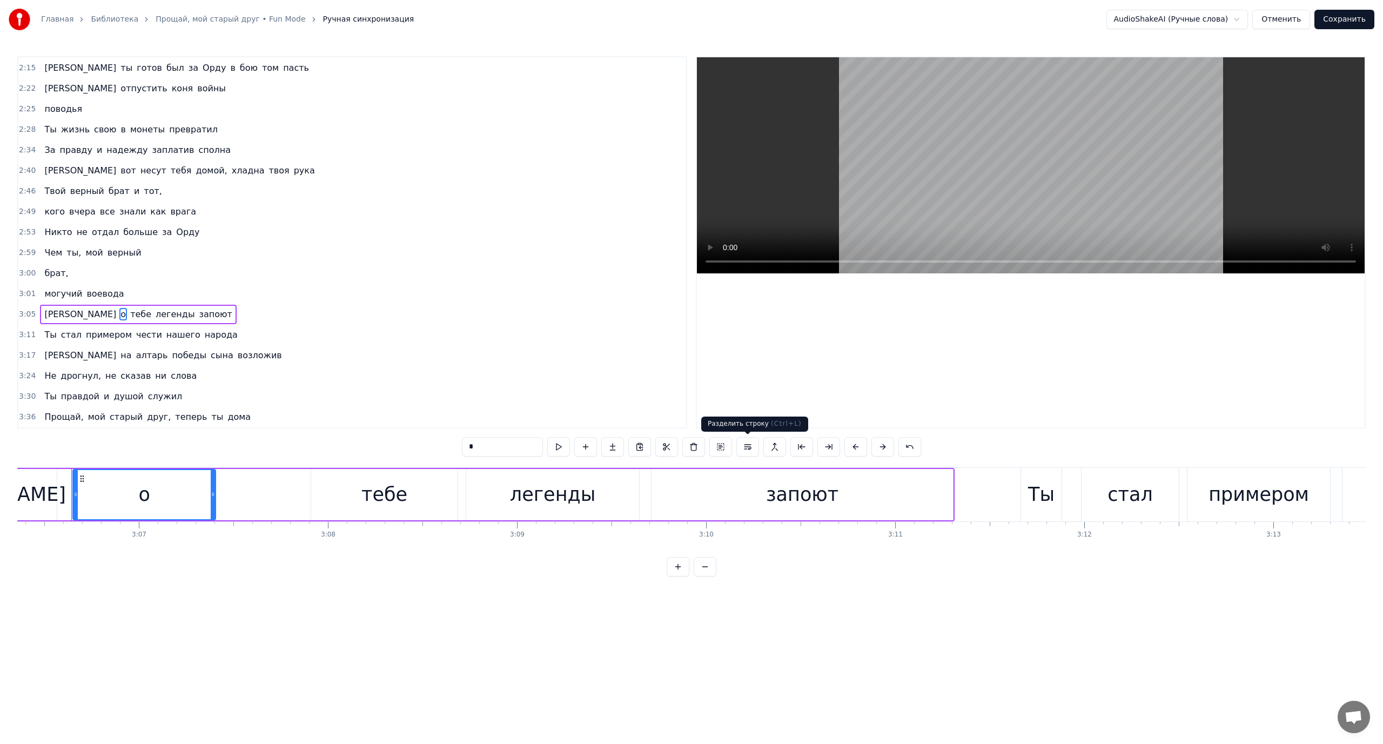
click at [747, 446] on button at bounding box center [747, 446] width 23 height 19
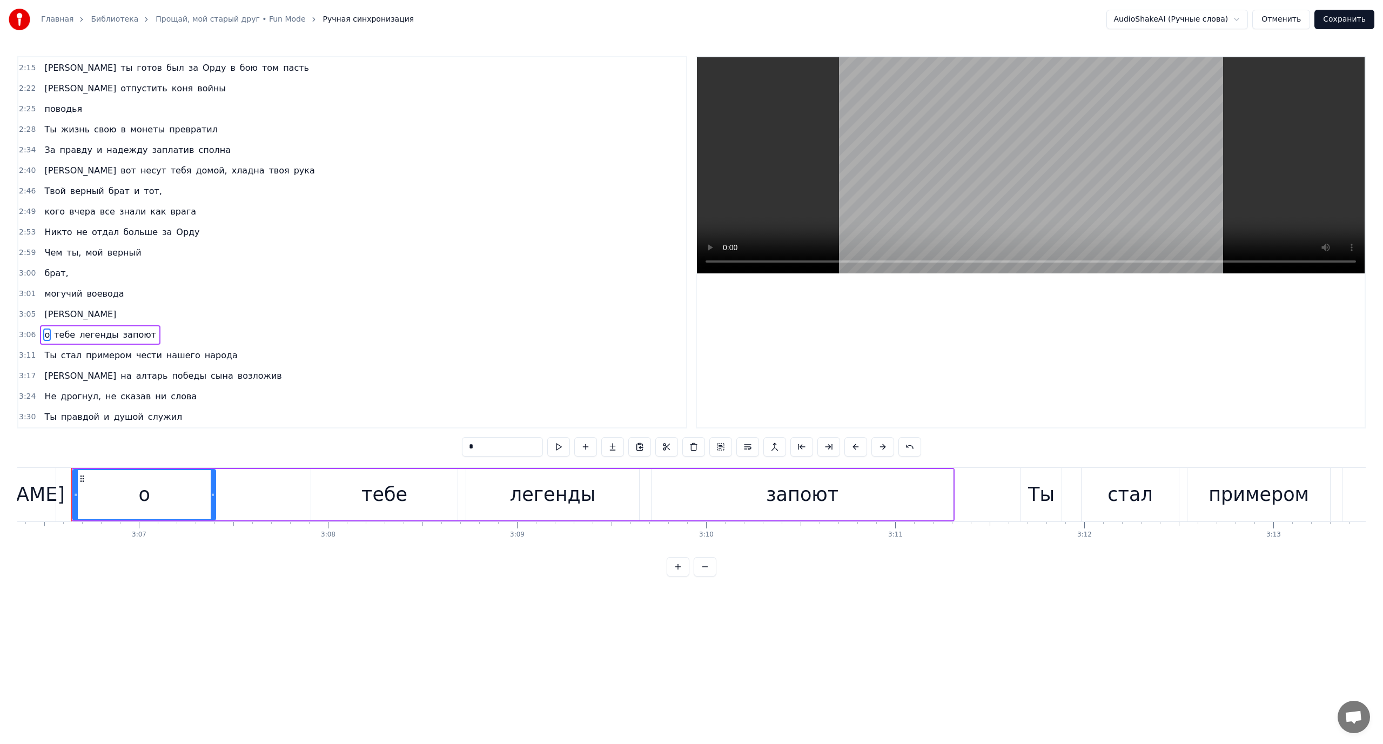
scroll to position [533, 0]
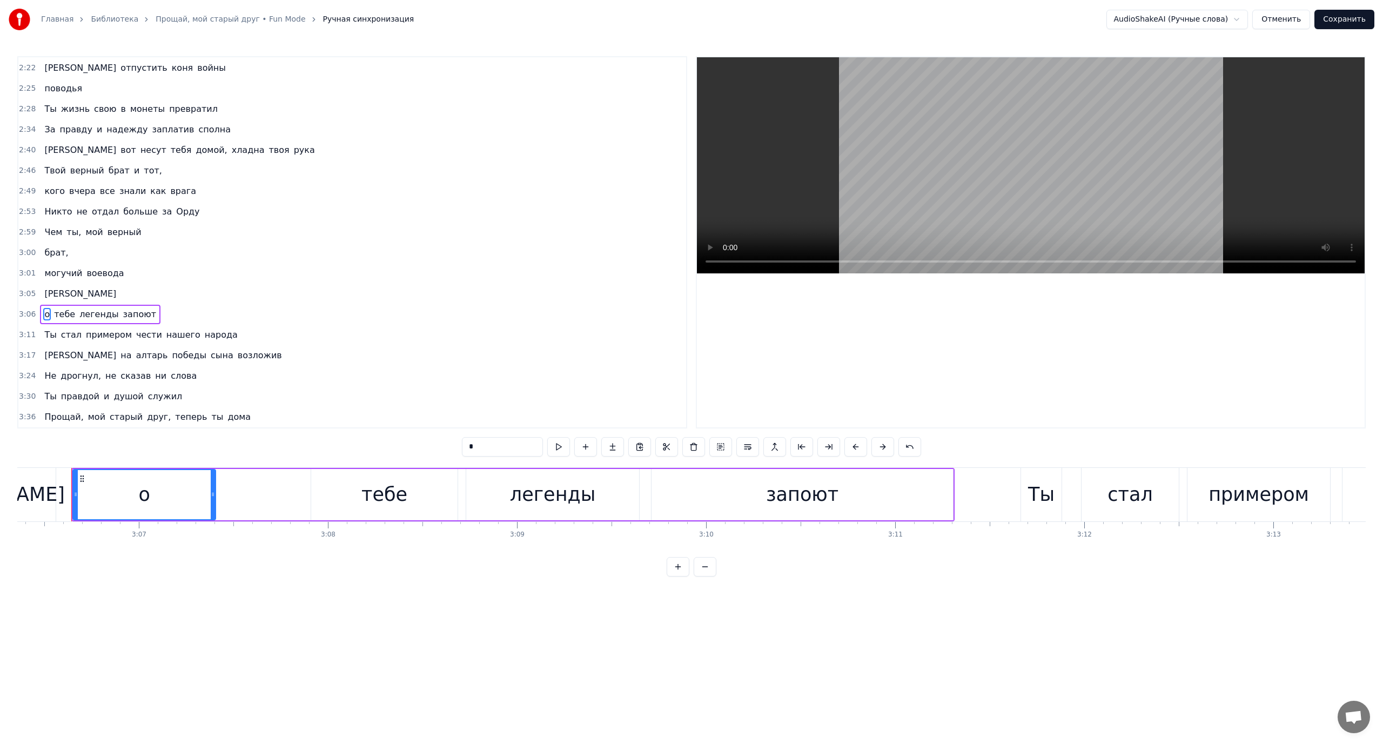
click at [44, 292] on span "[PERSON_NAME]" at bounding box center [80, 293] width 74 height 12
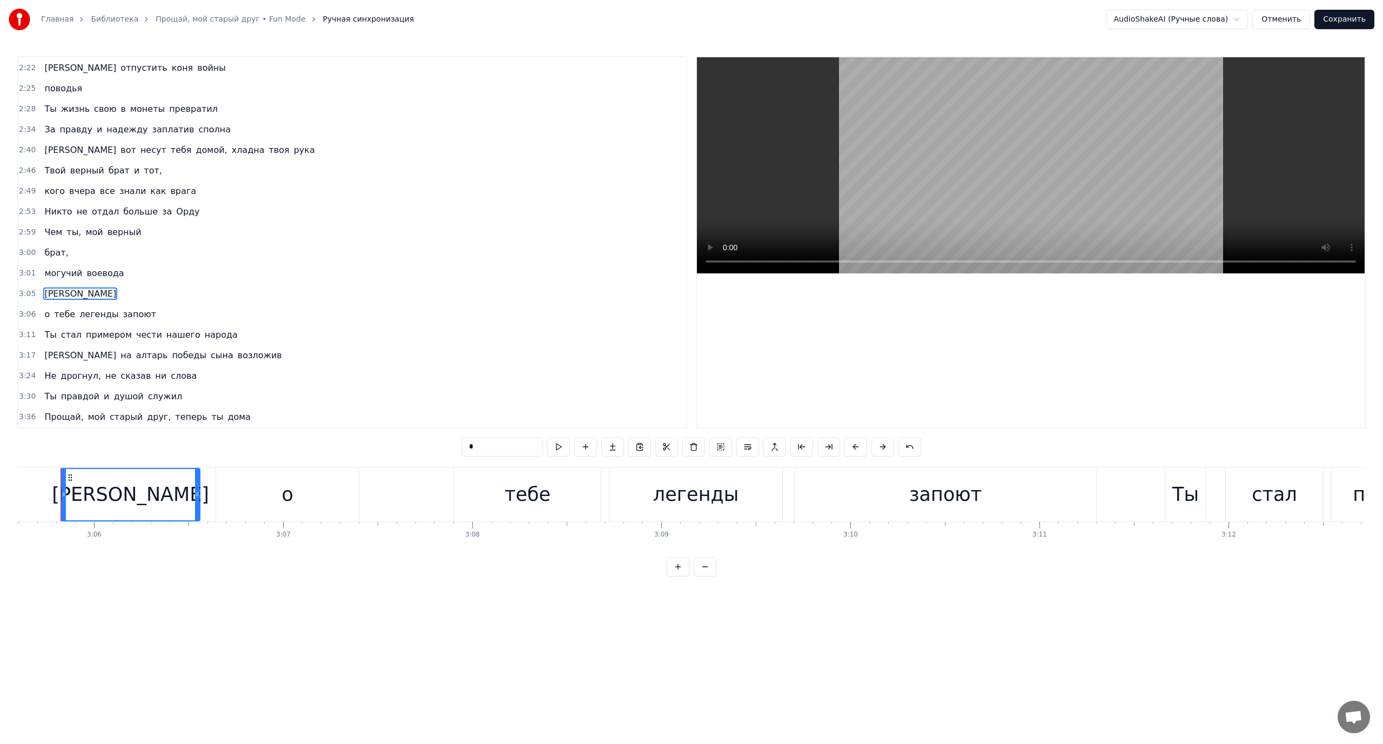
scroll to position [0, 35070]
drag, startPoint x: 912, startPoint y: 446, endPoint x: 860, endPoint y: 445, distance: 51.9
click at [911, 446] on button at bounding box center [909, 446] width 23 height 19
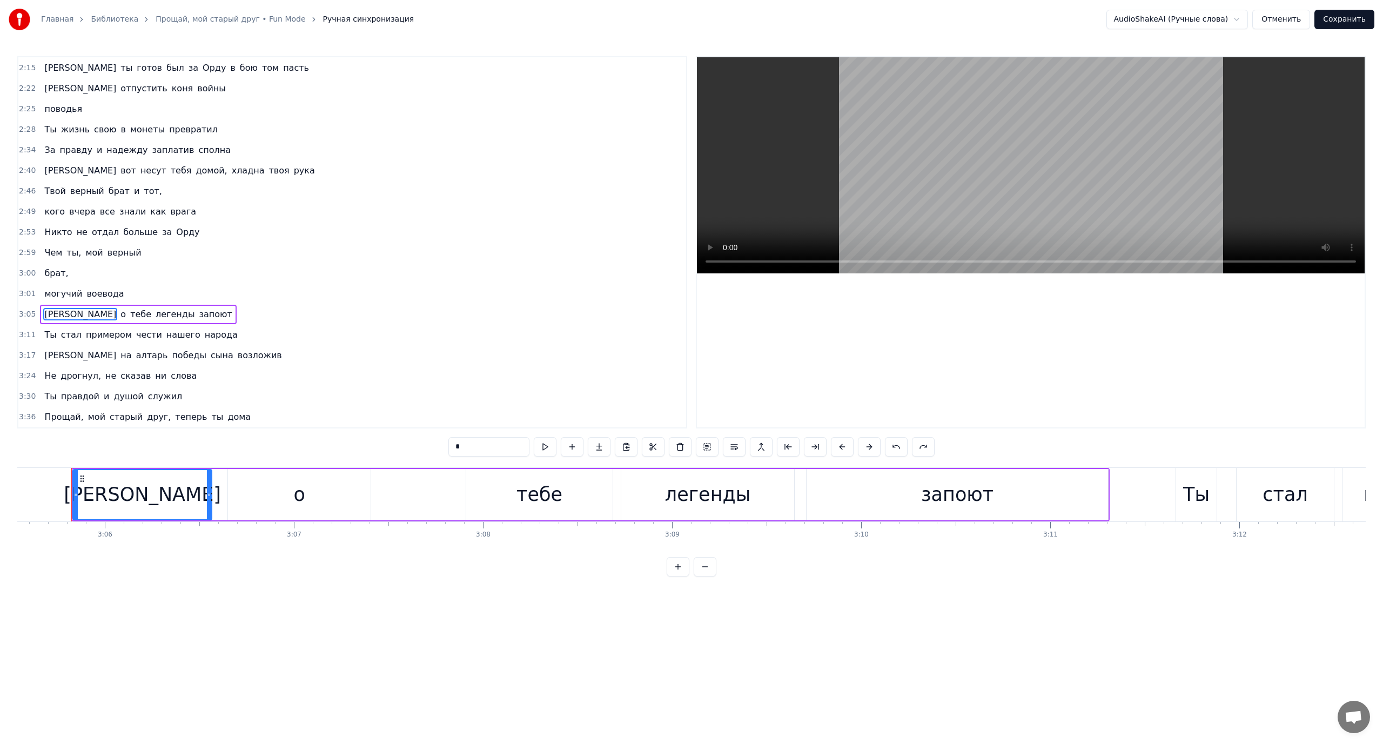
click at [129, 318] on span "тебе" at bounding box center [140, 314] width 23 height 12
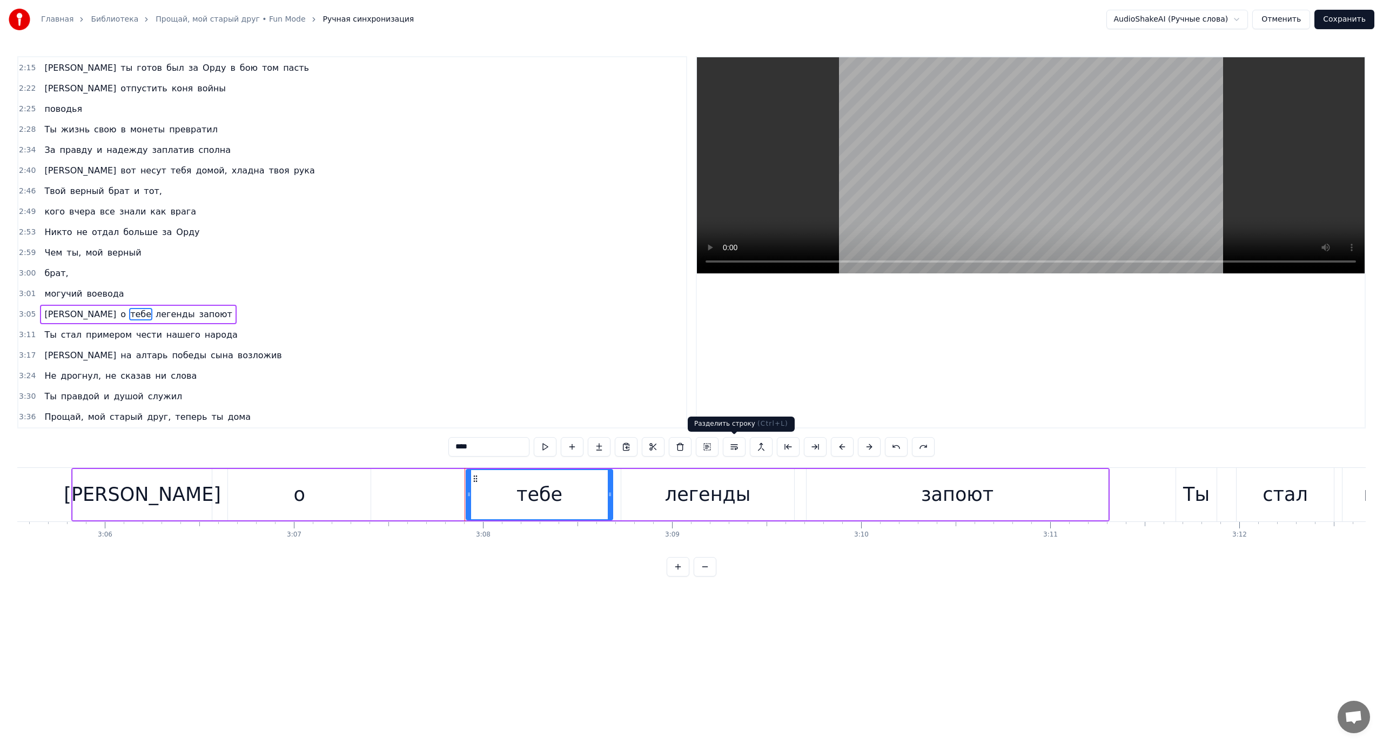
drag, startPoint x: 736, startPoint y: 447, endPoint x: 658, endPoint y: 437, distance: 78.4
click at [736, 447] on button at bounding box center [734, 446] width 23 height 19
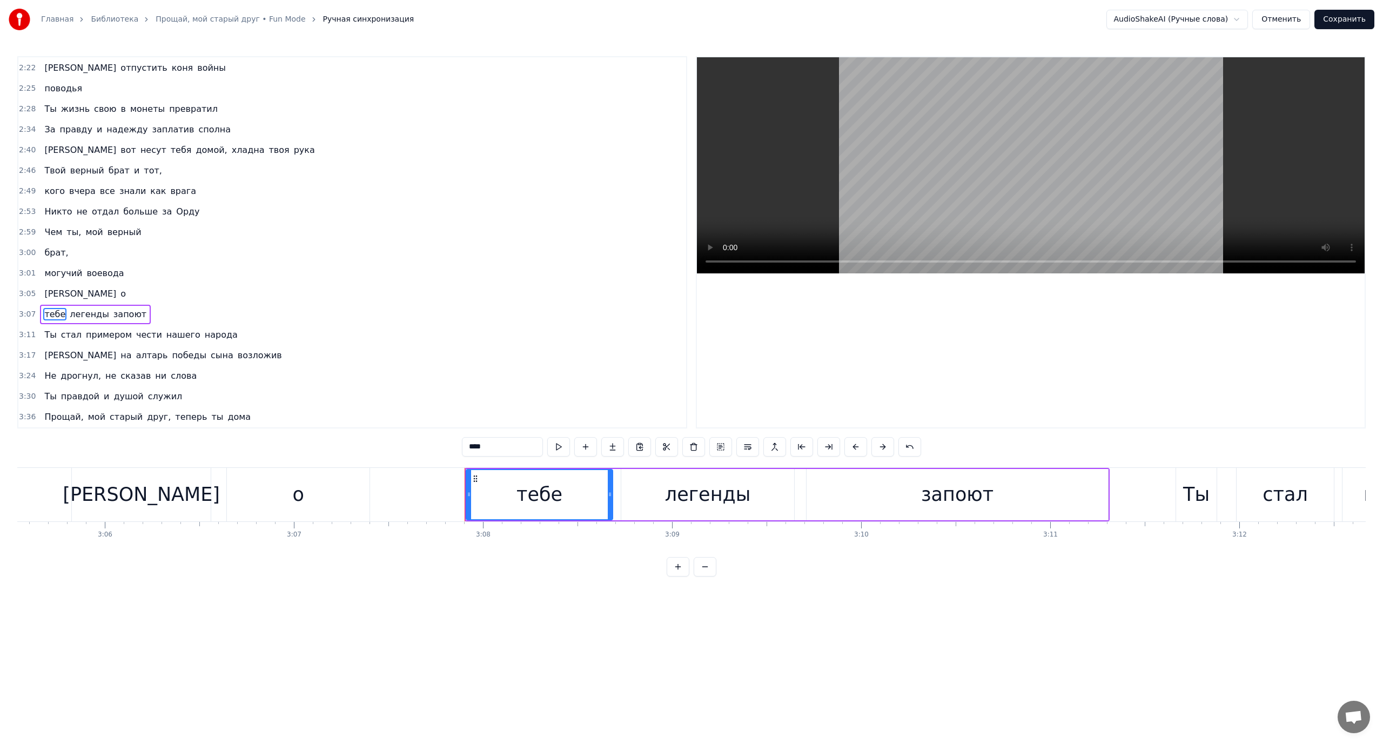
click at [119, 299] on span "о" at bounding box center [123, 293] width 8 height 13
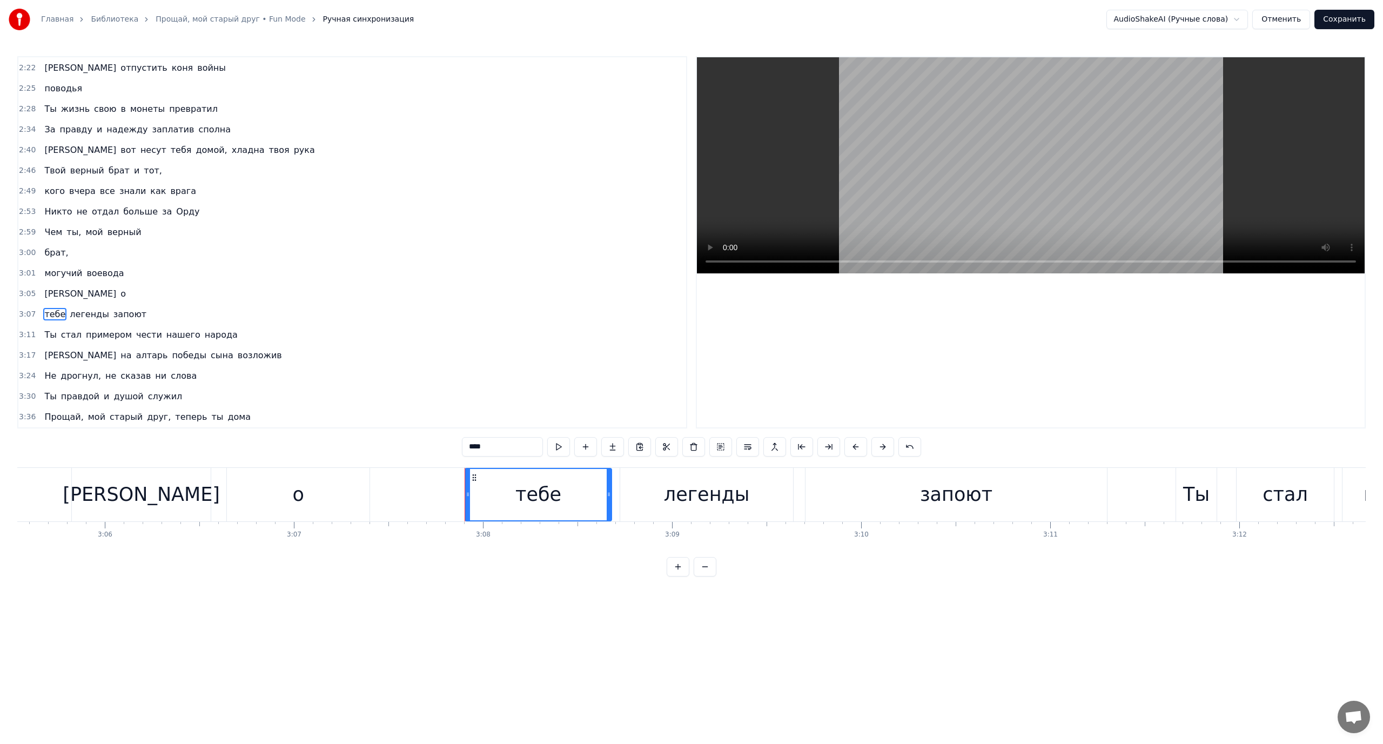
click at [43, 288] on span "[PERSON_NAME]" at bounding box center [80, 293] width 74 height 12
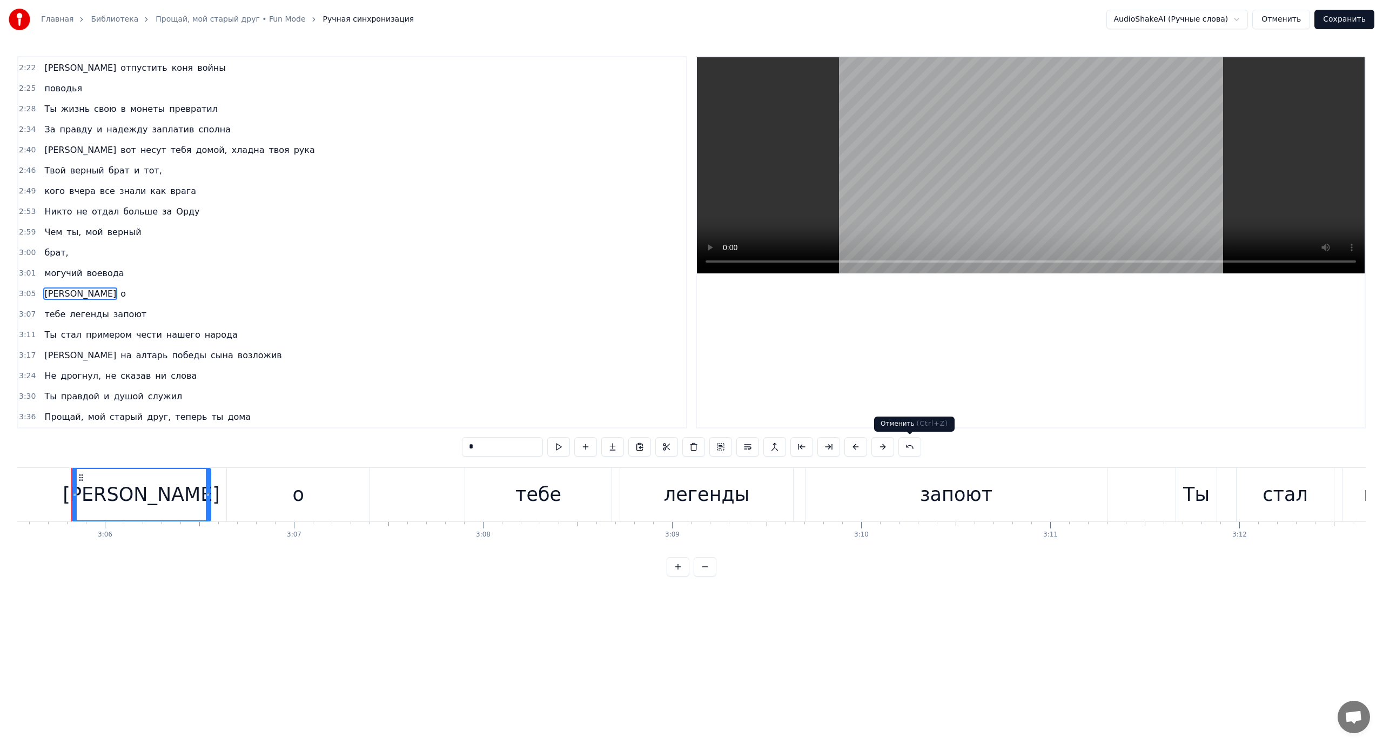
click at [907, 447] on button at bounding box center [909, 446] width 23 height 19
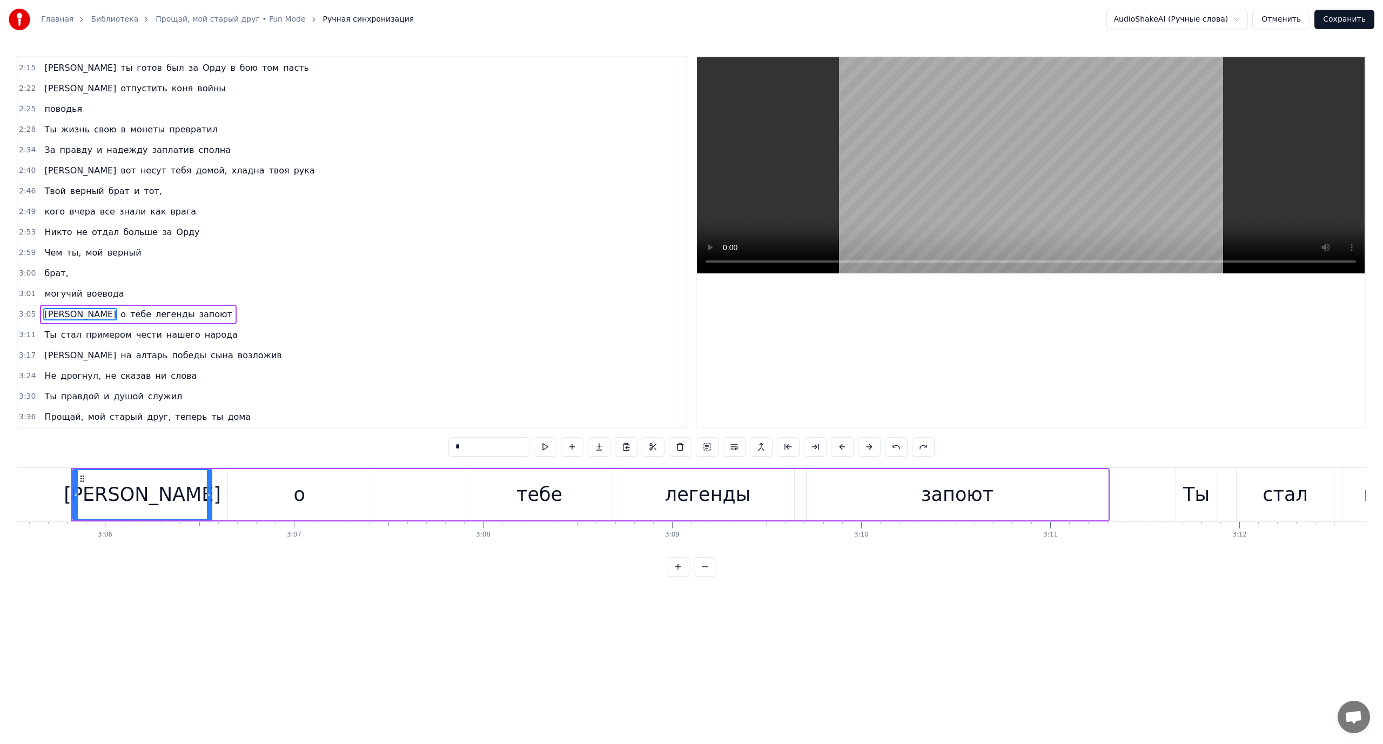
click at [119, 313] on span "о" at bounding box center [123, 314] width 8 height 12
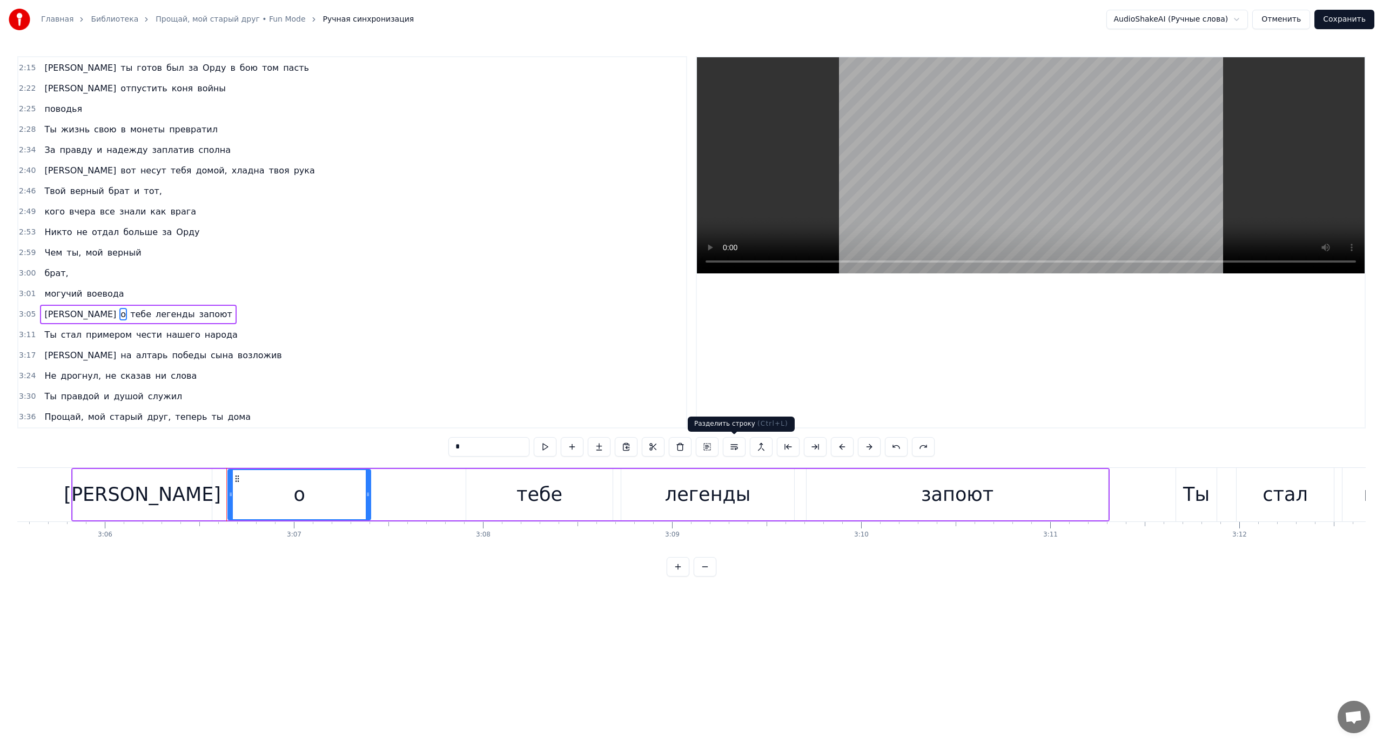
click at [733, 446] on button at bounding box center [734, 446] width 23 height 19
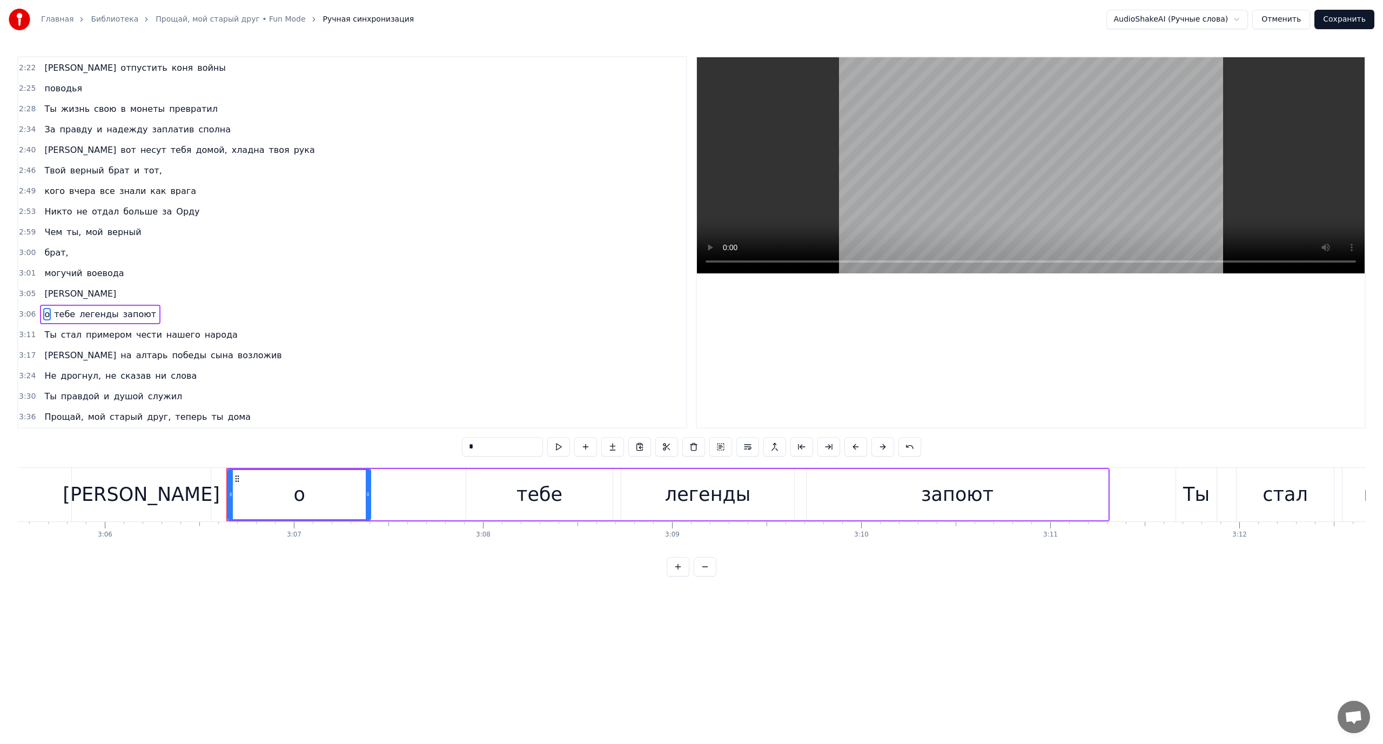
click at [43, 295] on span "[PERSON_NAME]" at bounding box center [80, 293] width 74 height 12
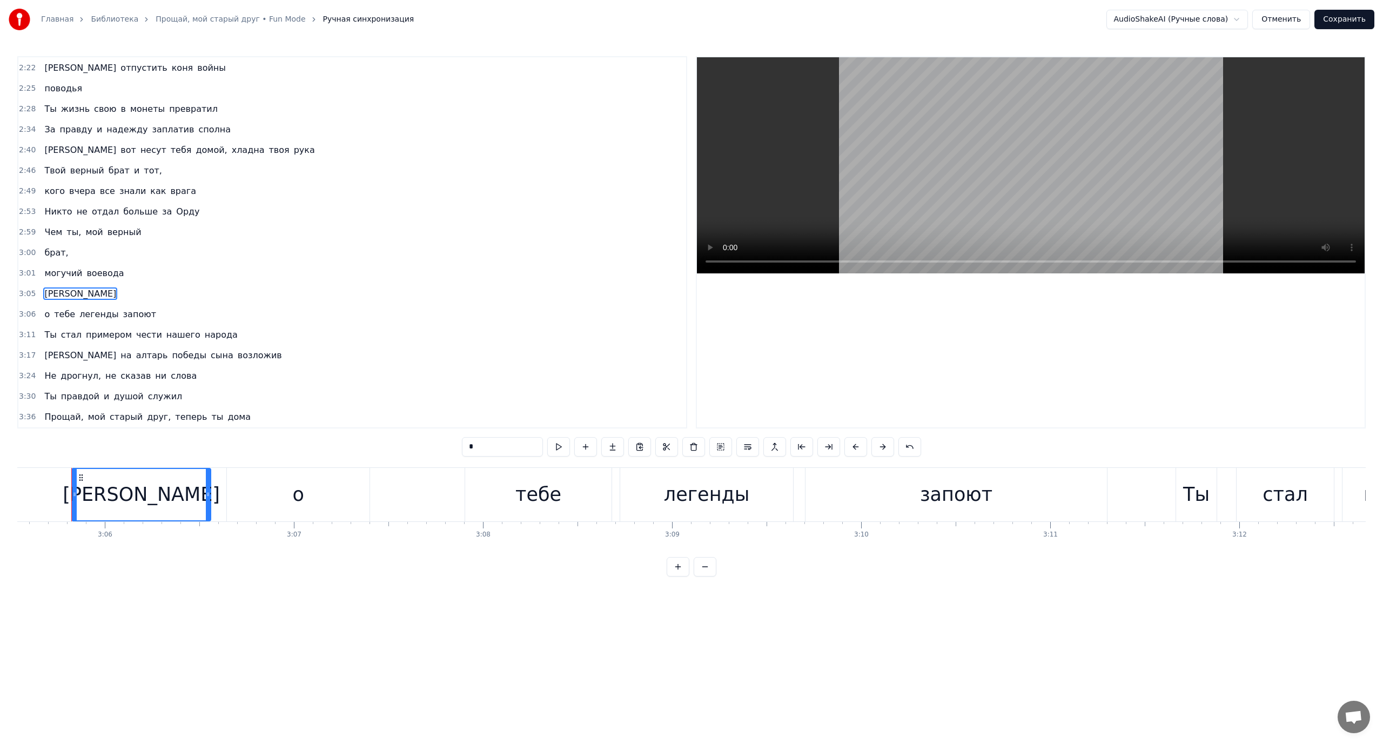
click at [62, 314] on span "тебе" at bounding box center [64, 314] width 23 height 12
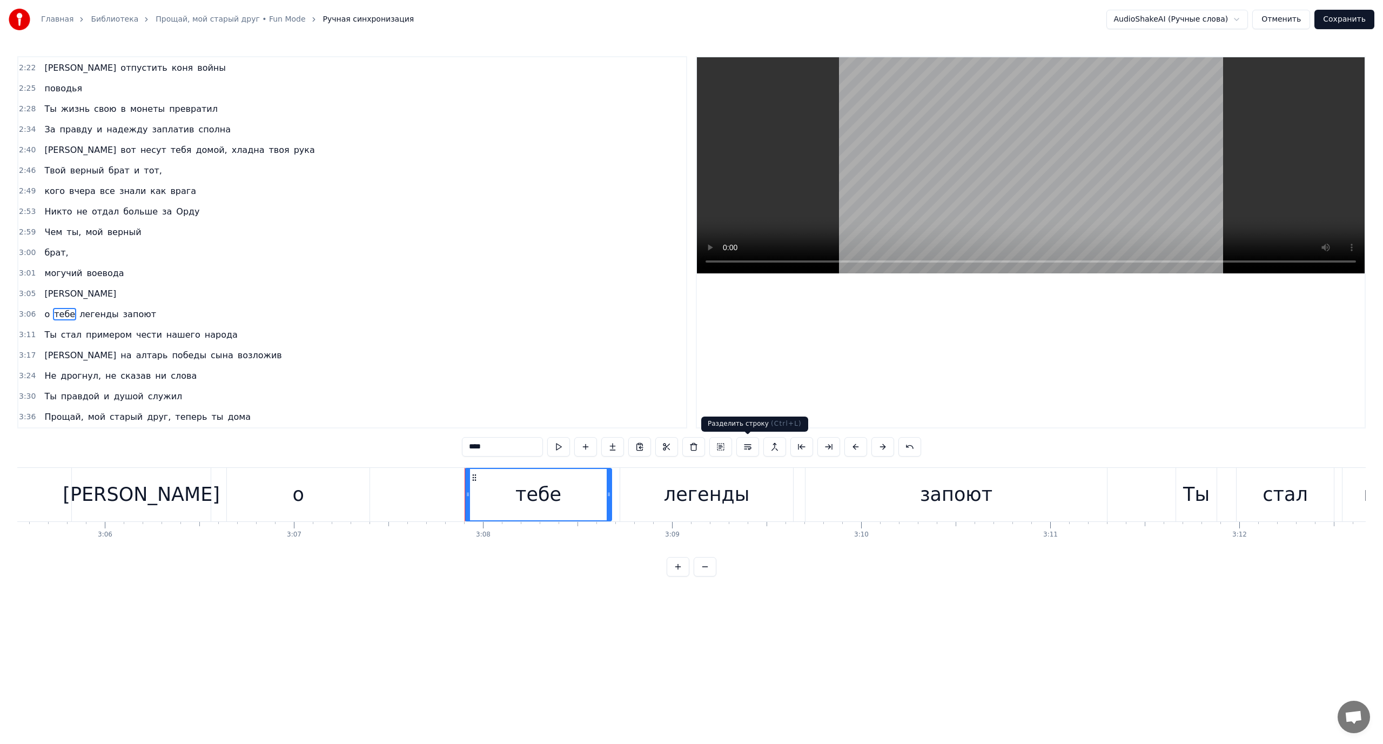
click at [749, 444] on button at bounding box center [747, 446] width 23 height 19
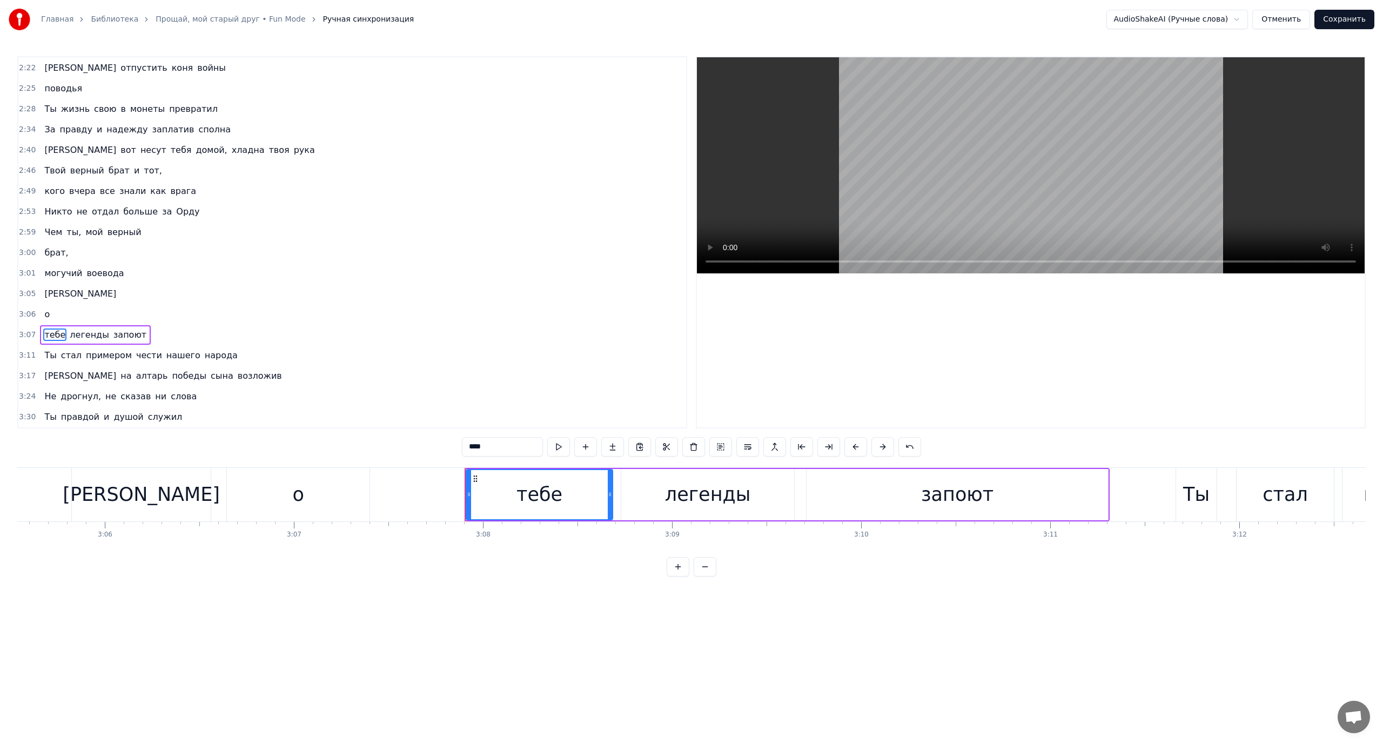
scroll to position [554, 0]
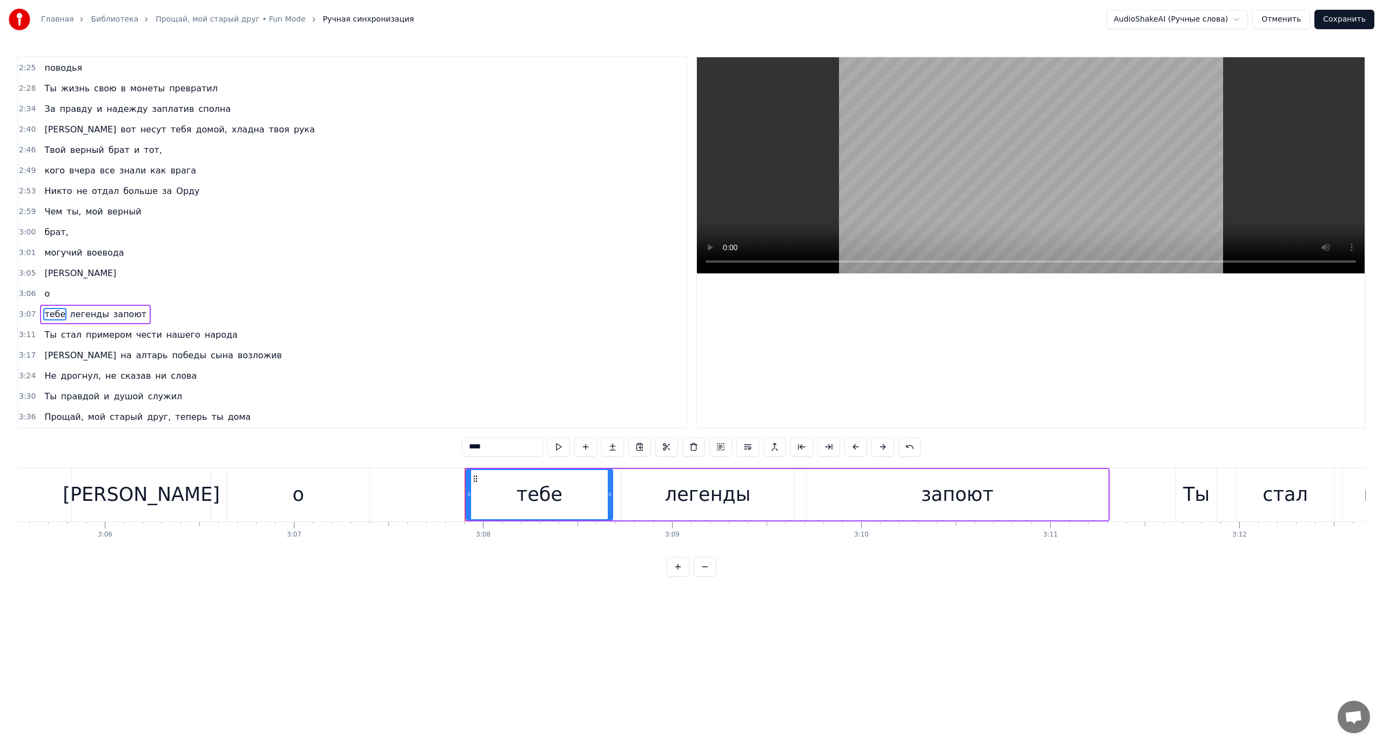
click at [43, 272] on span "[PERSON_NAME]" at bounding box center [80, 273] width 74 height 12
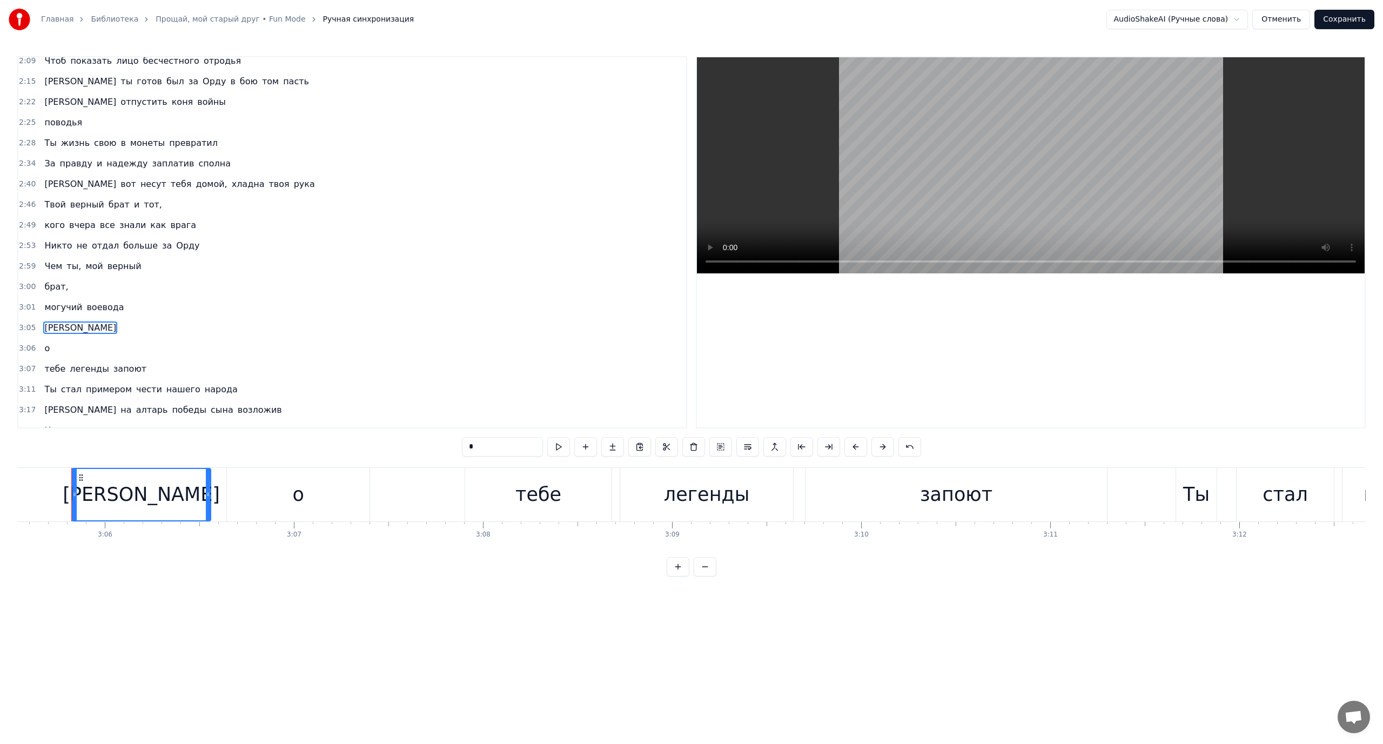
scroll to position [500, 0]
click at [43, 349] on span "о" at bounding box center [47, 347] width 8 height 12
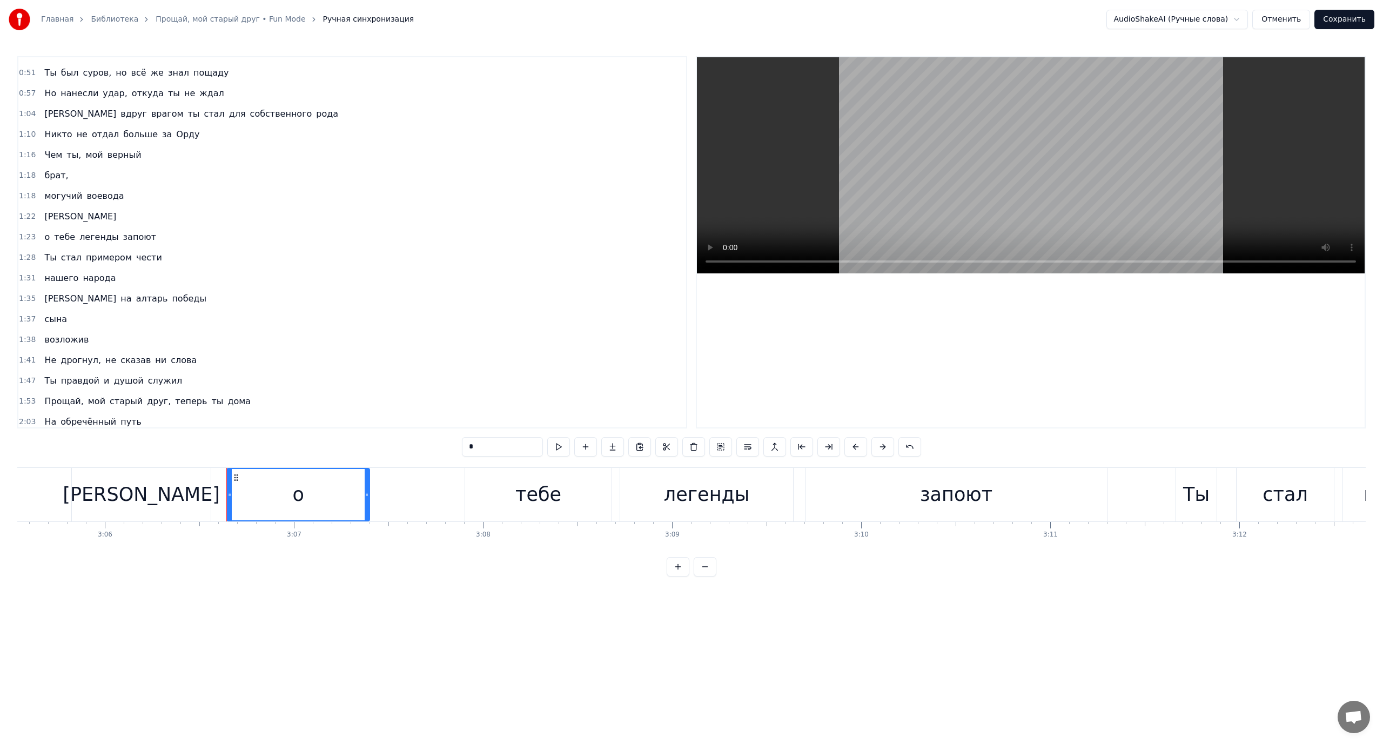
scroll to position [0, 0]
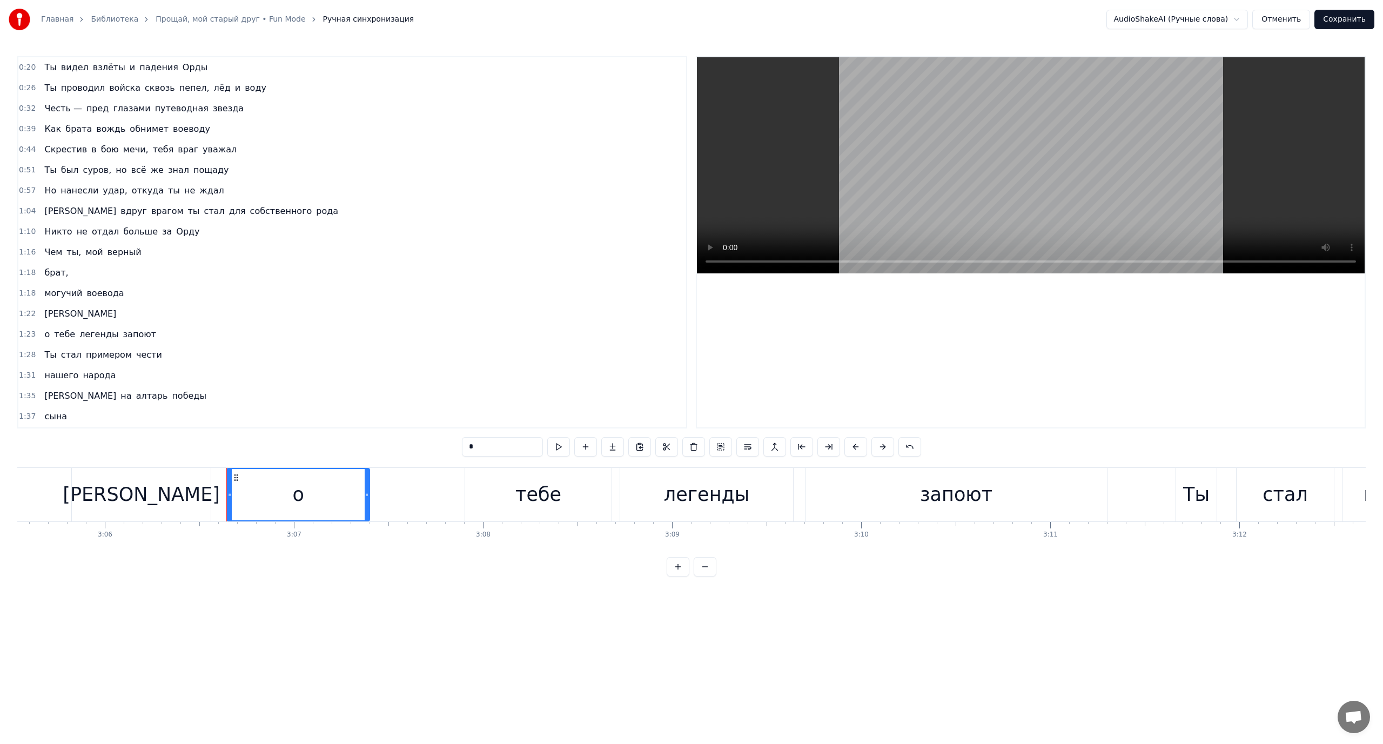
click at [44, 312] on span "[PERSON_NAME]" at bounding box center [80, 313] width 74 height 12
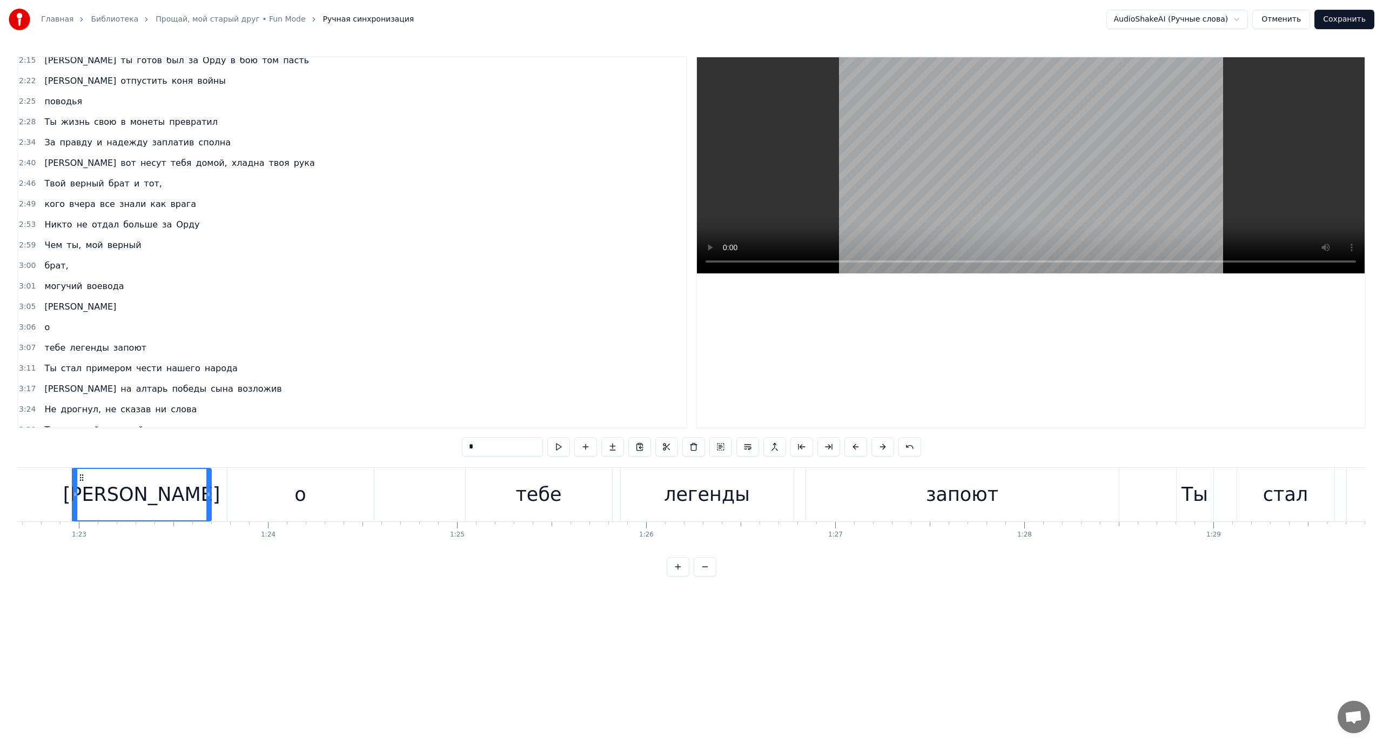
scroll to position [554, 0]
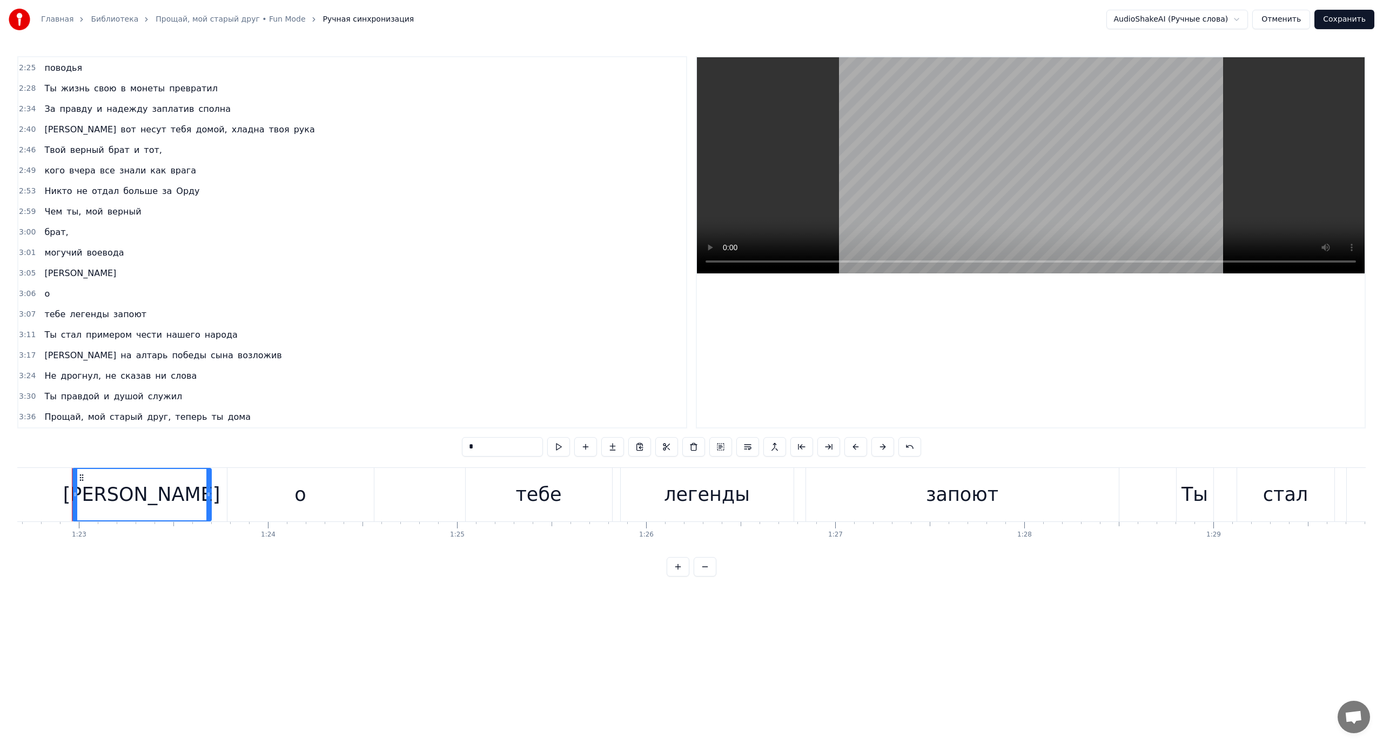
click at [44, 313] on span "тебе" at bounding box center [54, 314] width 23 height 12
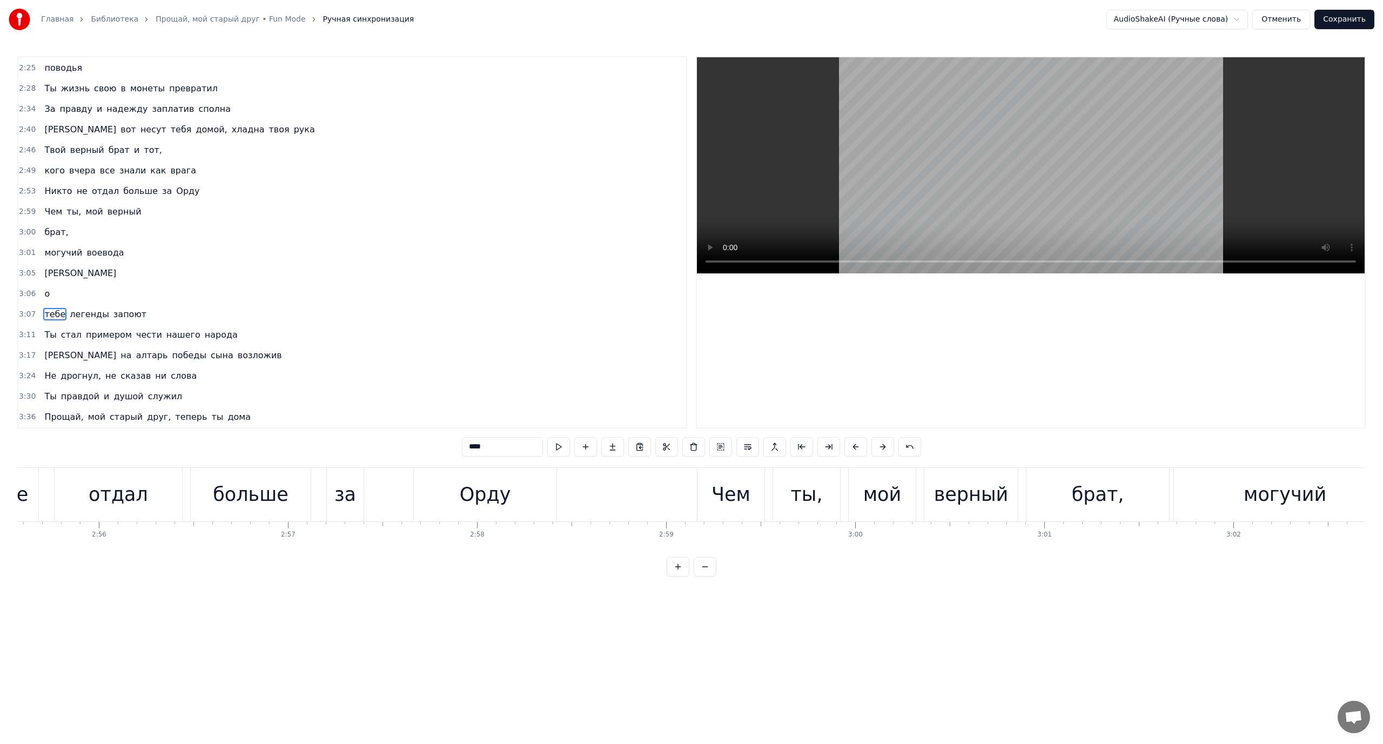
scroll to position [0, 35464]
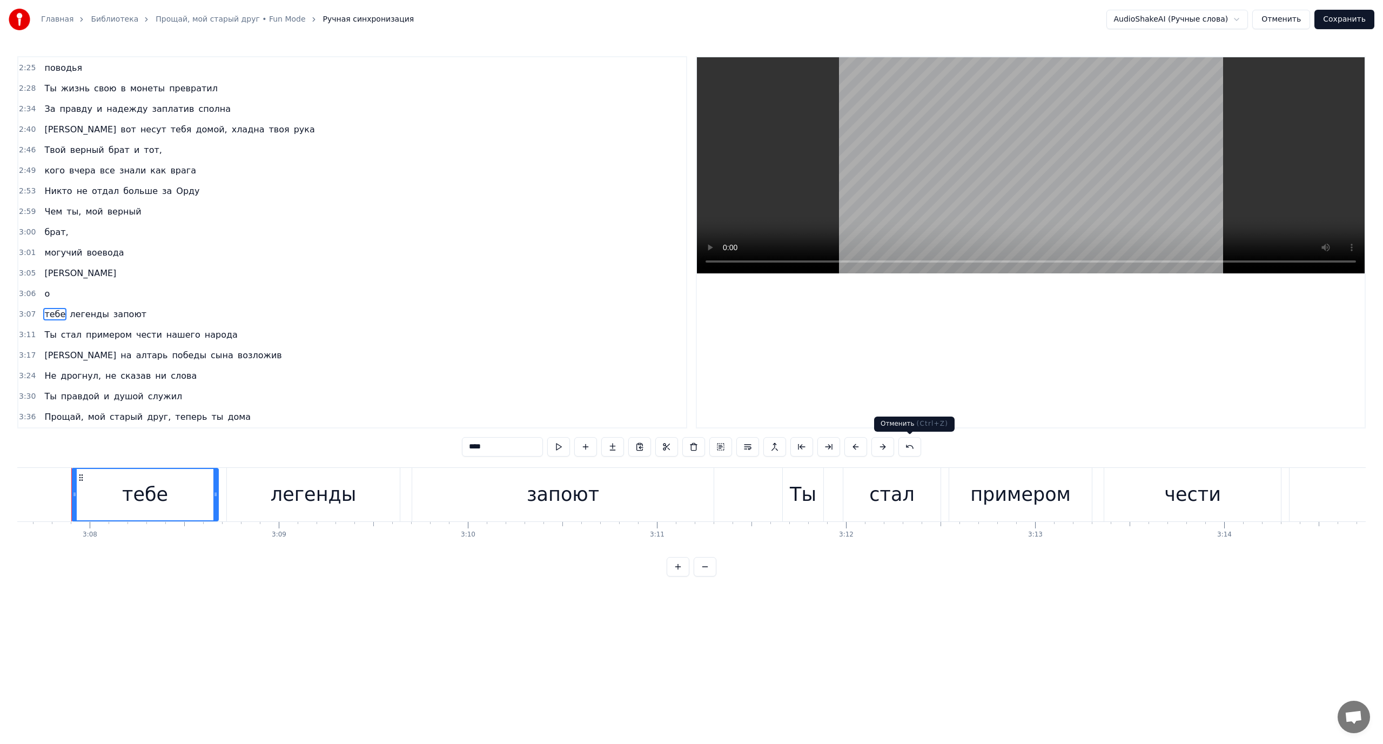
click at [912, 447] on button at bounding box center [909, 446] width 23 height 19
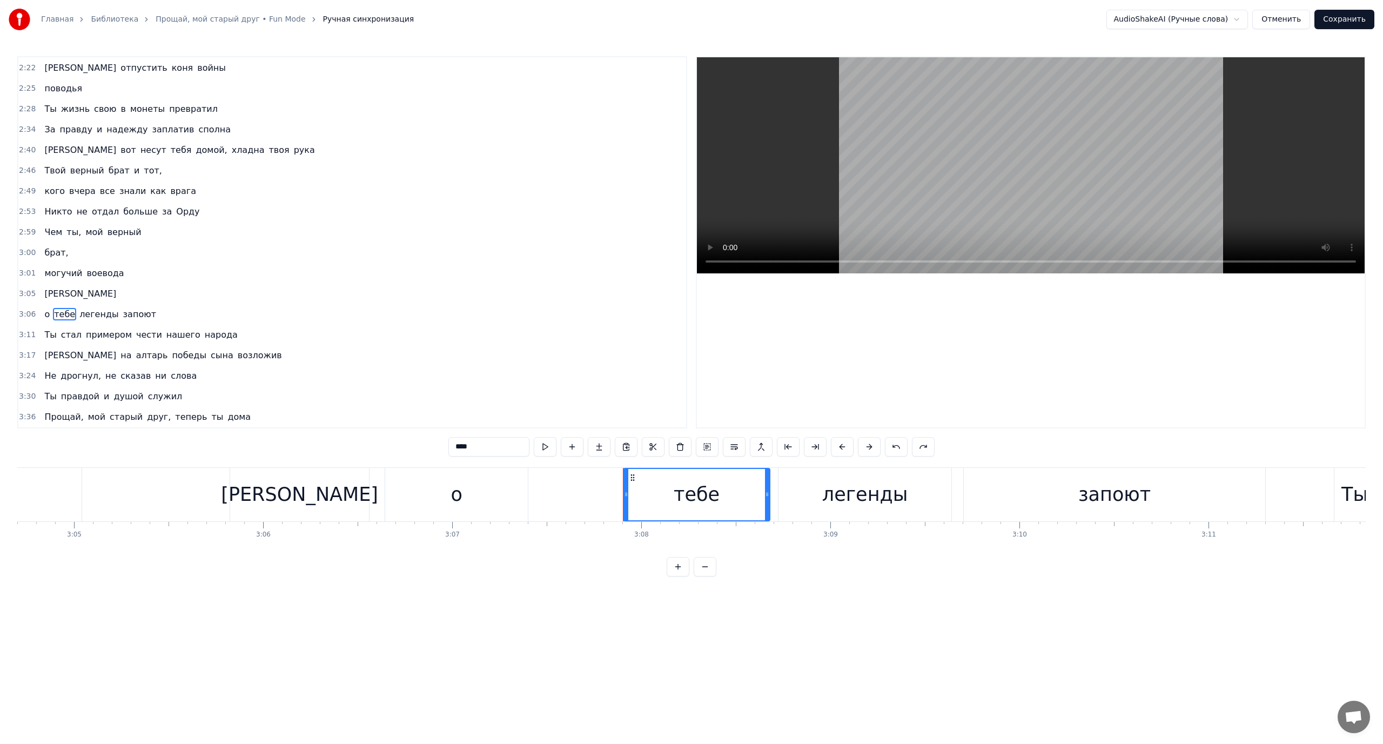
scroll to position [0, 34876]
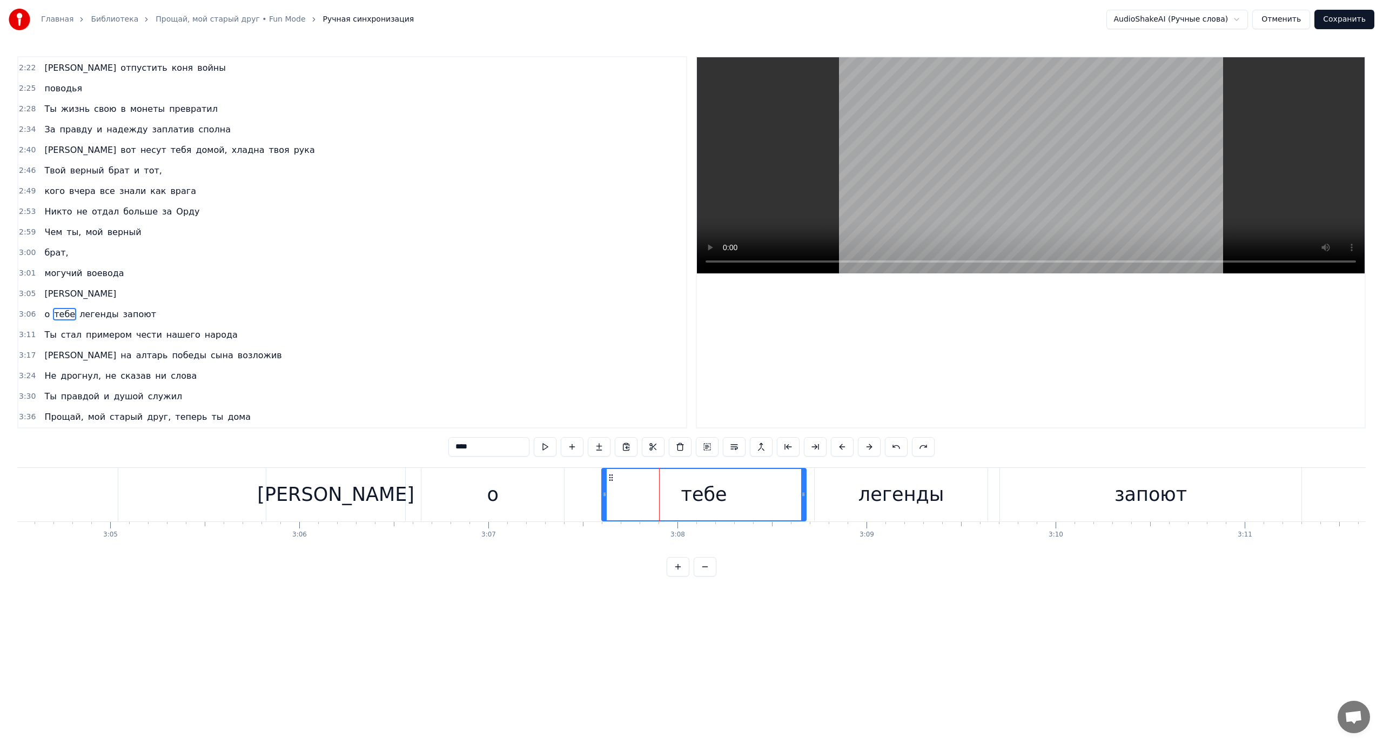
drag, startPoint x: 660, startPoint y: 489, endPoint x: 602, endPoint y: 490, distance: 57.8
click at [602, 490] on div at bounding box center [604, 494] width 4 height 51
click at [43, 296] on span "[PERSON_NAME]" at bounding box center [80, 293] width 74 height 12
type input "*"
click at [606, 483] on div "тебе" at bounding box center [704, 494] width 204 height 53
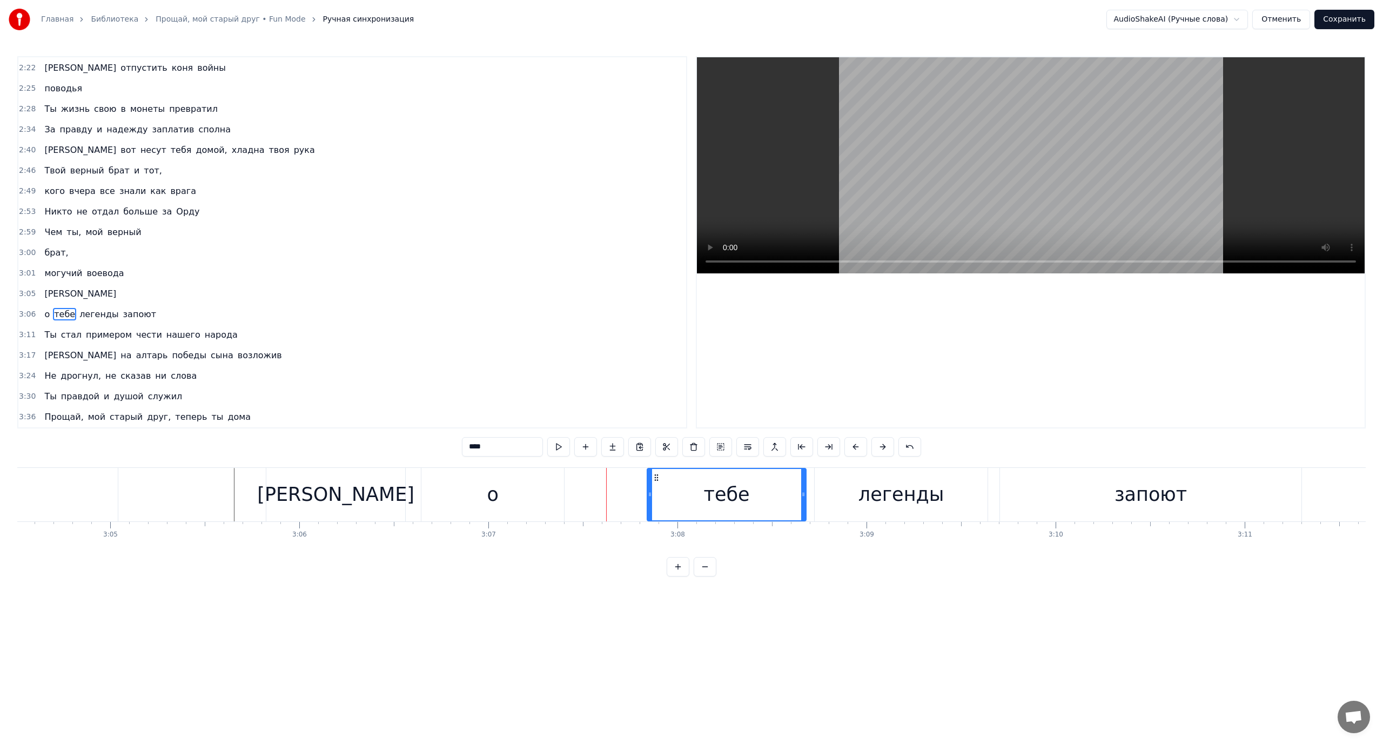
drag, startPoint x: 603, startPoint y: 487, endPoint x: 649, endPoint y: 492, distance: 45.7
click at [649, 492] on div at bounding box center [650, 494] width 4 height 51
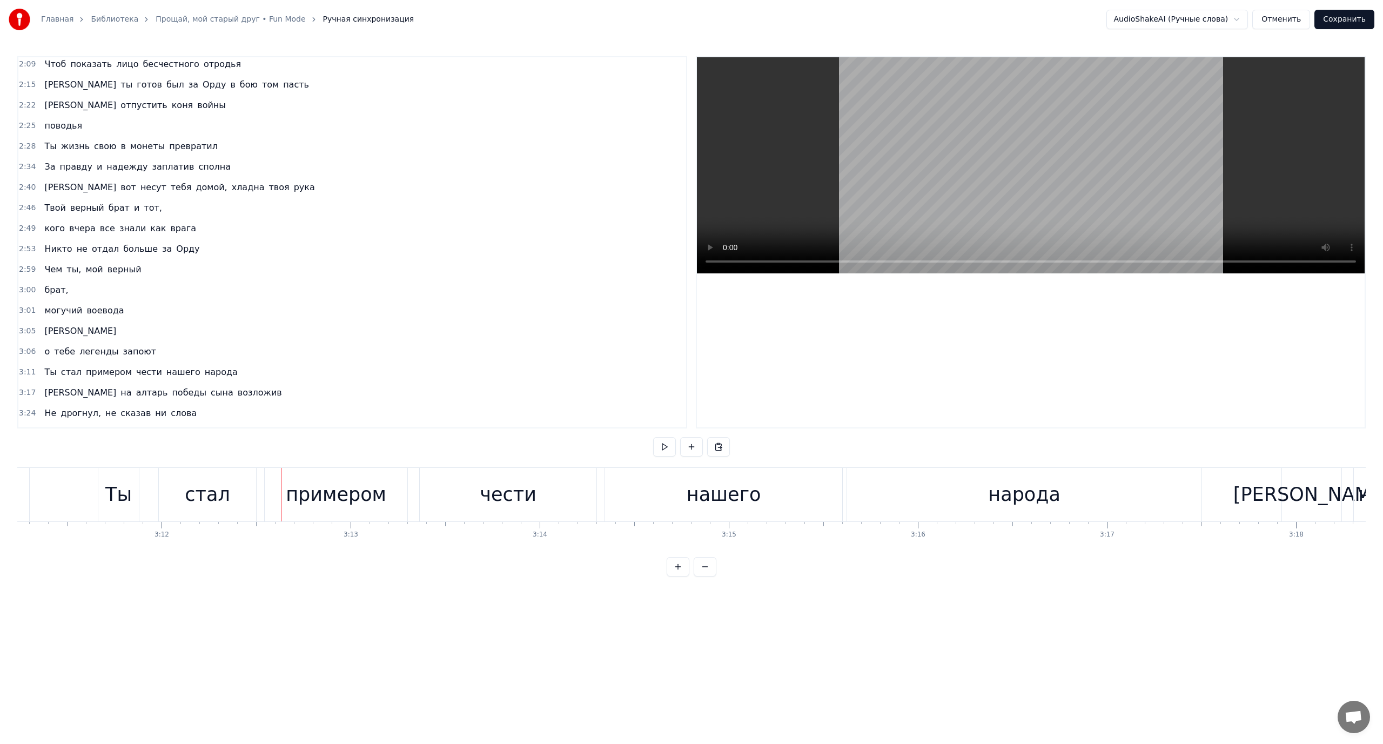
scroll to position [533, 0]
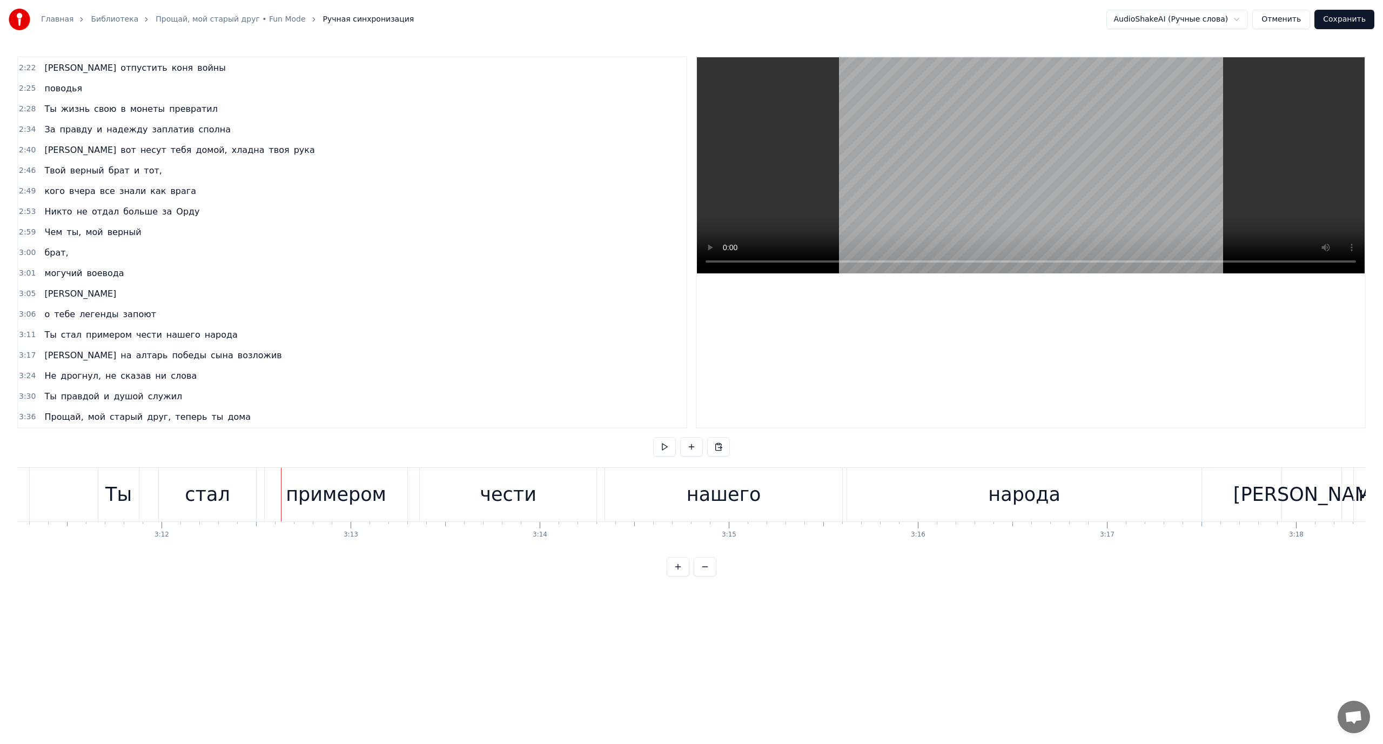
click at [136, 332] on span "чести" at bounding box center [149, 334] width 28 height 12
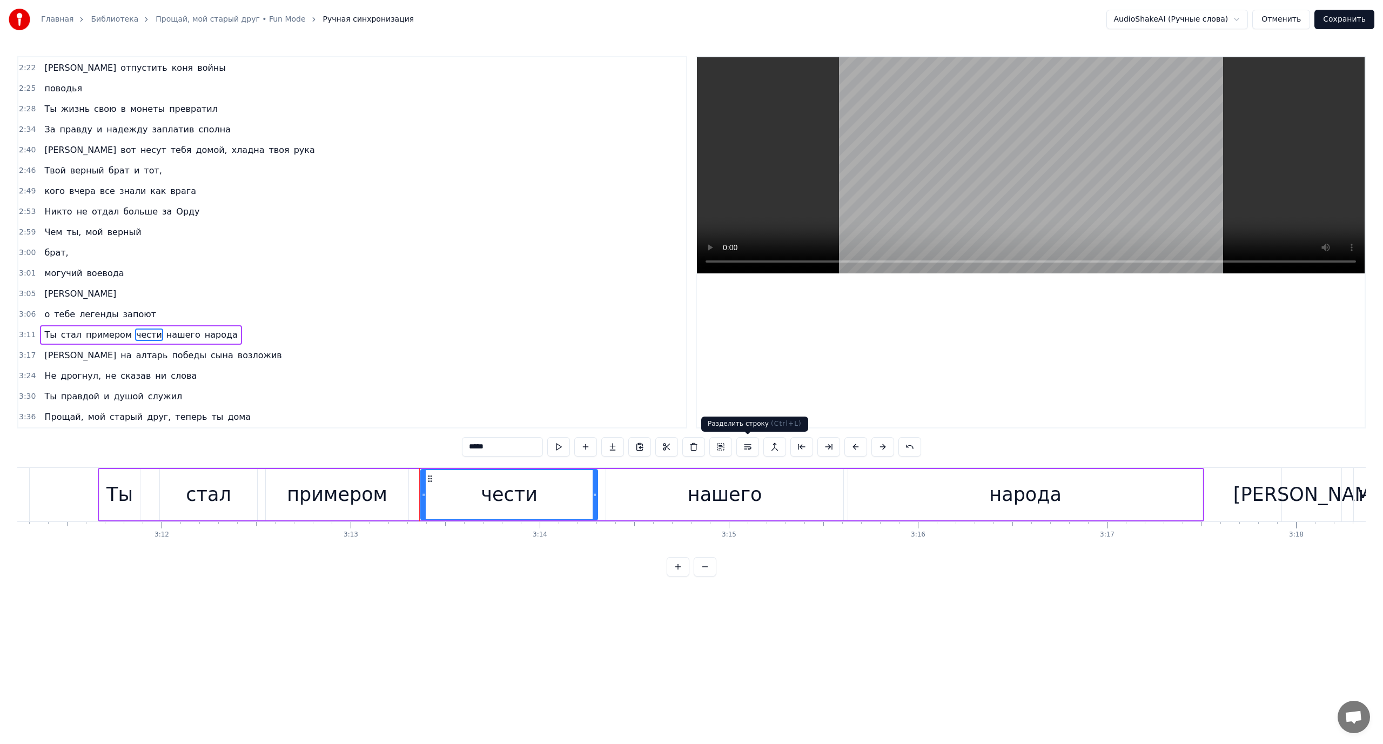
click at [749, 446] on button at bounding box center [747, 446] width 23 height 19
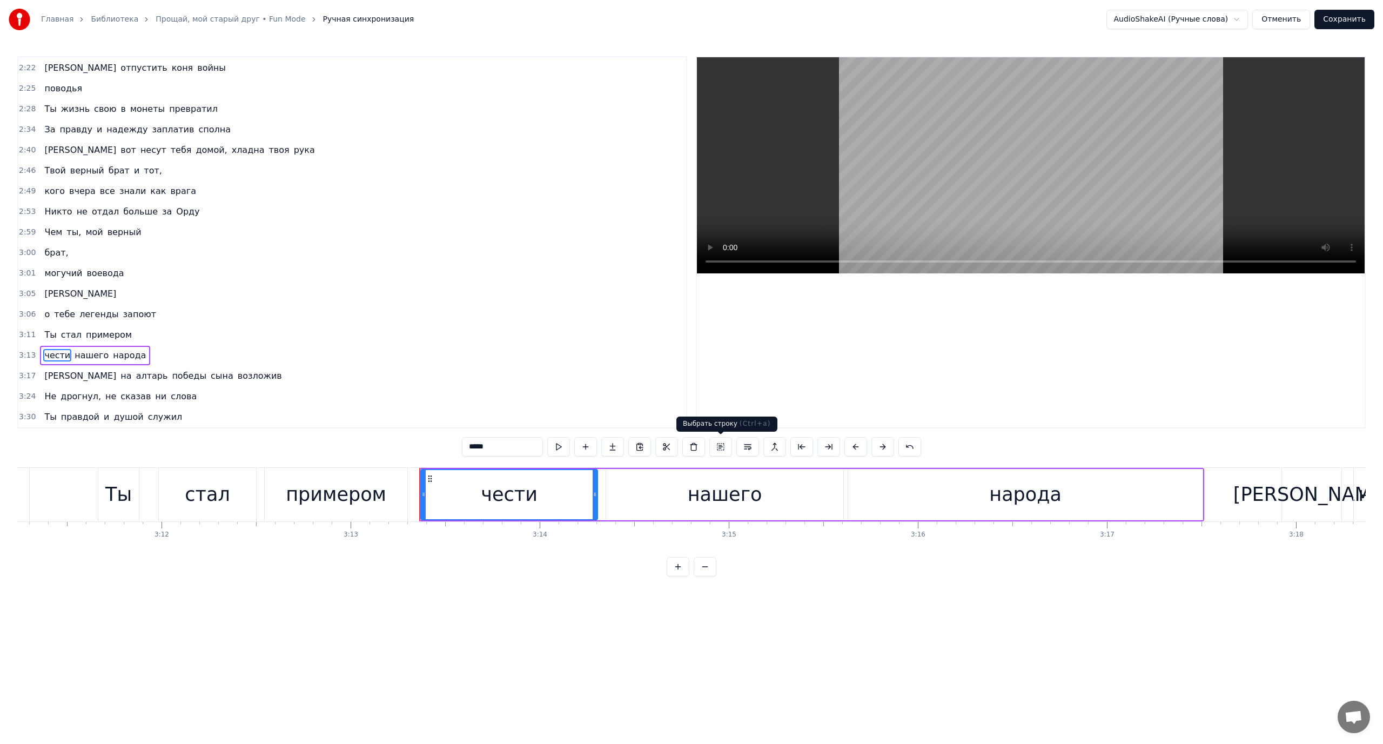
scroll to position [554, 0]
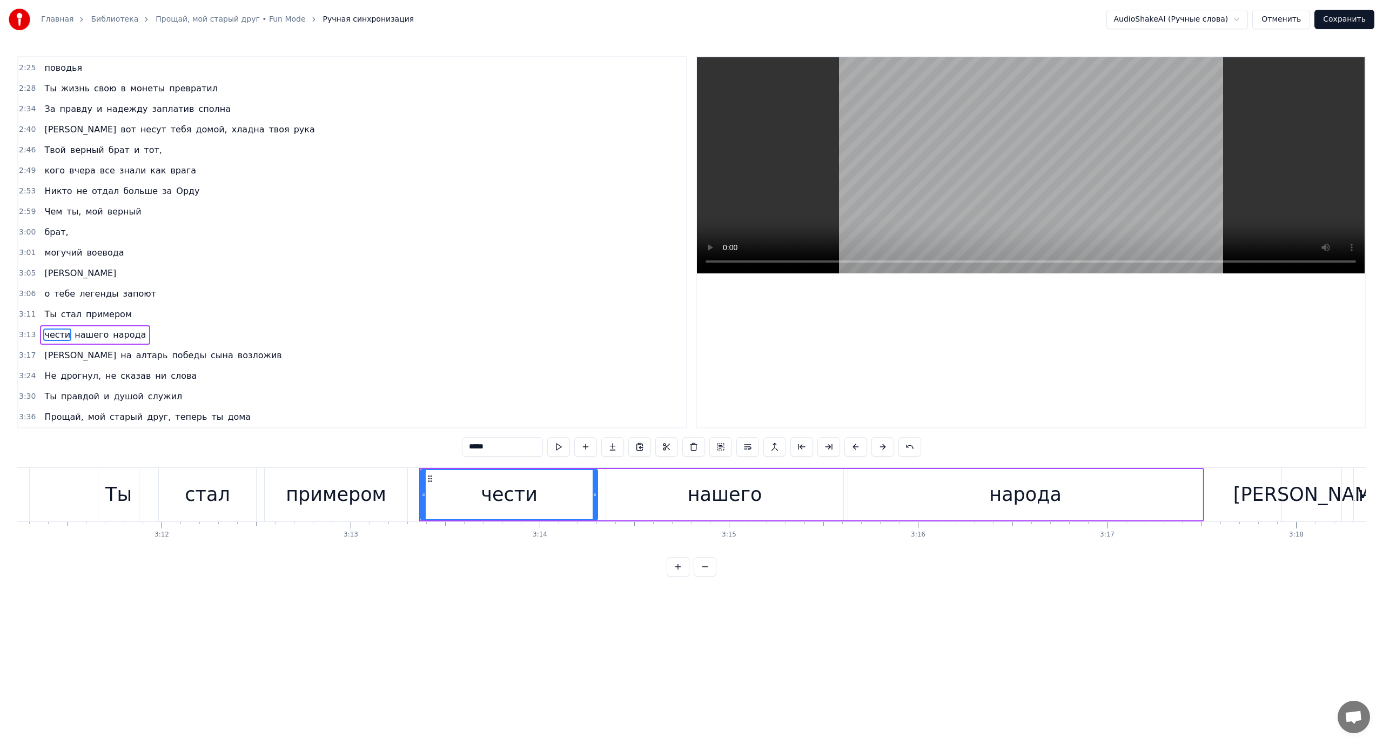
click at [43, 314] on span "Ты" at bounding box center [50, 314] width 14 height 12
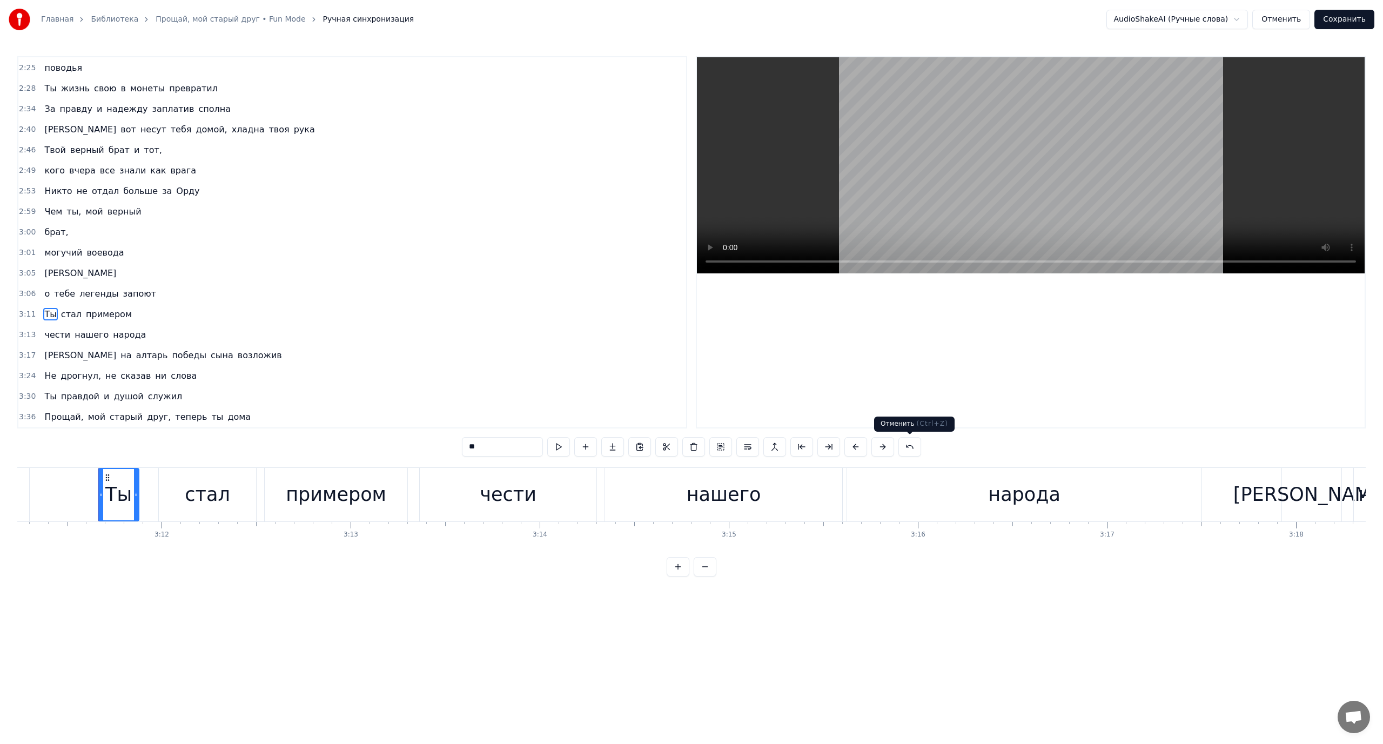
click at [911, 446] on button at bounding box center [909, 446] width 23 height 19
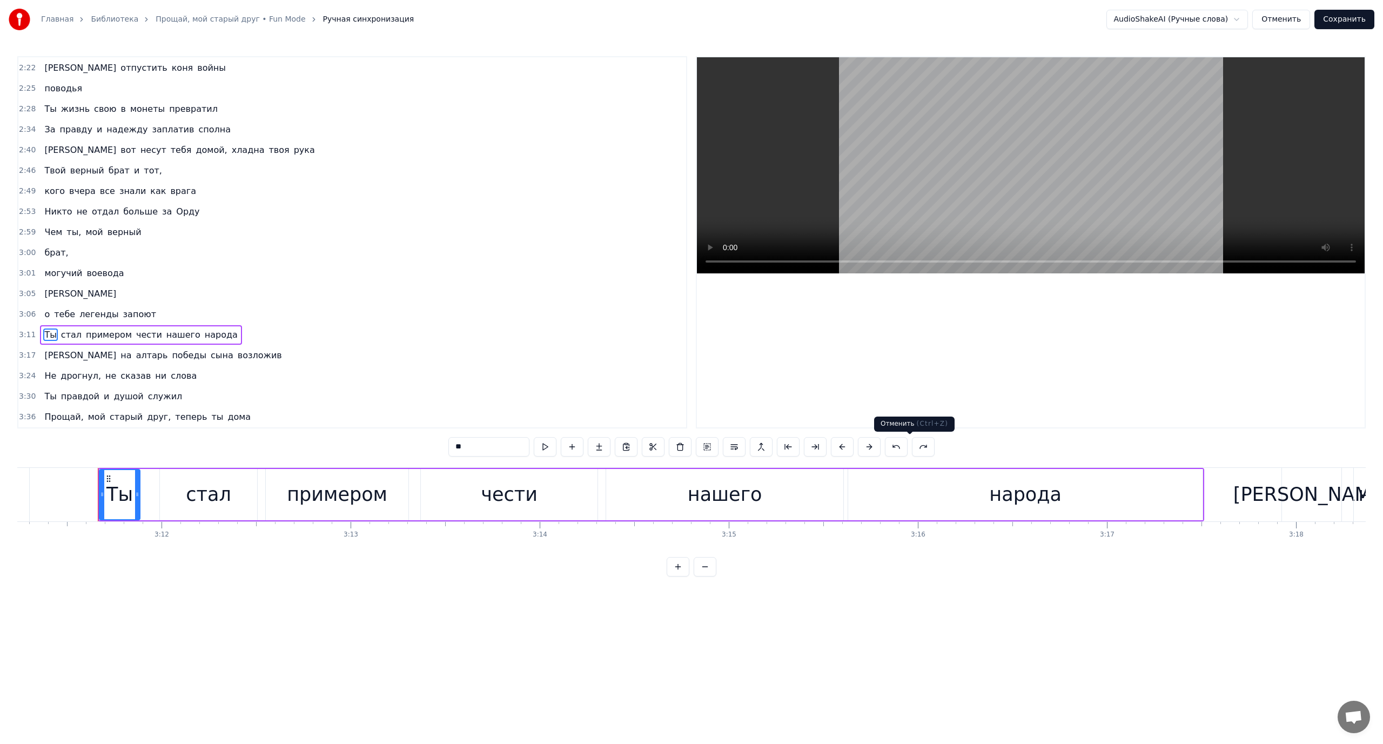
scroll to position [533, 0]
click at [165, 337] on span "нашего" at bounding box center [183, 334] width 36 height 12
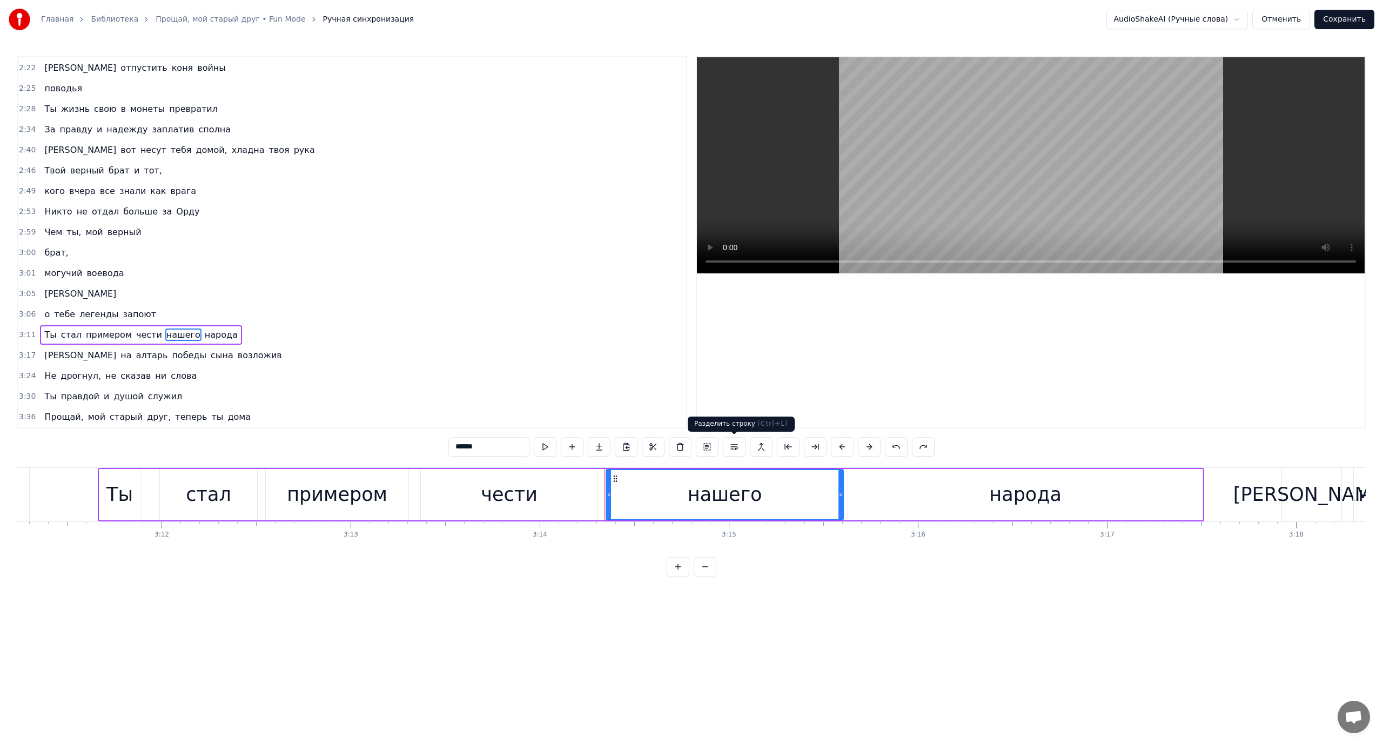
click at [736, 446] on button at bounding box center [734, 446] width 23 height 19
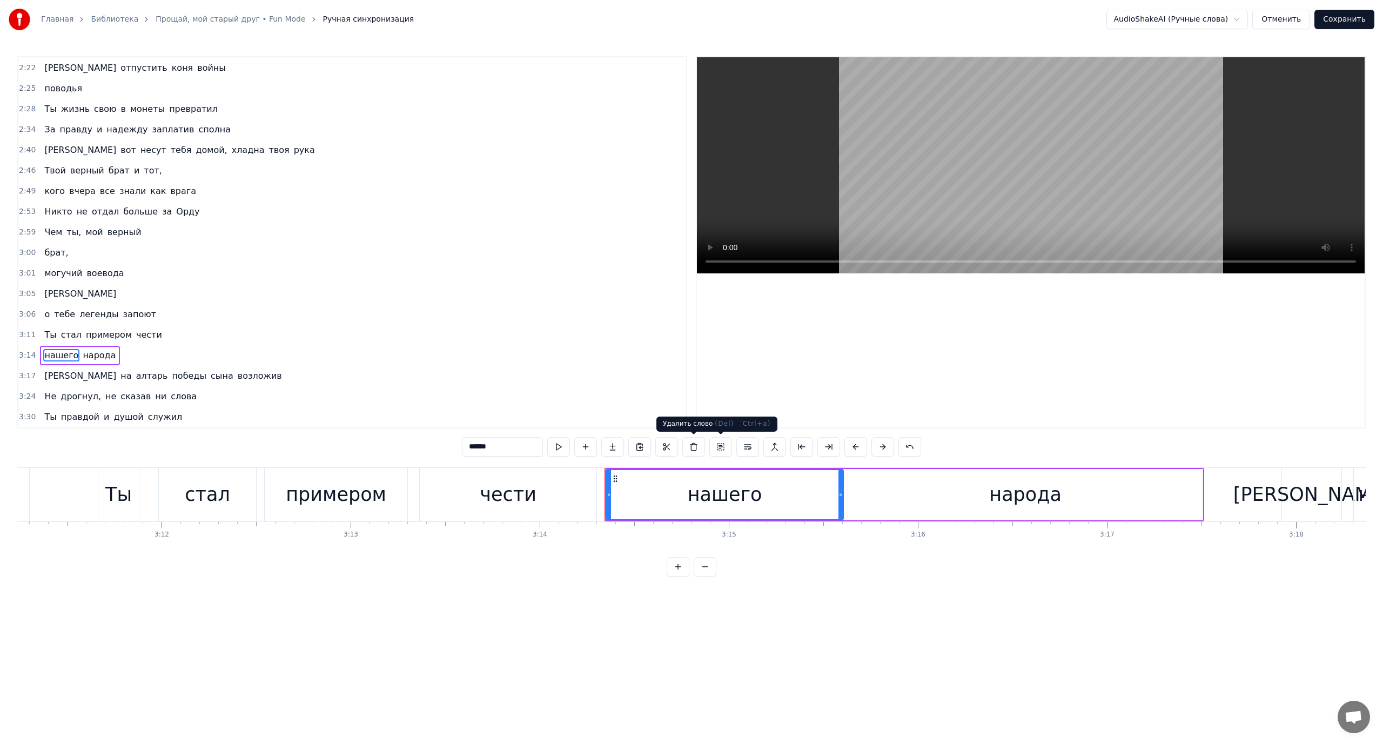
scroll to position [554, 0]
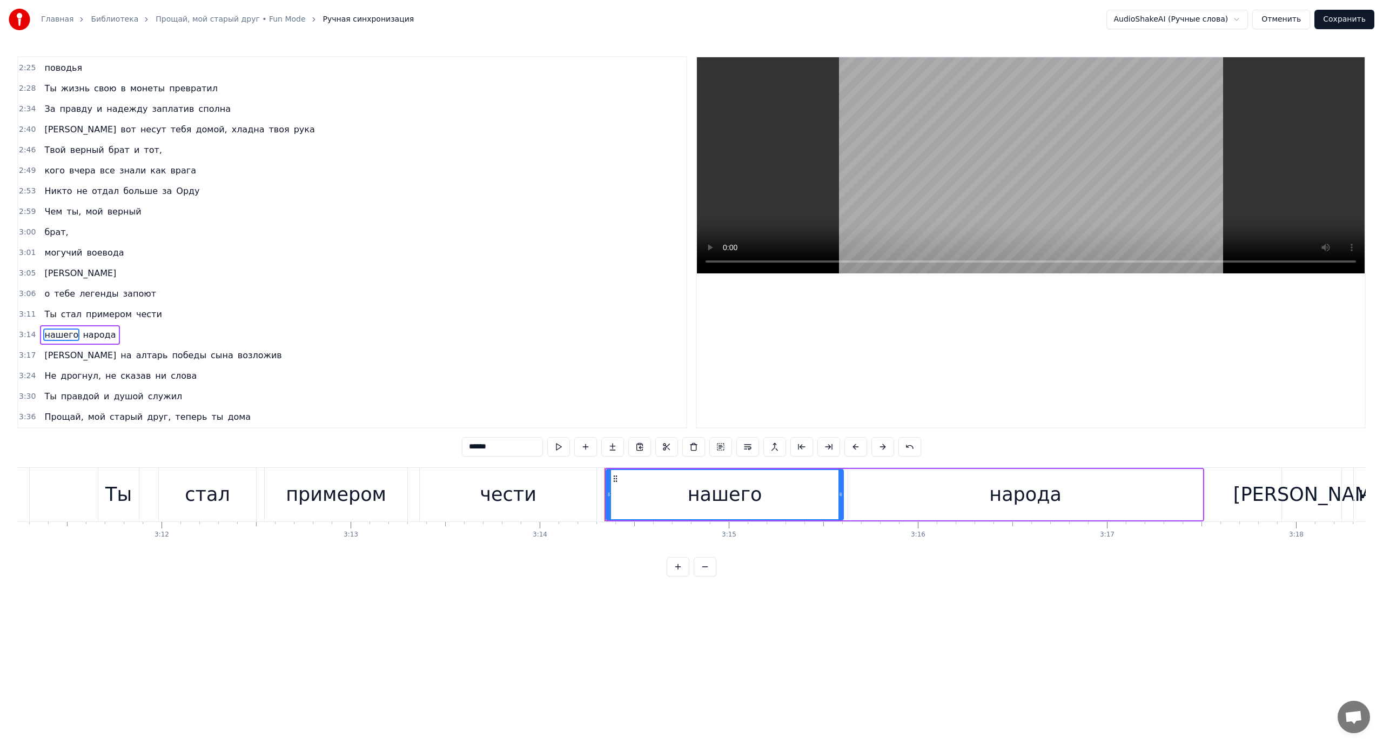
click at [43, 317] on span "Ты" at bounding box center [50, 314] width 14 height 12
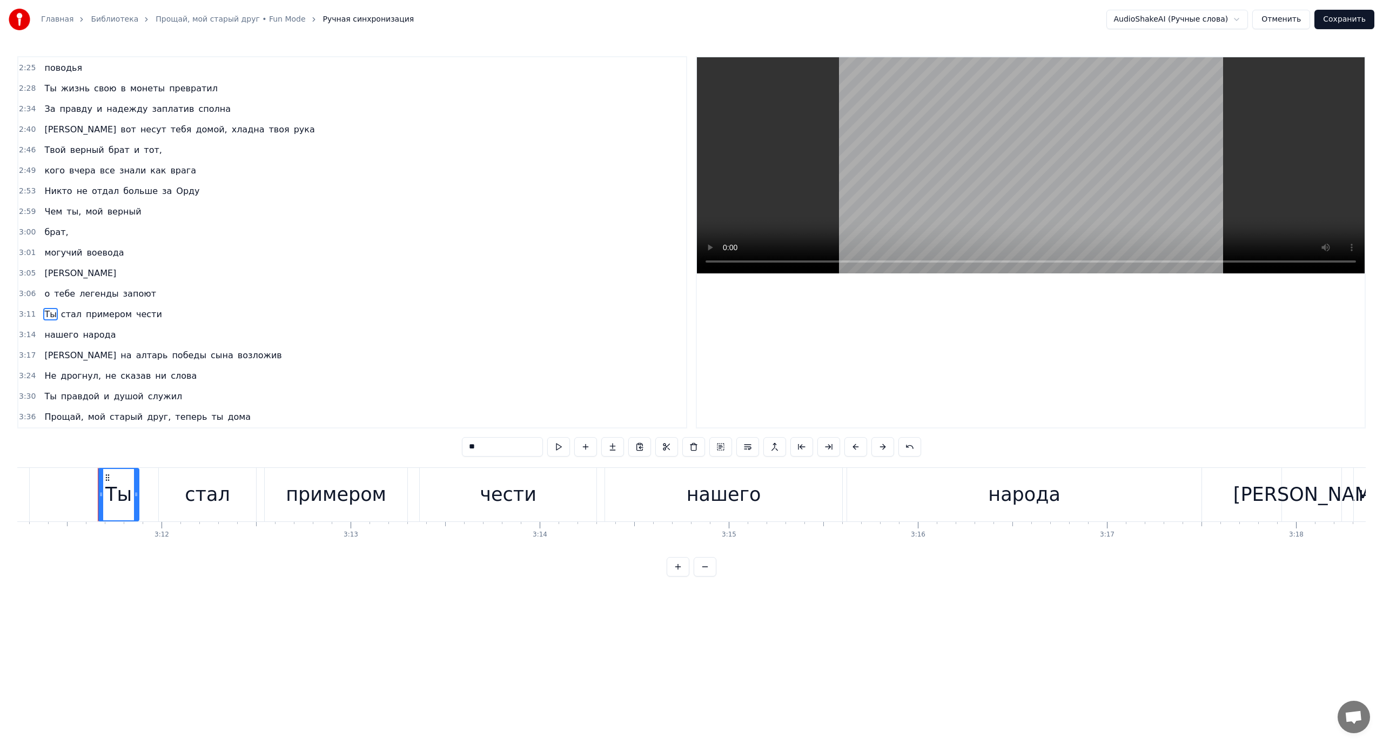
click at [44, 357] on span "[PERSON_NAME]" at bounding box center [80, 355] width 74 height 12
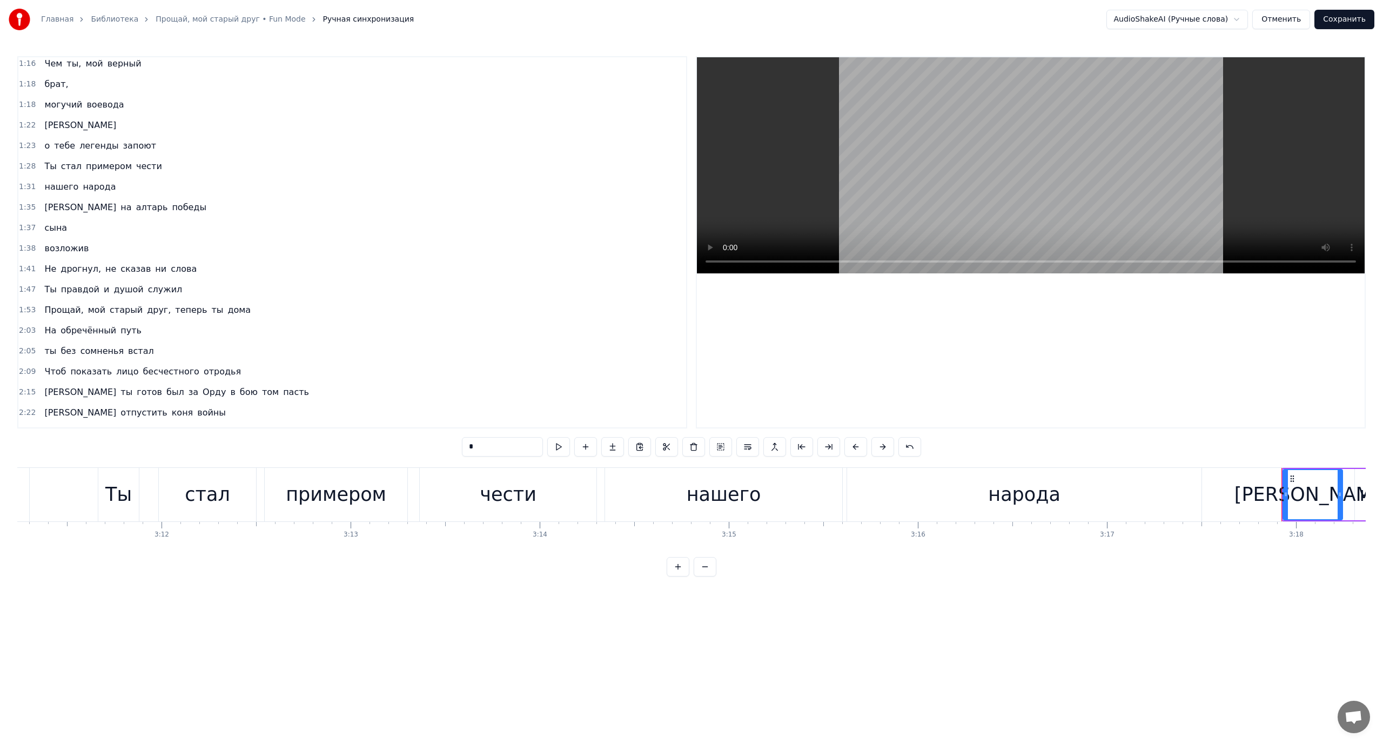
scroll to position [176, 0]
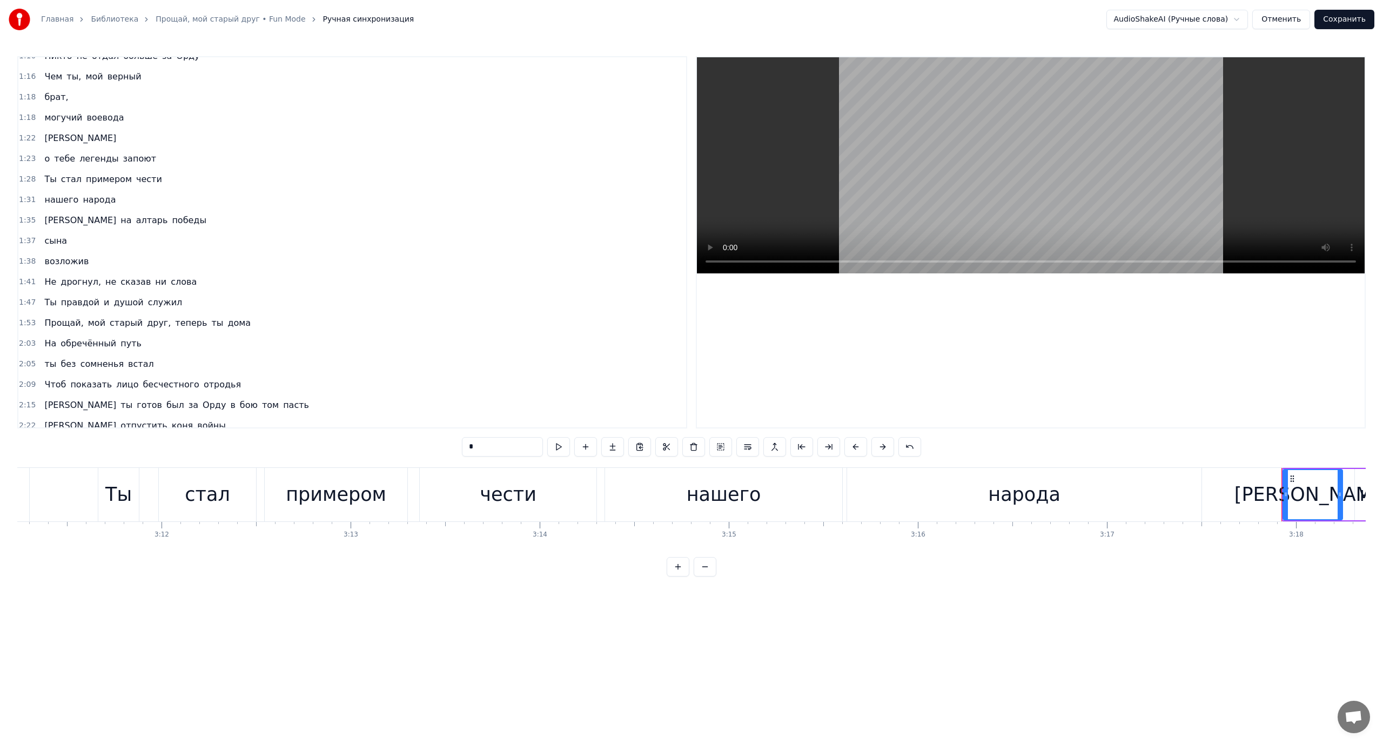
click at [47, 217] on span "[PERSON_NAME]" at bounding box center [80, 220] width 74 height 12
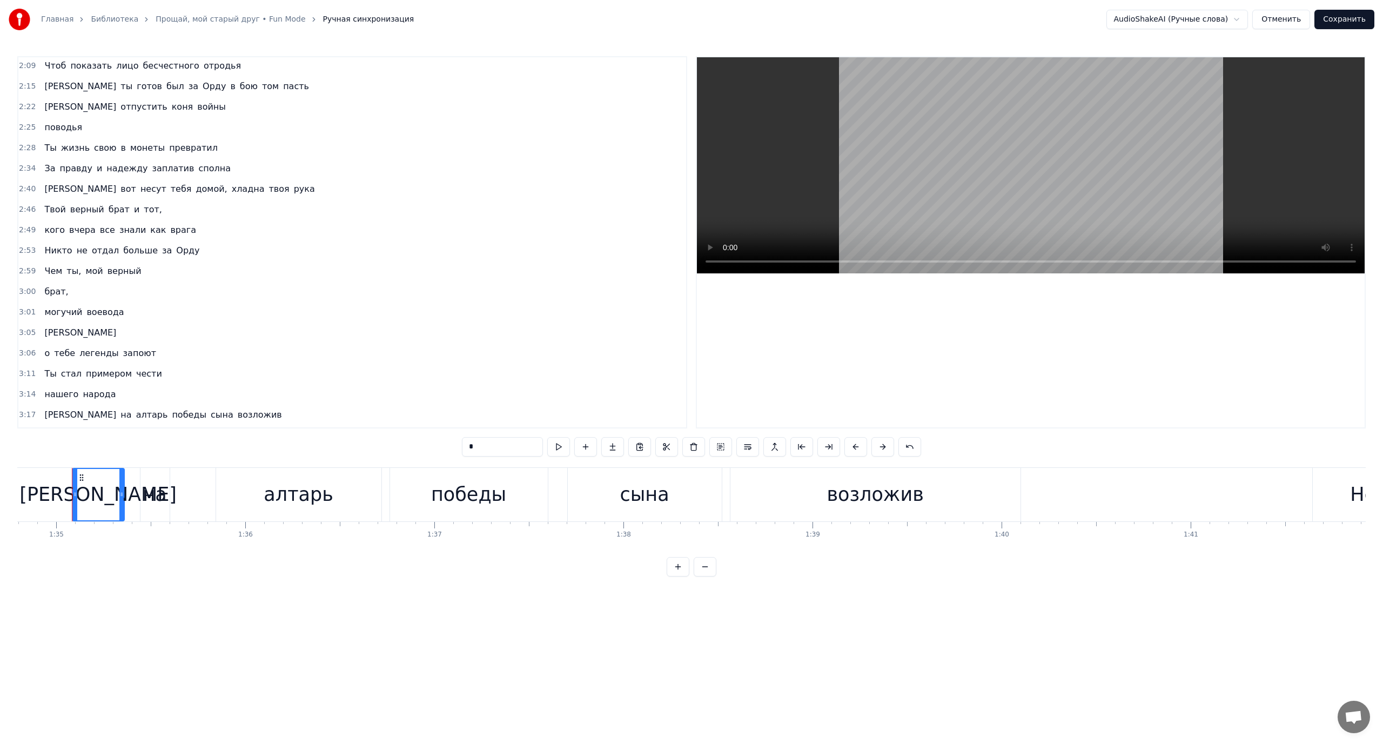
scroll to position [554, 0]
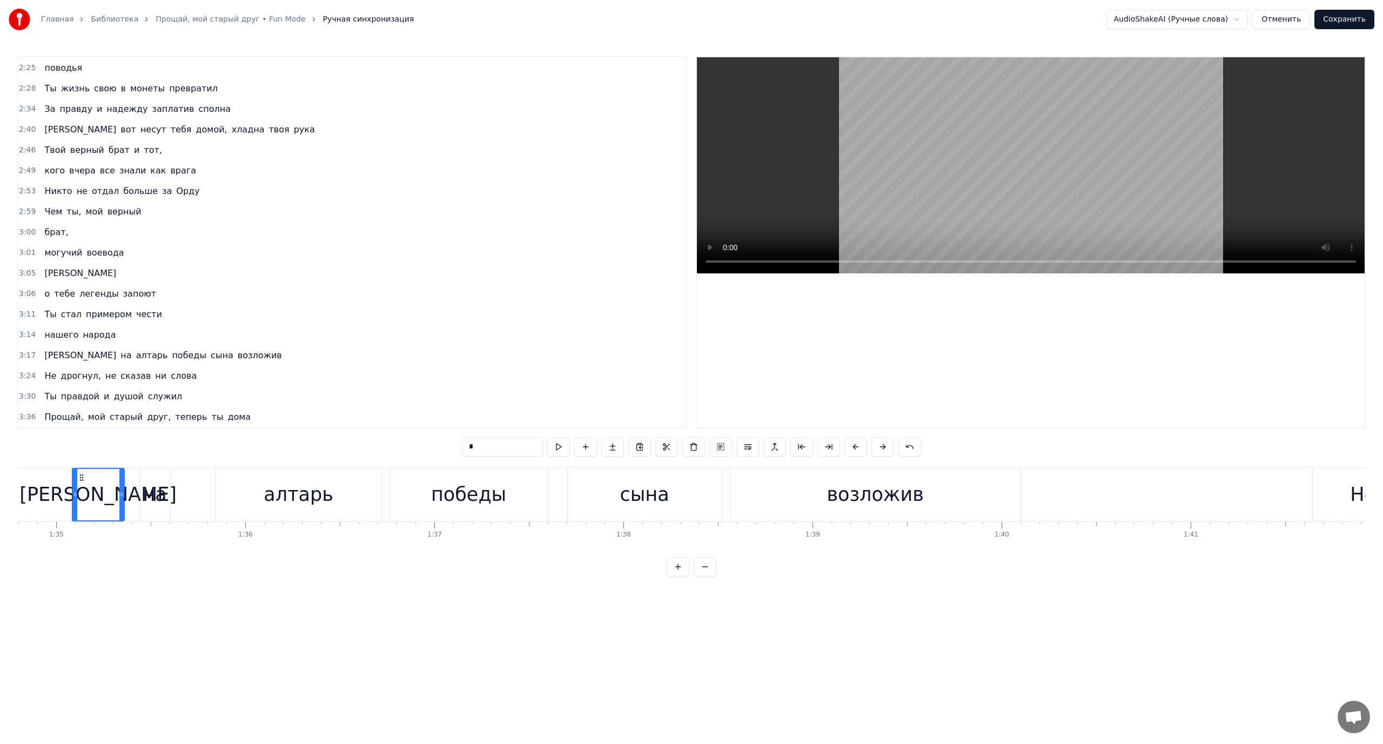
click at [210, 352] on span "сына" at bounding box center [222, 355] width 25 height 12
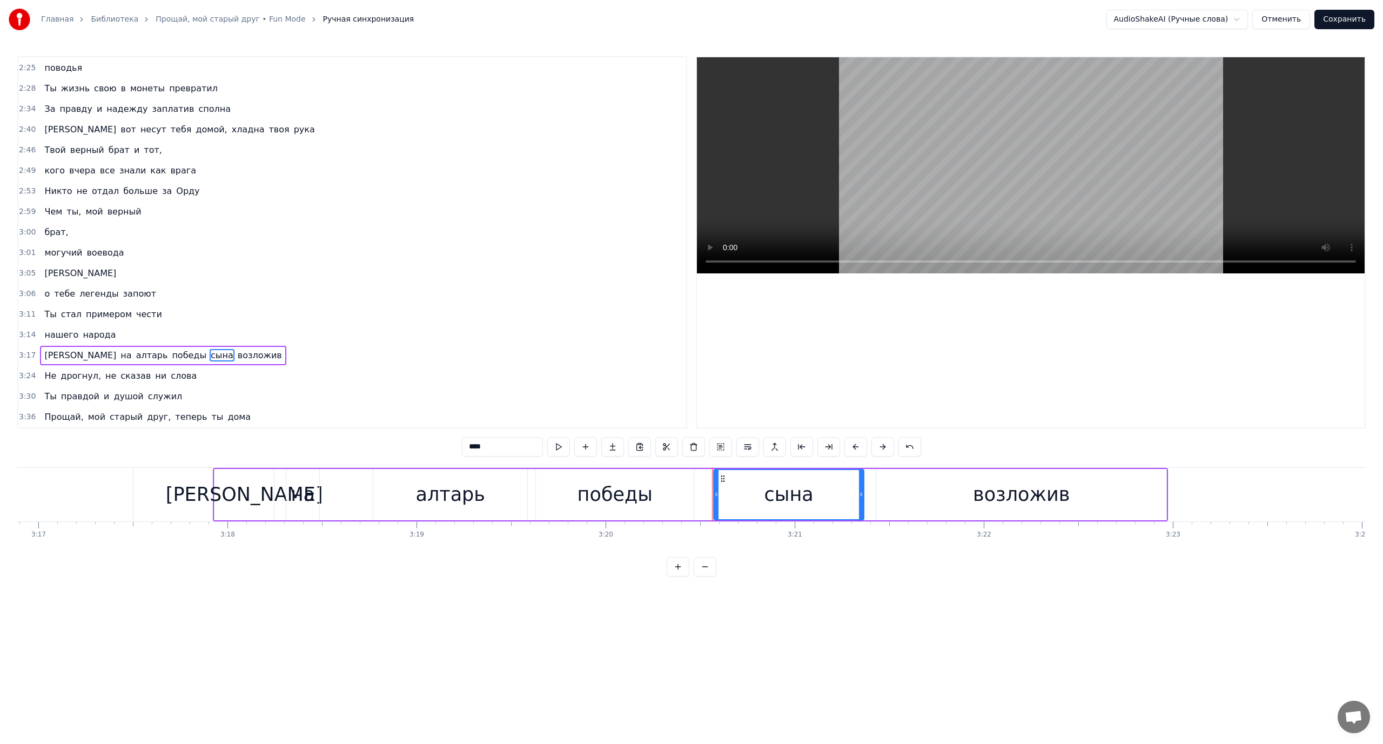
scroll to position [0, 37857]
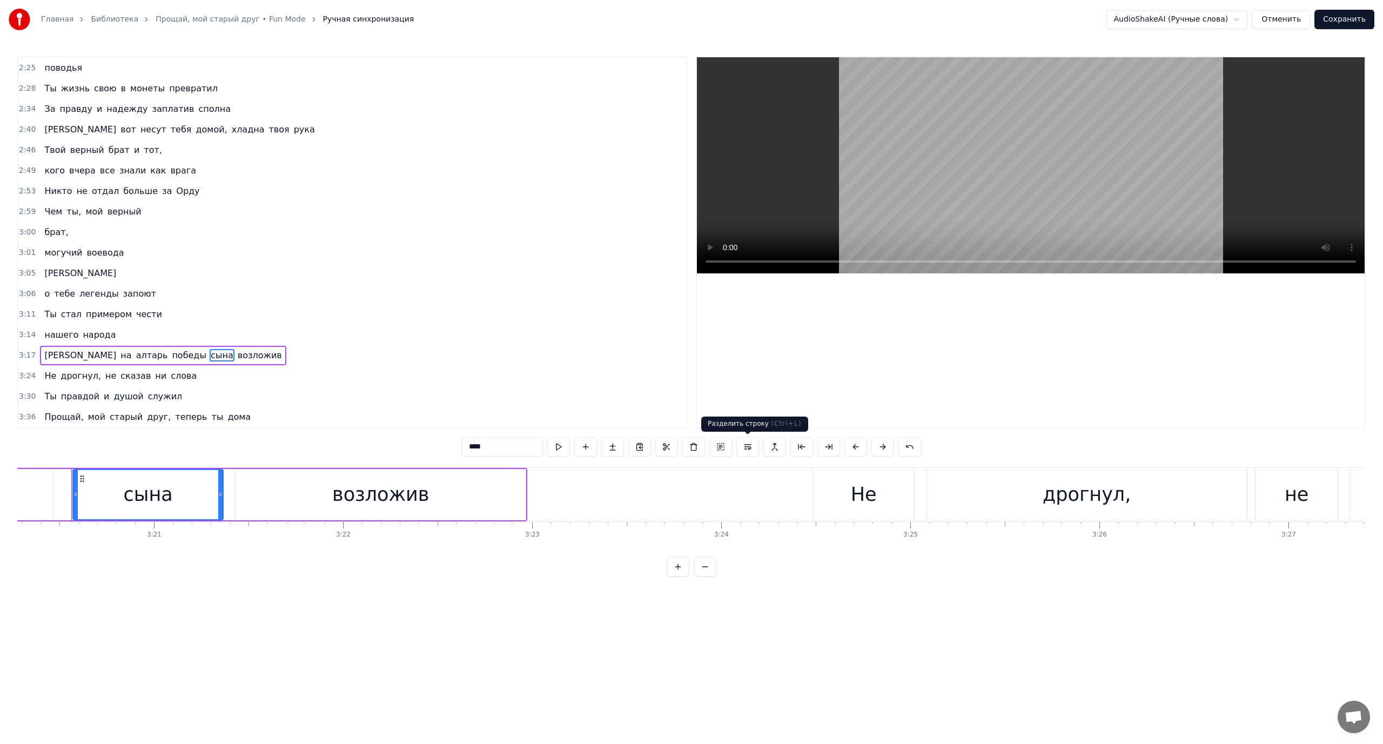
click at [742, 446] on button at bounding box center [747, 446] width 23 height 19
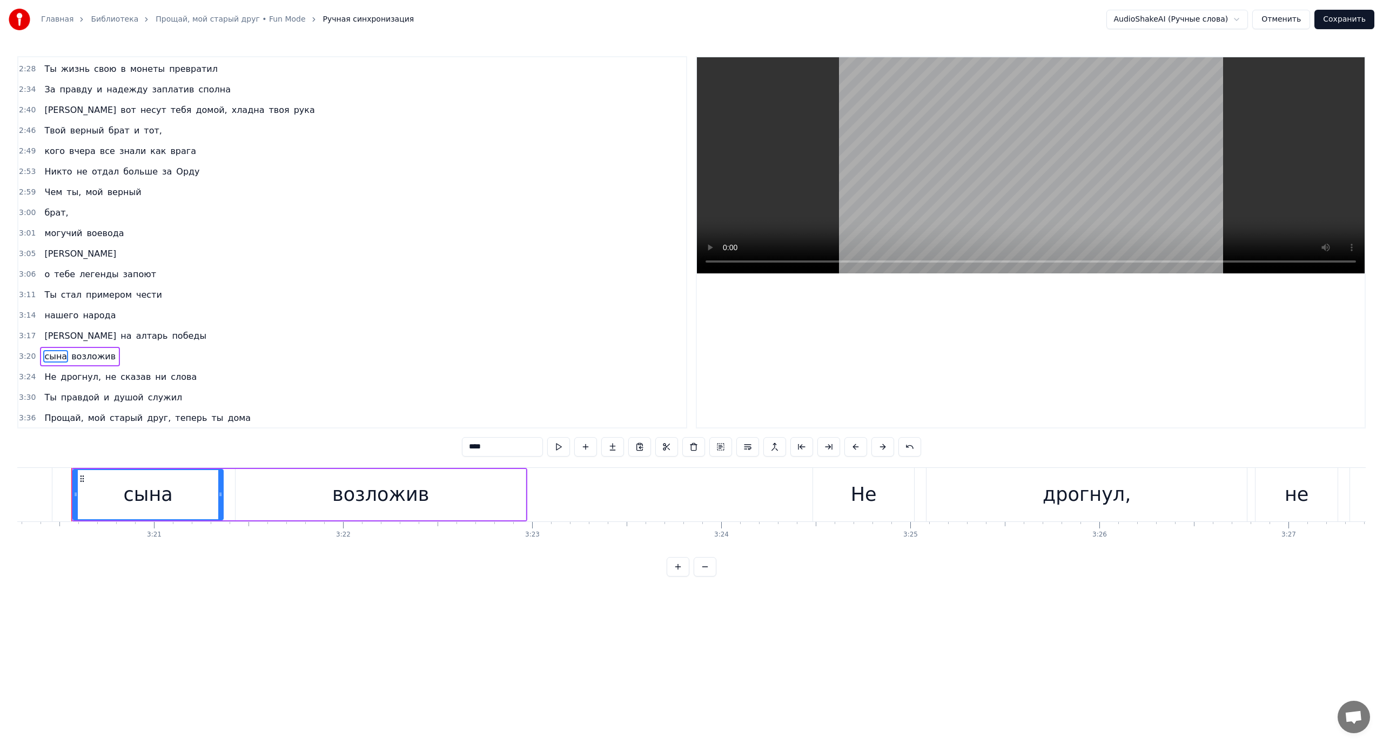
scroll to position [574, 0]
click at [49, 352] on span "сына" at bounding box center [55, 355] width 25 height 12
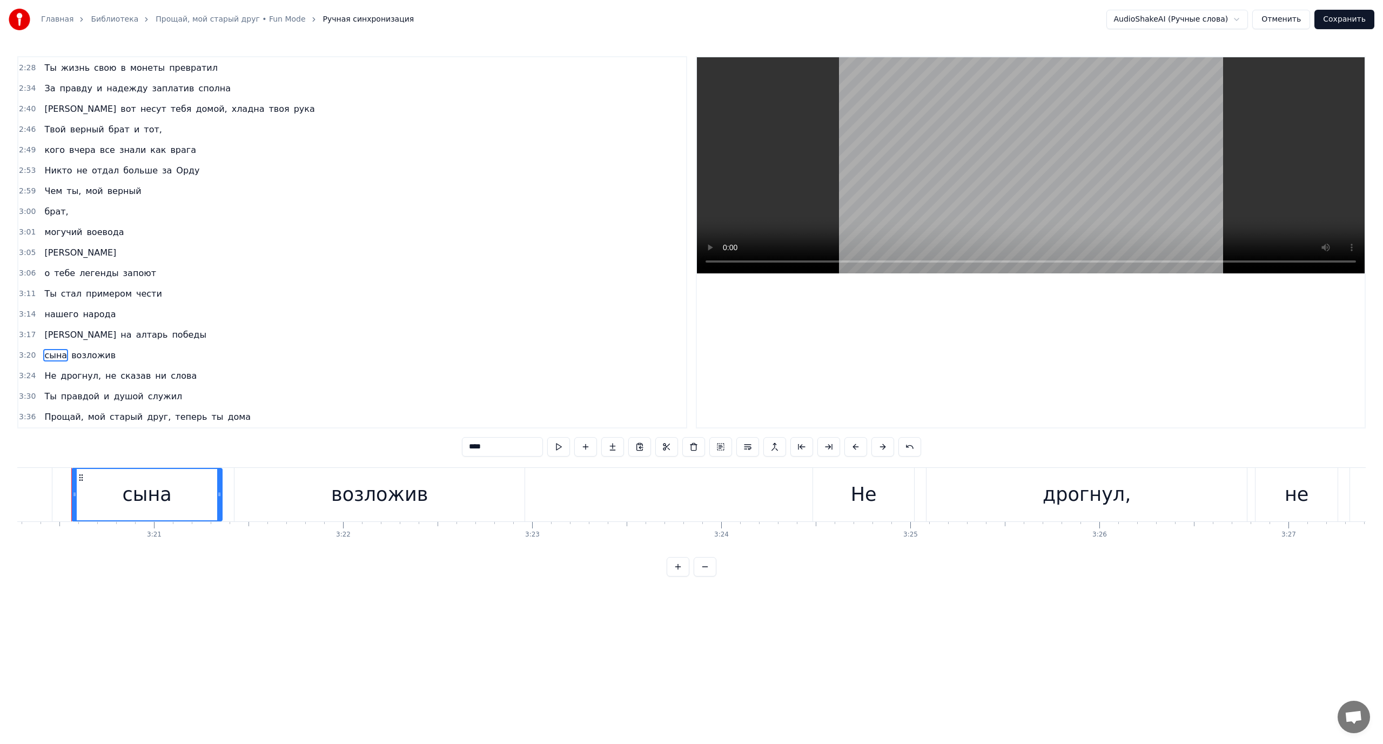
drag, startPoint x: 77, startPoint y: 356, endPoint x: 91, endPoint y: 358, distance: 13.5
click at [78, 357] on span "возложив" at bounding box center [93, 355] width 46 height 12
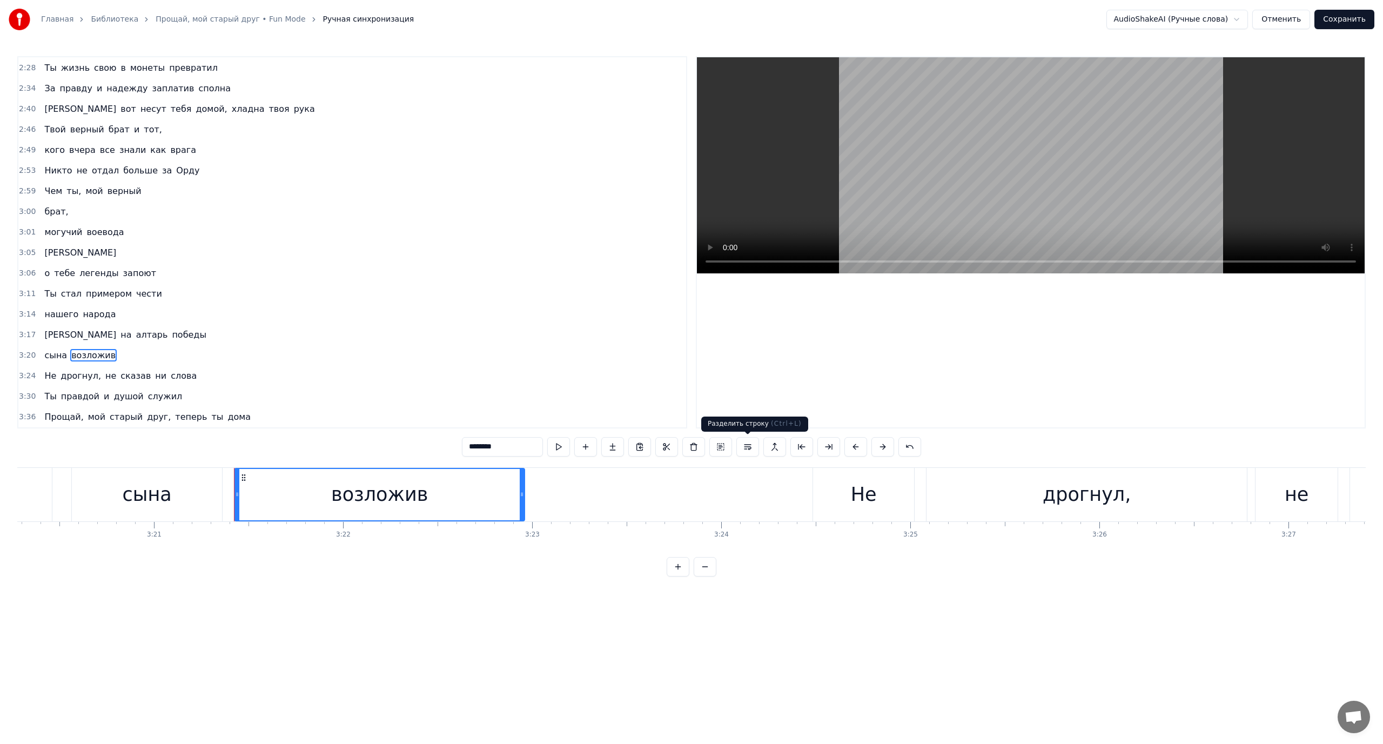
click at [750, 447] on button at bounding box center [747, 446] width 23 height 19
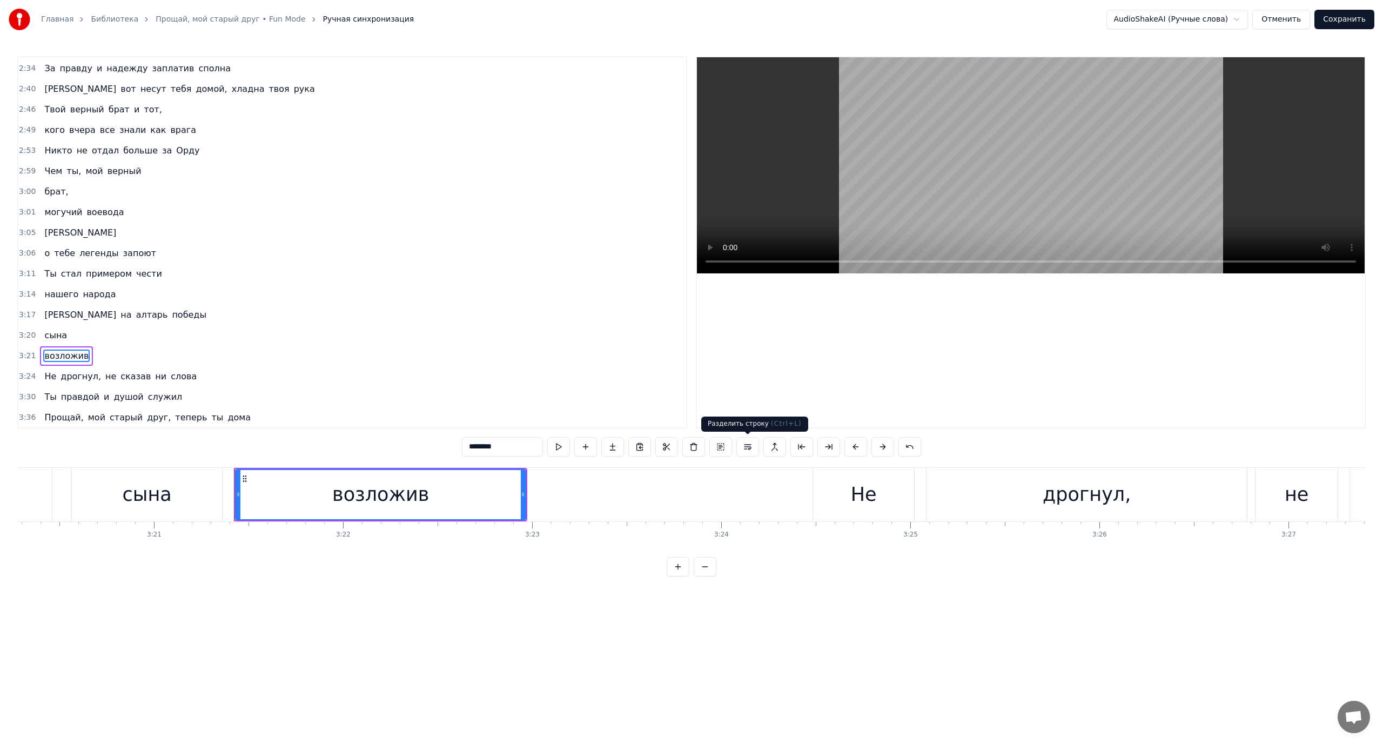
scroll to position [595, 0]
click at [43, 314] on span "[PERSON_NAME]" at bounding box center [80, 314] width 74 height 12
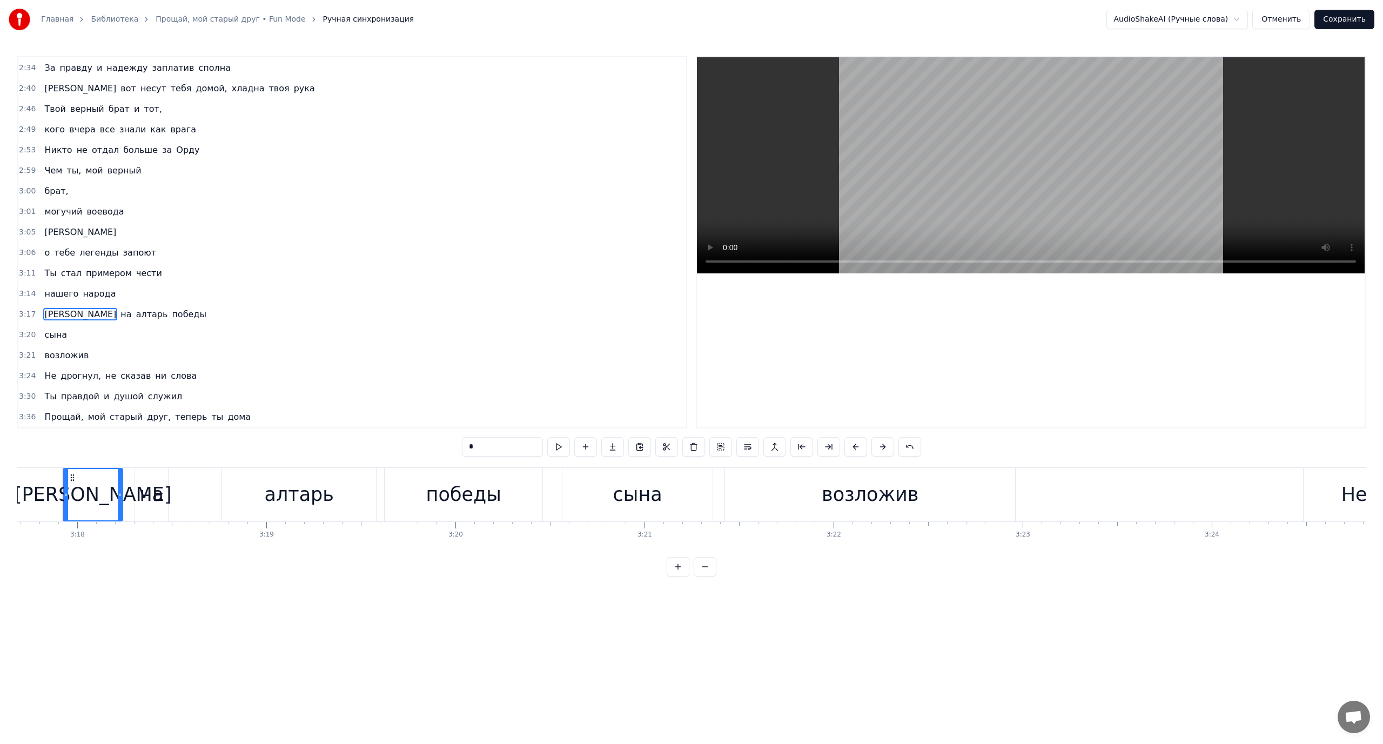
scroll to position [0, 37358]
click at [48, 376] on span "Не" at bounding box center [50, 375] width 14 height 12
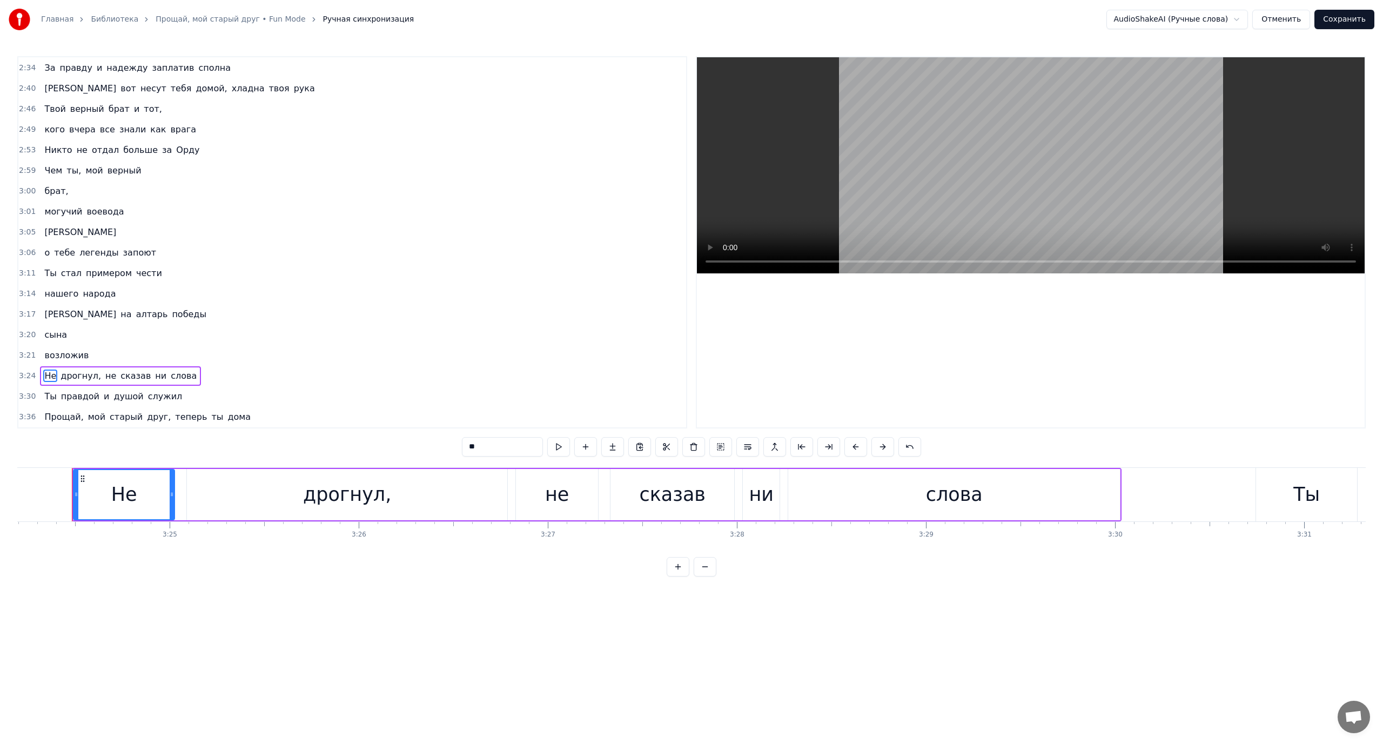
scroll to position [0, 38597]
click at [46, 395] on span "Ты" at bounding box center [50, 396] width 14 height 12
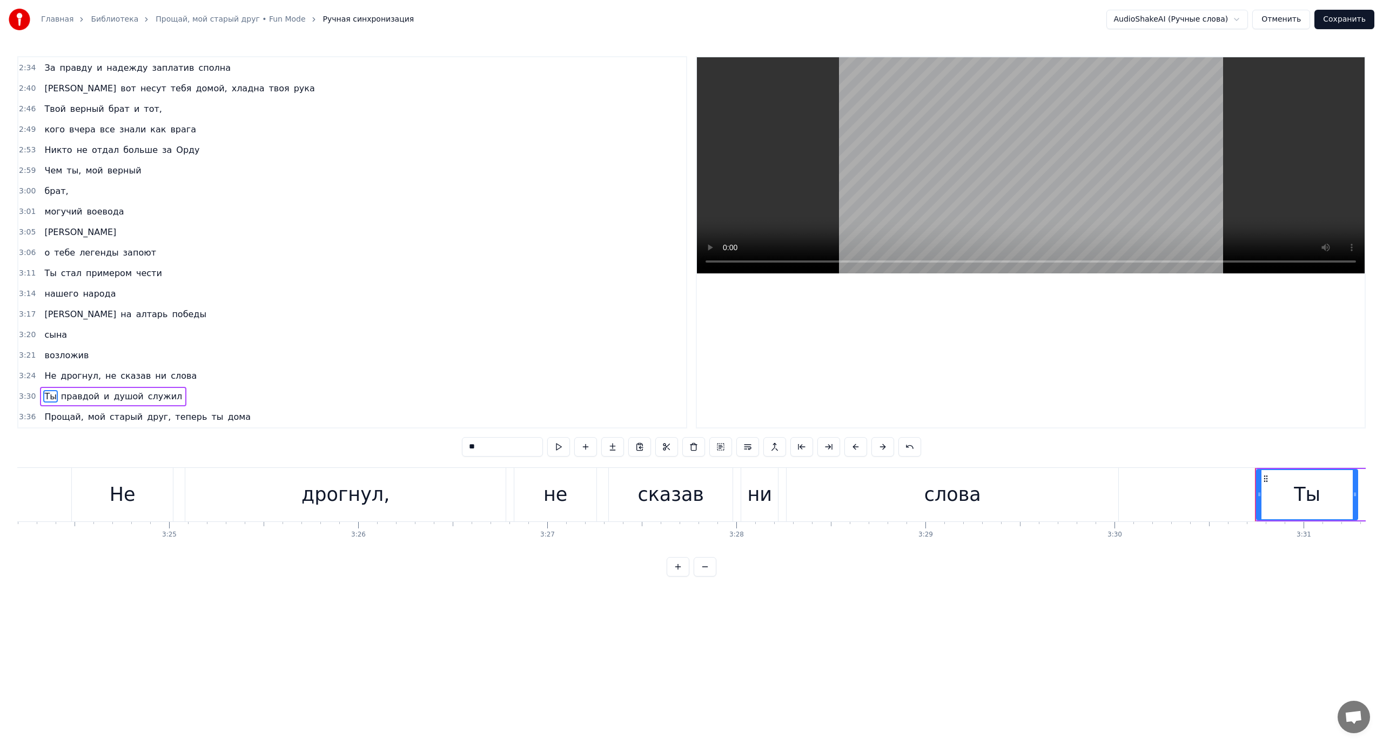
click at [53, 416] on span "Прощай," at bounding box center [63, 416] width 41 height 12
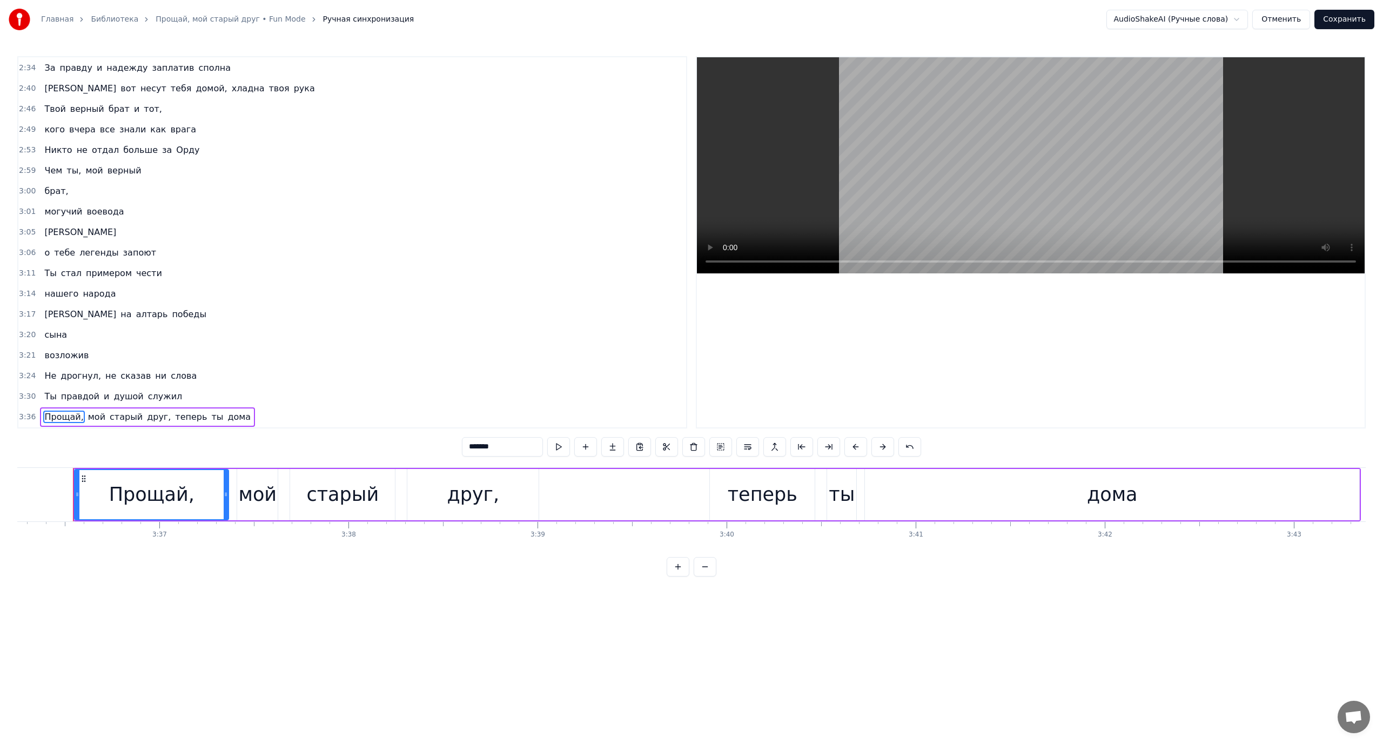
scroll to position [0, 40877]
click at [174, 419] on span "теперь" at bounding box center [191, 416] width 34 height 12
type input "******"
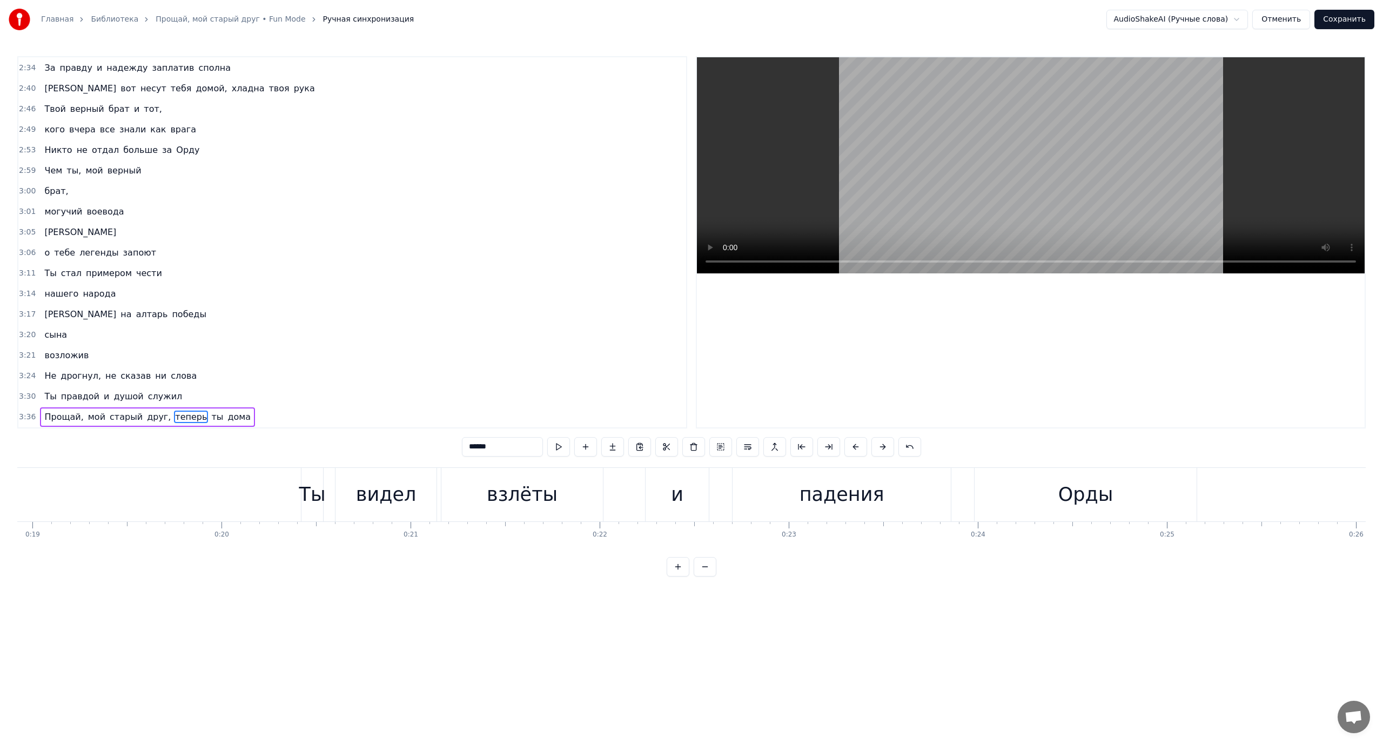
scroll to position [0, 3613]
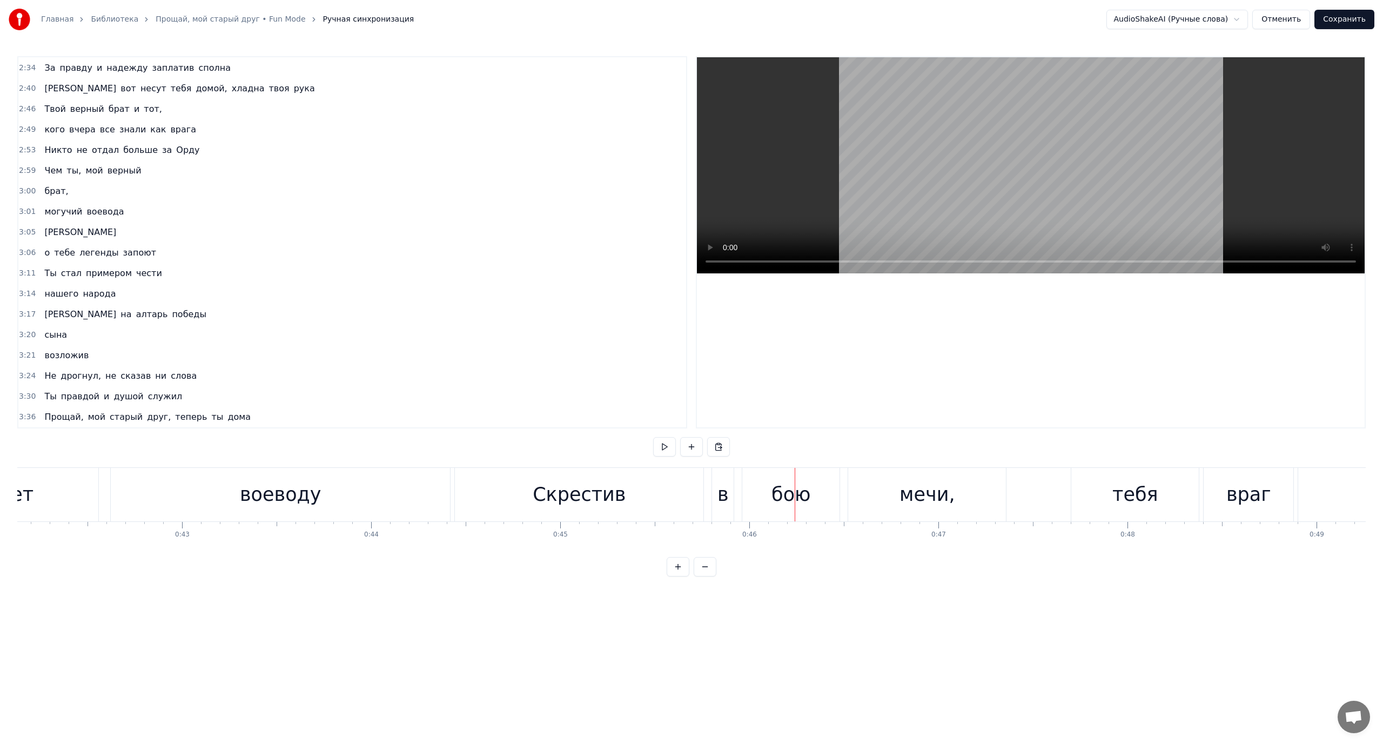
scroll to position [0, 7945]
click at [524, 488] on div "Скрестив" at bounding box center [597, 494] width 248 height 53
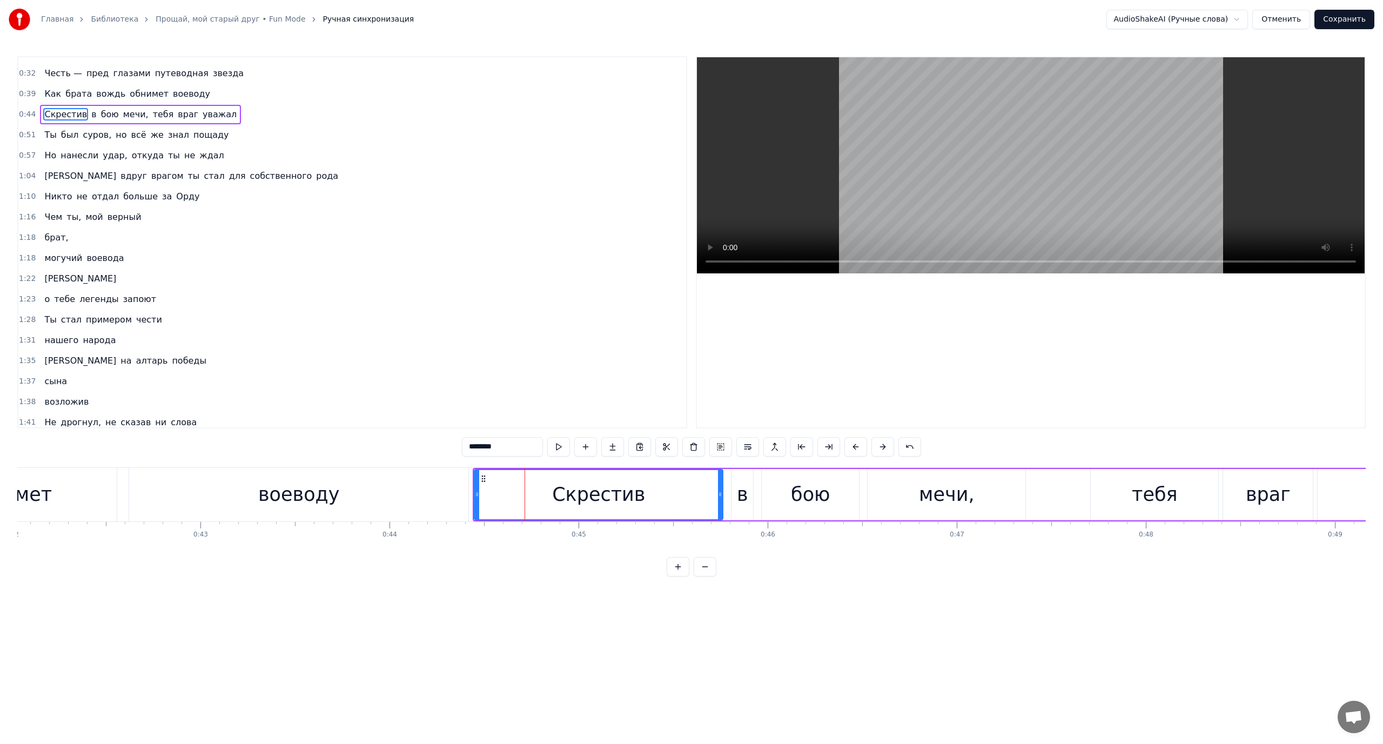
scroll to position [0, 0]
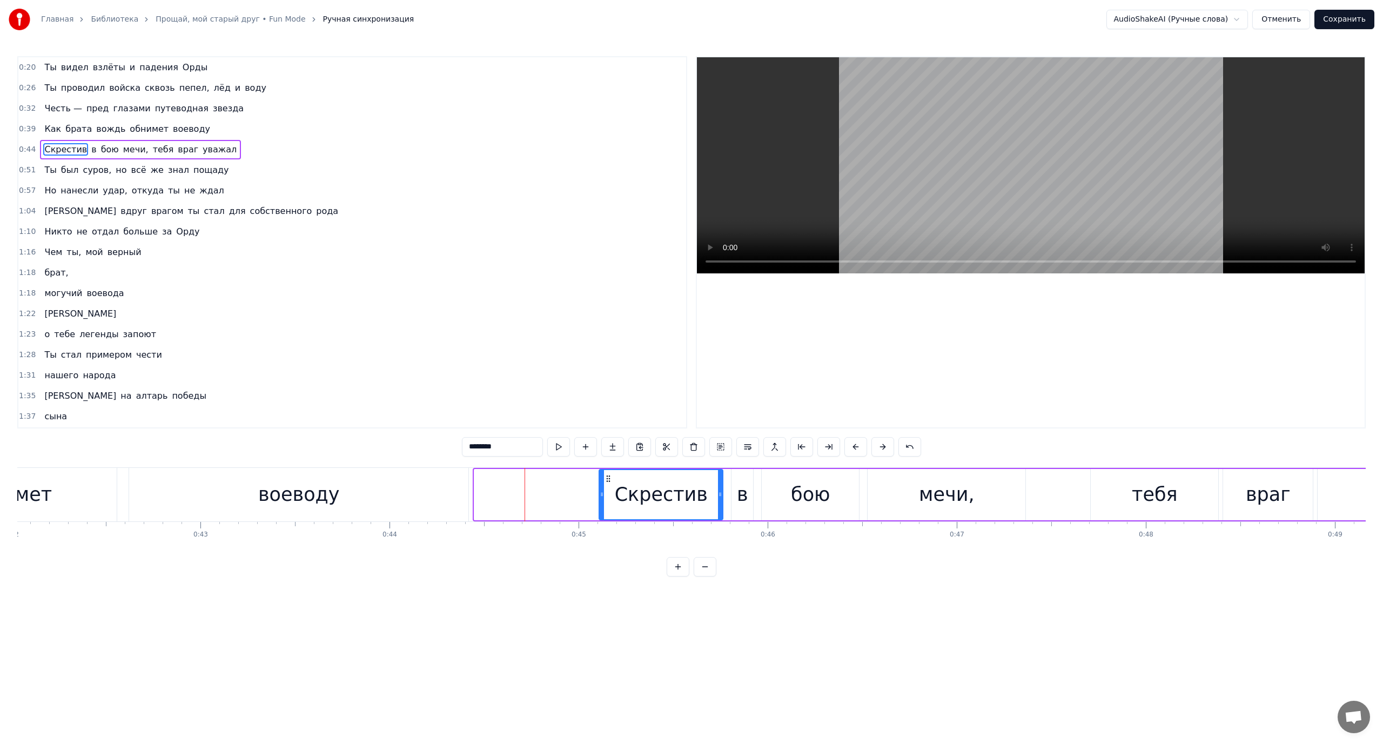
drag, startPoint x: 475, startPoint y: 489, endPoint x: 604, endPoint y: 500, distance: 130.1
click at [604, 500] on div at bounding box center [601, 494] width 4 height 49
click at [288, 487] on div "воеводу" at bounding box center [299, 494] width 82 height 29
type input "*******"
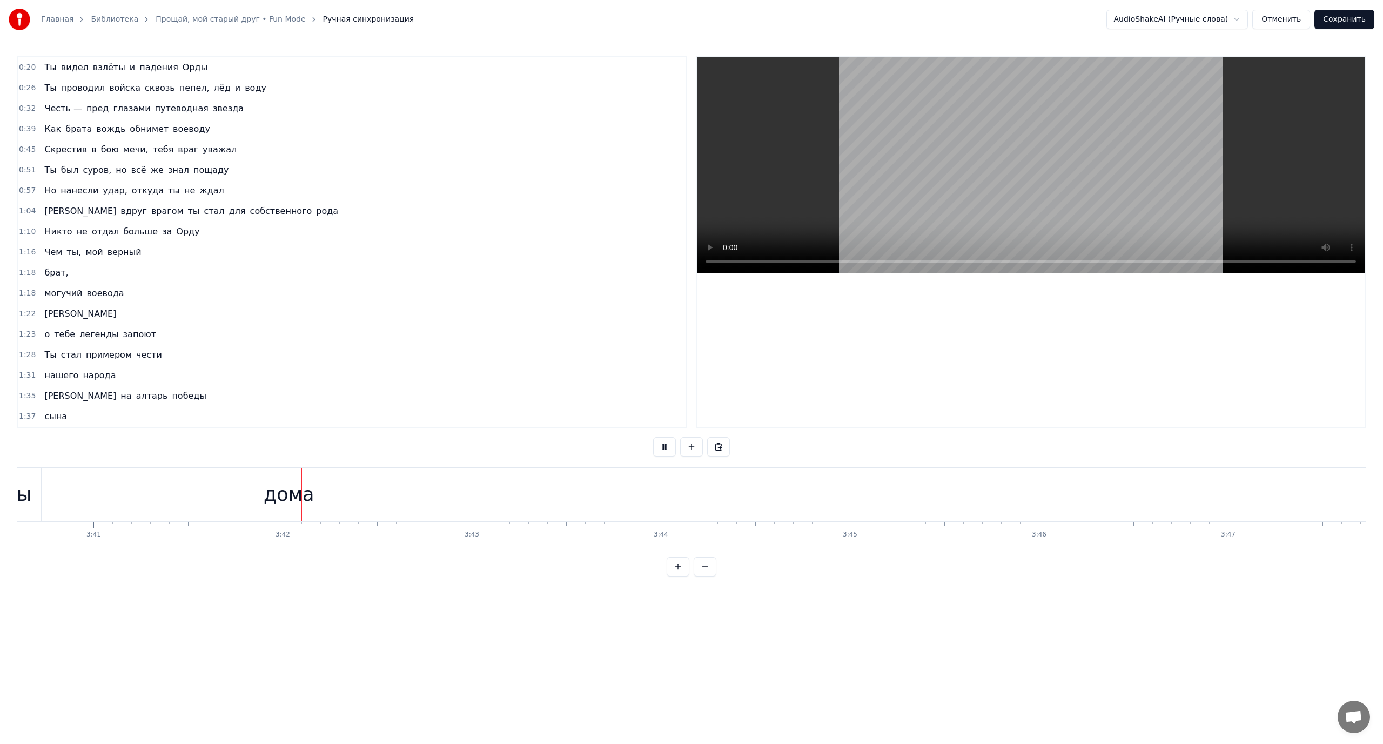
scroll to position [0, 41842]
click at [1345, 19] on button "Сохранить" at bounding box center [1344, 19] width 60 height 19
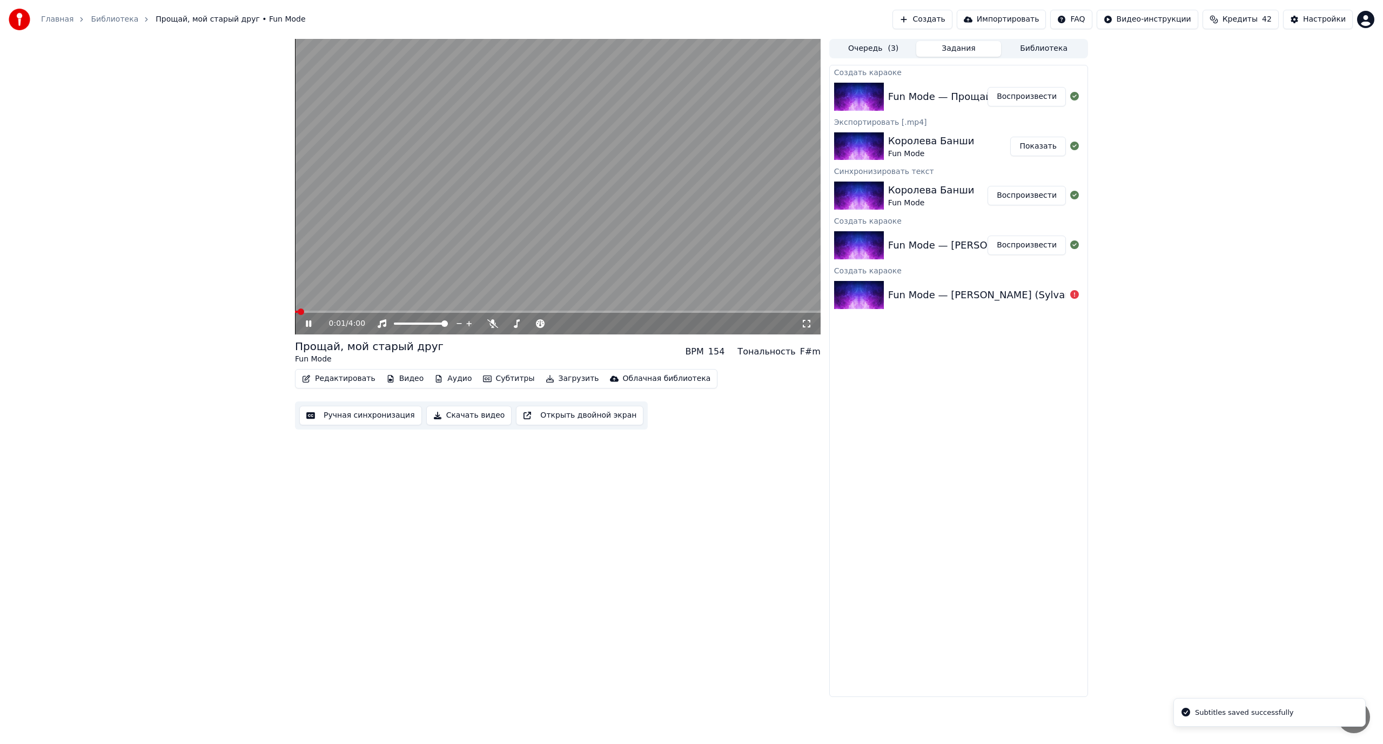
click at [470, 413] on button "Скачать видео" at bounding box center [469, 415] width 86 height 19
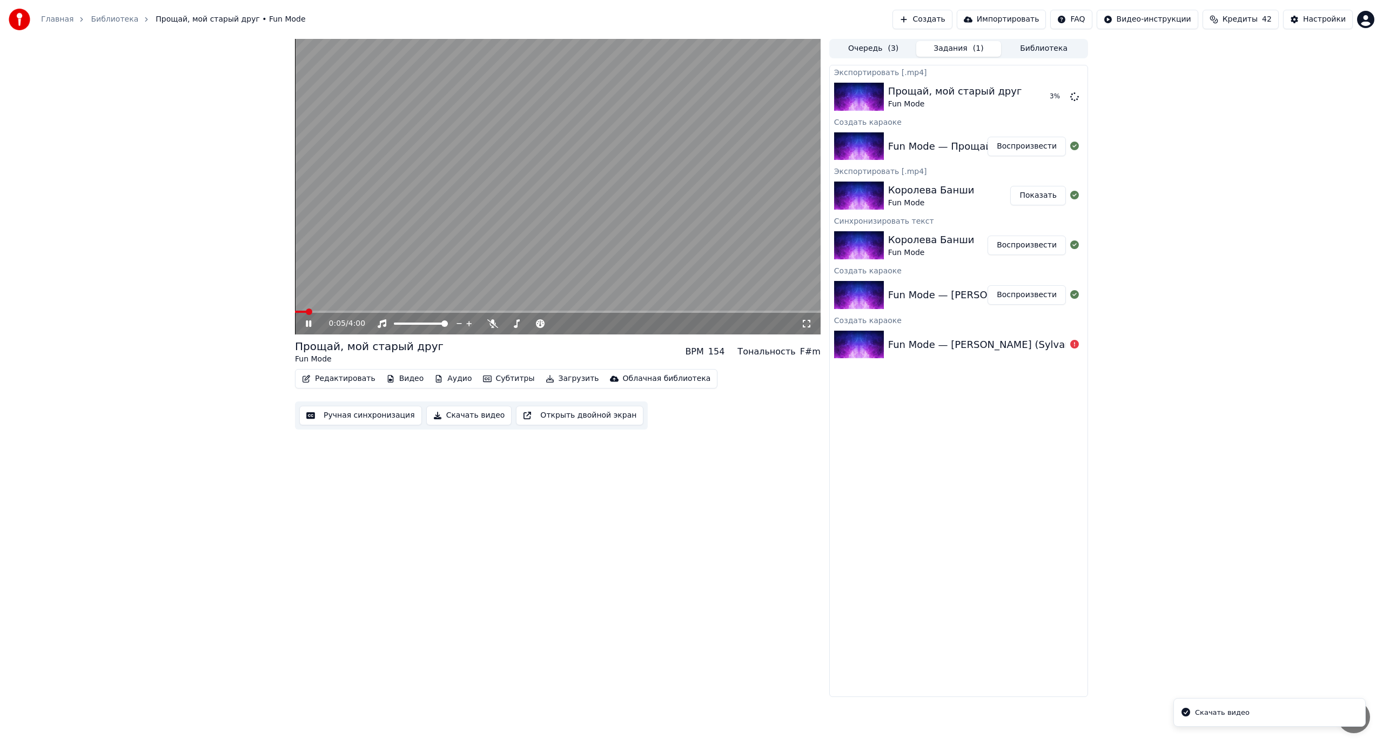
click at [307, 325] on icon at bounding box center [308, 323] width 5 height 6
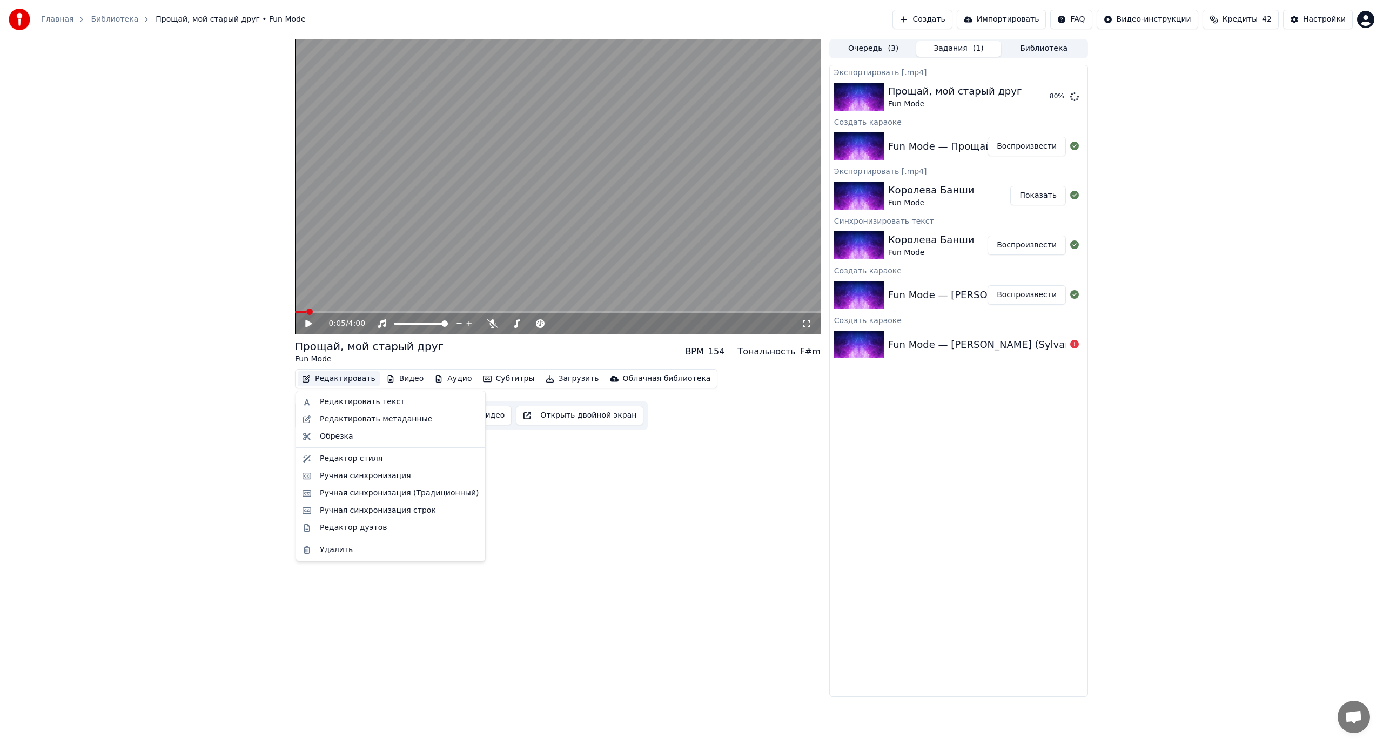
click at [348, 380] on button "Редактировать" at bounding box center [339, 378] width 82 height 15
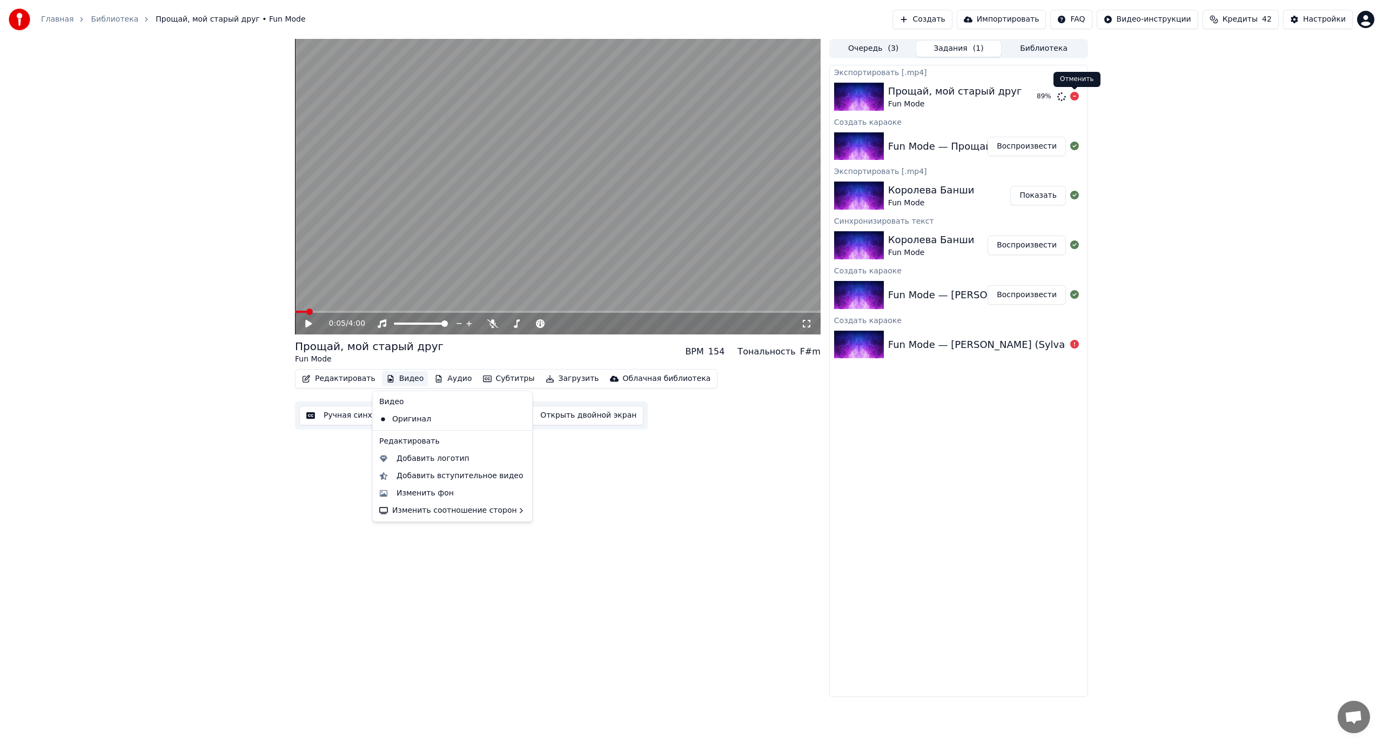
click at [1077, 95] on icon at bounding box center [1074, 96] width 9 height 9
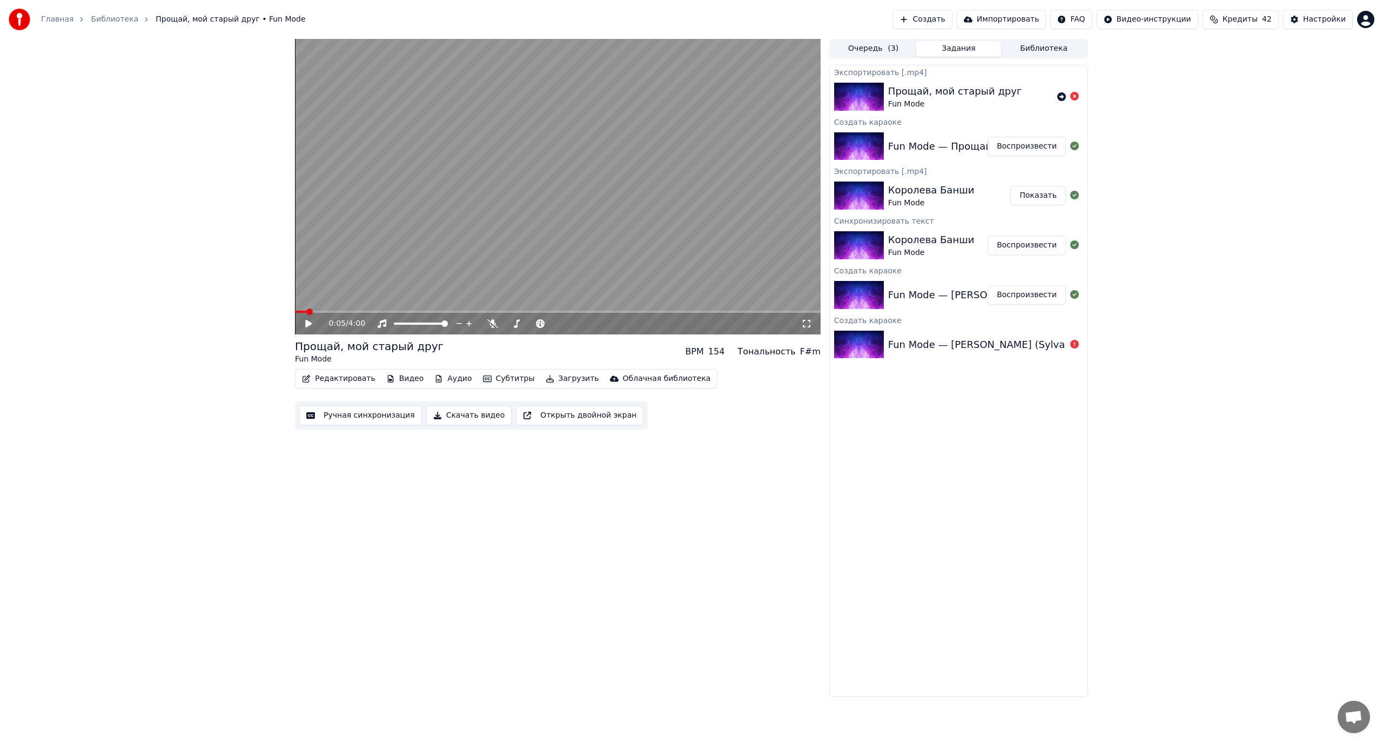
click at [490, 376] on button "Субтитры" at bounding box center [508, 378] width 60 height 15
click at [492, 434] on div "Пользовательский (4540)" at bounding box center [527, 436] width 123 height 17
click at [431, 259] on video at bounding box center [557, 186] width 525 height 295
click at [393, 378] on button "Видео" at bounding box center [405, 378] width 46 height 15
click at [410, 420] on div "Оригинал" at bounding box center [444, 418] width 139 height 17
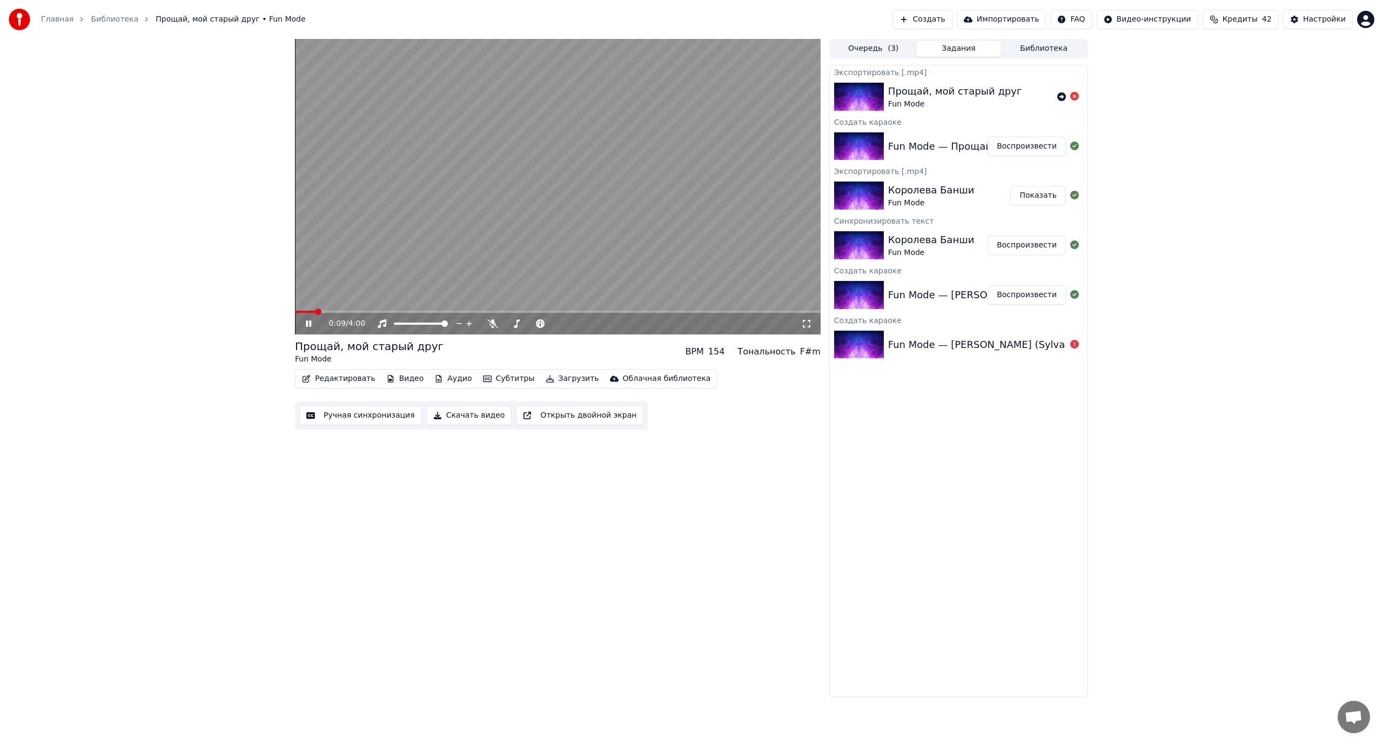
click at [401, 291] on video at bounding box center [557, 186] width 525 height 295
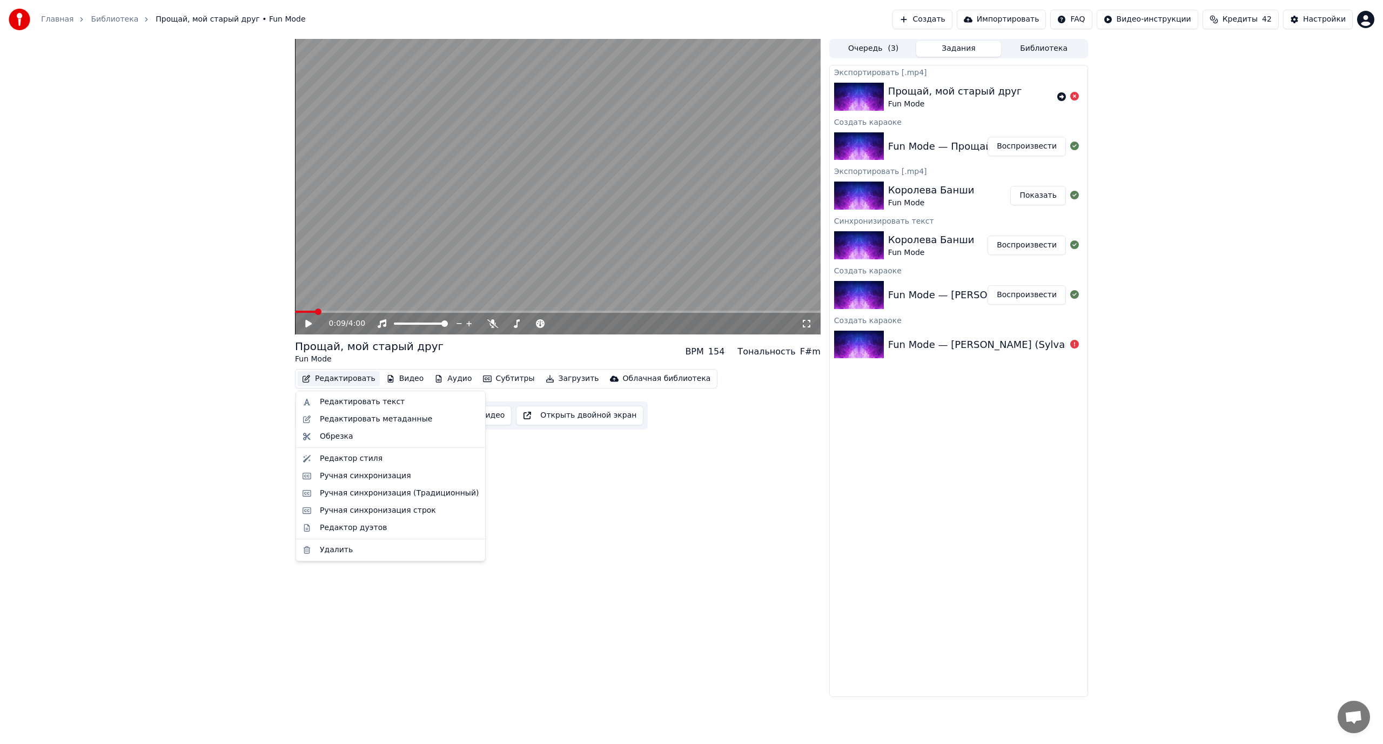
click at [343, 378] on button "Редактировать" at bounding box center [339, 378] width 82 height 15
click at [355, 418] on div "Редактировать метаданные" at bounding box center [376, 419] width 112 height 11
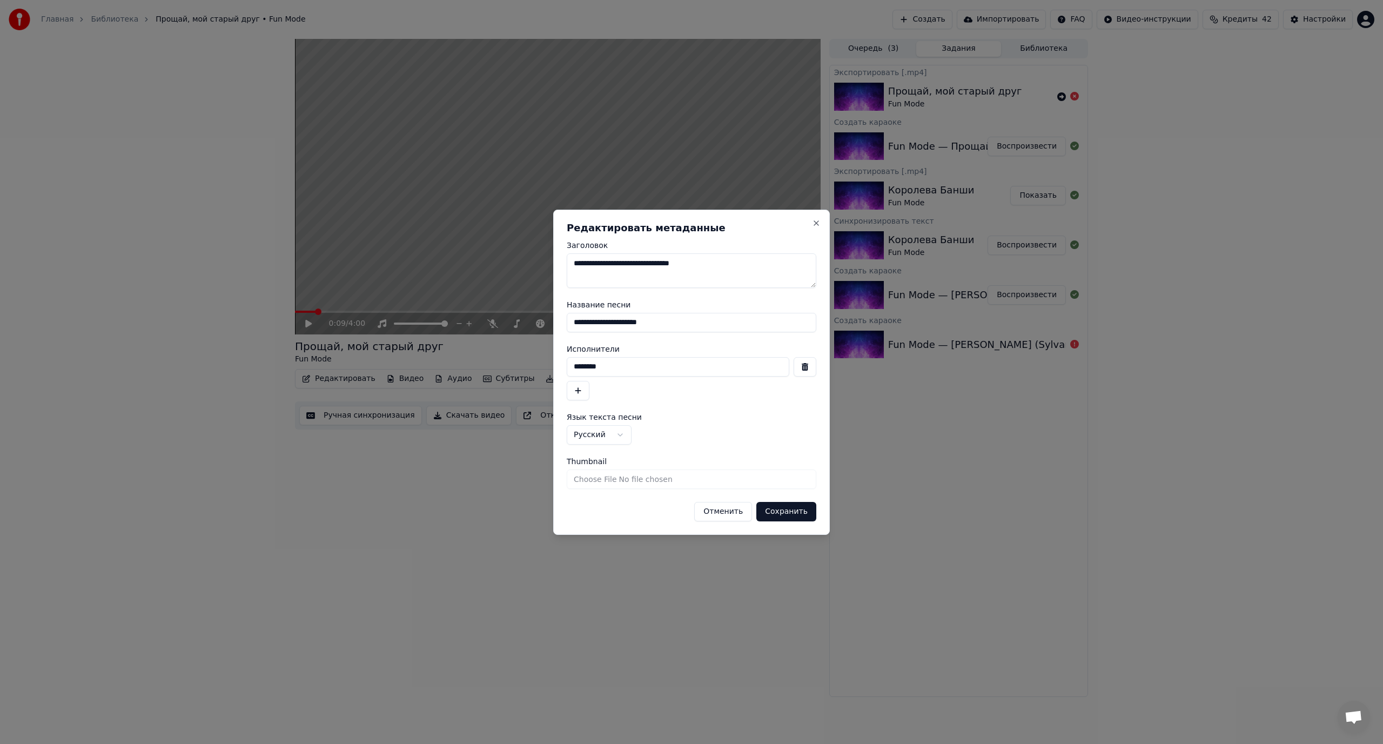
click at [651, 263] on textarea "**********" at bounding box center [692, 270] width 250 height 35
type textarea "**********"
click at [789, 511] on button "Сохранить" at bounding box center [786, 511] width 60 height 19
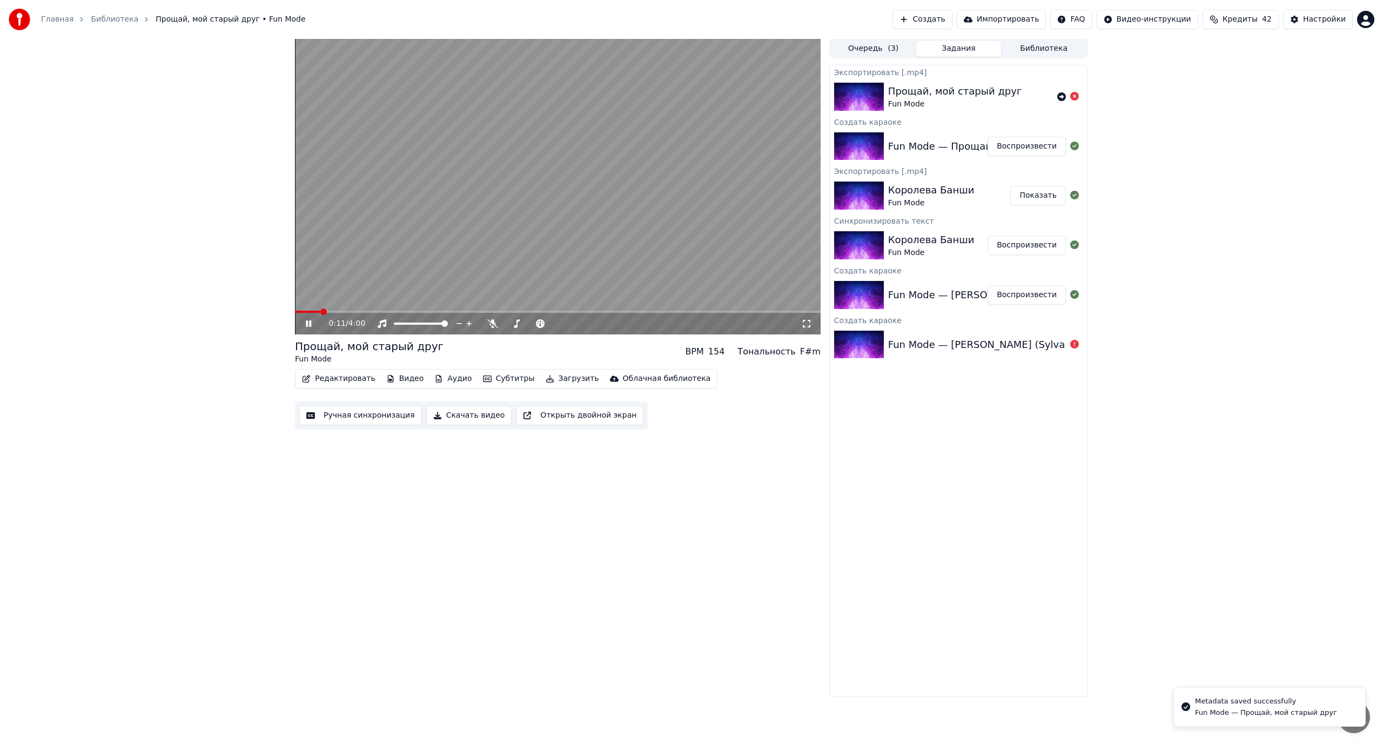
click at [376, 277] on video at bounding box center [557, 186] width 525 height 295
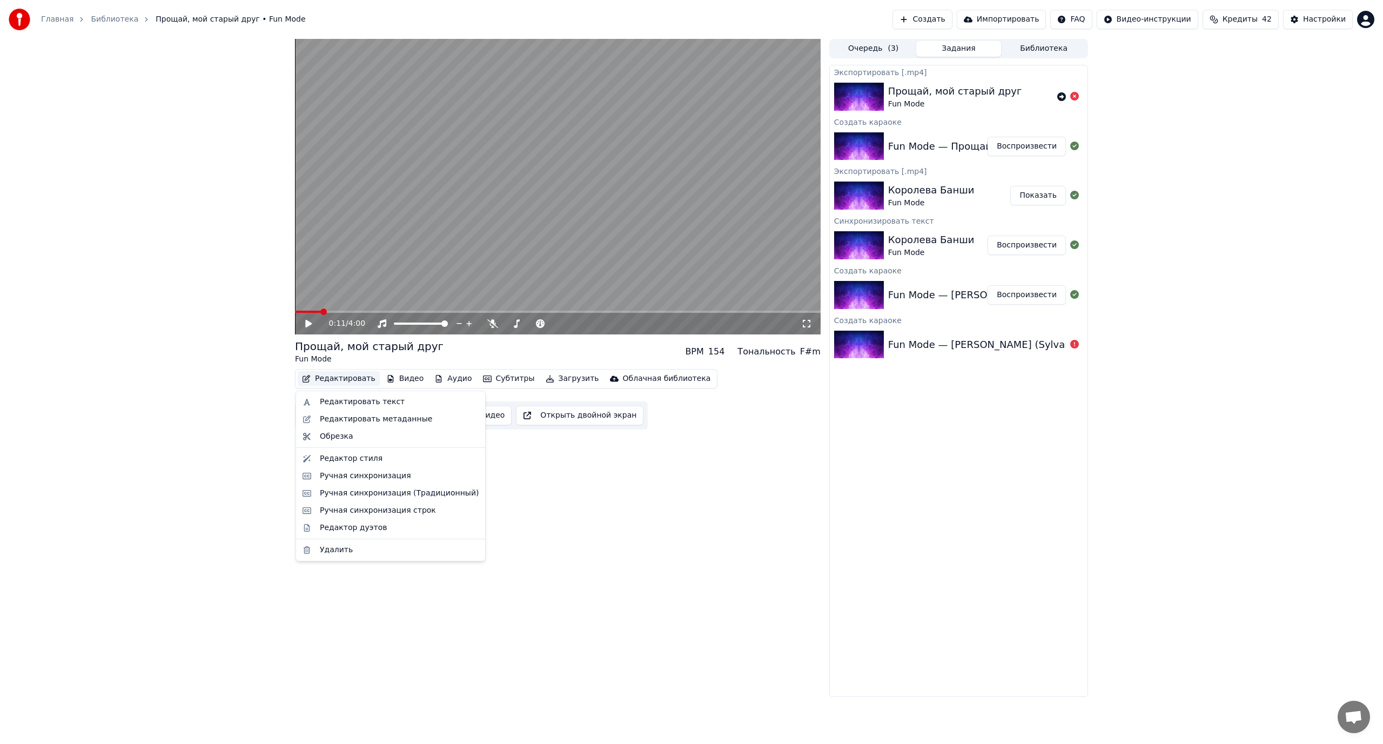
click at [338, 374] on button "Редактировать" at bounding box center [339, 378] width 82 height 15
click at [340, 474] on div "Ручная синхронизация" at bounding box center [365, 475] width 91 height 11
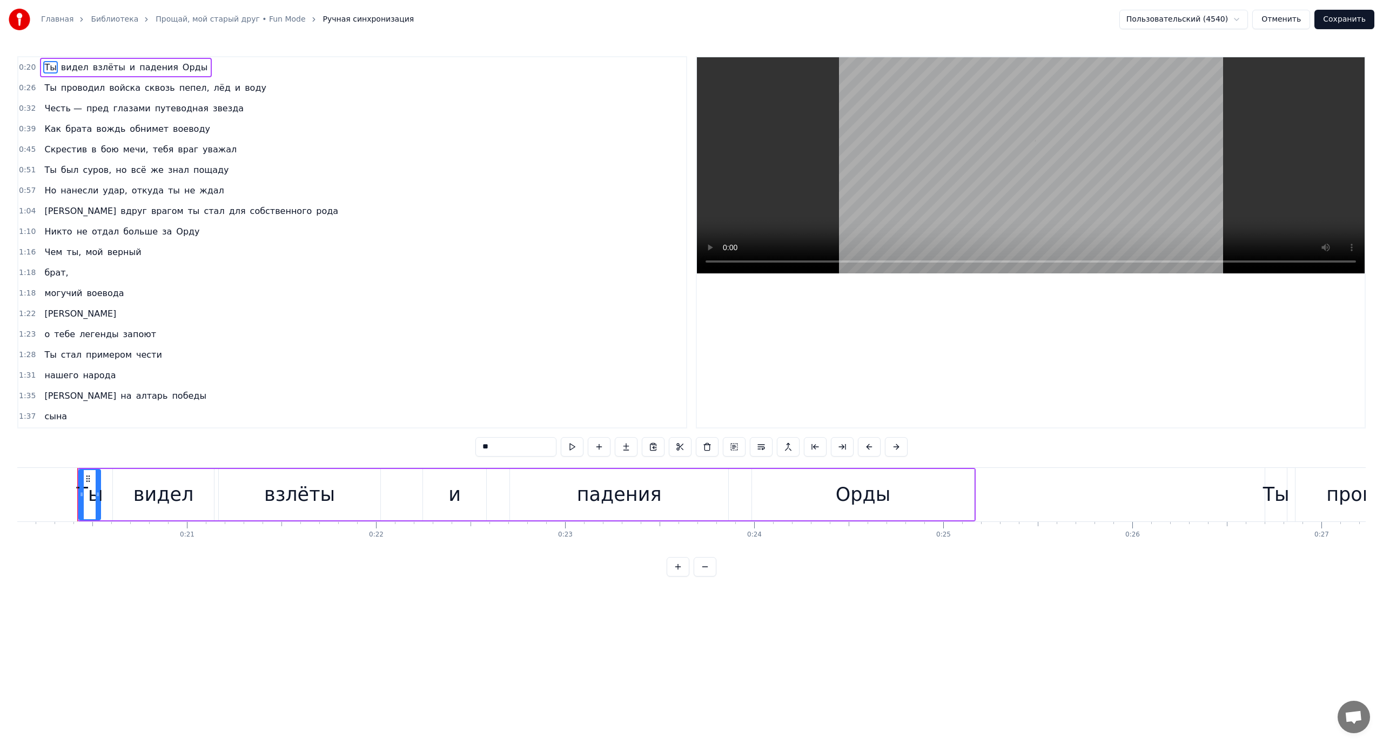
scroll to position [0, 3806]
click at [1283, 16] on button "Отменить" at bounding box center [1281, 19] width 58 height 19
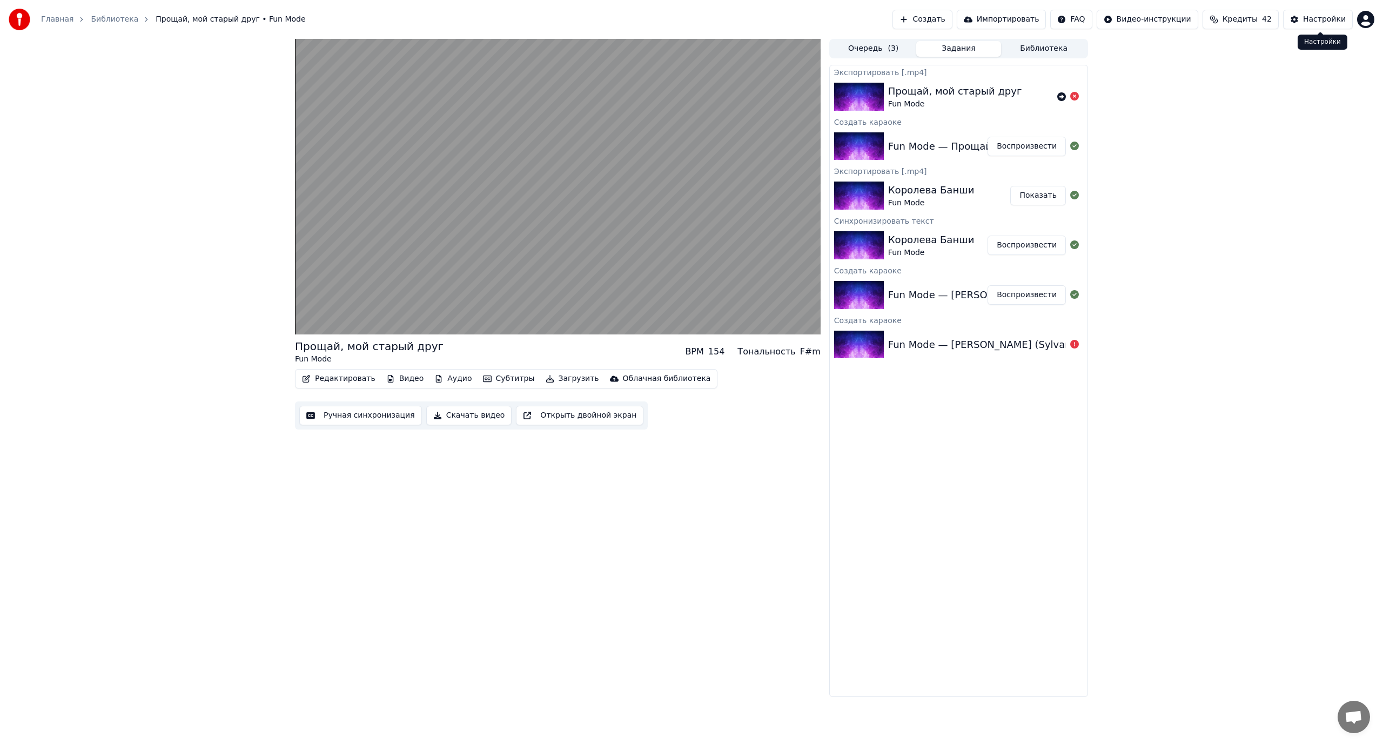
click at [1312, 15] on div "Настройки" at bounding box center [1324, 19] width 43 height 11
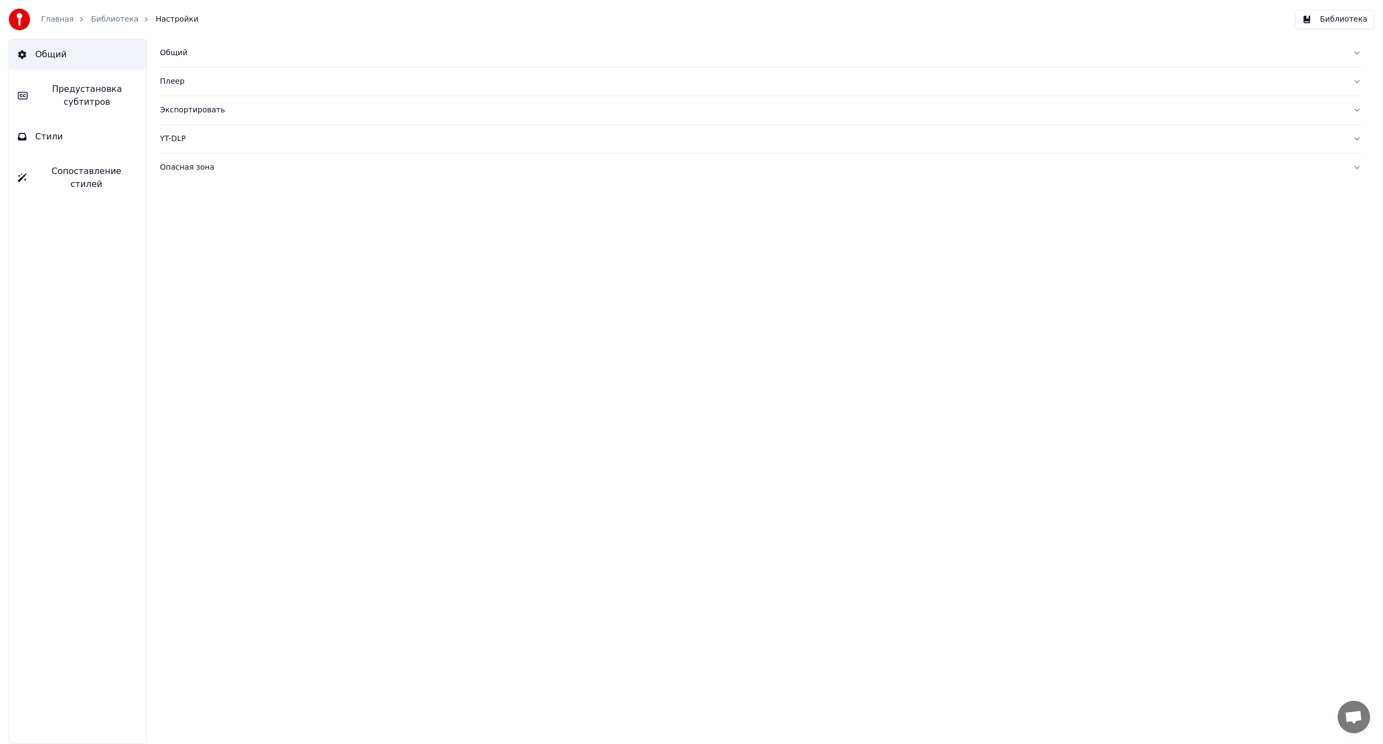
click at [83, 94] on span "Предустановка субтитров" at bounding box center [87, 96] width 102 height 26
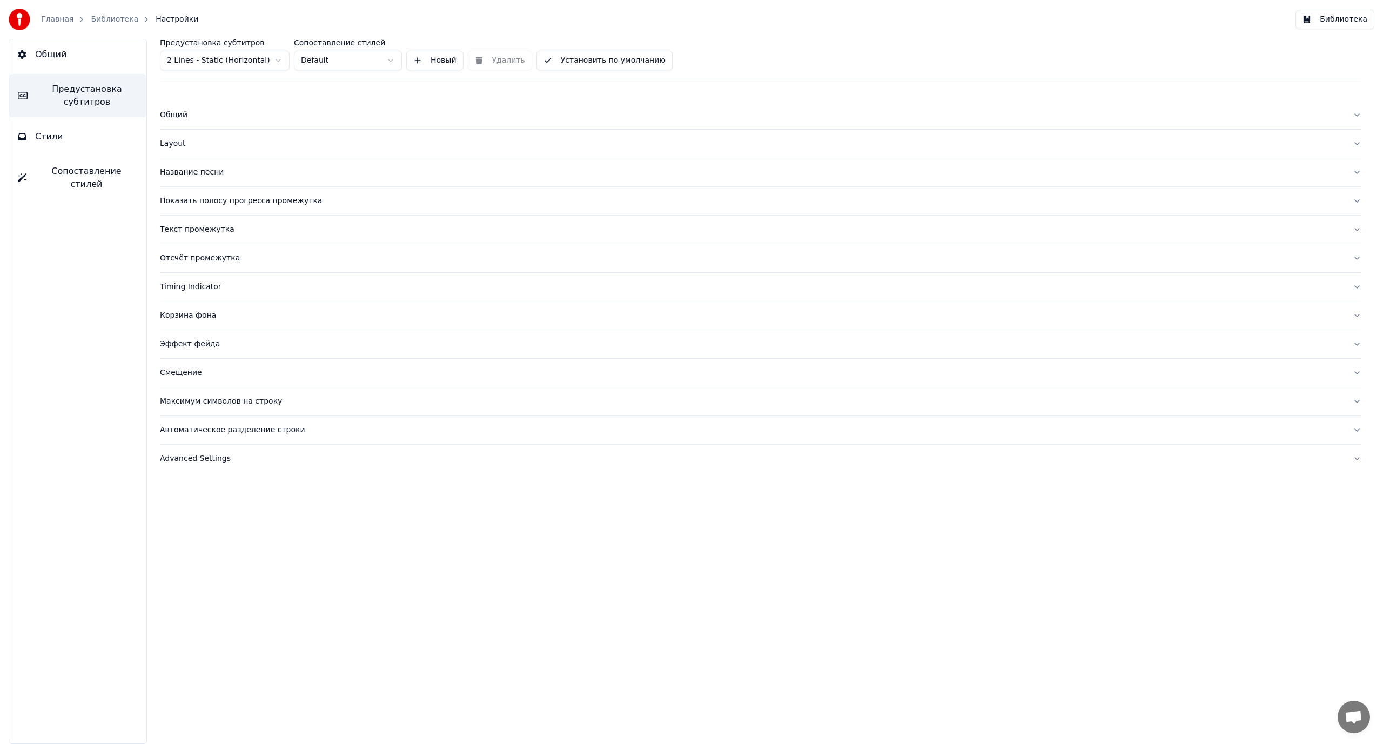
click at [207, 174] on div "Название песни" at bounding box center [752, 172] width 1184 height 11
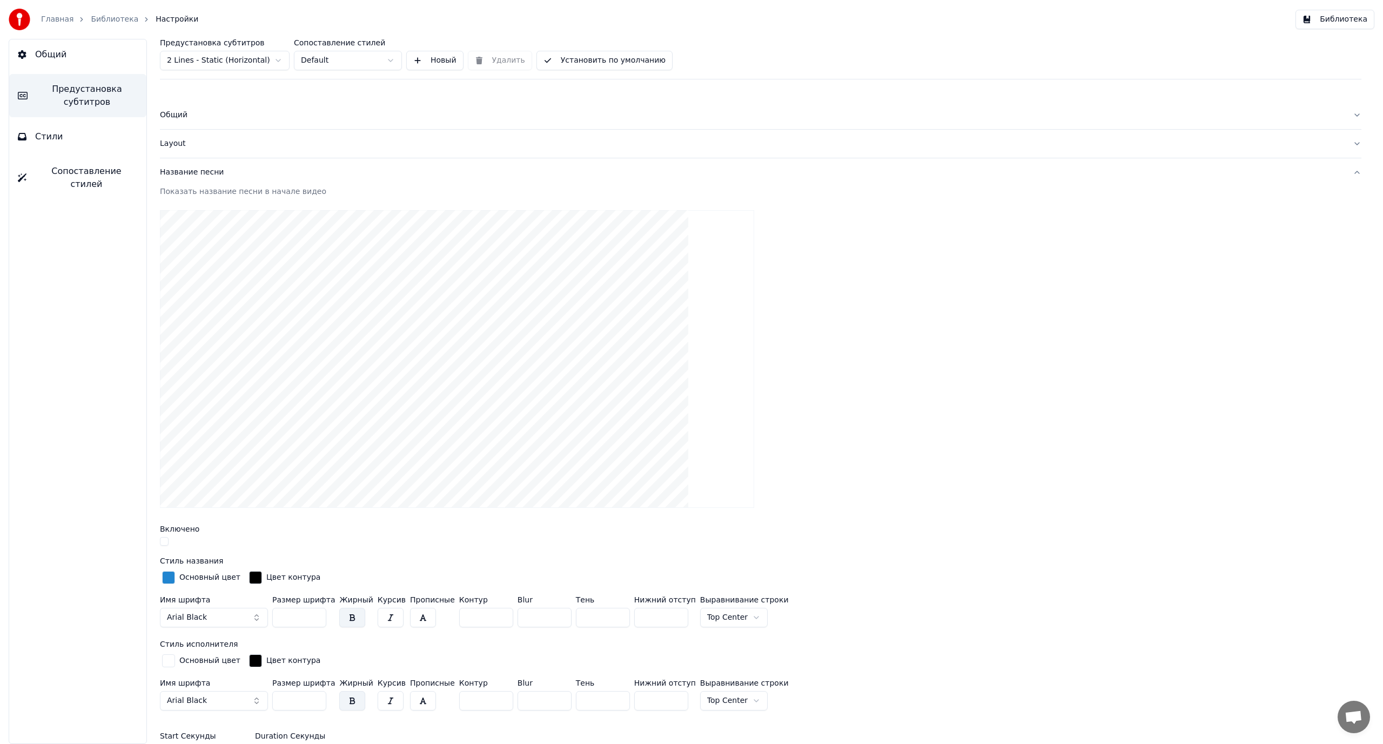
click at [166, 538] on button "button" at bounding box center [164, 541] width 9 height 9
click at [1333, 16] on button "Библиотека" at bounding box center [1334, 19] width 79 height 19
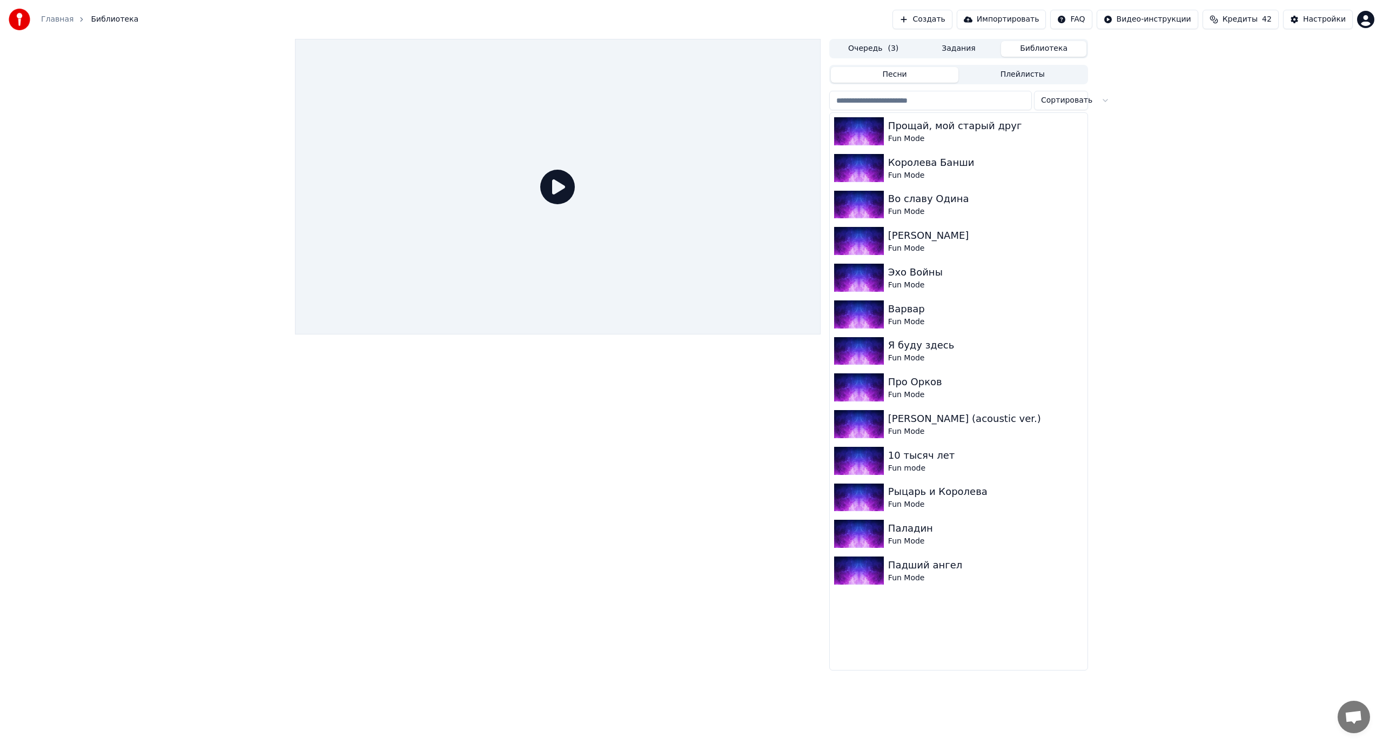
click at [568, 188] on icon at bounding box center [557, 187] width 35 height 35
click at [969, 129] on div "Прощай, мой старый друг" at bounding box center [980, 125] width 184 height 15
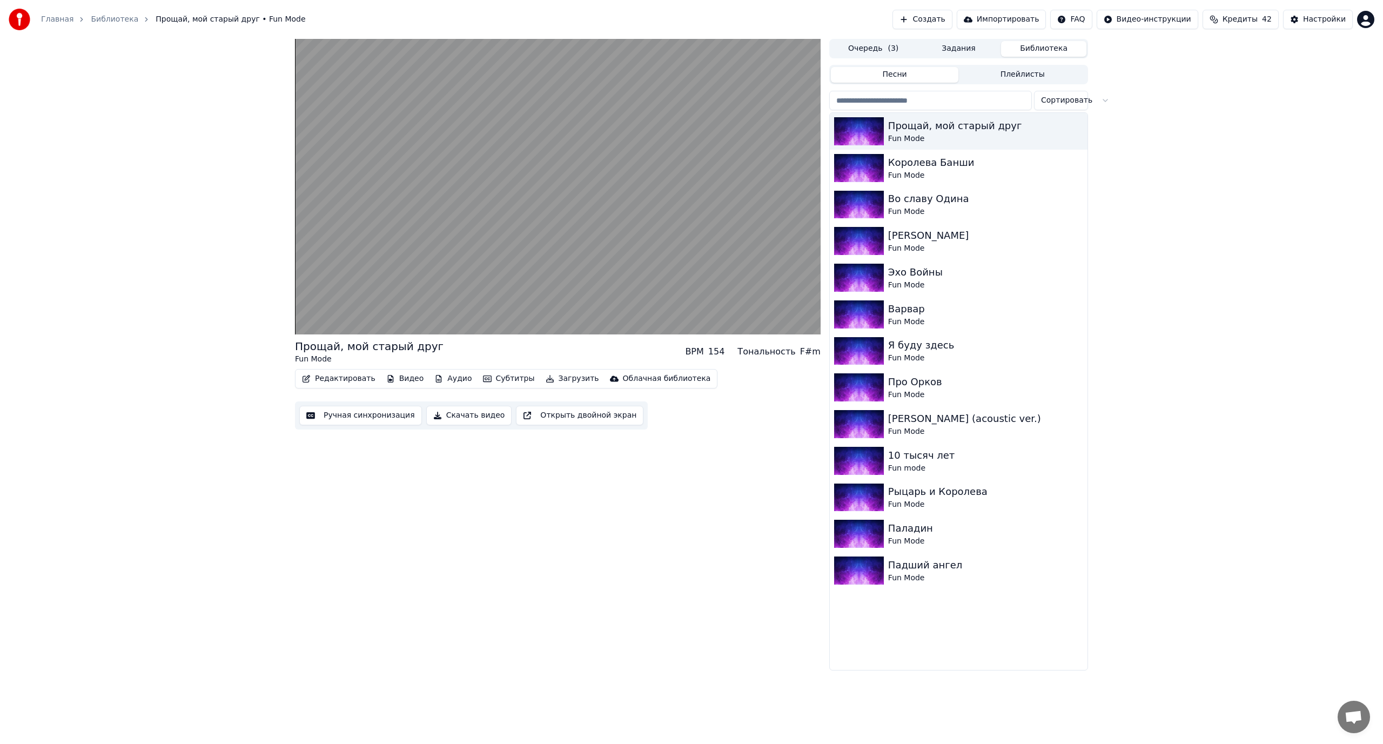
click at [331, 378] on button "Редактировать" at bounding box center [339, 378] width 82 height 15
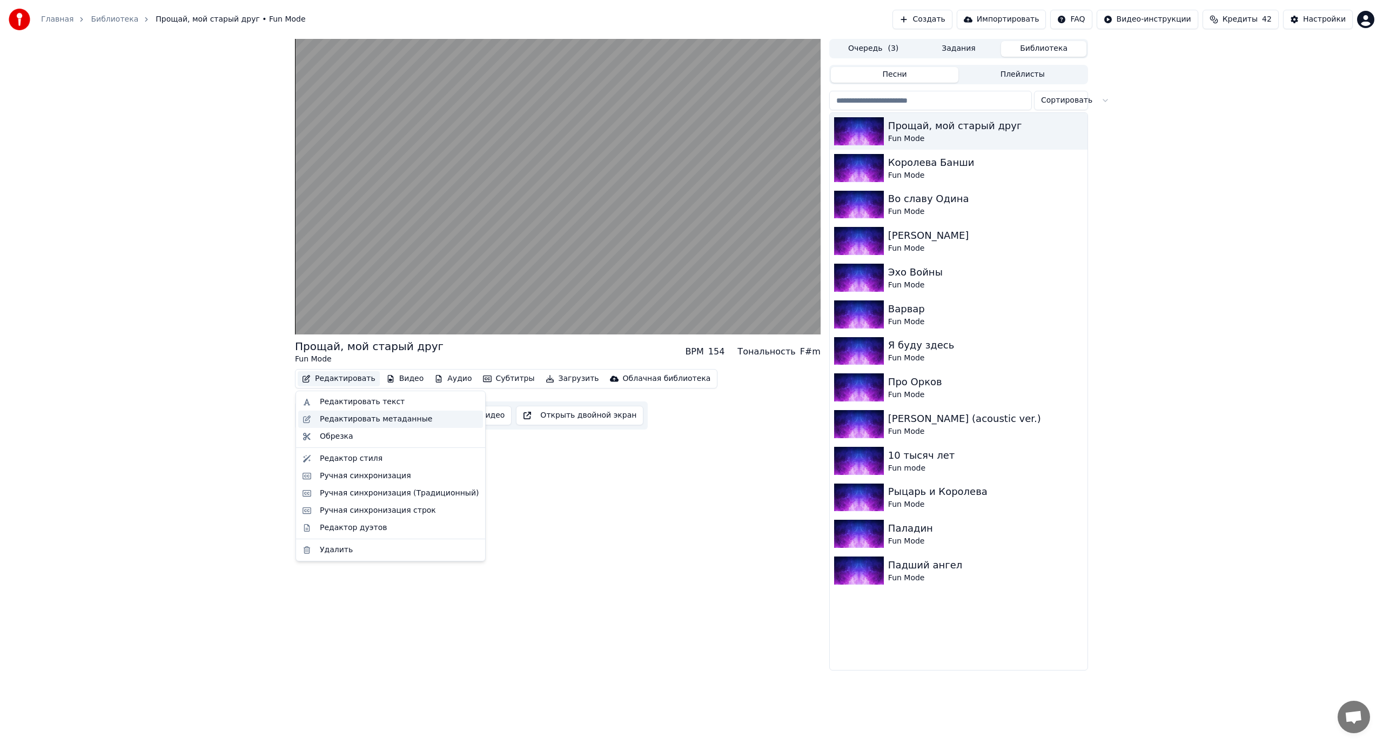
click at [345, 418] on div "Редактировать метаданные" at bounding box center [376, 419] width 112 height 11
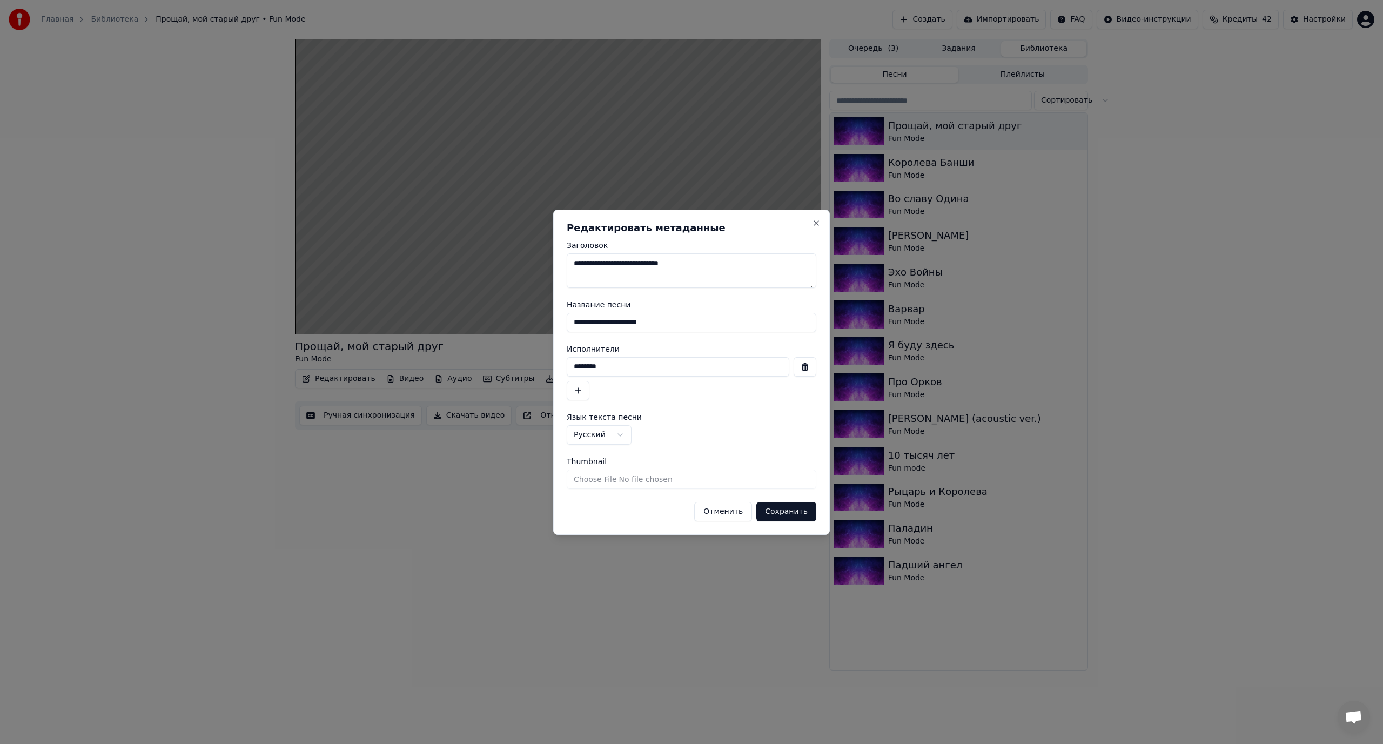
click at [606, 325] on input "**********" at bounding box center [692, 322] width 250 height 19
type input "**********"
click at [791, 505] on button "Сохранить" at bounding box center [786, 511] width 60 height 19
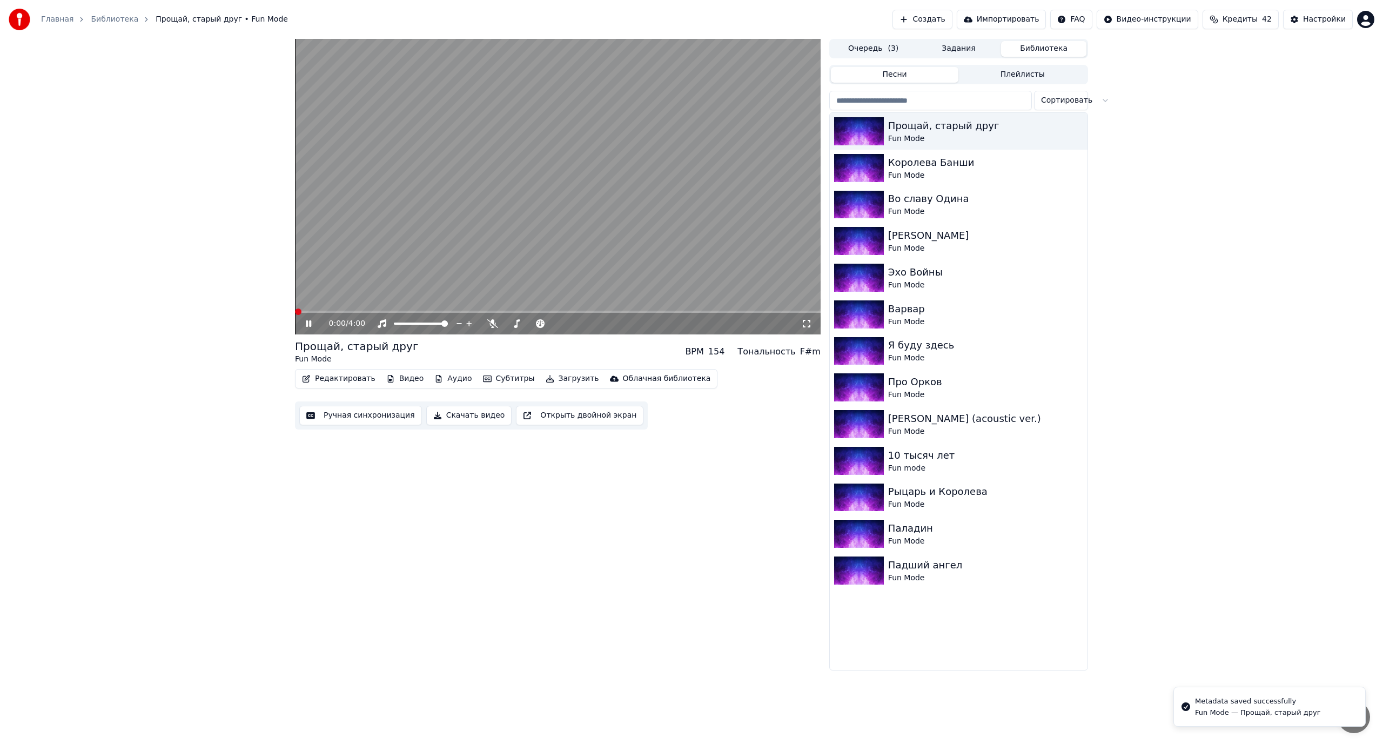
click at [295, 315] on span at bounding box center [298, 311] width 6 height 6
click at [464, 416] on button "Скачать видео" at bounding box center [469, 415] width 86 height 19
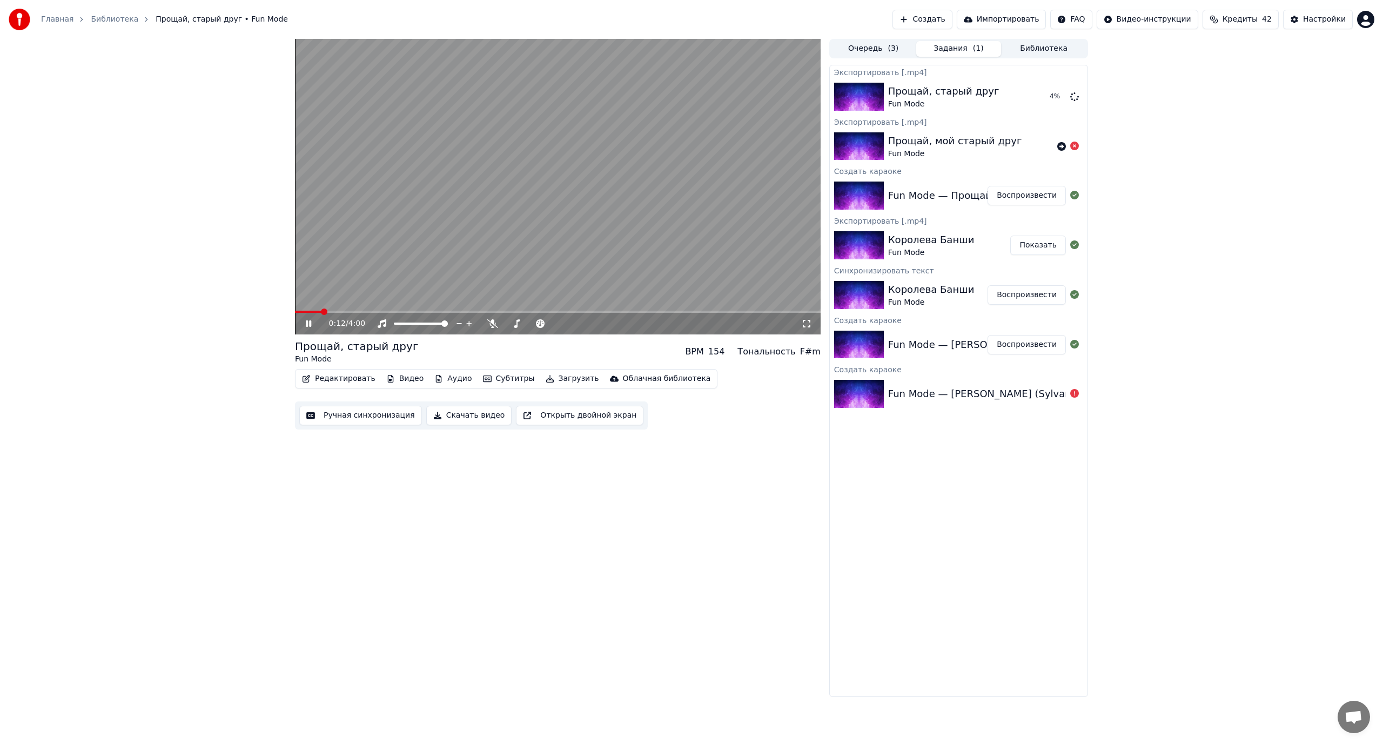
click at [234, 174] on div "0:12 / 4:00 Прощай, старый друг Fun Mode BPM 154 Тональность F#m Редактировать …" at bounding box center [691, 368] width 1383 height 658
click at [363, 257] on video at bounding box center [557, 186] width 525 height 295
click at [306, 323] on icon at bounding box center [308, 324] width 6 height 8
click at [358, 311] on span at bounding box center [557, 312] width 525 height 2
click at [493, 323] on icon at bounding box center [492, 323] width 11 height 9
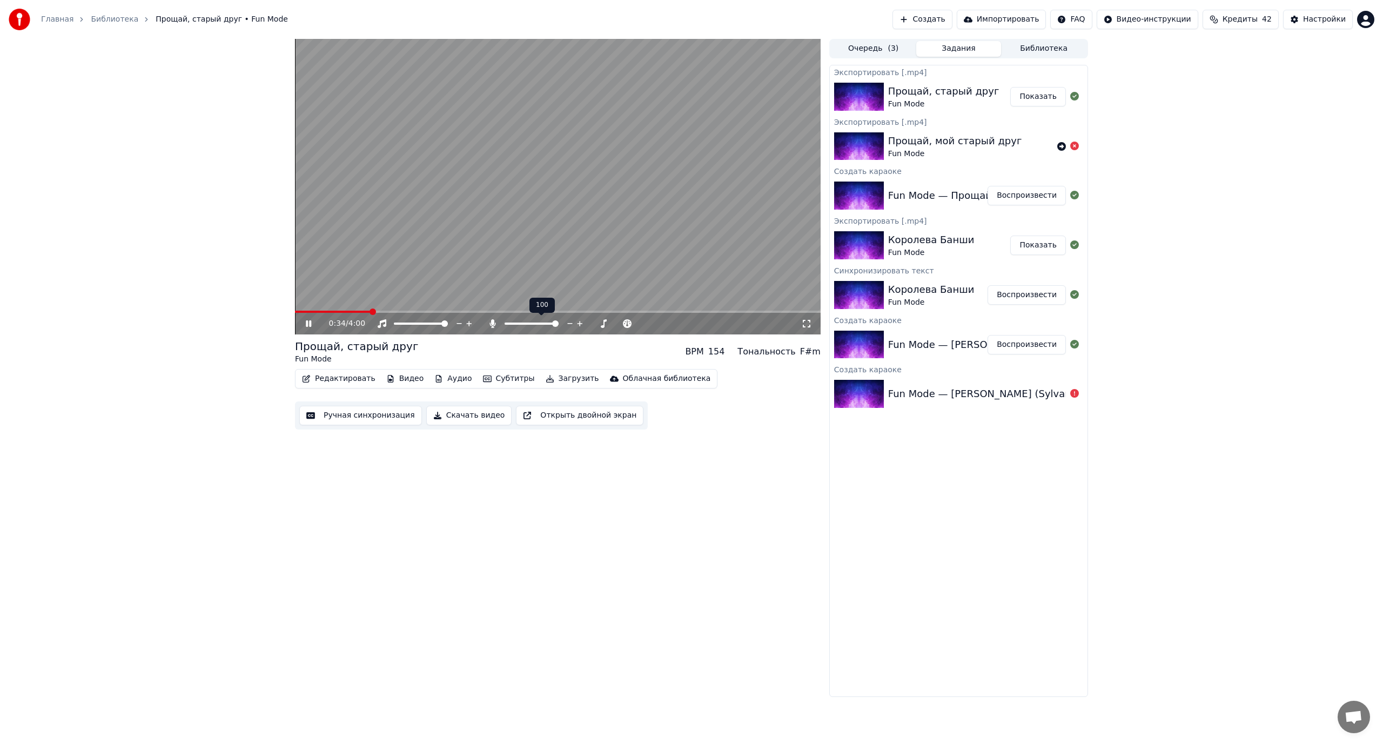
click at [493, 323] on icon at bounding box center [492, 323] width 6 height 9
click at [493, 323] on icon at bounding box center [492, 323] width 11 height 9
click at [493, 323] on icon at bounding box center [492, 323] width 6 height 9
click at [448, 327] on span at bounding box center [444, 323] width 6 height 6
click at [460, 312] on span at bounding box center [557, 312] width 525 height 2
